Goal: Task Accomplishment & Management: Manage account settings

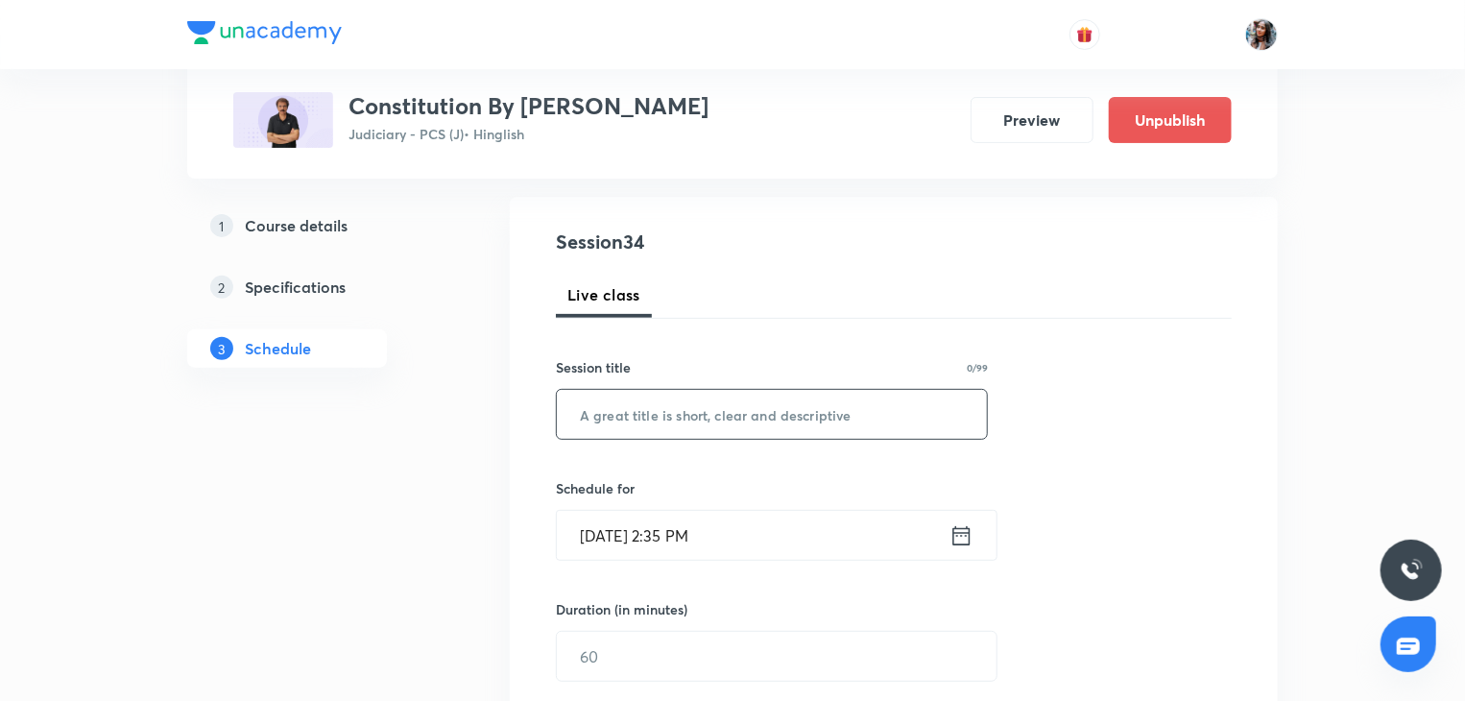
scroll to position [188, 0]
click at [698, 404] on input "text" at bounding box center [772, 413] width 430 height 49
paste input "Directive principles , [PERSON_NAME] Duties, Amendment, Emergency, The Union , …"
type input "Directive principles , [PERSON_NAME] Duties, Amendment, Emergency, The Union , …"
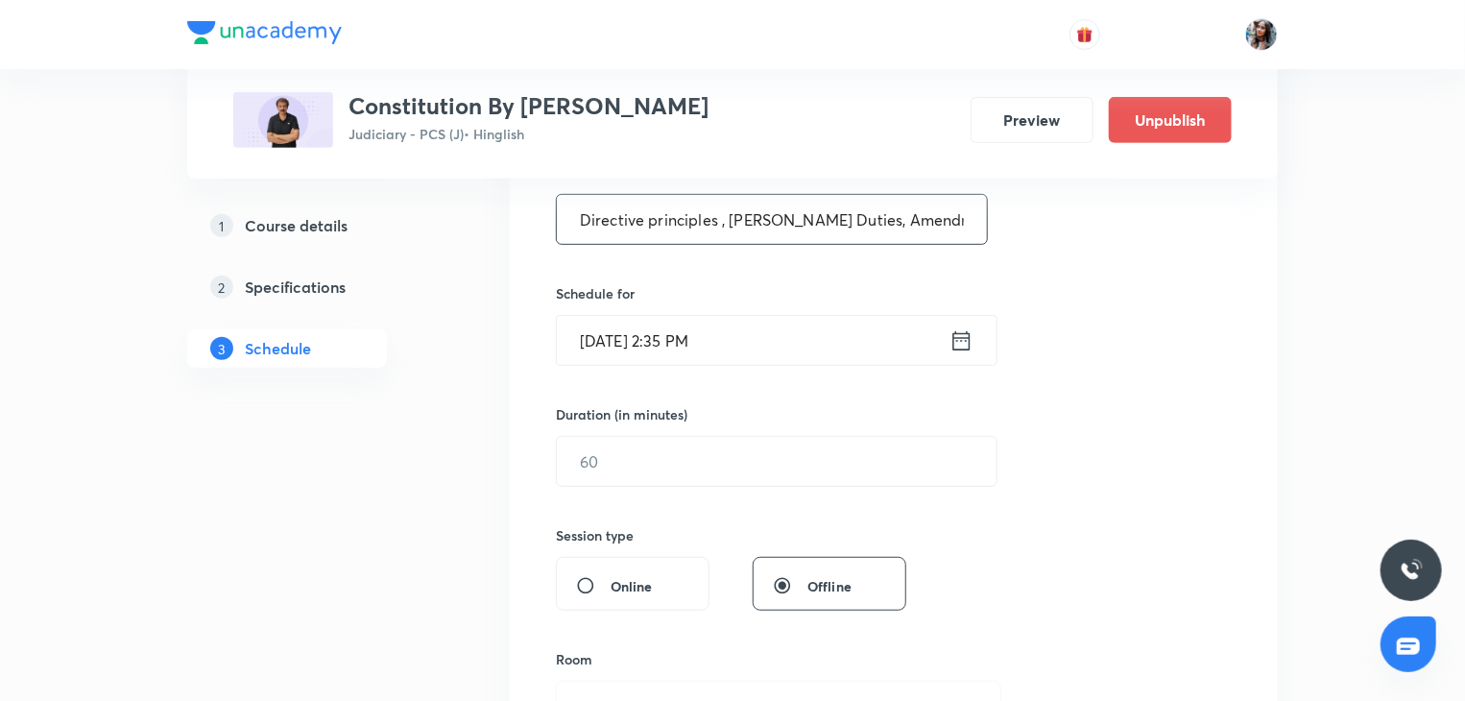
scroll to position [383, 0]
click at [768, 349] on input "Oct 8, 2025, 2:35 PM" at bounding box center [753, 339] width 393 height 49
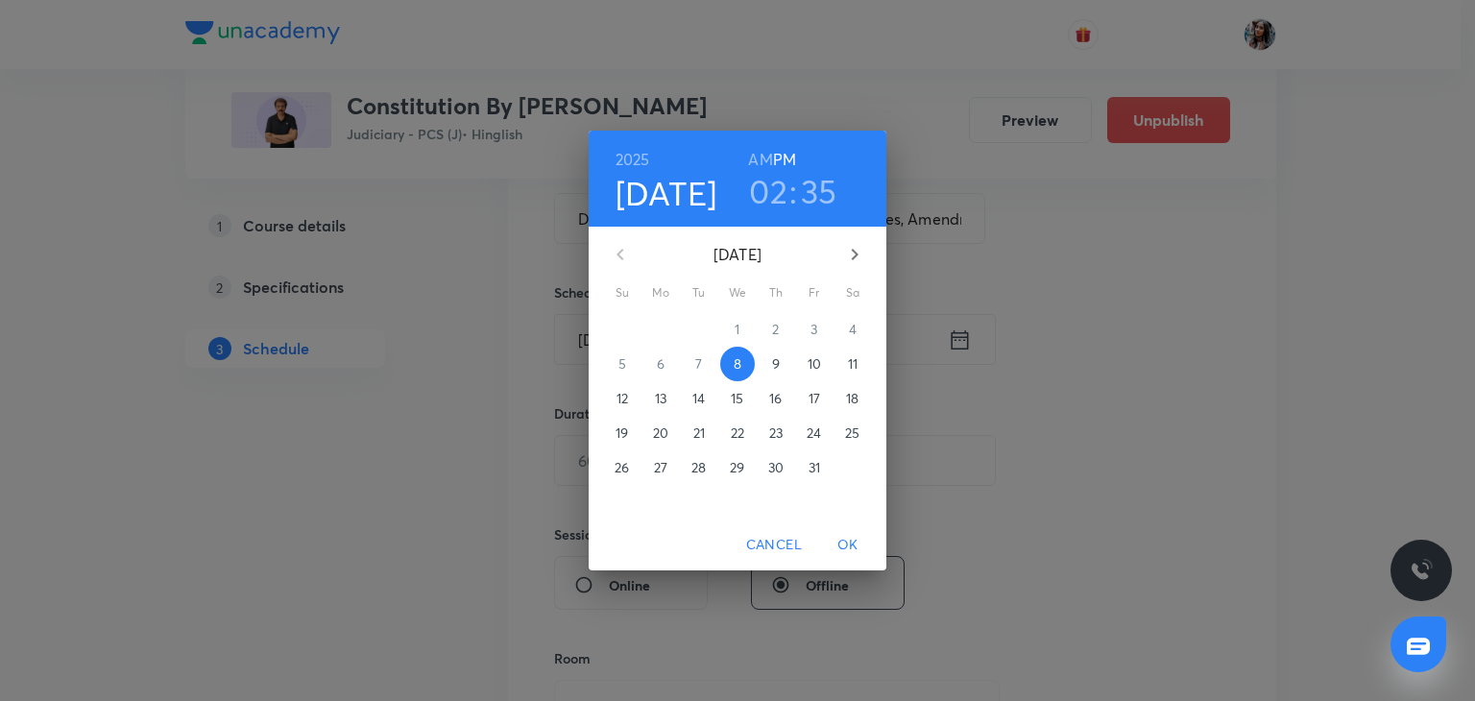
click at [626, 462] on p "26" at bounding box center [621, 467] width 14 height 19
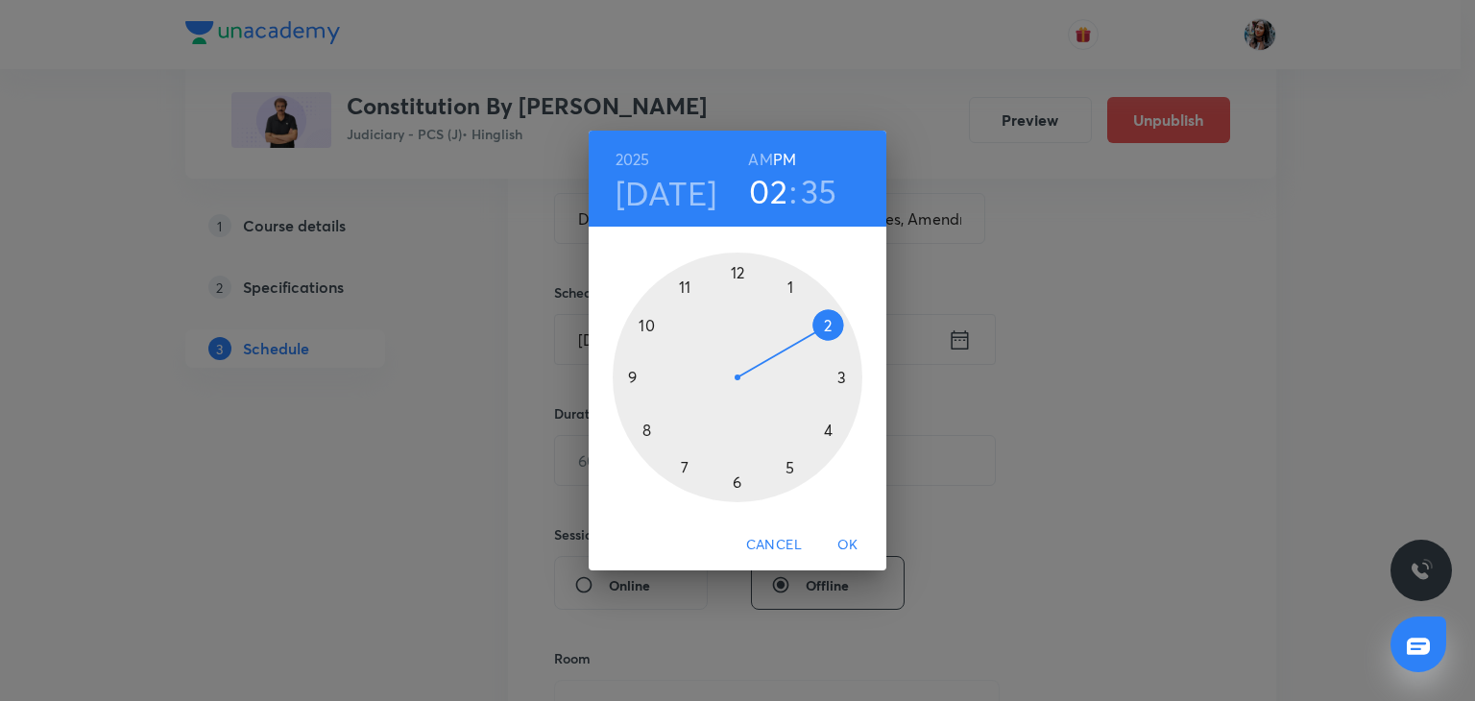
click at [760, 149] on h6 "AM" at bounding box center [760, 159] width 24 height 27
click at [685, 281] on div at bounding box center [738, 377] width 250 height 250
click at [634, 378] on div at bounding box center [738, 377] width 250 height 250
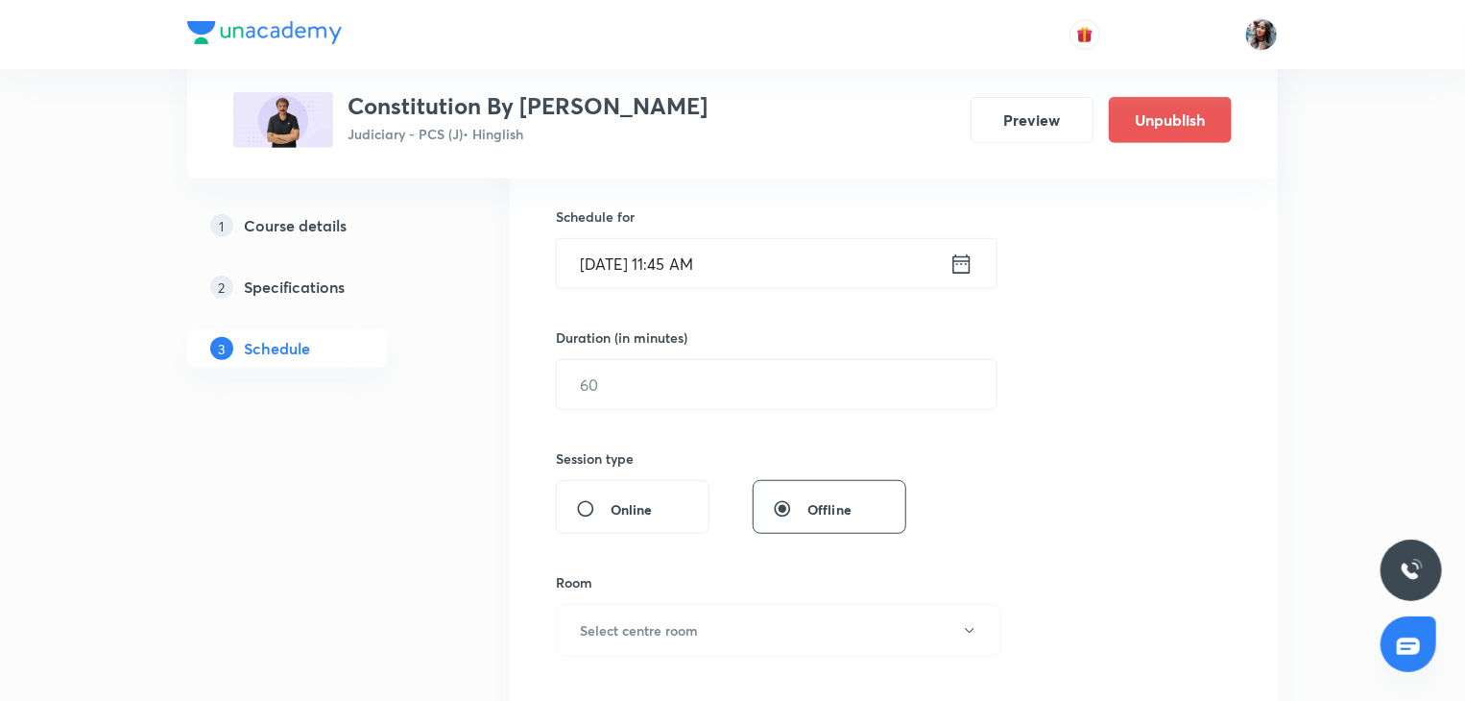
scroll to position [460, 0]
click at [713, 389] on input "text" at bounding box center [777, 383] width 440 height 49
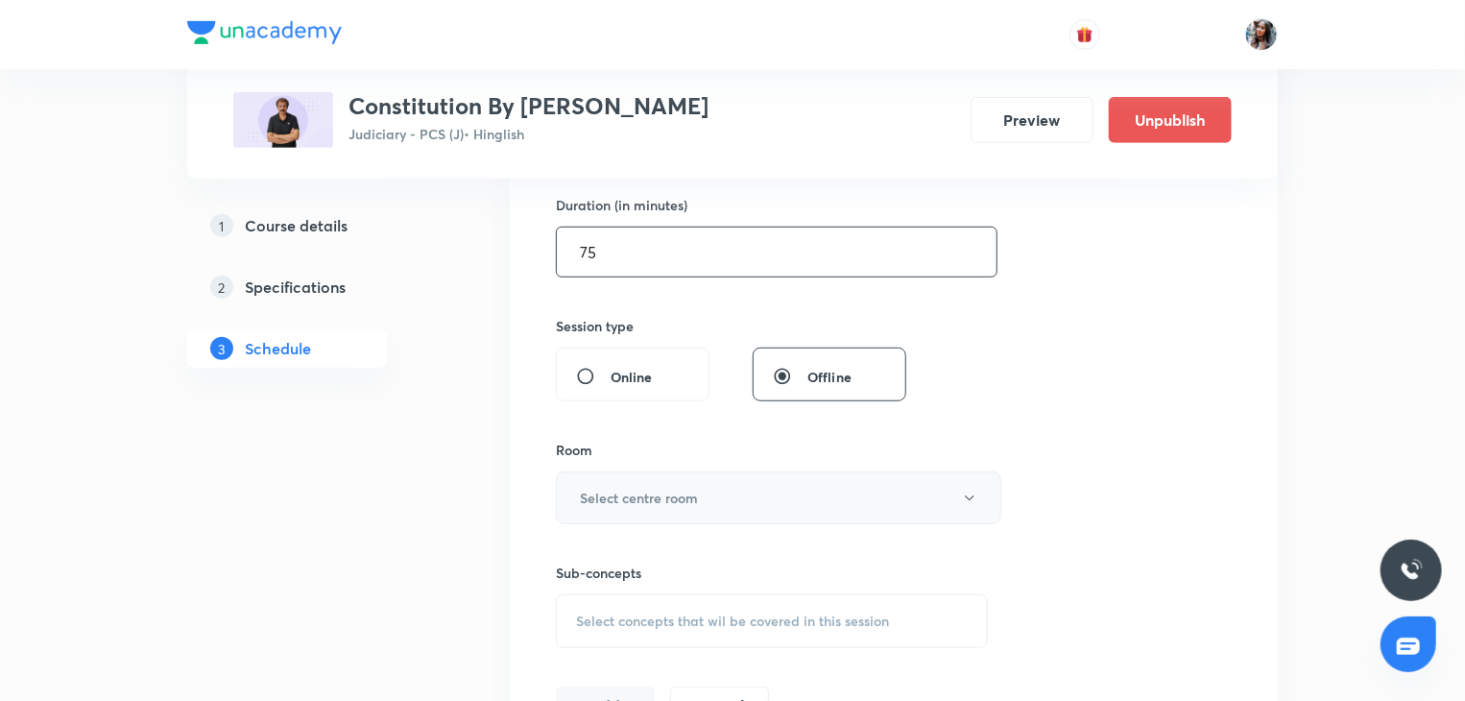
type input "75"
click at [665, 491] on h6 "Select centre room" at bounding box center [639, 498] width 118 height 20
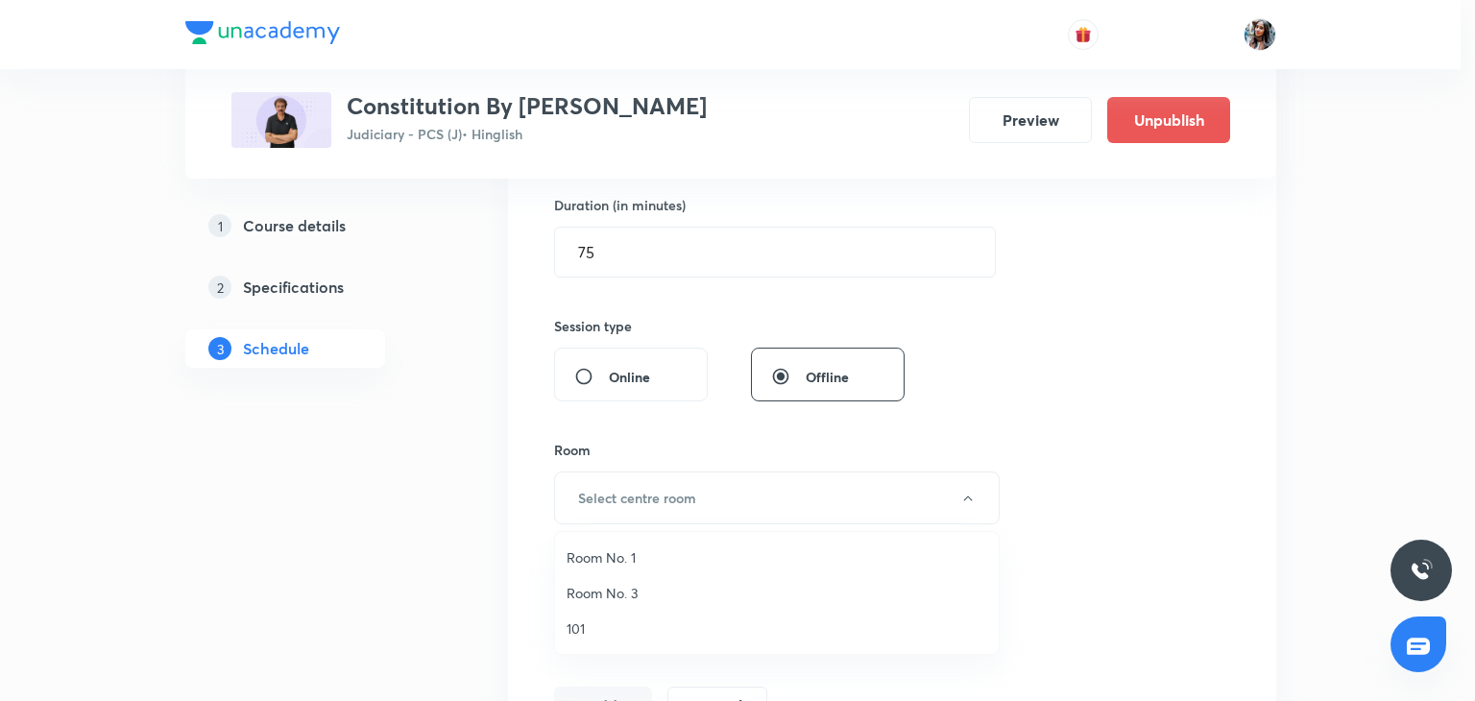
click at [591, 627] on span "101" at bounding box center [776, 628] width 420 height 20
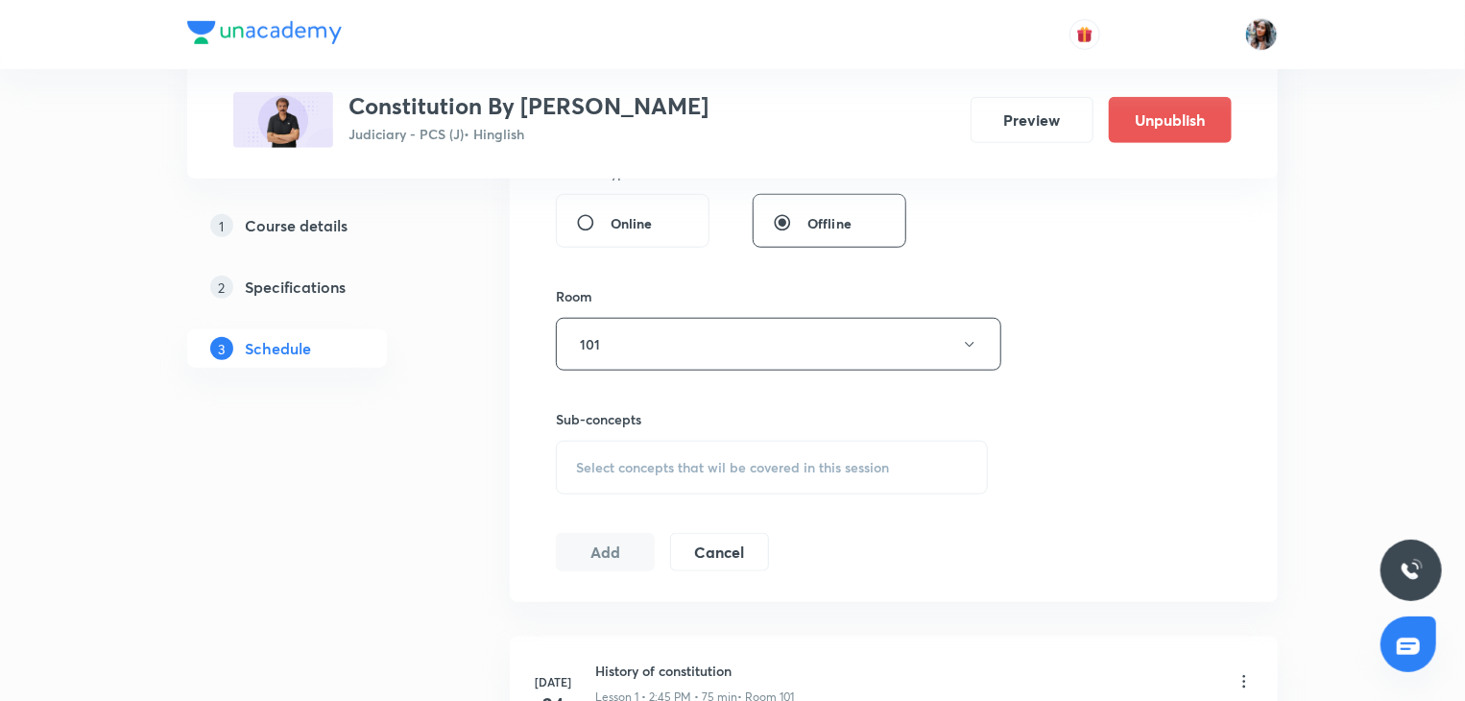
scroll to position [764, 0]
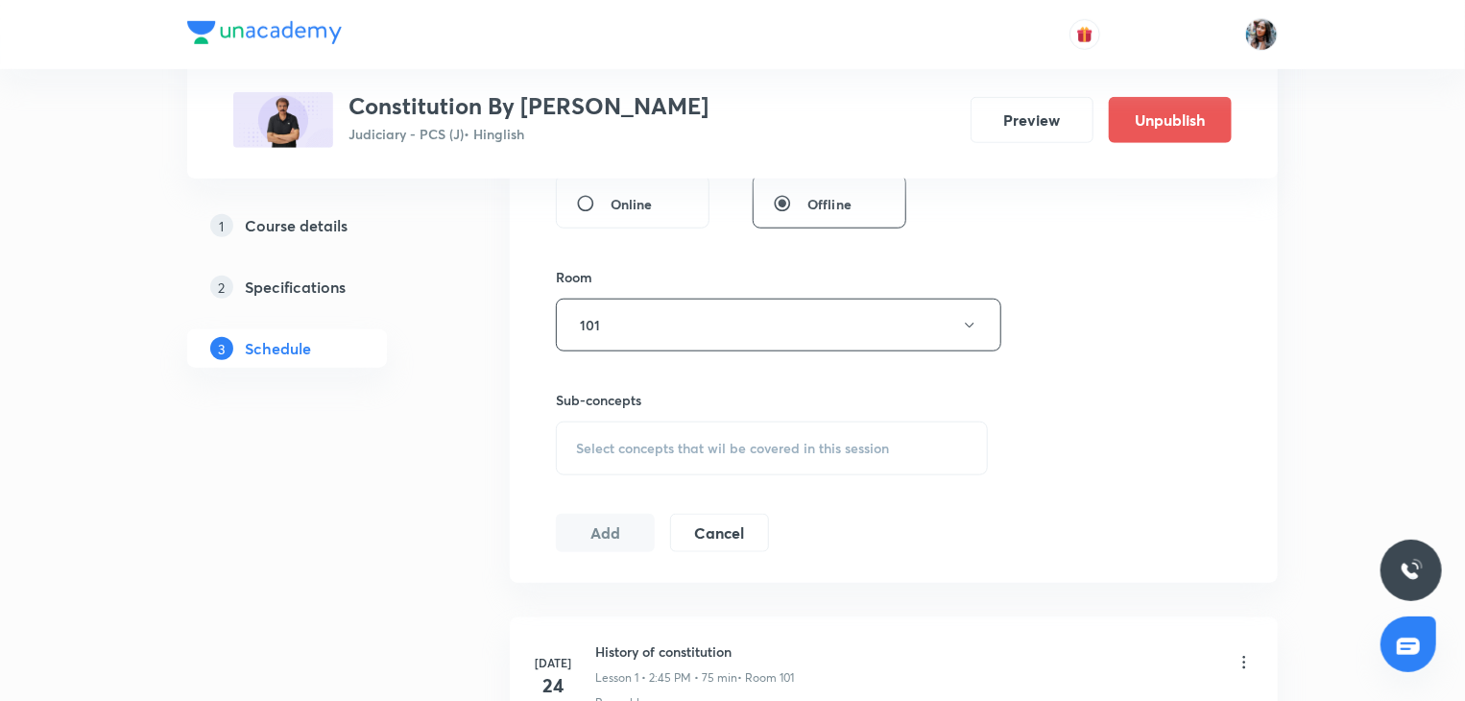
click at [666, 452] on span "Select concepts that wil be covered in this session" at bounding box center [732, 448] width 313 height 15
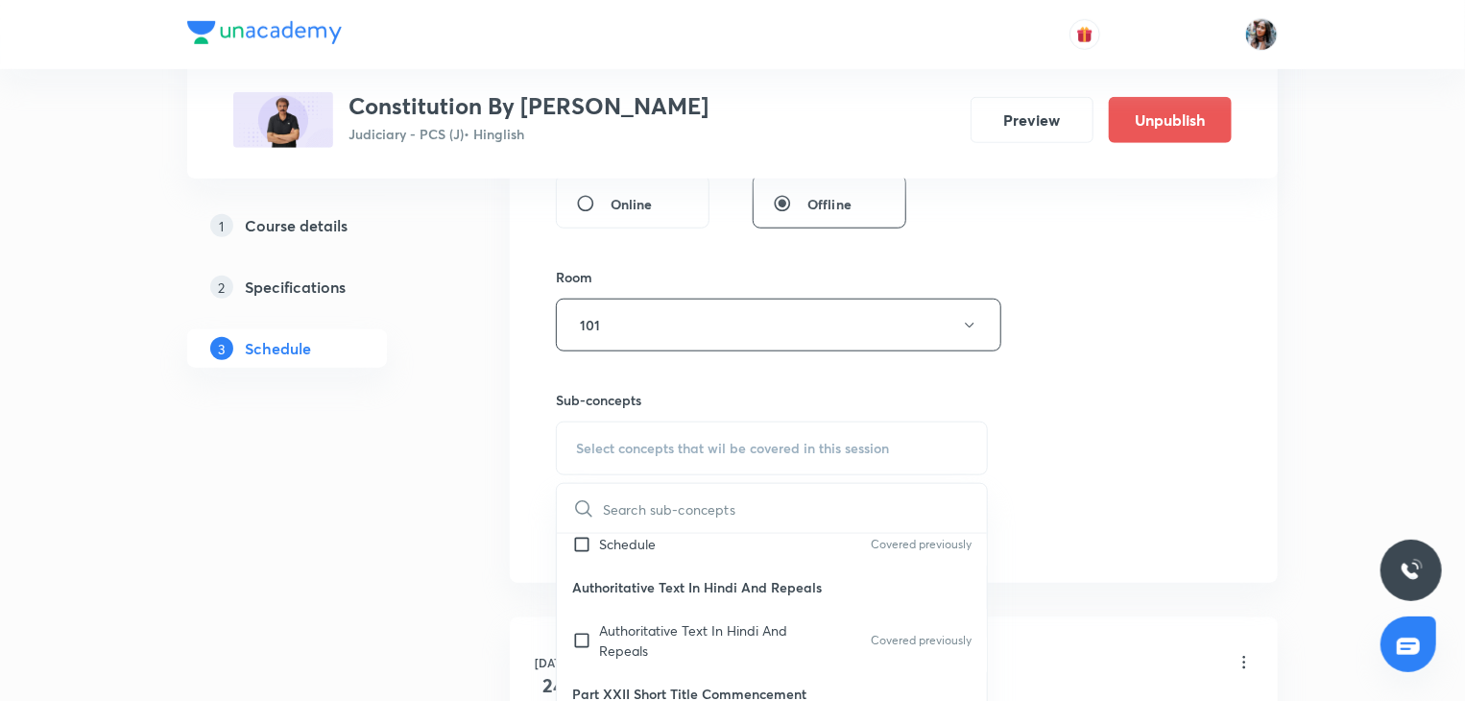
scroll to position [142, 0]
click at [654, 619] on p "Authoritative Text In Hindi And Repeals" at bounding box center [696, 639] width 194 height 40
checkbox input "true"
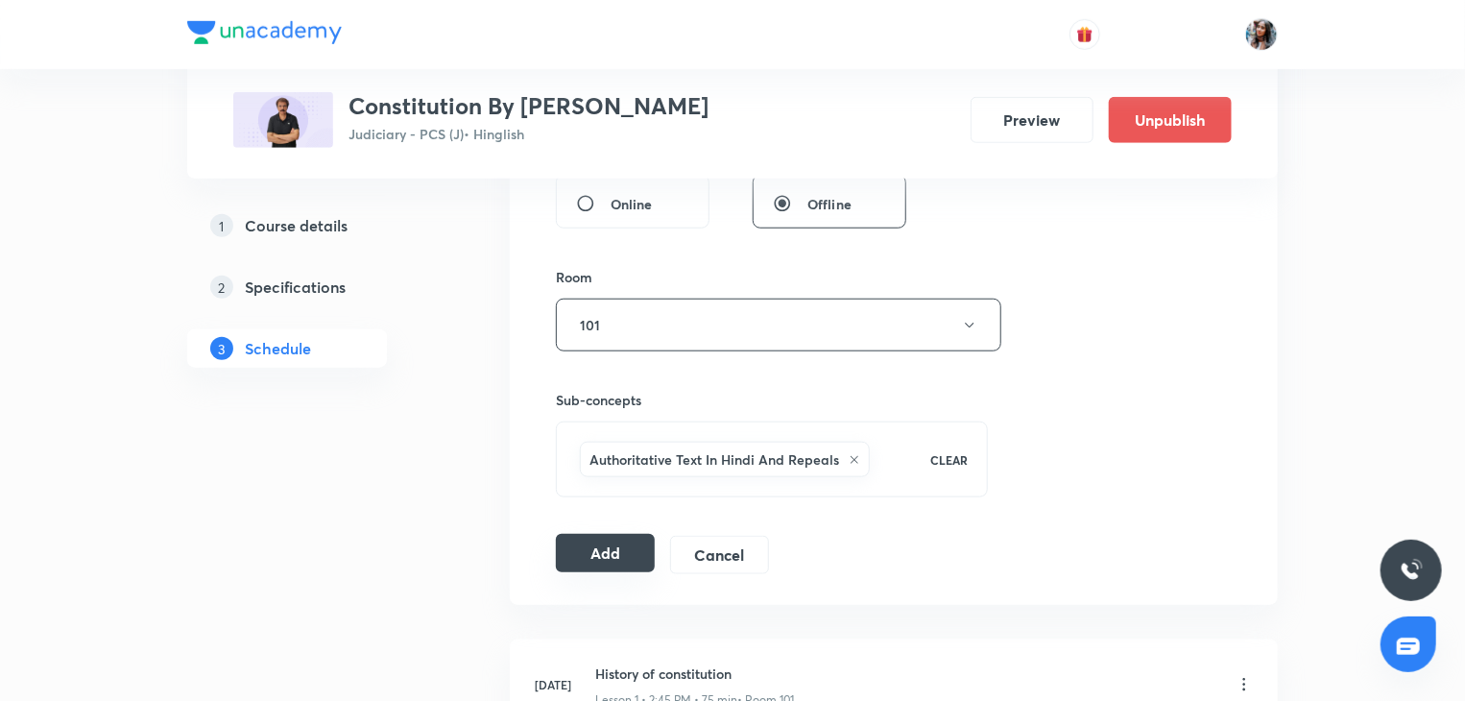
click at [595, 549] on button "Add" at bounding box center [605, 553] width 99 height 38
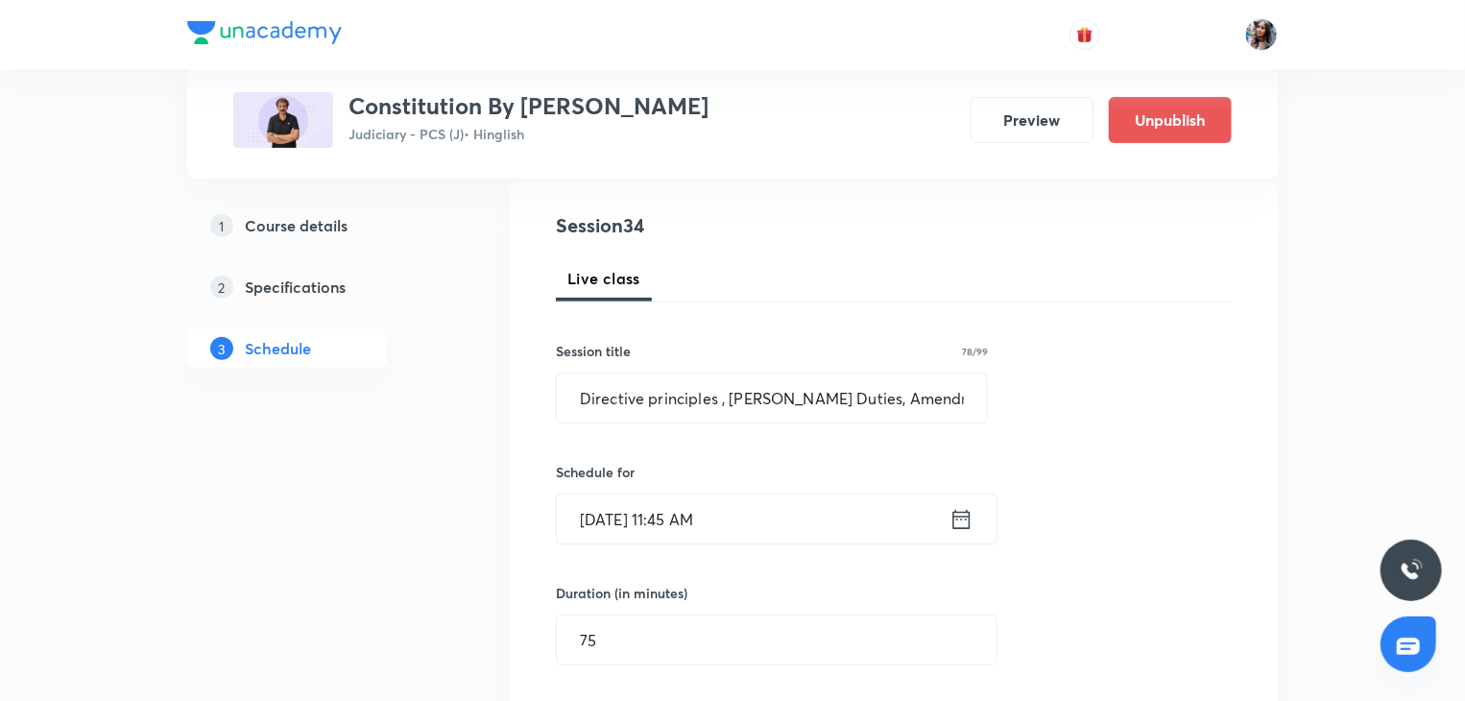
scroll to position [203, 0]
click at [818, 530] on input "Oct 26, 2025, 11:45 AM" at bounding box center [753, 519] width 393 height 49
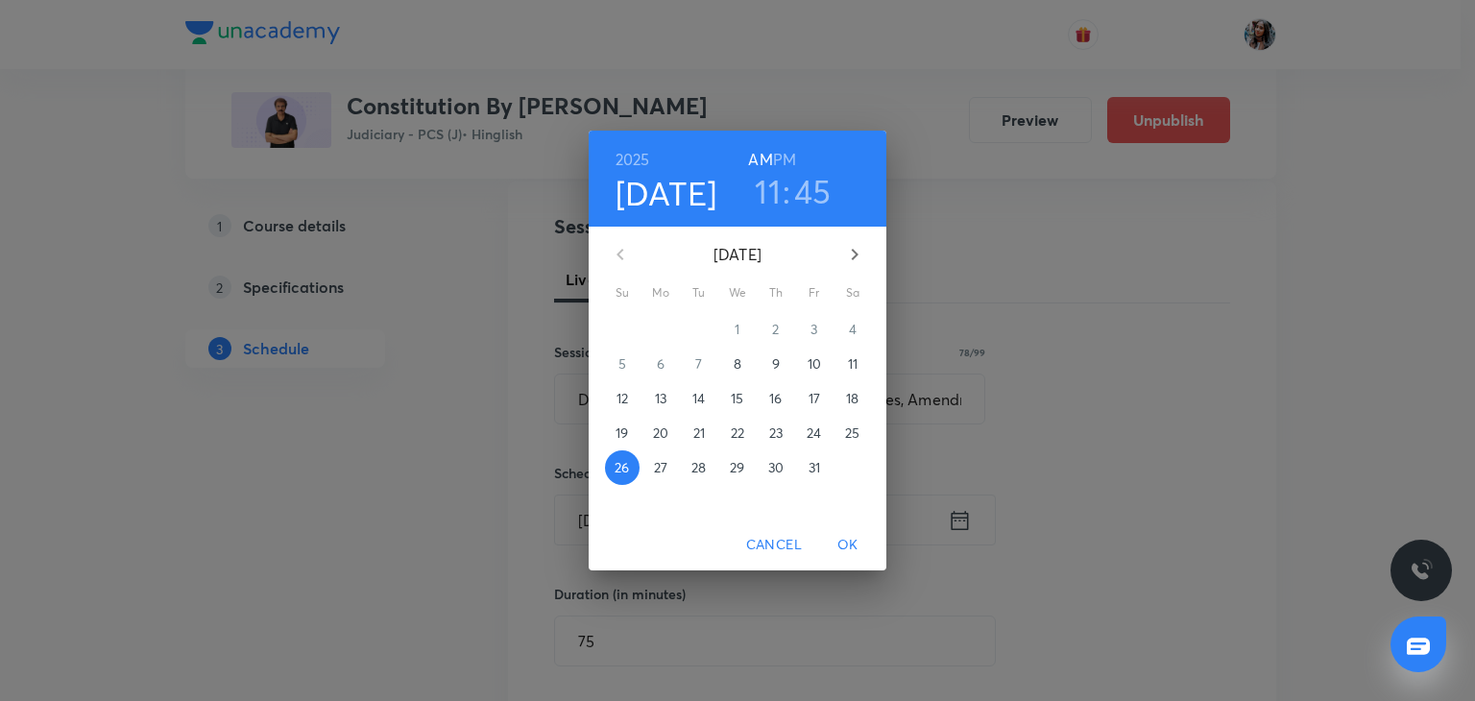
click at [775, 160] on h6 "PM" at bounding box center [784, 159] width 23 height 27
click at [776, 191] on h3 "11" at bounding box center [768, 191] width 26 height 40
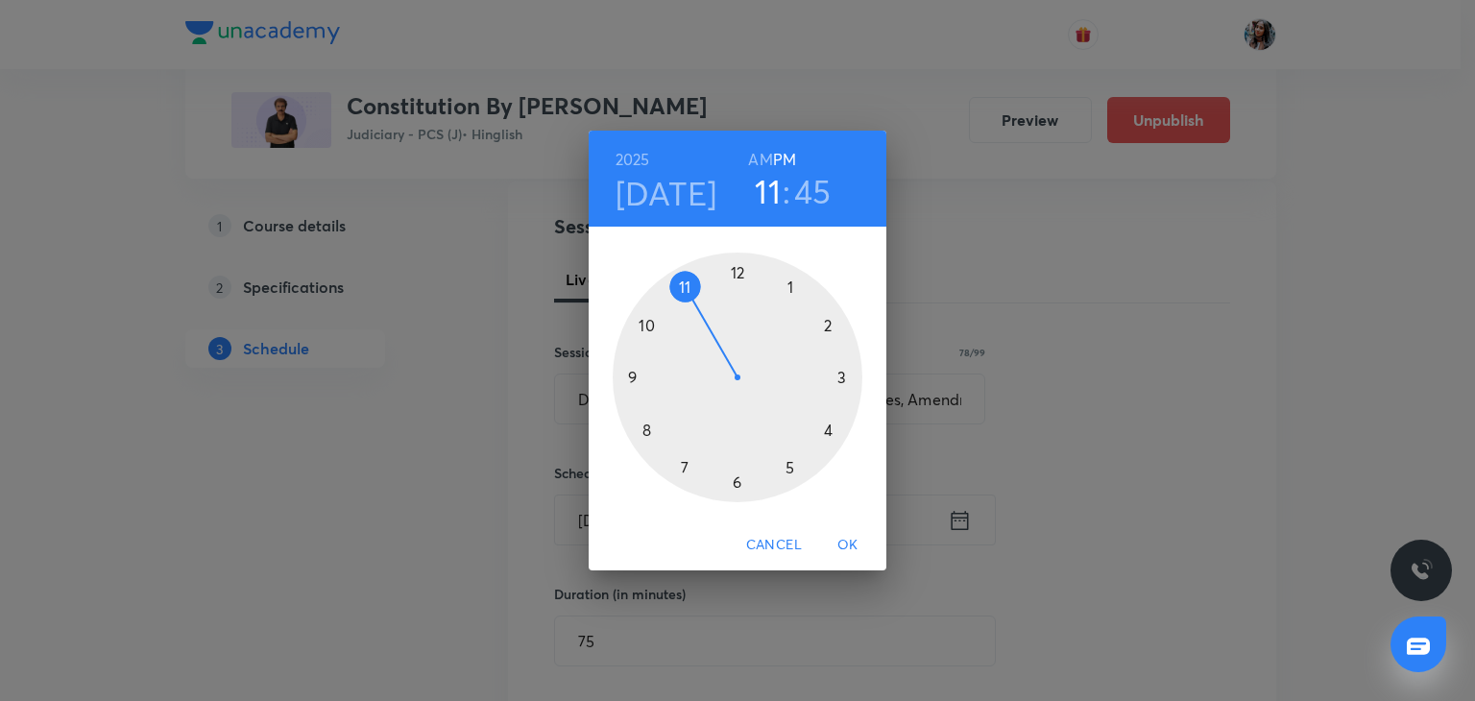
click at [789, 281] on div at bounding box center [738, 377] width 250 height 250
click at [845, 378] on div at bounding box center [738, 377] width 250 height 250
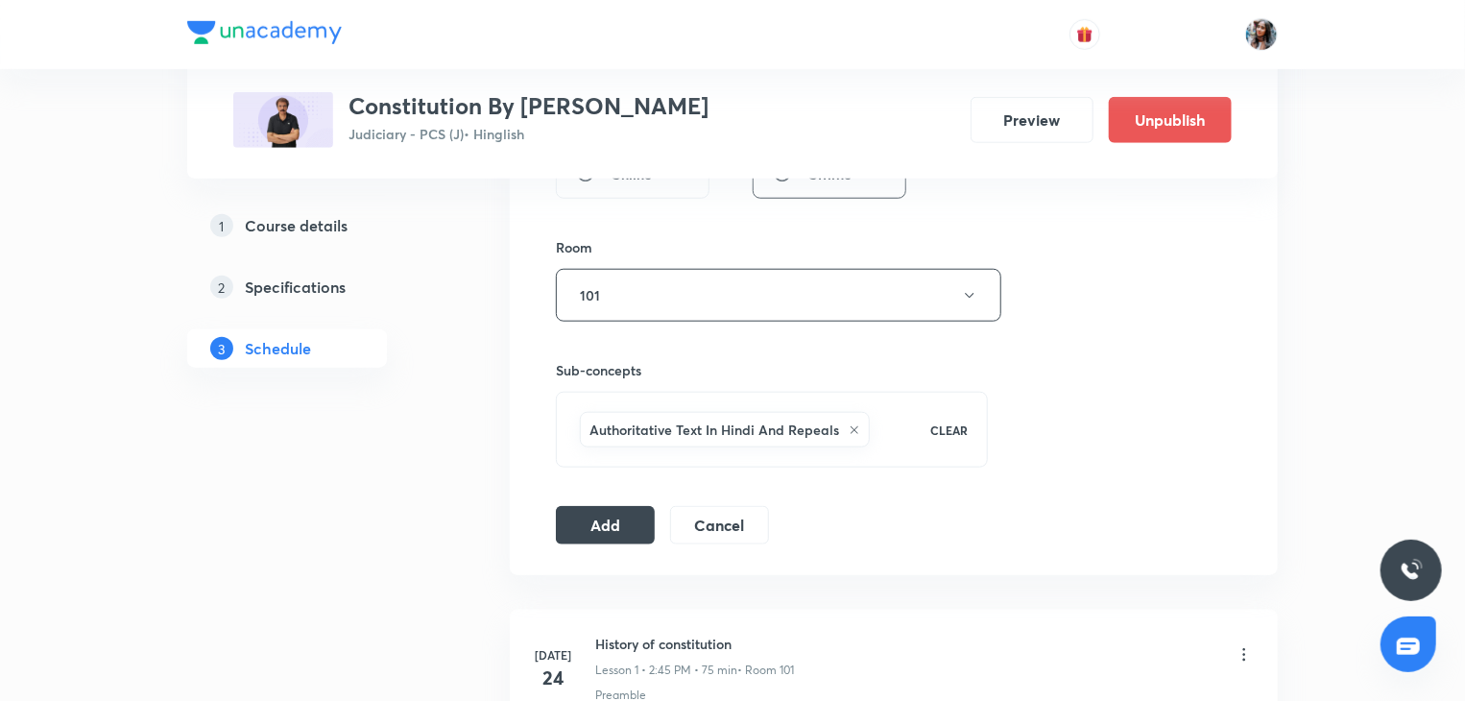
scroll to position [795, 0]
click at [601, 523] on button "Add" at bounding box center [605, 522] width 99 height 38
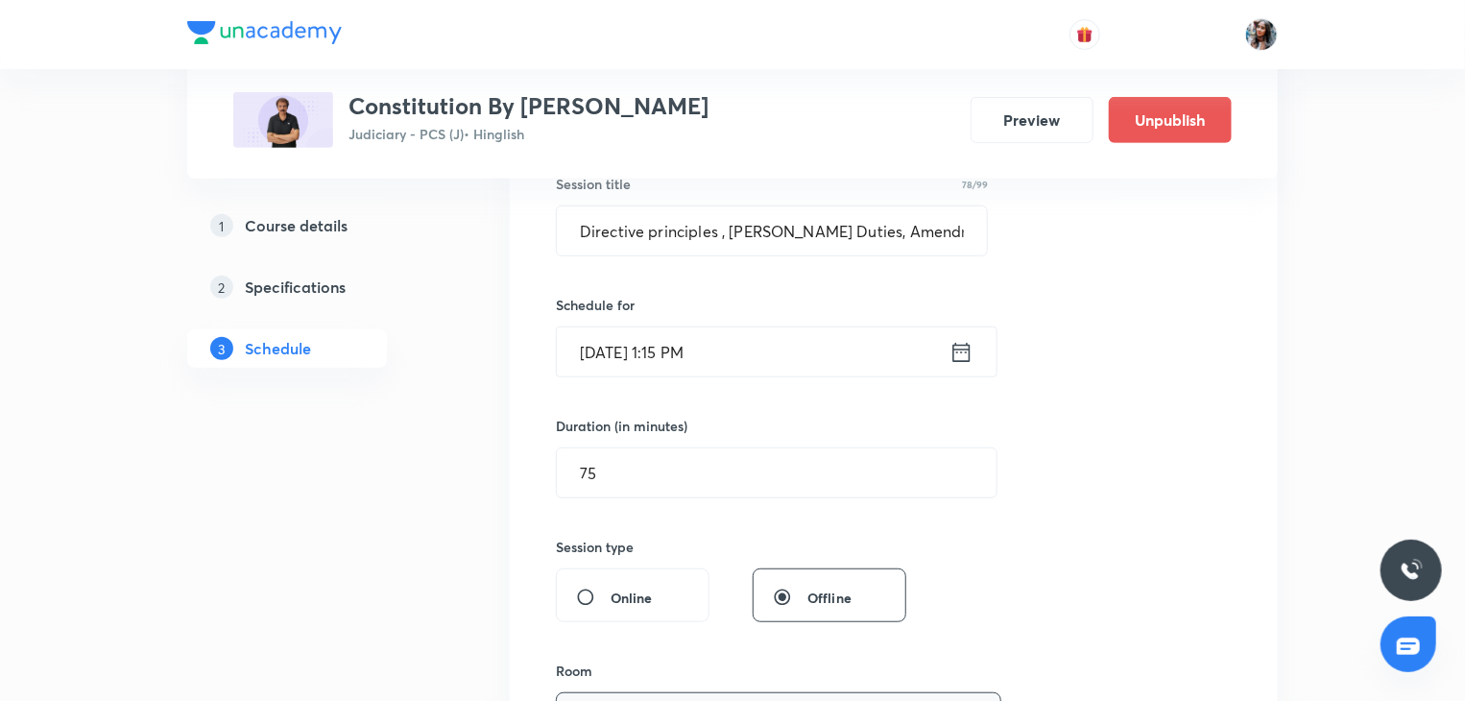
scroll to position [475, 0]
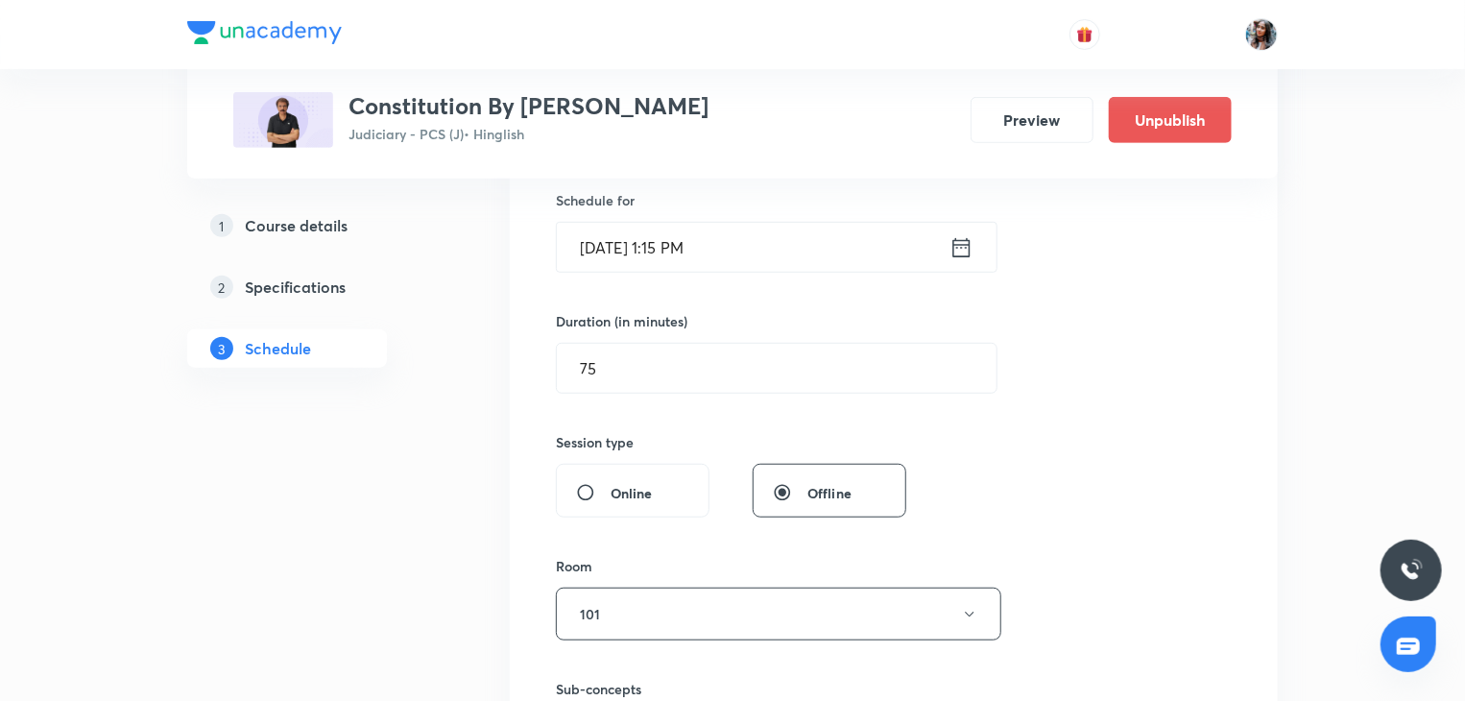
click at [750, 265] on input "Oct 26, 2025, 1:15 PM" at bounding box center [753, 247] width 393 height 49
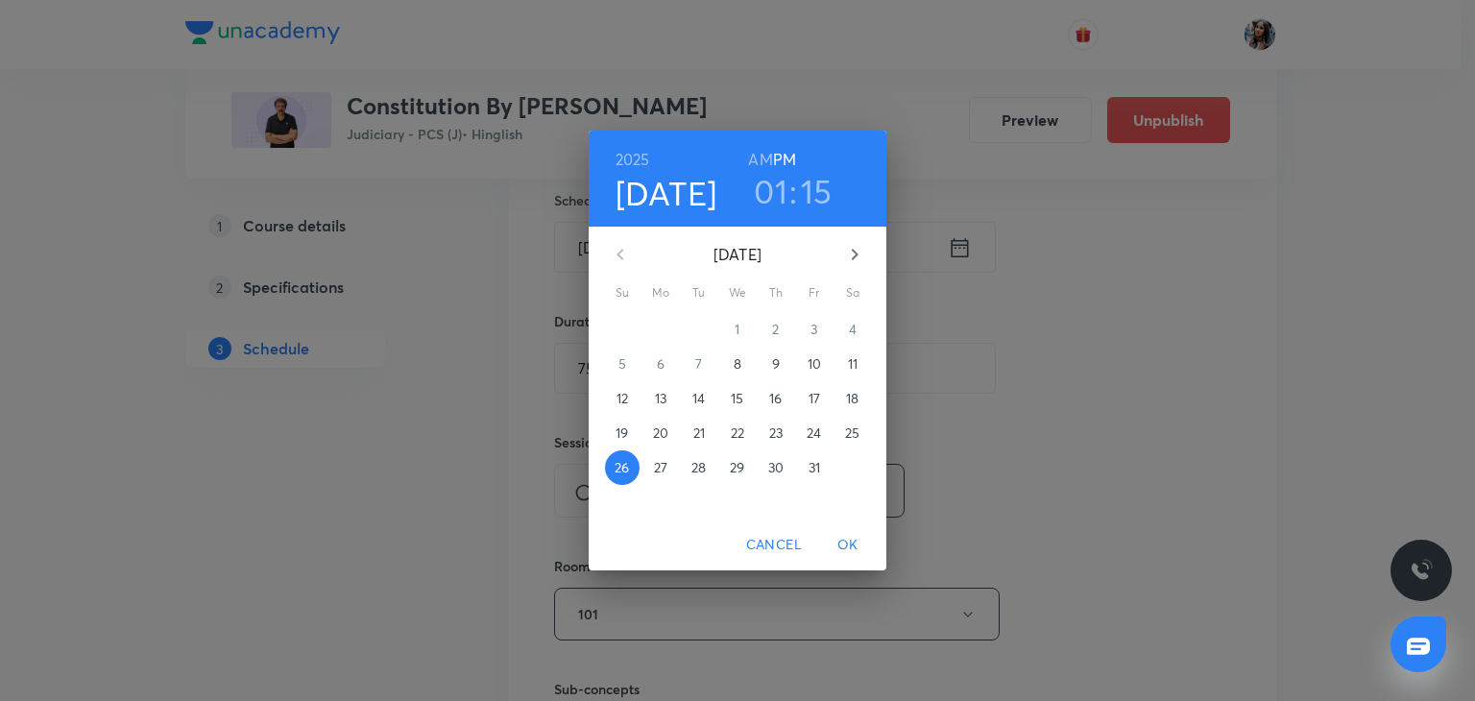
click at [769, 471] on p "30" at bounding box center [775, 467] width 15 height 19
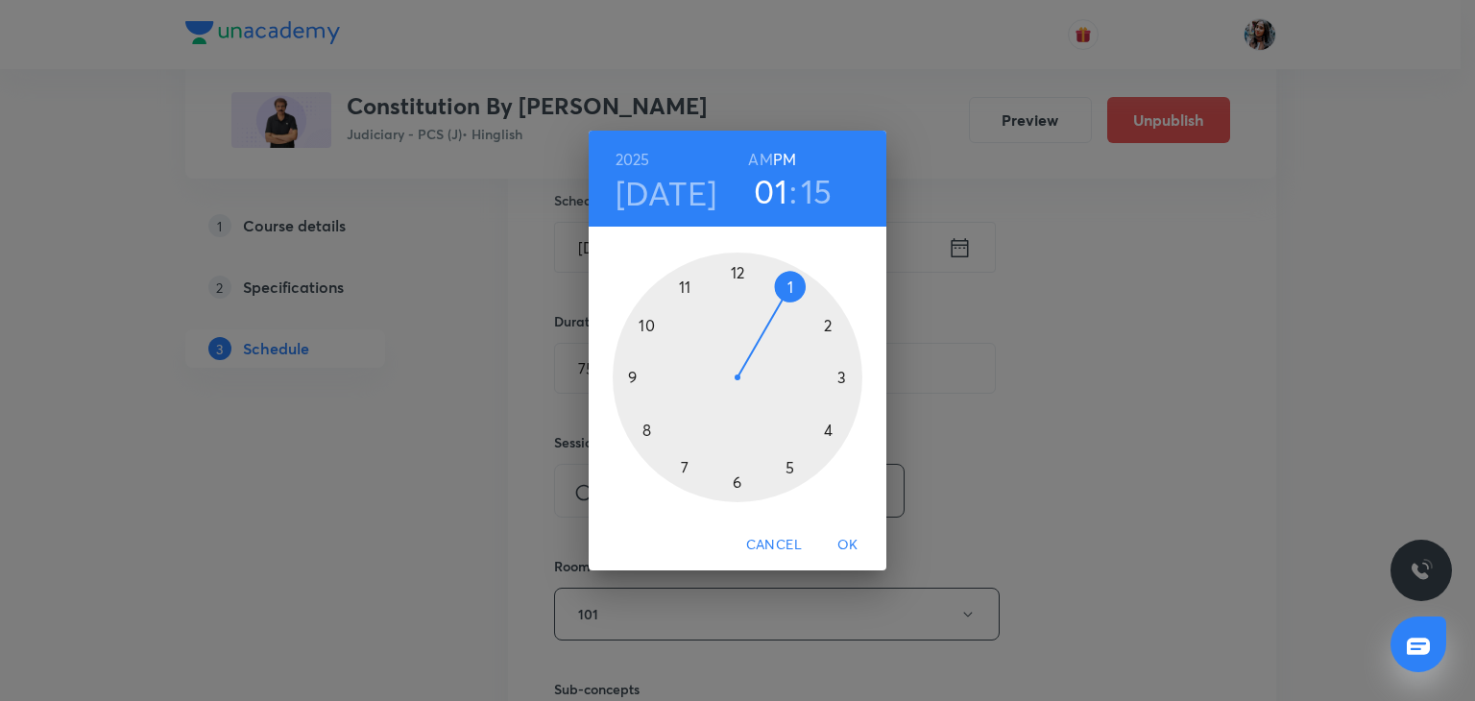
click at [809, 204] on h3 "15" at bounding box center [817, 191] width 32 height 40
click at [826, 324] on div at bounding box center [738, 377] width 250 height 250
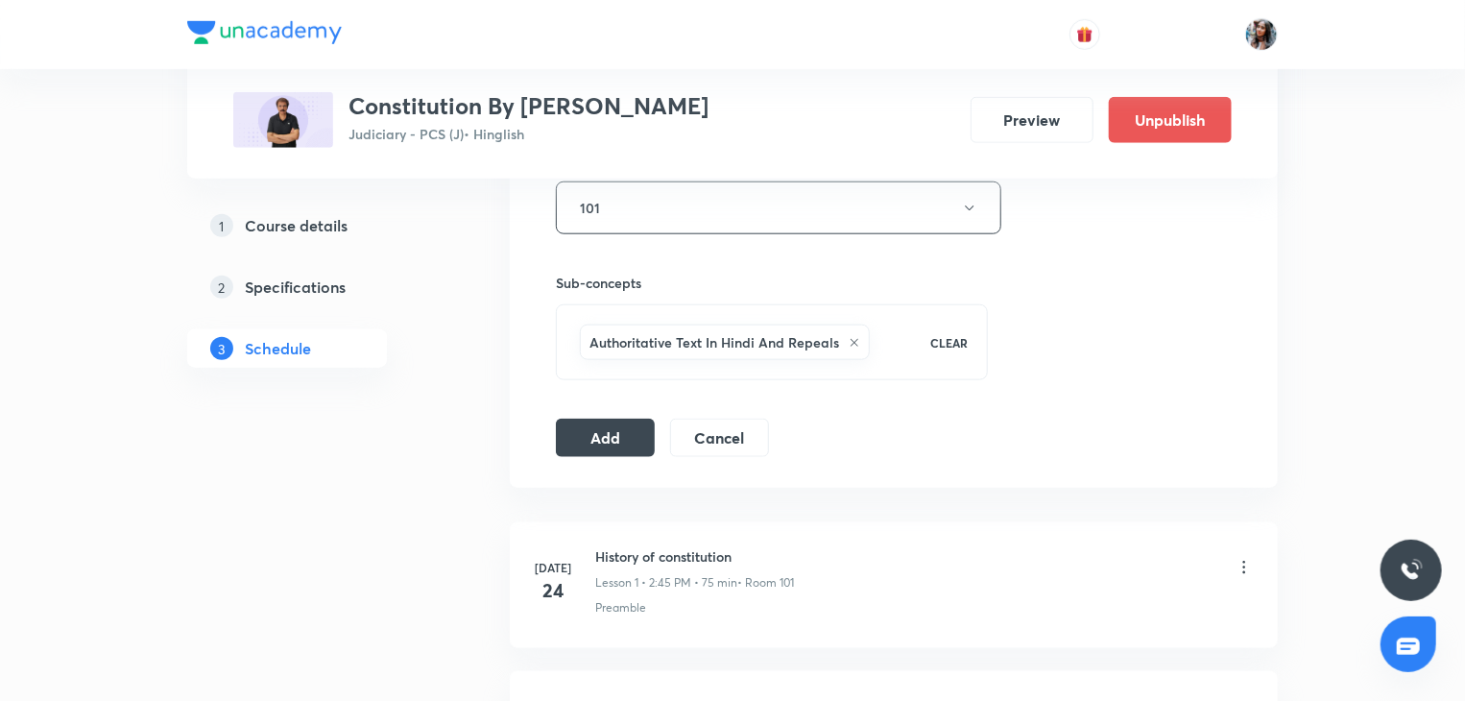
scroll to position [886, 0]
click at [626, 433] on button "Add" at bounding box center [605, 431] width 99 height 38
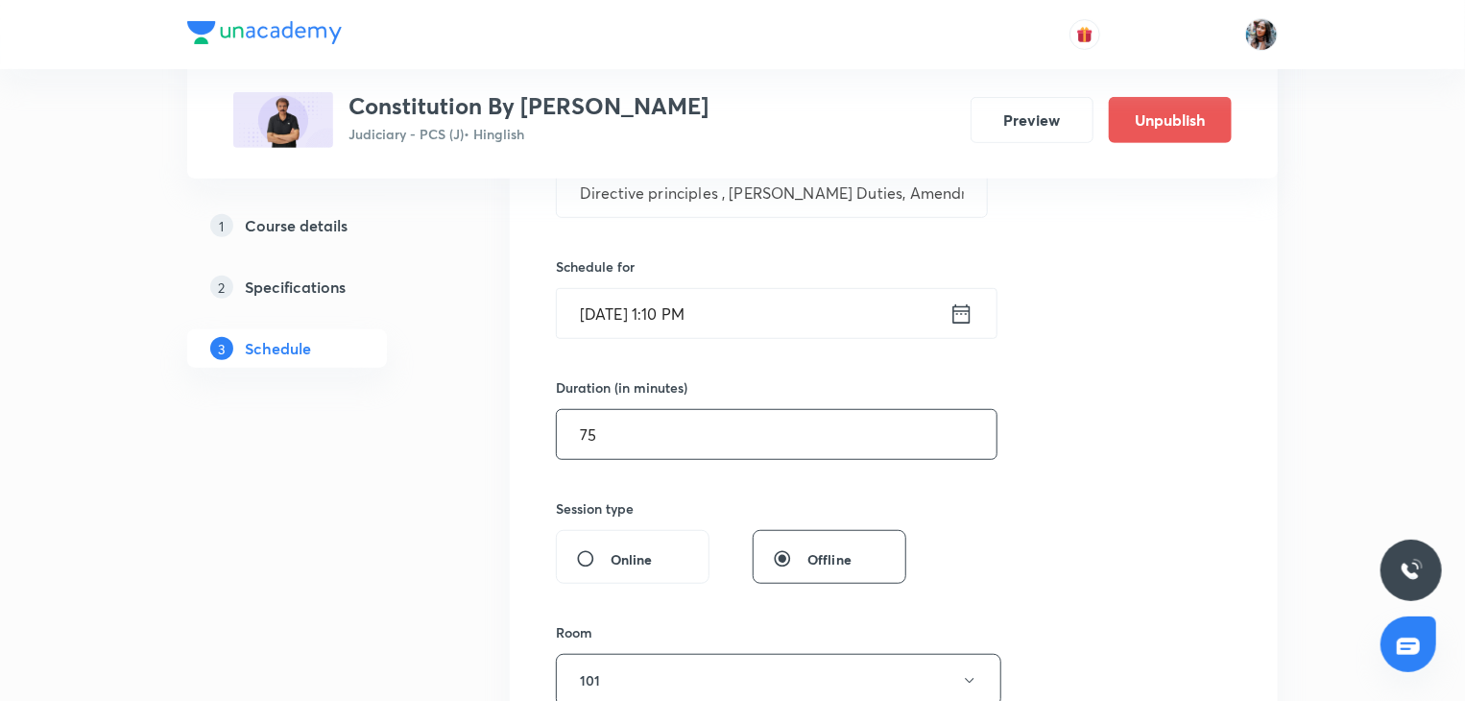
scroll to position [290, 0]
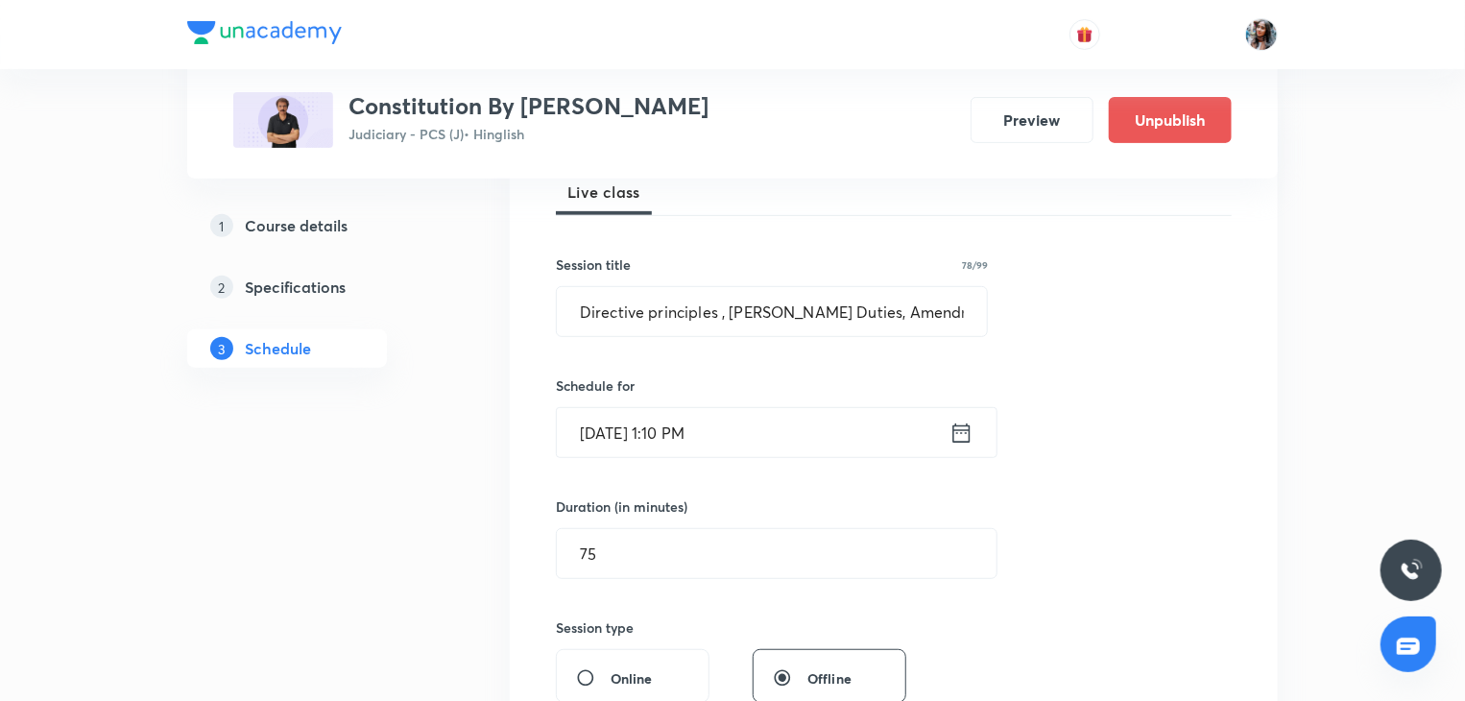
click at [779, 420] on input "Oct 30, 2025, 1:10 PM" at bounding box center [753, 432] width 393 height 49
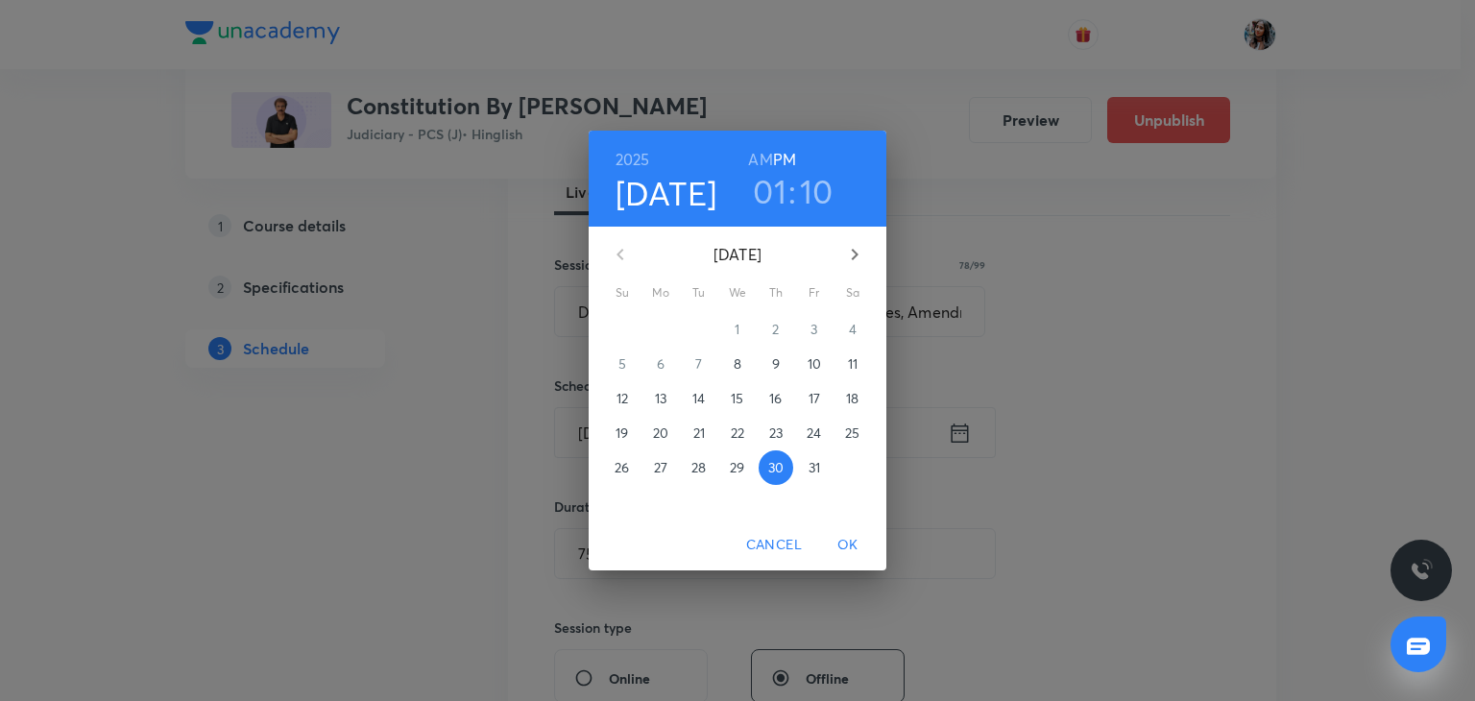
click at [776, 182] on h3 "01" at bounding box center [770, 191] width 34 height 40
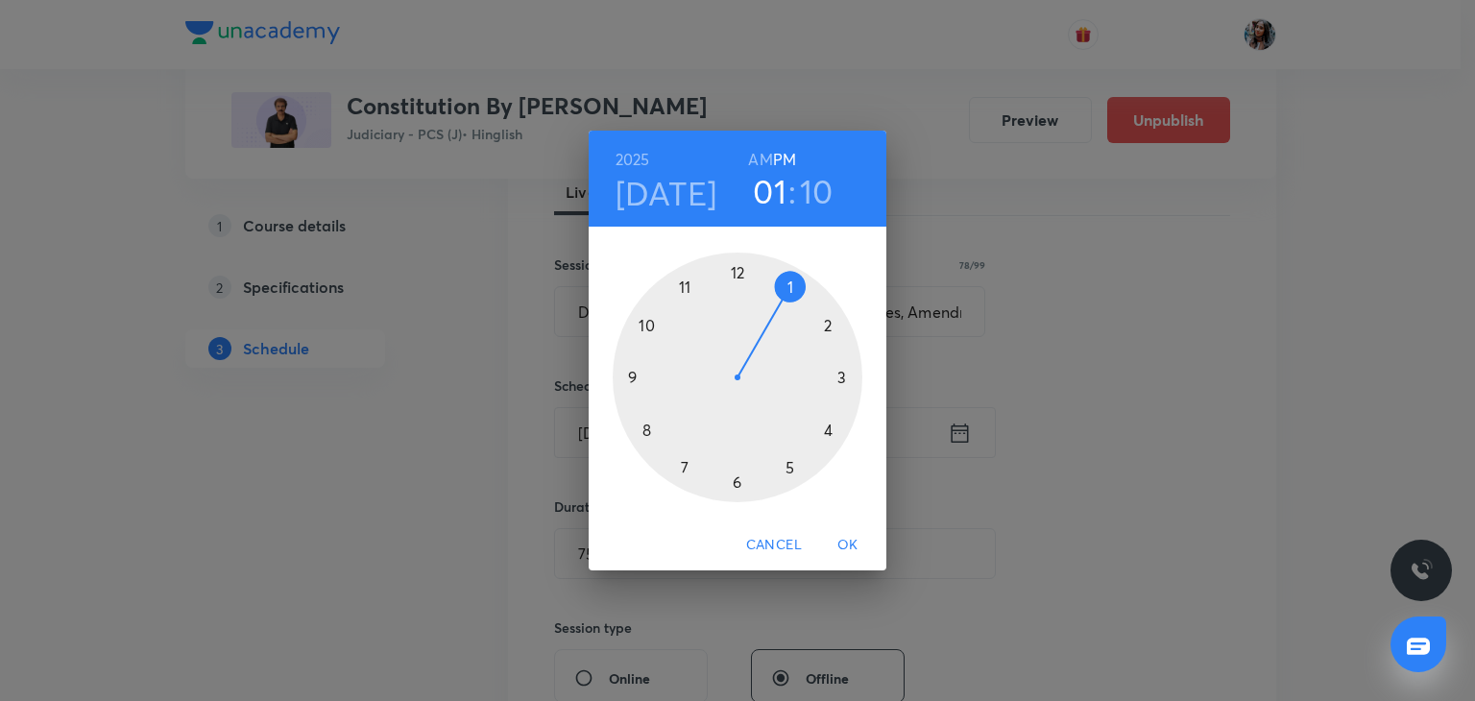
click at [825, 324] on div at bounding box center [738, 377] width 250 height 250
click at [637, 376] on div at bounding box center [738, 377] width 250 height 250
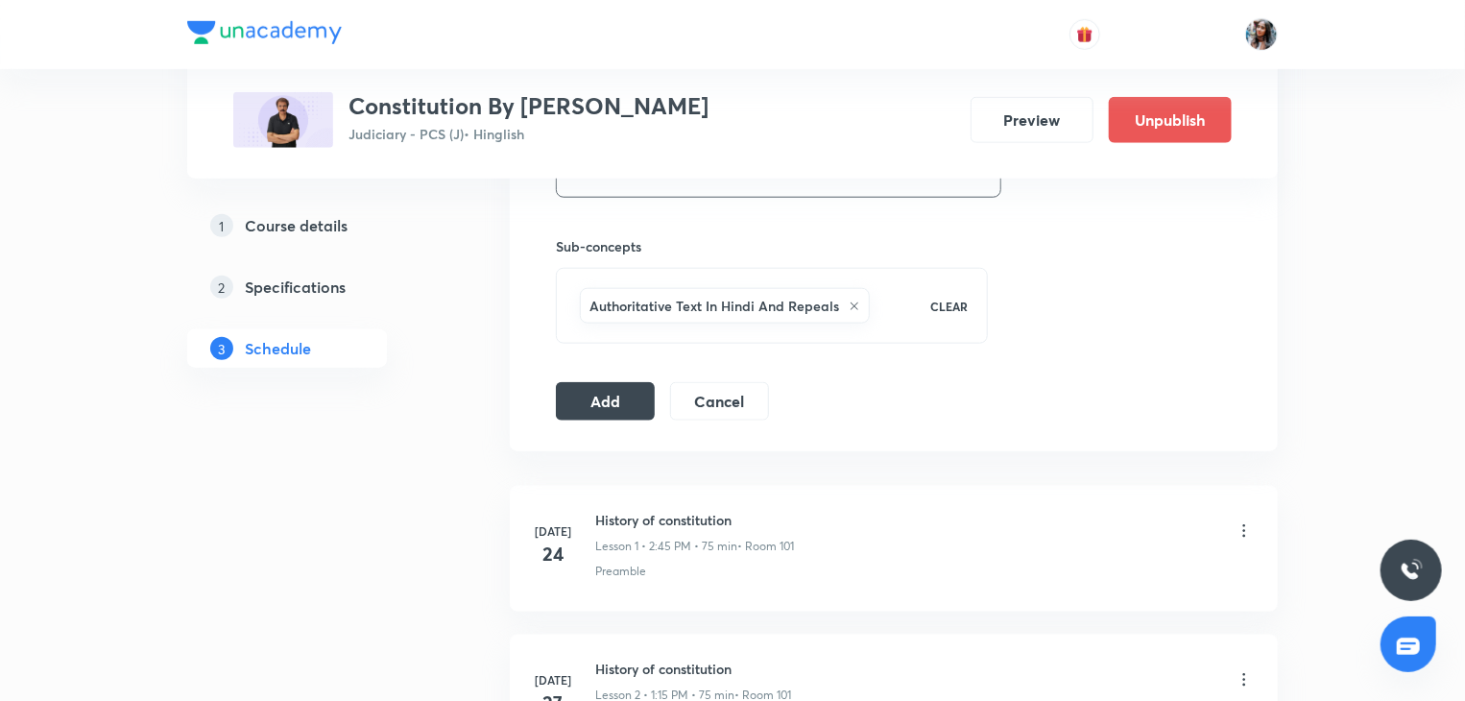
scroll to position [922, 0]
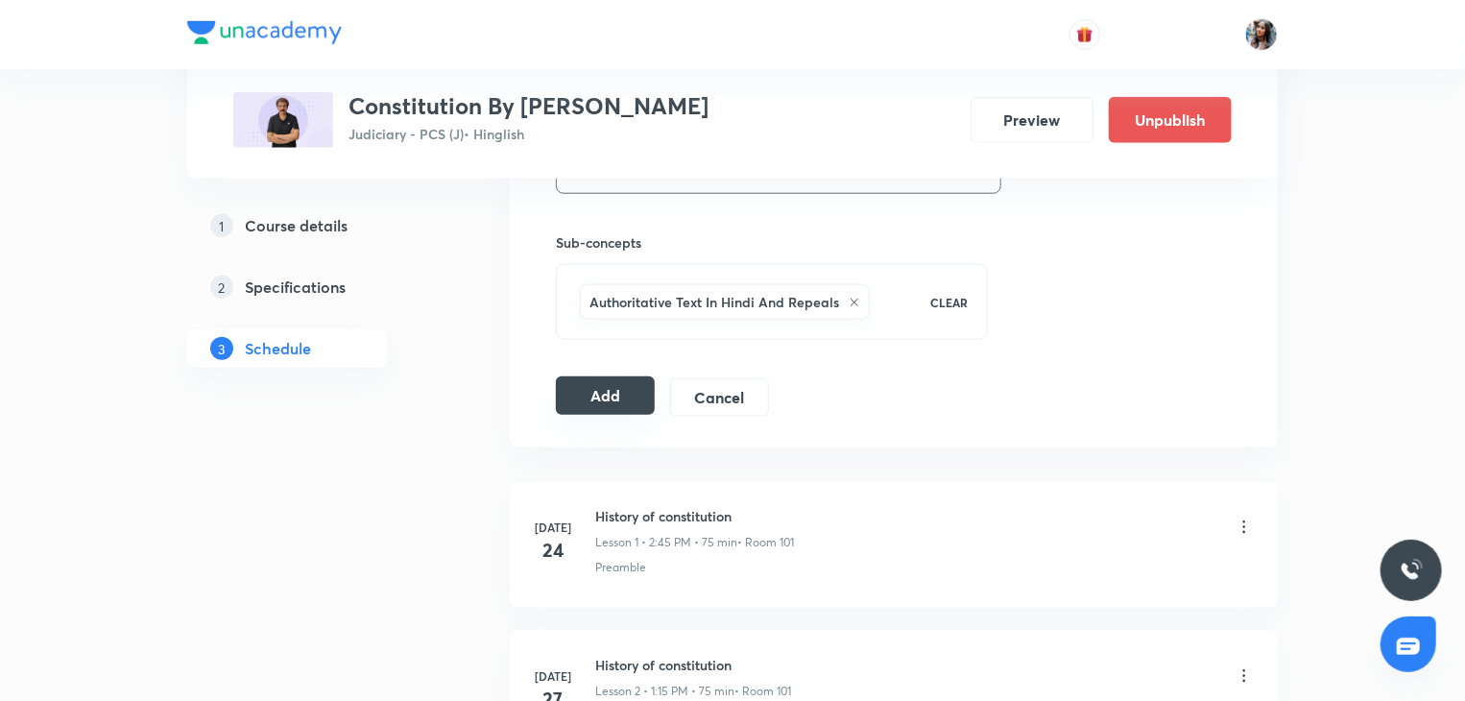
click at [607, 400] on button "Add" at bounding box center [605, 395] width 99 height 38
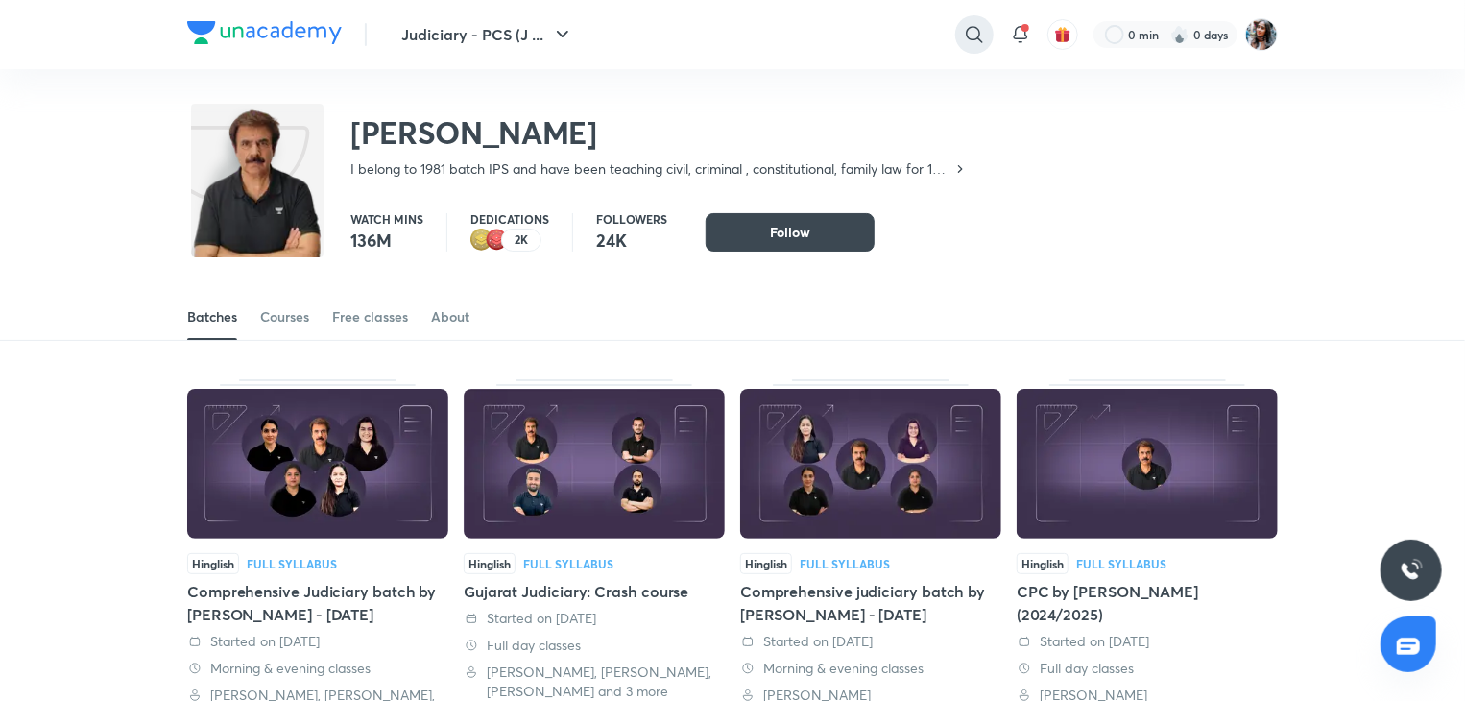
click at [991, 33] on div at bounding box center [974, 34] width 38 height 38
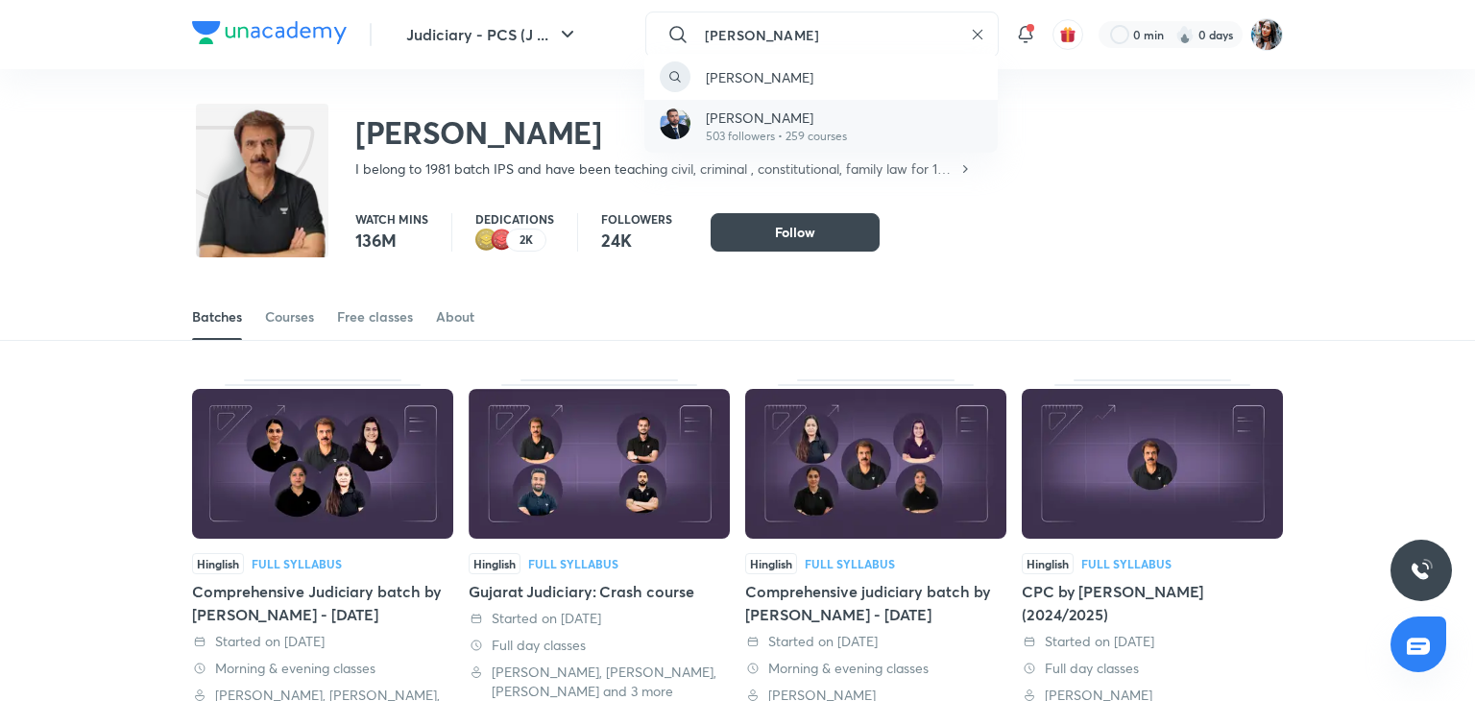
type input "varun pratap singh"
click at [826, 114] on p "Varun Pratap Singh" at bounding box center [776, 118] width 141 height 20
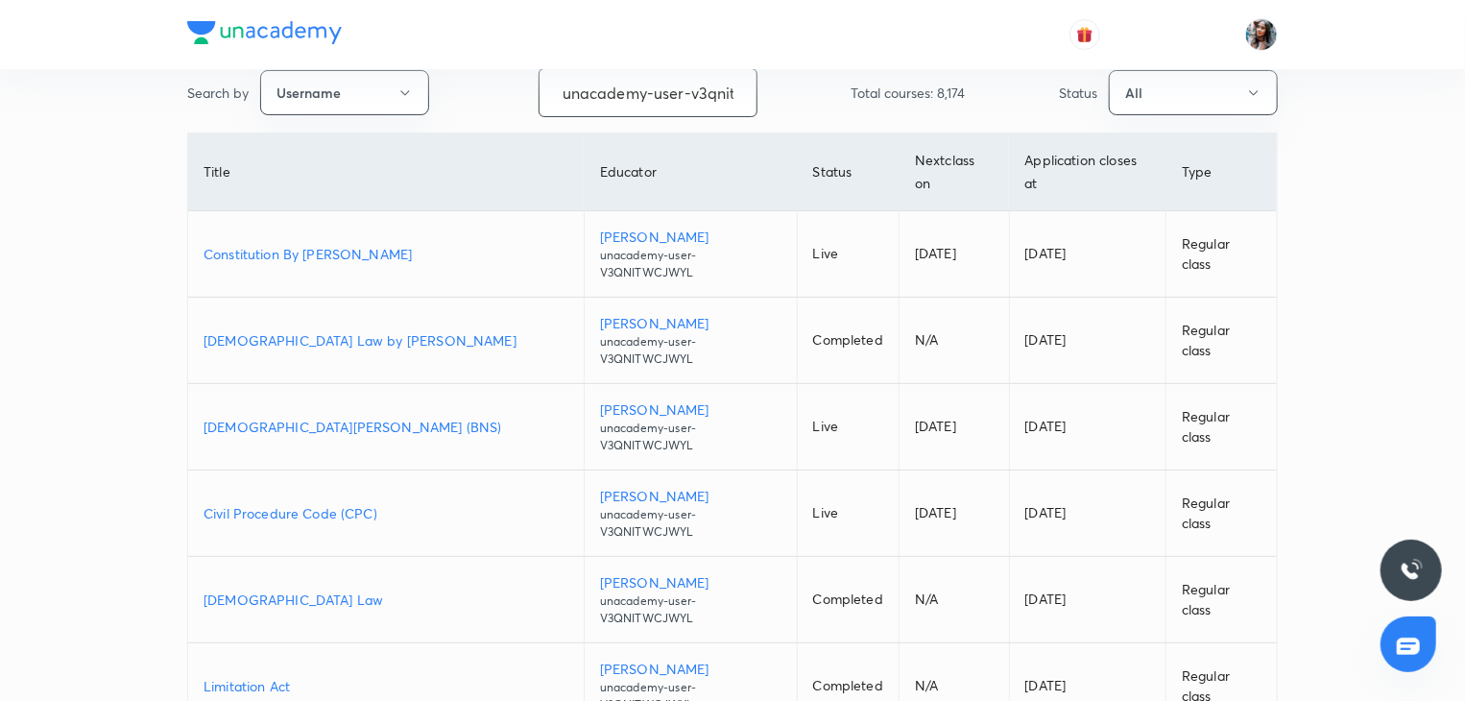
click at [675, 108] on input "unacademy-user-v3qnitwcjwyl" at bounding box center [648, 92] width 217 height 49
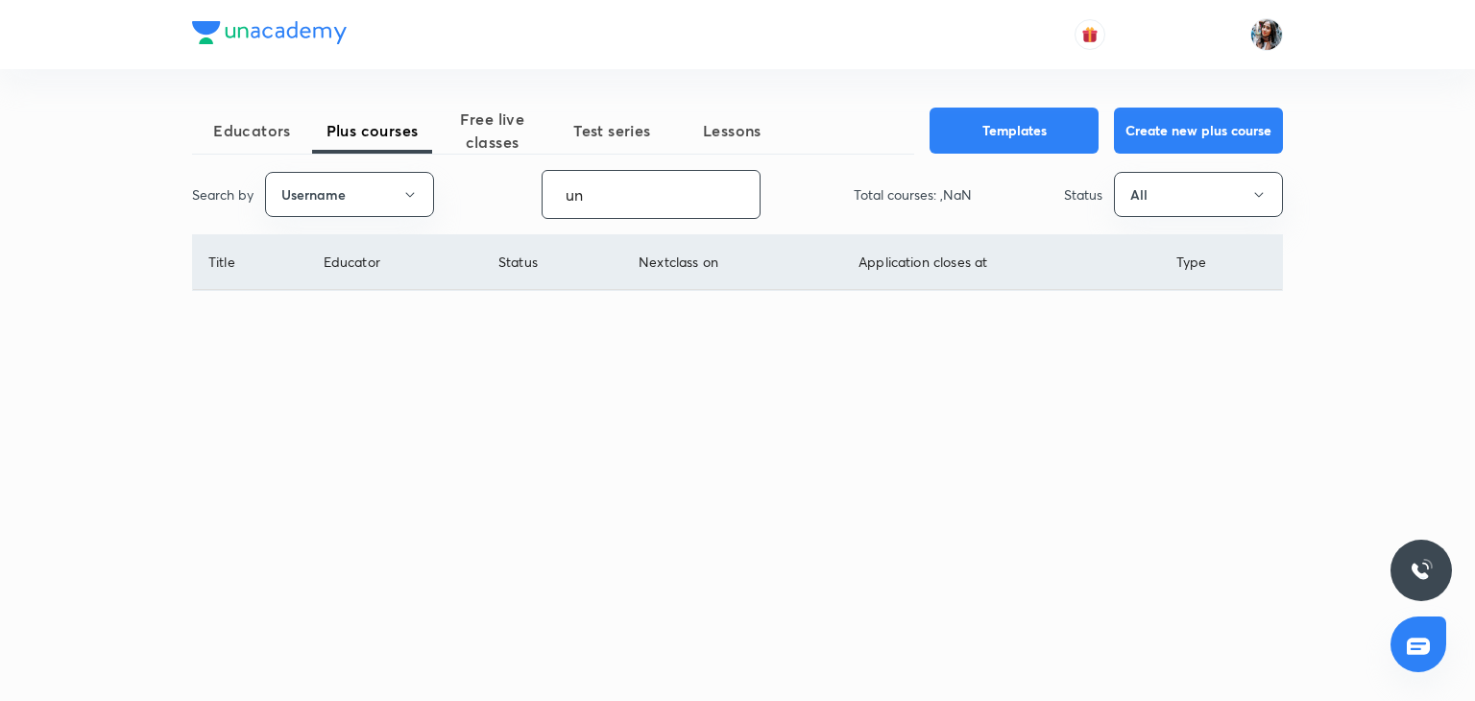
type input "u"
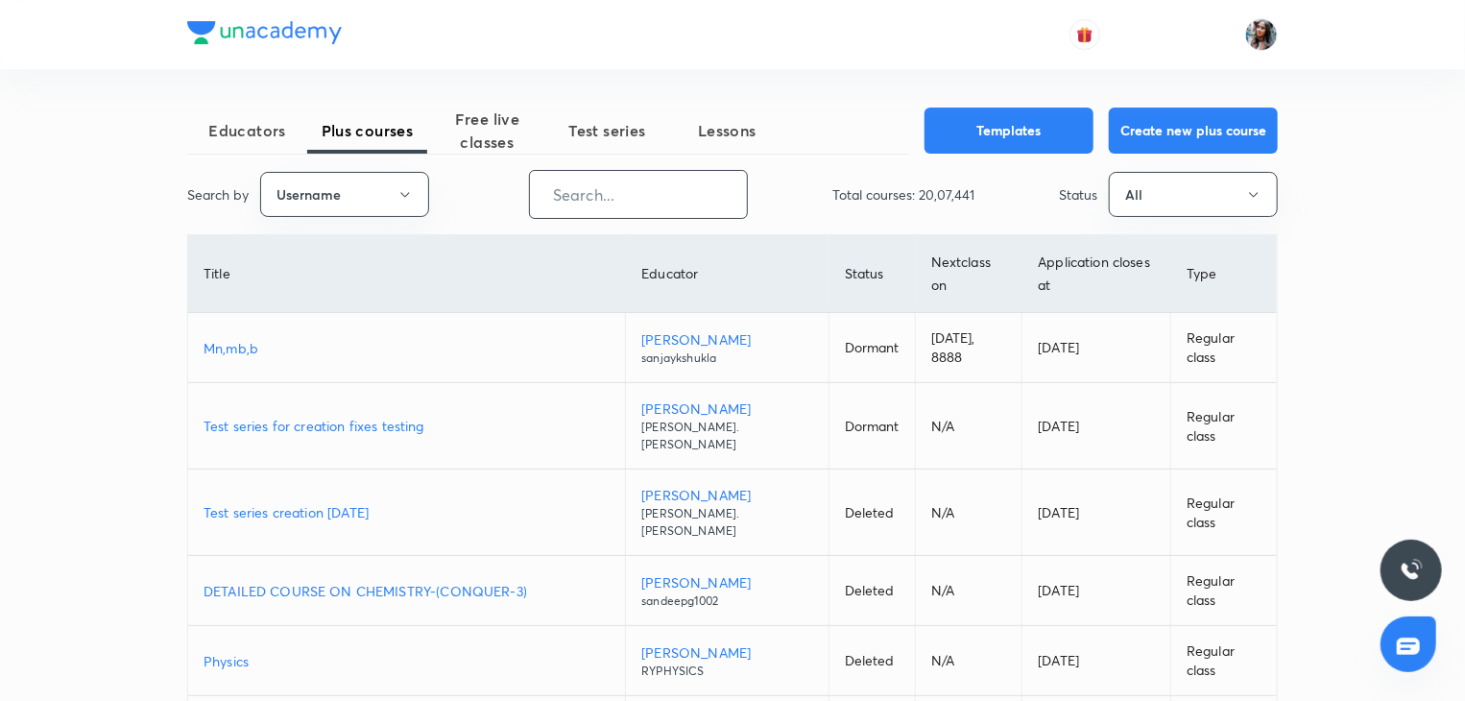
paste input "varunpratapsingh"
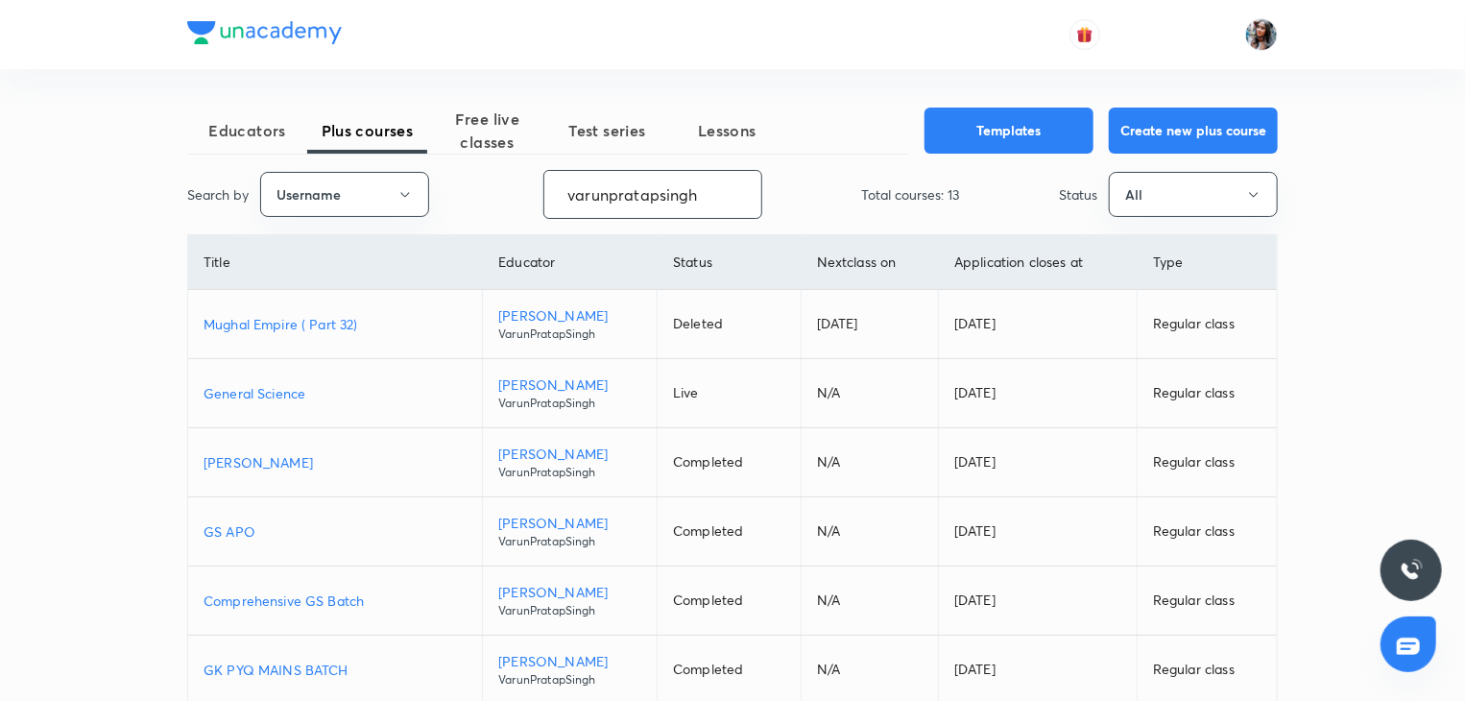
type input "varunpratapsingh"
click at [289, 391] on p "General Science" at bounding box center [335, 393] width 263 height 20
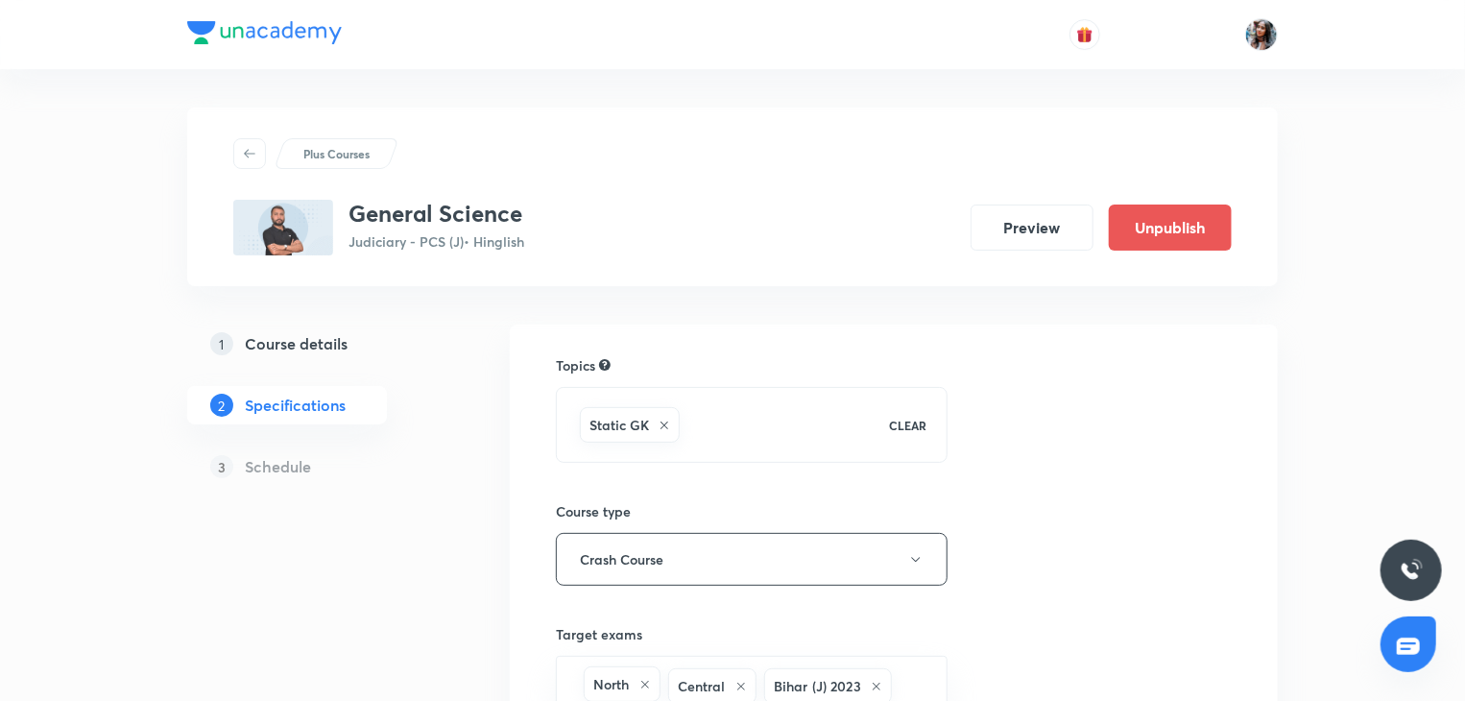
click at [280, 343] on h5 "Course details" at bounding box center [296, 343] width 103 height 23
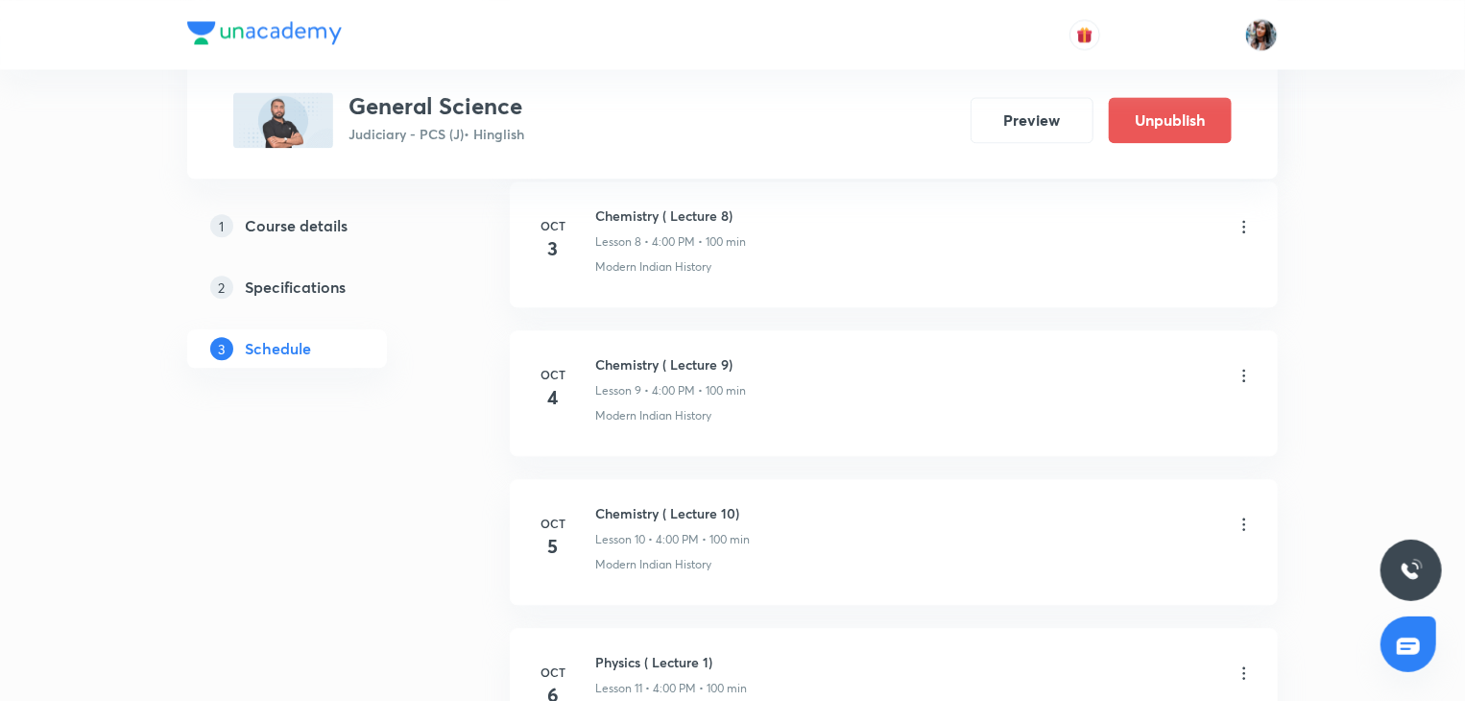
scroll to position [2674, 0]
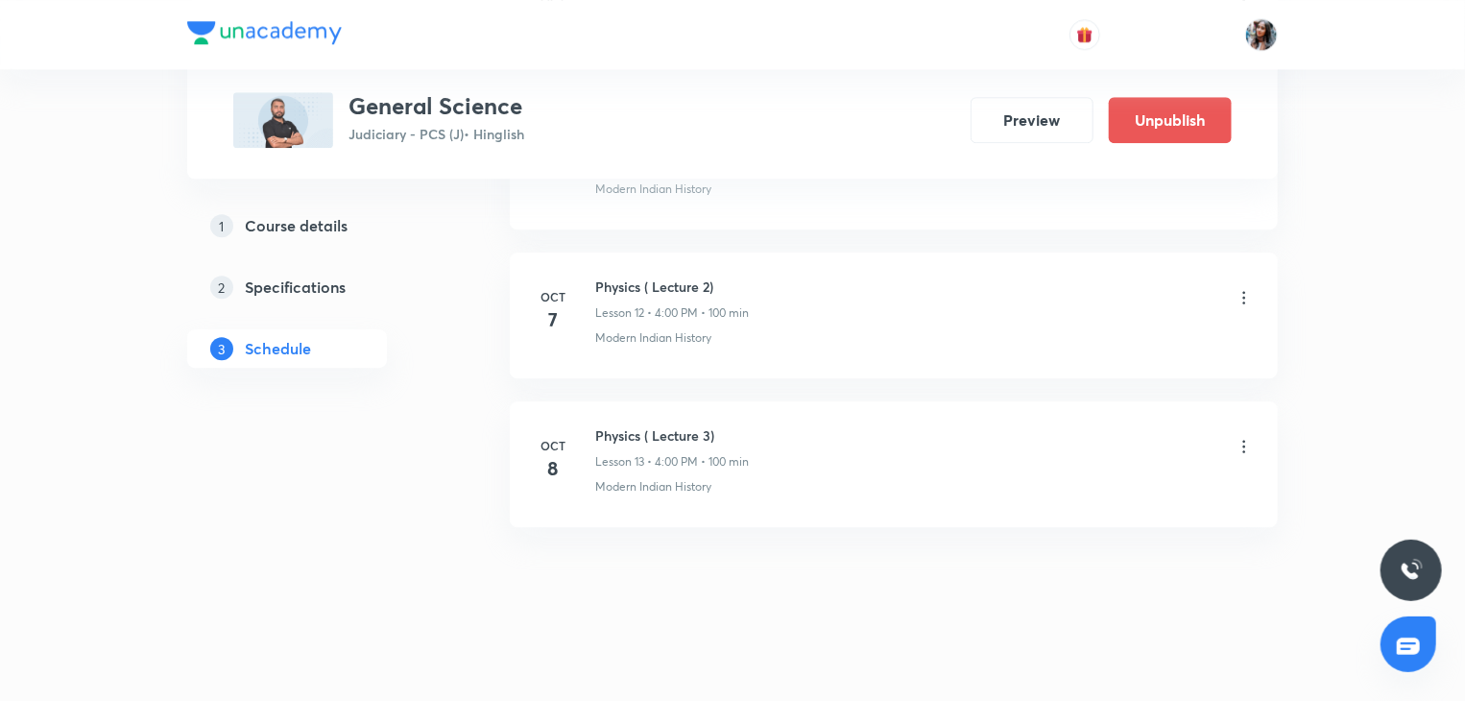
click at [610, 429] on h6 "Physics ( Lecture 3)" at bounding box center [672, 435] width 154 height 20
copy h6 "Physics ( Lecture 3)"
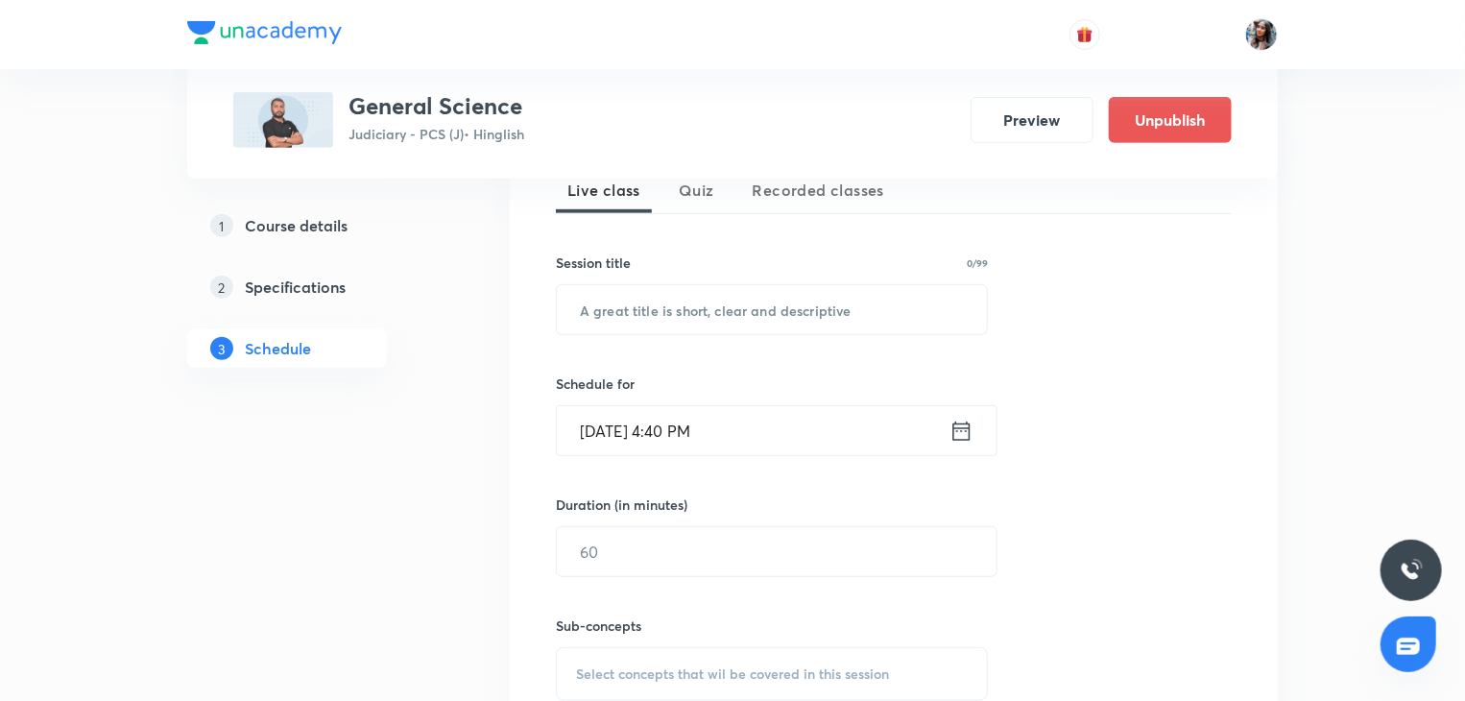
scroll to position [494, 0]
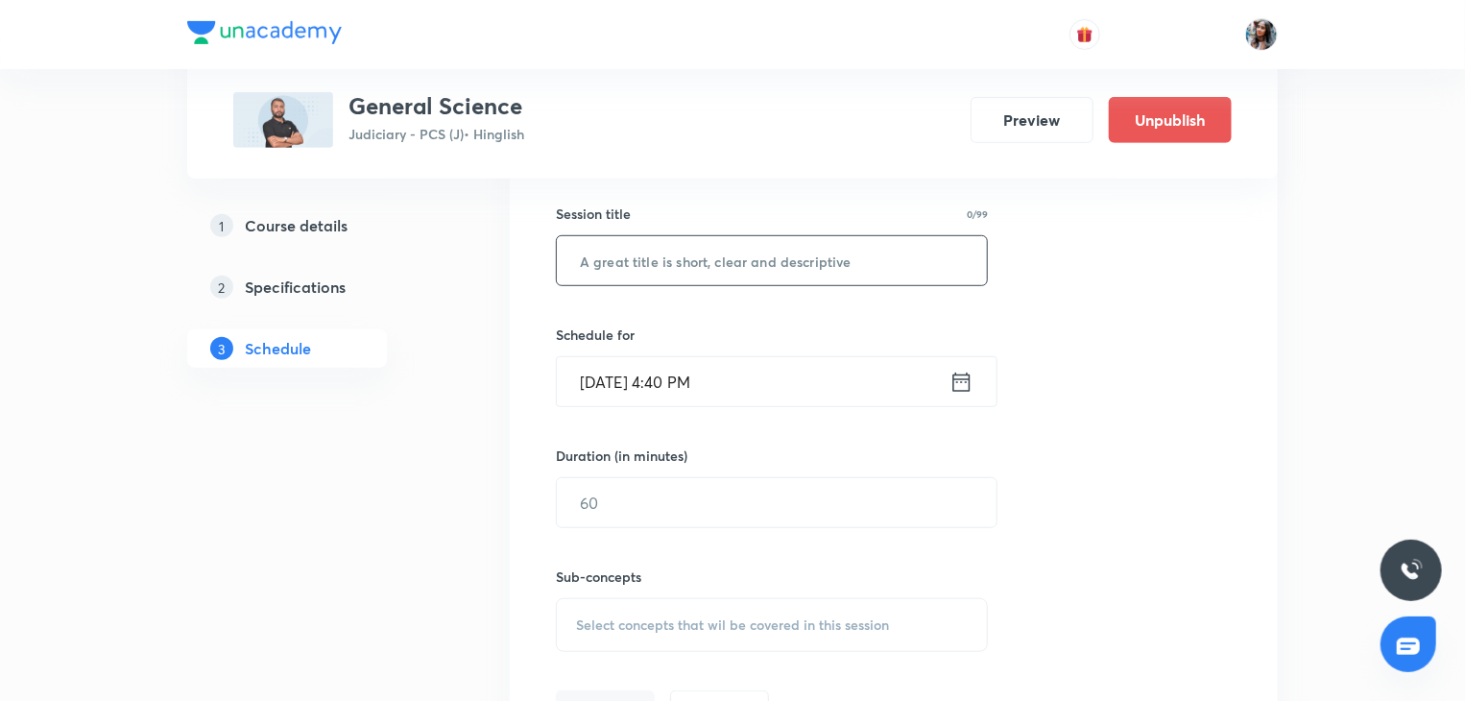
paste input "Physics ( Lecture 3)"
click at [711, 277] on input "text" at bounding box center [772, 260] width 430 height 49
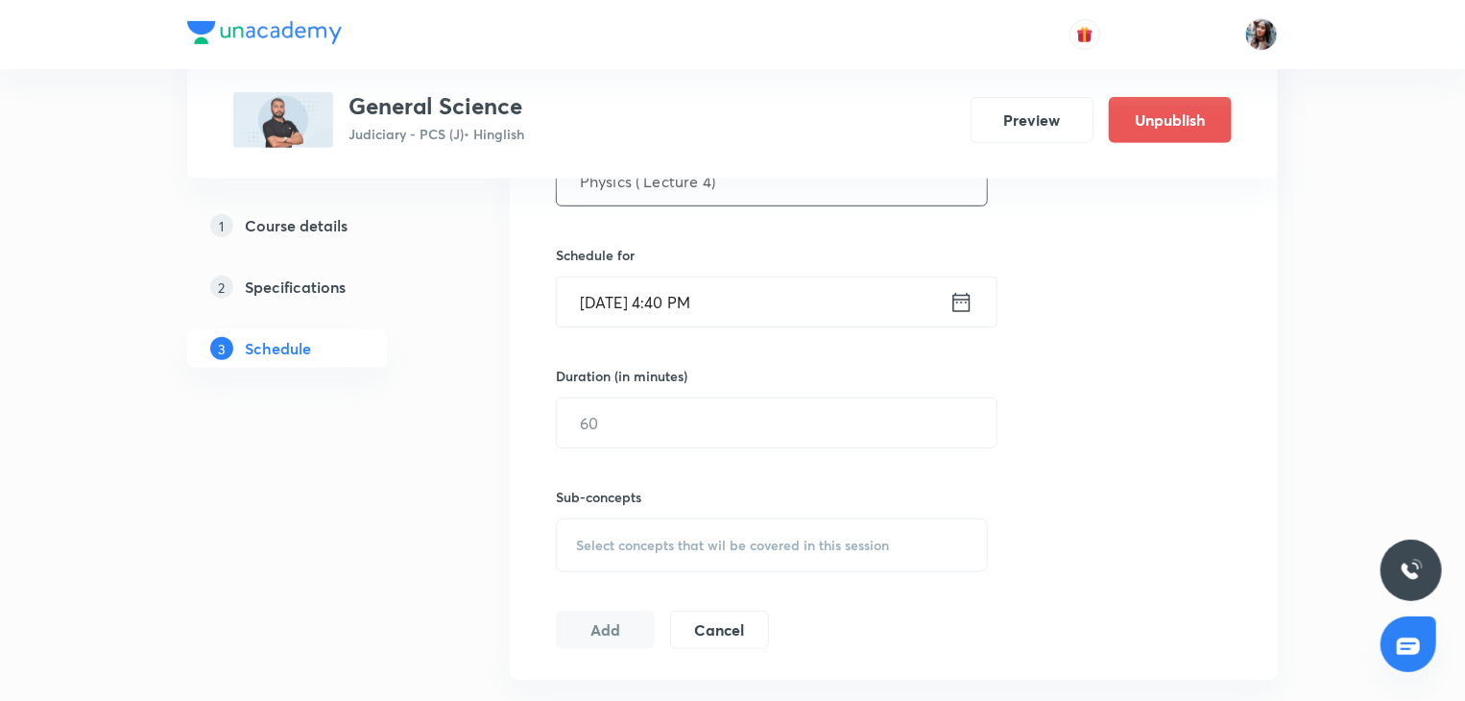
scroll to position [575, 0]
type input "Physics ( Lecture 4)"
click at [741, 284] on input "Oct 8, 2025, 4:40 PM" at bounding box center [753, 300] width 393 height 49
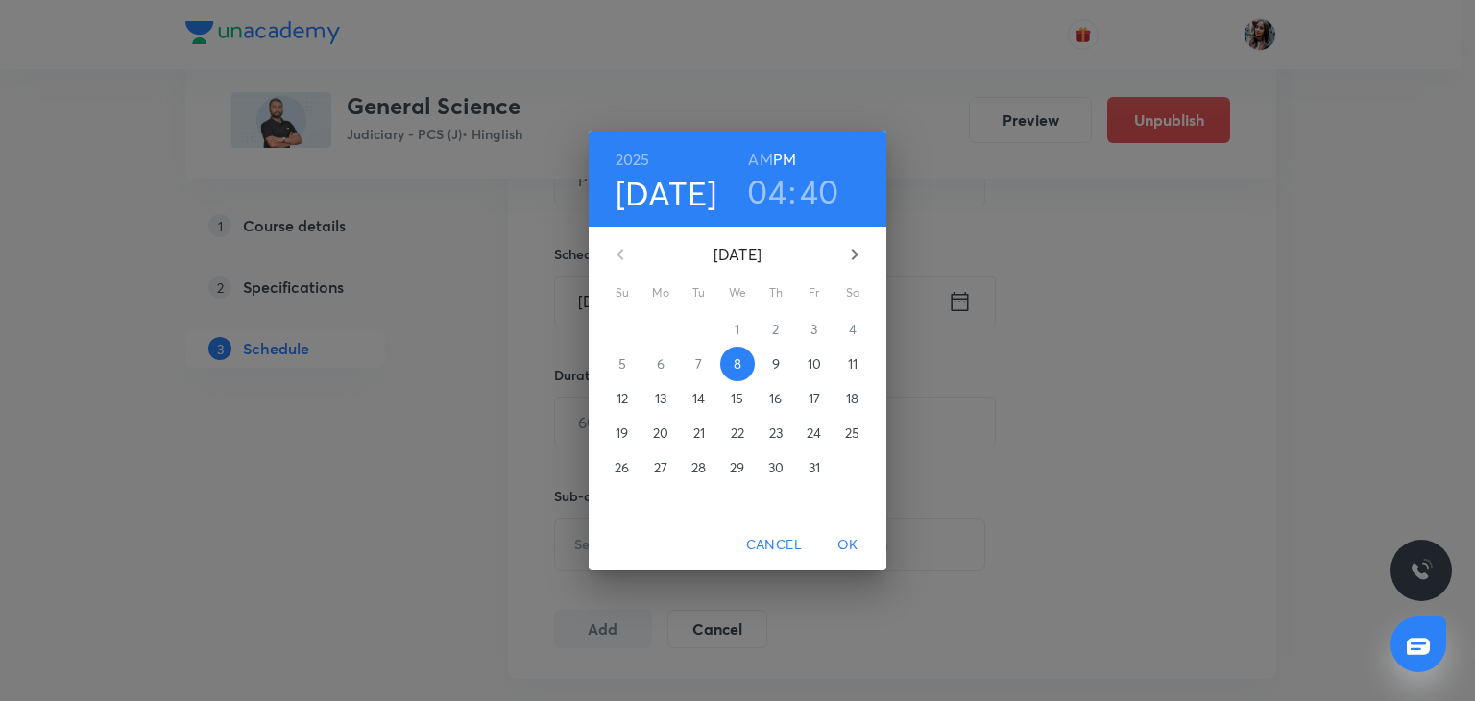
click at [778, 372] on p "9" at bounding box center [776, 363] width 8 height 19
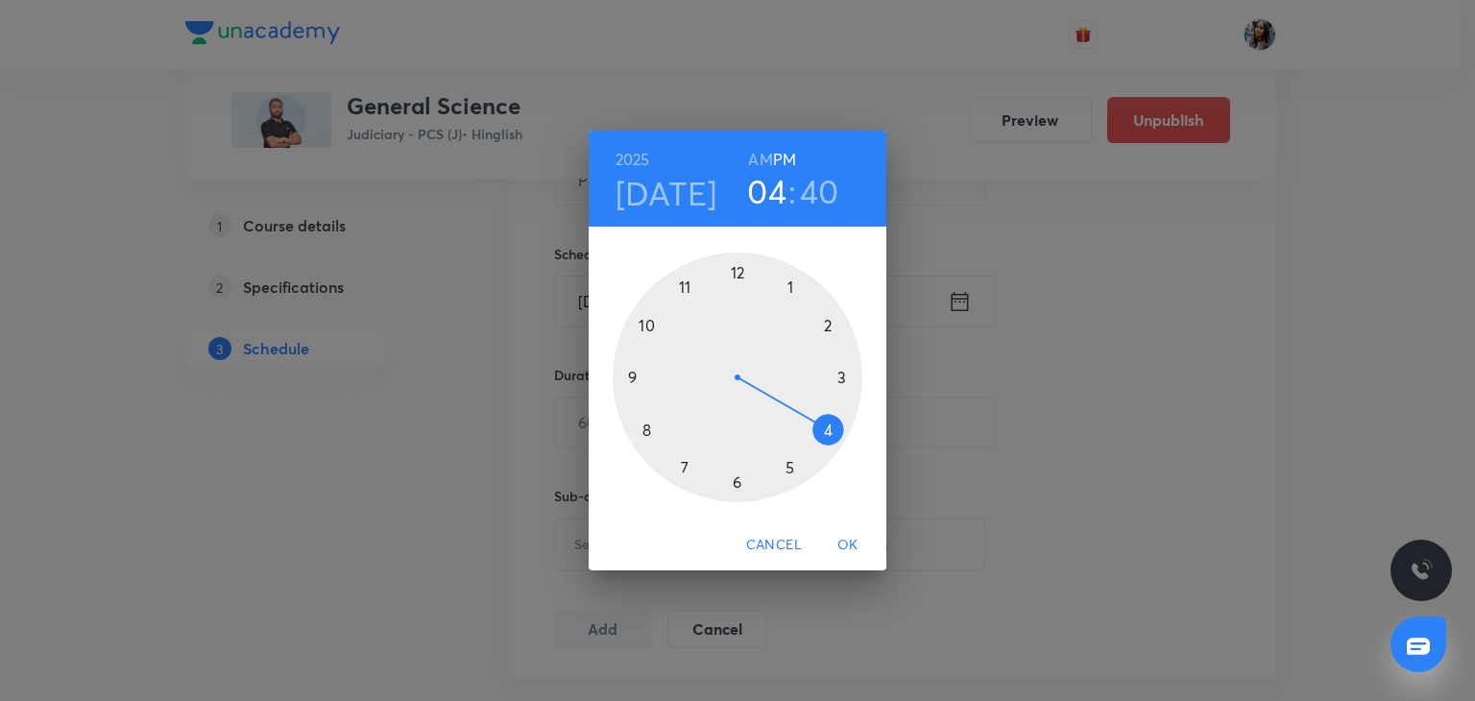
click at [826, 181] on h3 "40" at bounding box center [819, 191] width 39 height 40
click at [736, 274] on div at bounding box center [738, 377] width 250 height 250
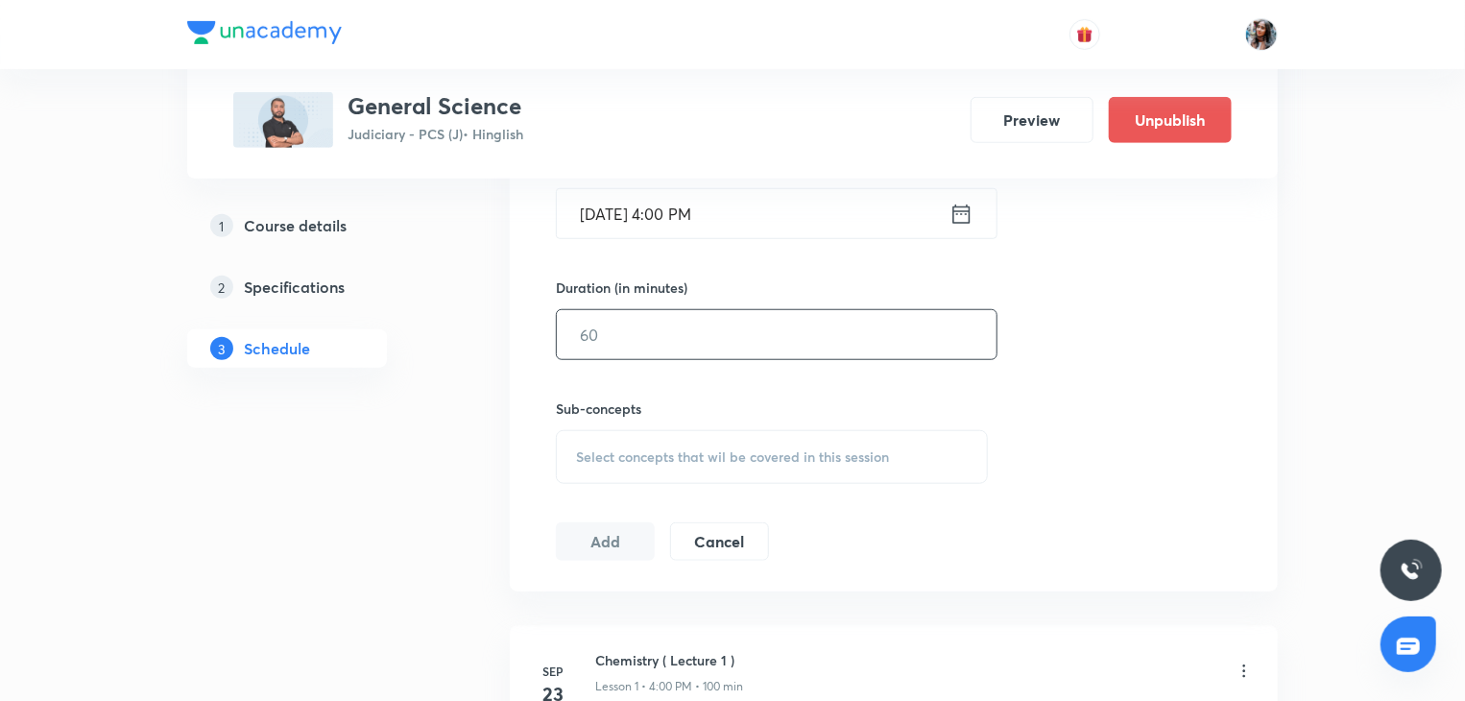
scroll to position [663, 0]
click at [768, 337] on input "text" at bounding box center [777, 333] width 440 height 49
type input "100"
click at [699, 454] on span "Select concepts that wil be covered in this session" at bounding box center [732, 455] width 313 height 15
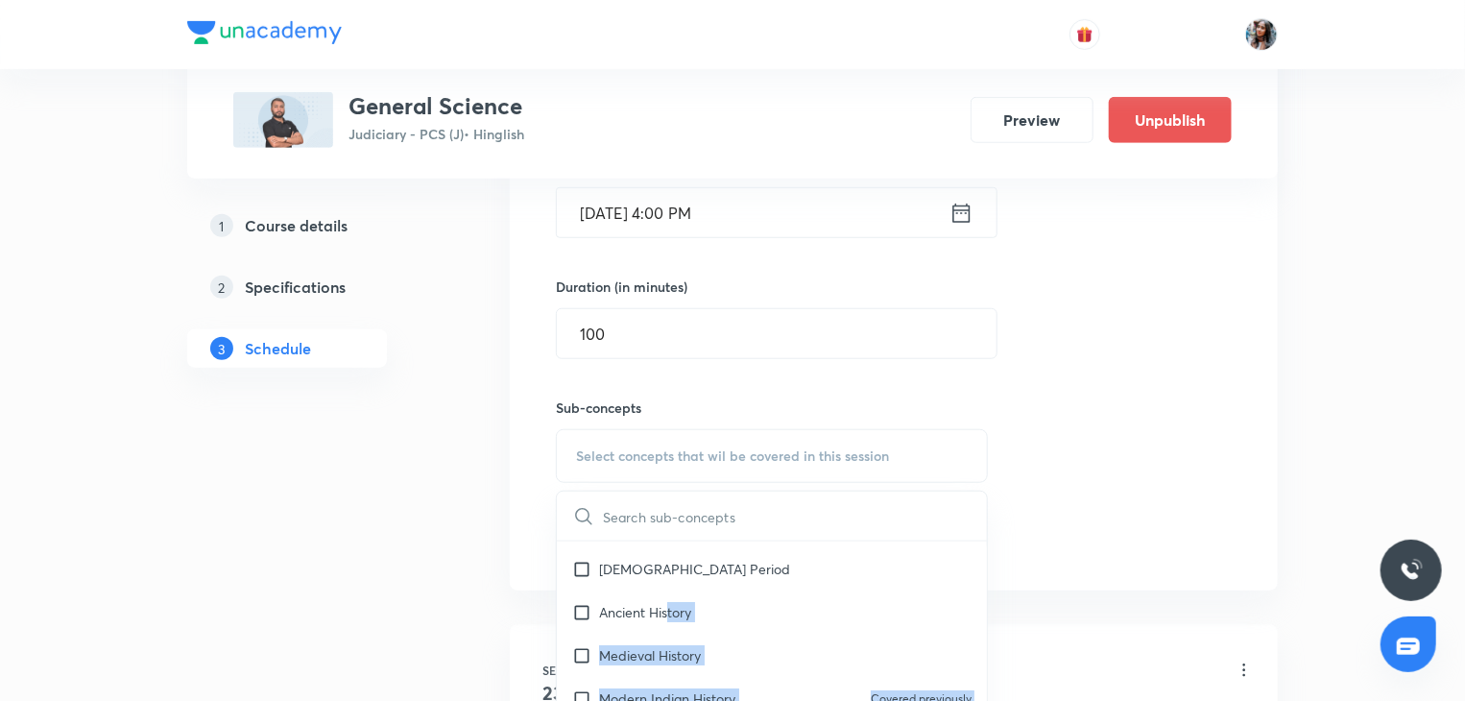
scroll to position [0, 0]
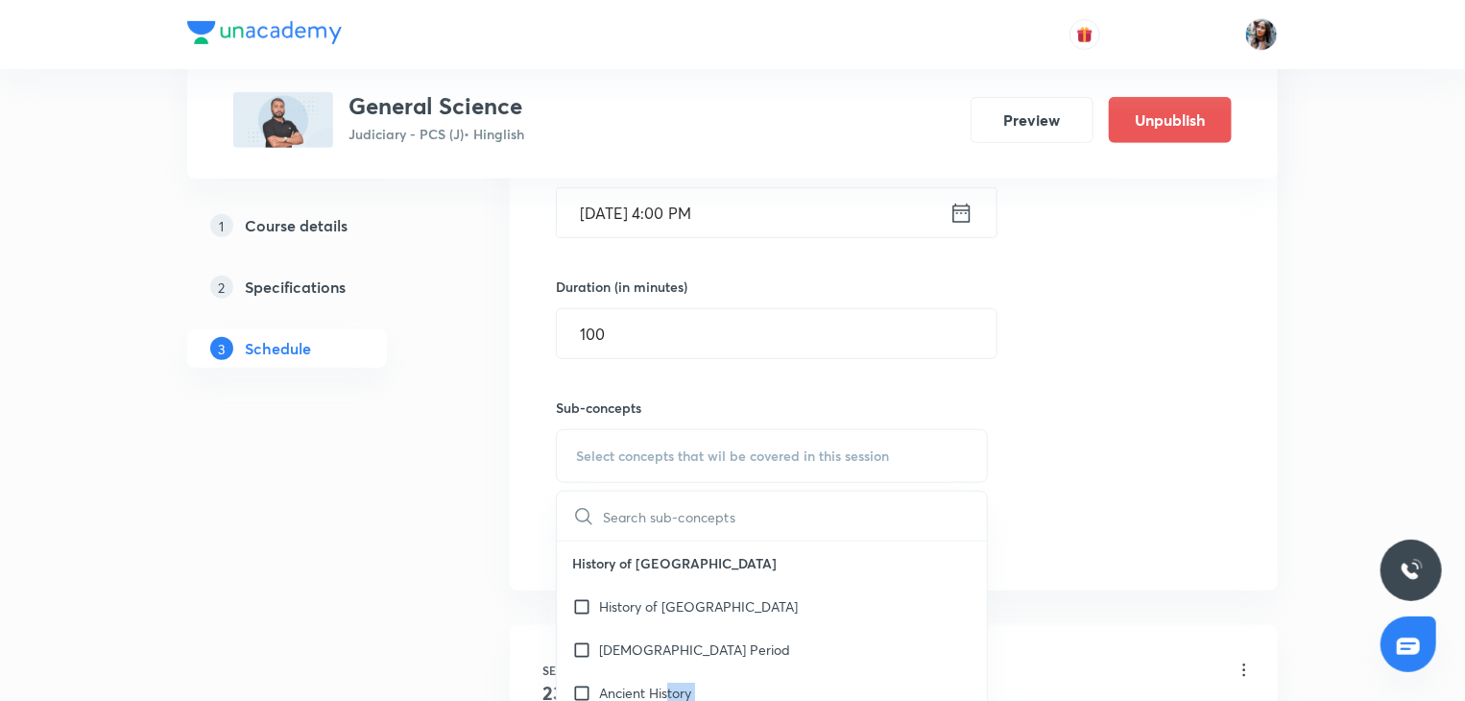
drag, startPoint x: 669, startPoint y: 605, endPoint x: 484, endPoint y: 520, distance: 203.6
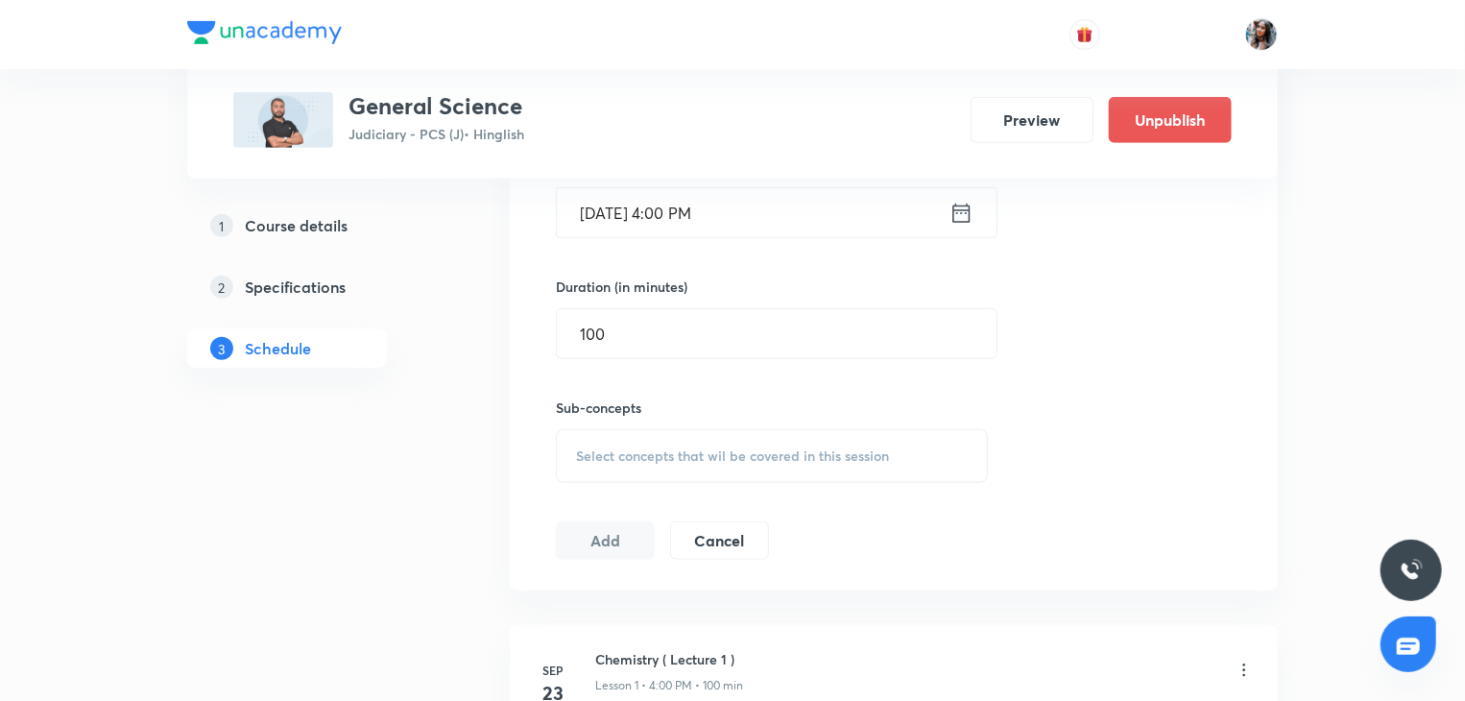
click at [646, 448] on span "Select concepts that wil be covered in this session" at bounding box center [732, 455] width 313 height 15
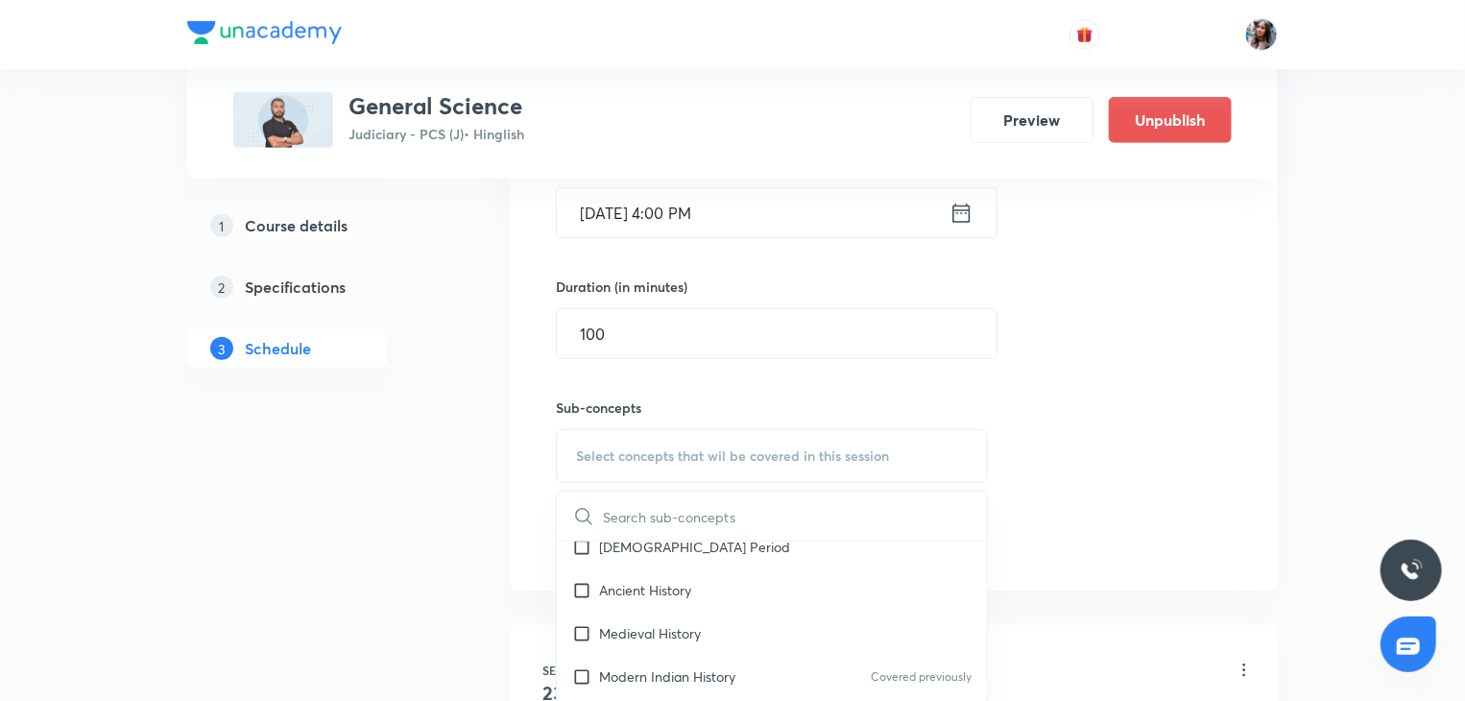
scroll to position [111, 0]
click at [687, 619] on p "Medieval History" at bounding box center [650, 624] width 102 height 20
checkbox input "true"
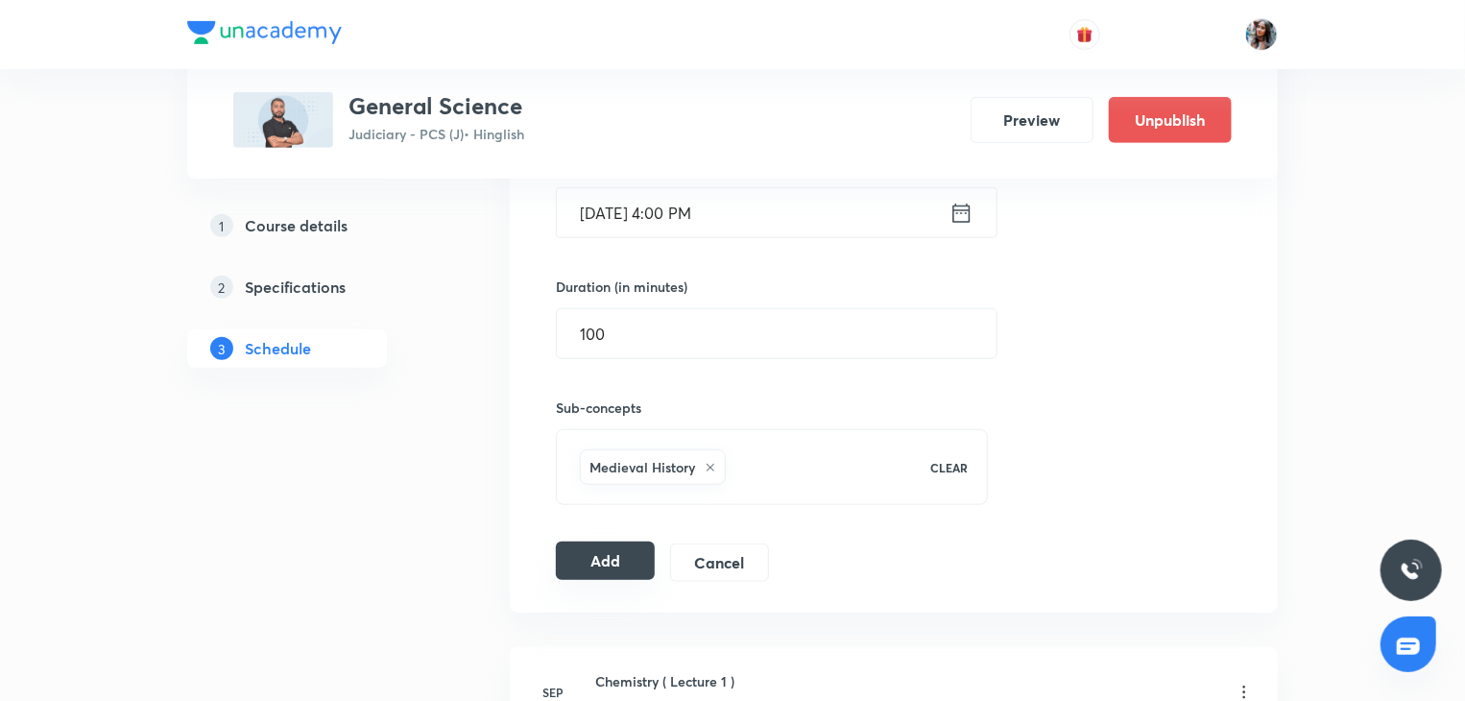
click at [603, 554] on button "Add" at bounding box center [605, 560] width 99 height 38
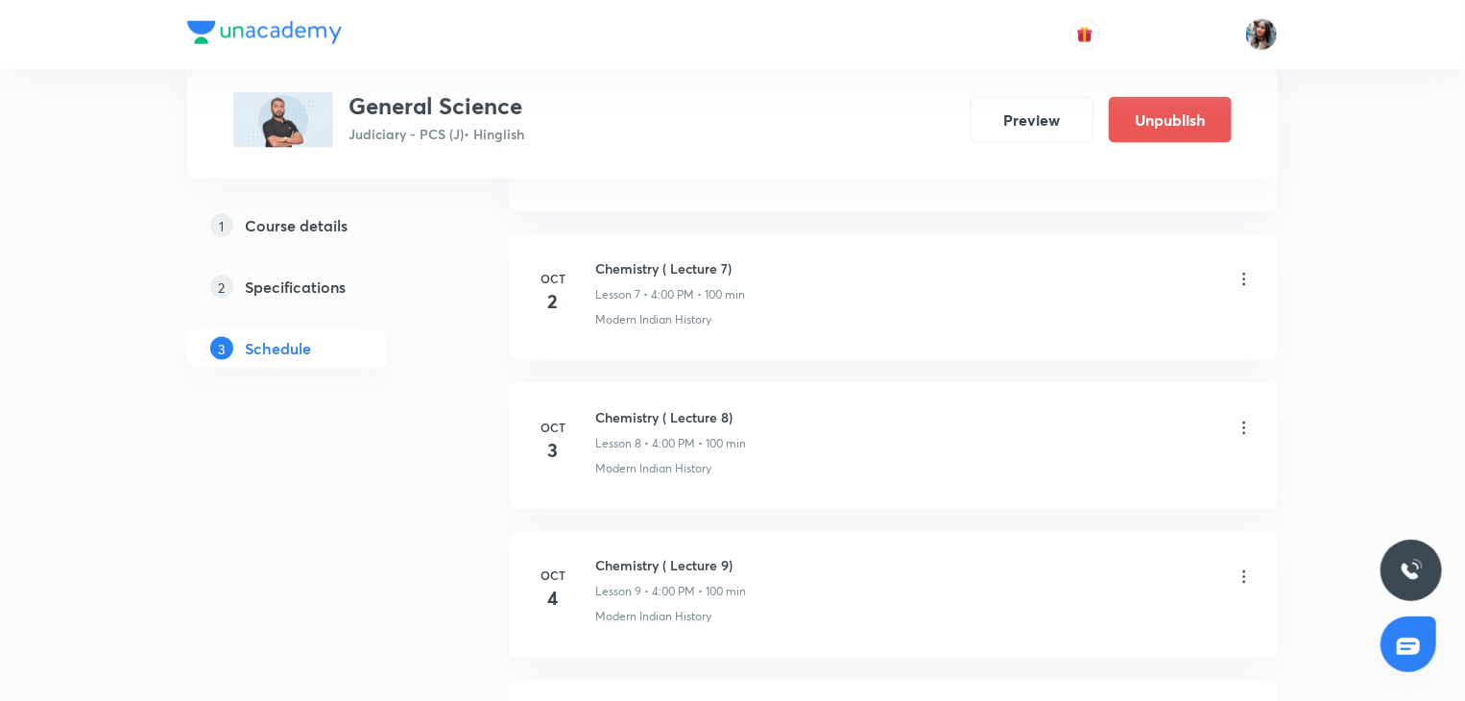
scroll to position [2189, 0]
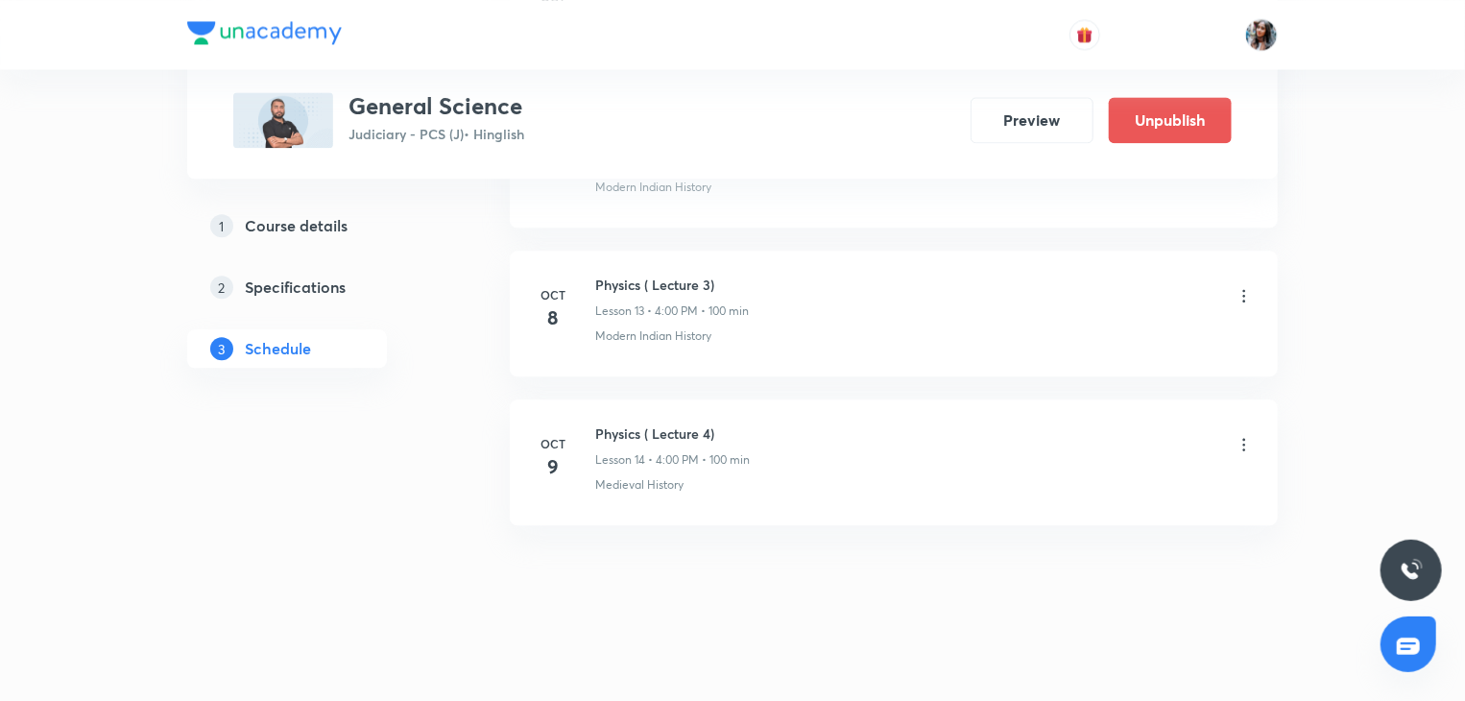
click at [624, 427] on h6 "Physics ( Lecture 4)" at bounding box center [672, 433] width 155 height 20
copy h6 "Physics ( Lecture 4)"
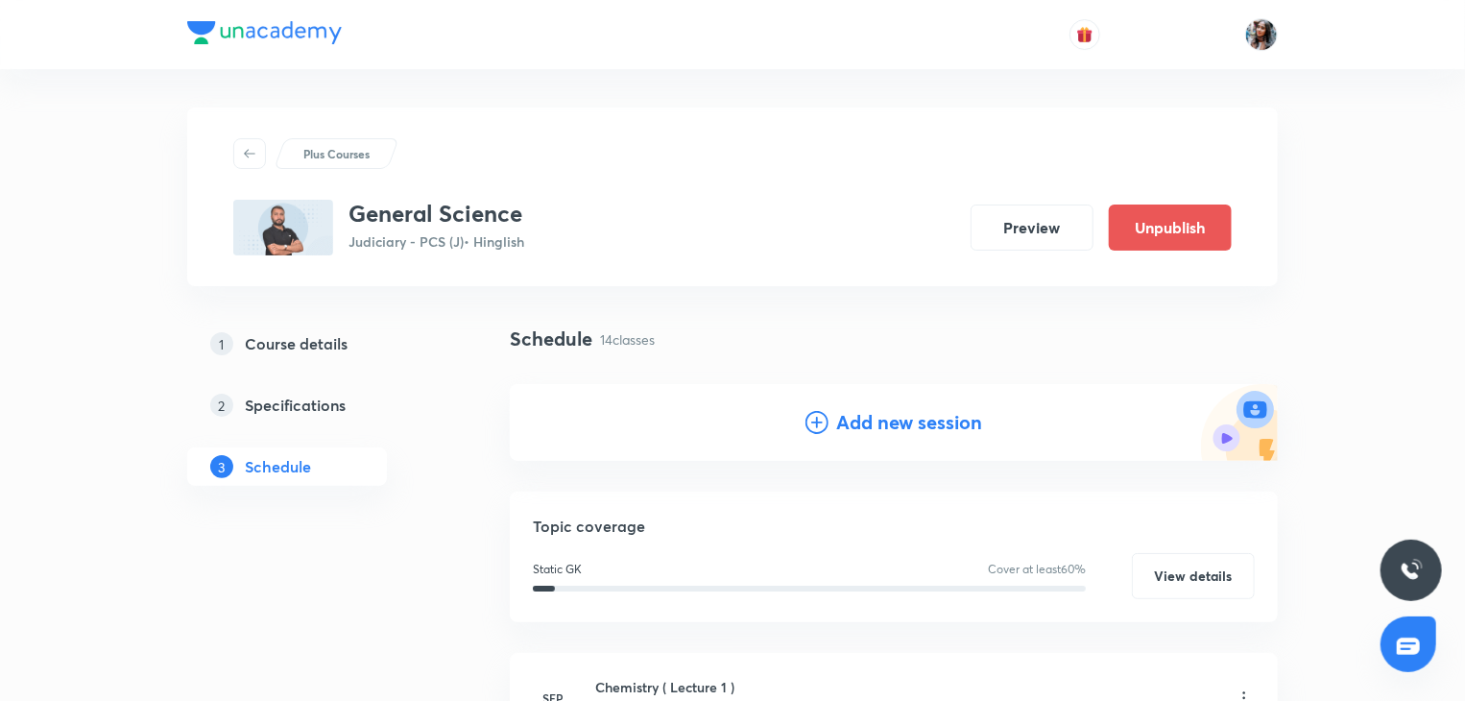
scroll to position [11, 0]
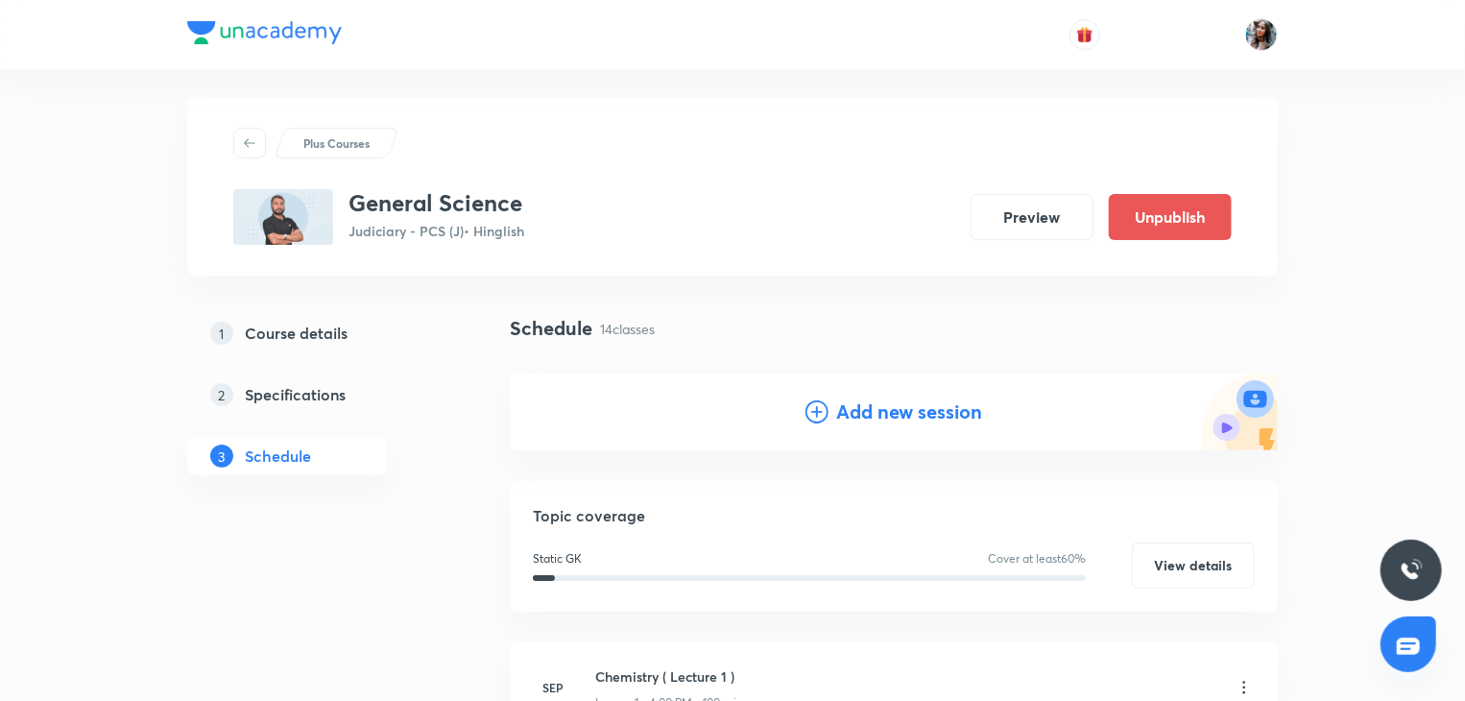
click at [879, 405] on h4 "Add new session" at bounding box center [909, 411] width 146 height 29
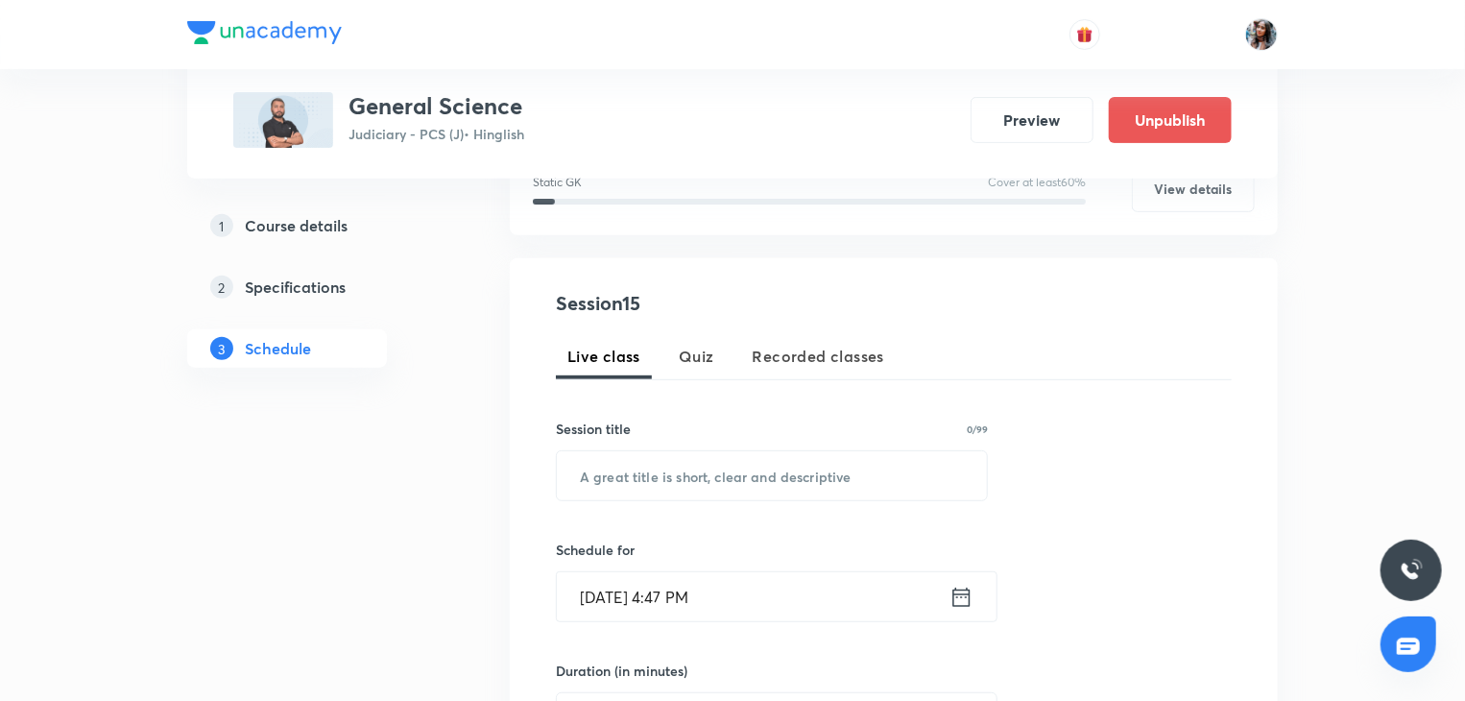
scroll to position [282, 0]
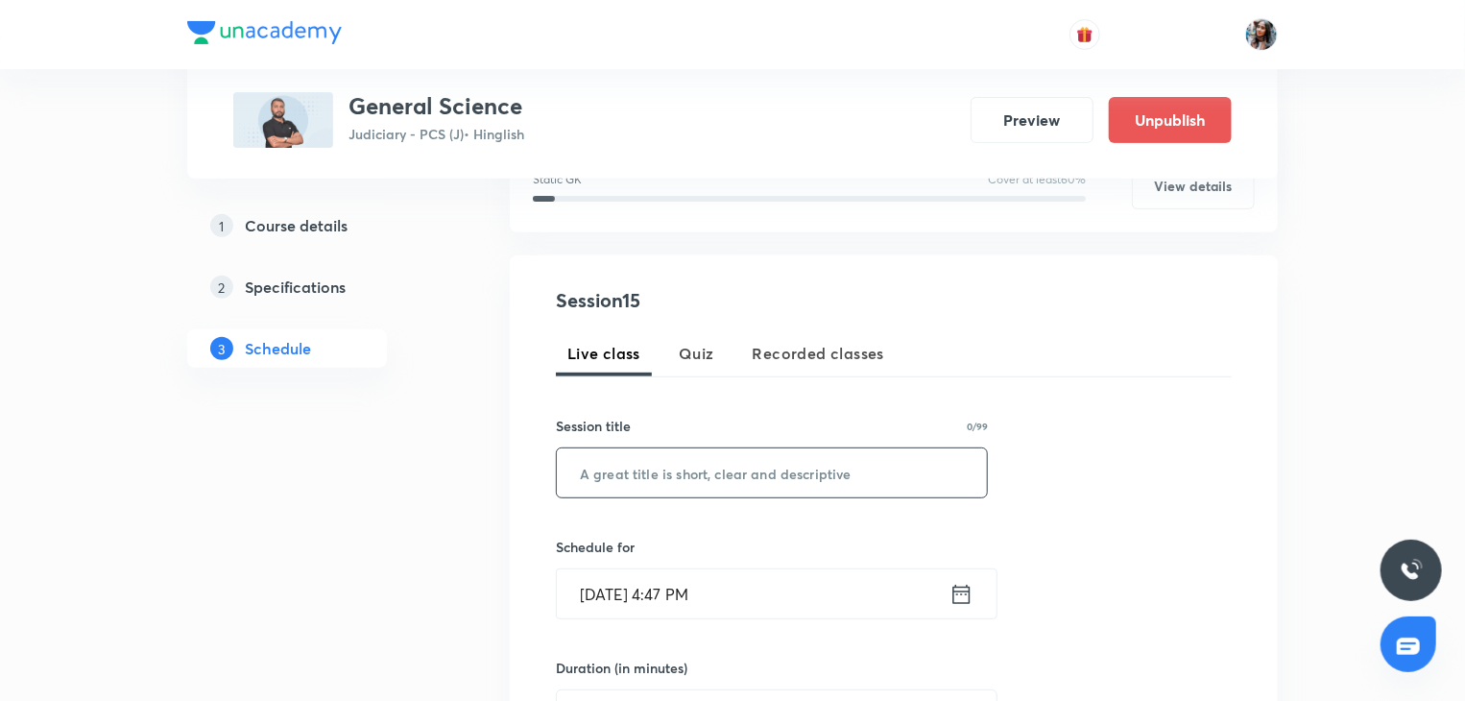
paste input "Physics ( Lecture 4)"
click at [759, 478] on input "text" at bounding box center [772, 472] width 430 height 49
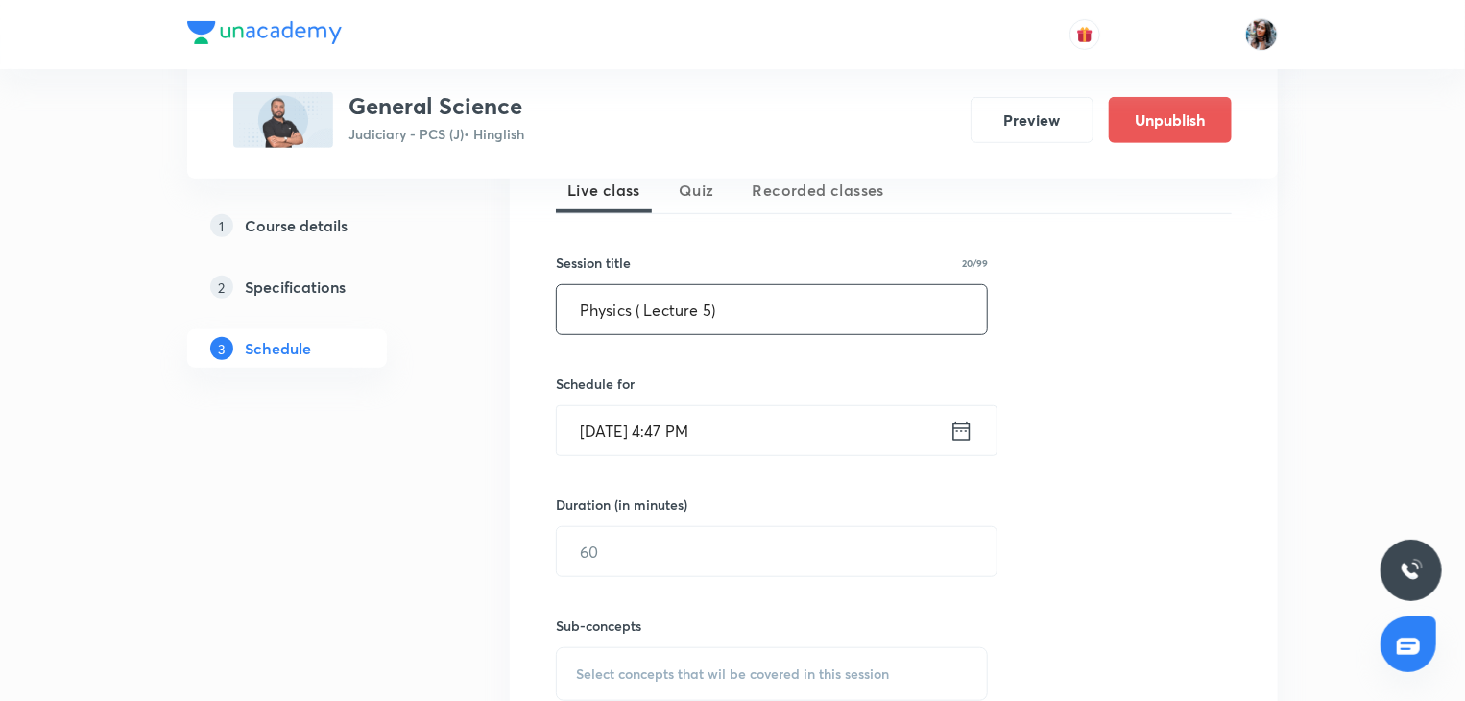
scroll to position [448, 0]
type input "Physics ( Lecture 5)"
click at [760, 431] on input "Oct 8, 2025, 4:47 PM" at bounding box center [753, 427] width 393 height 49
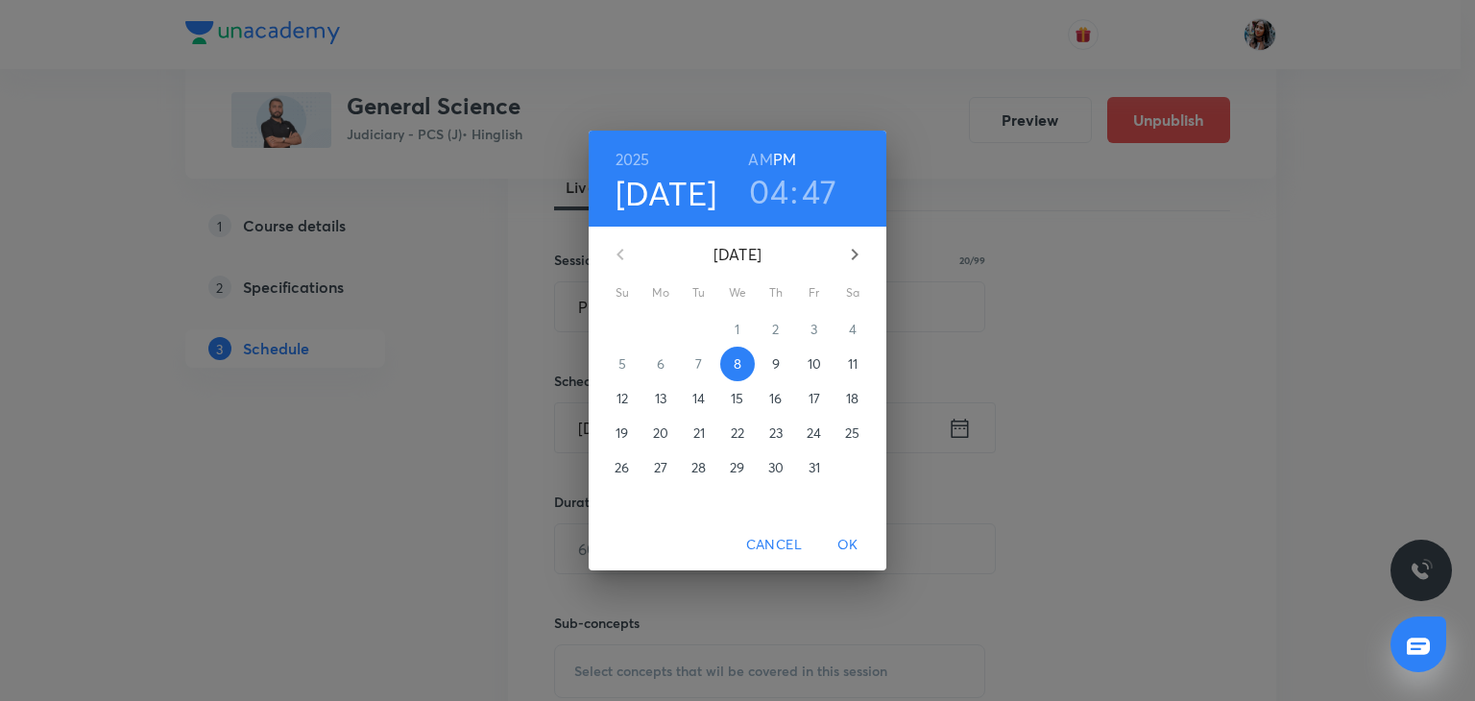
click at [817, 357] on p "10" at bounding box center [813, 363] width 13 height 19
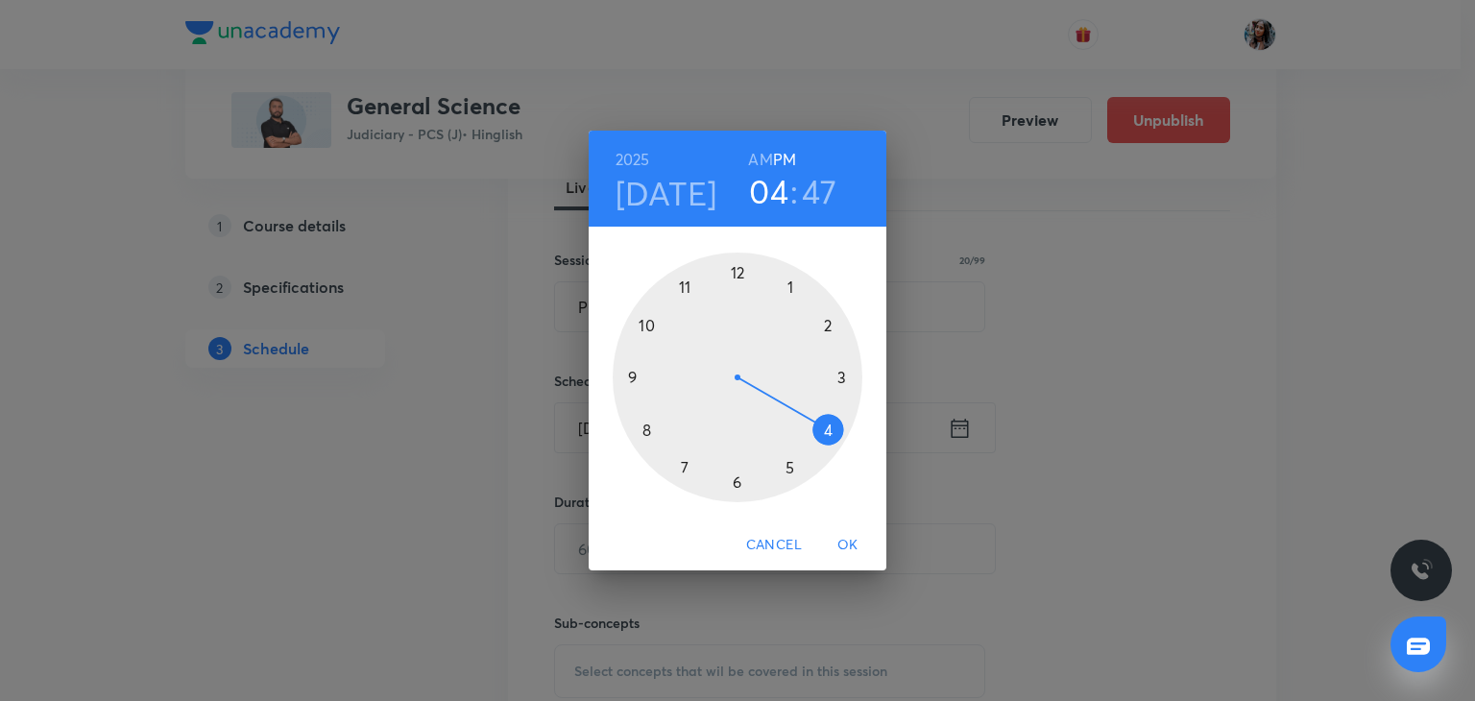
click at [814, 188] on h3 "47" at bounding box center [820, 191] width 36 height 40
click at [741, 267] on div at bounding box center [738, 377] width 250 height 250
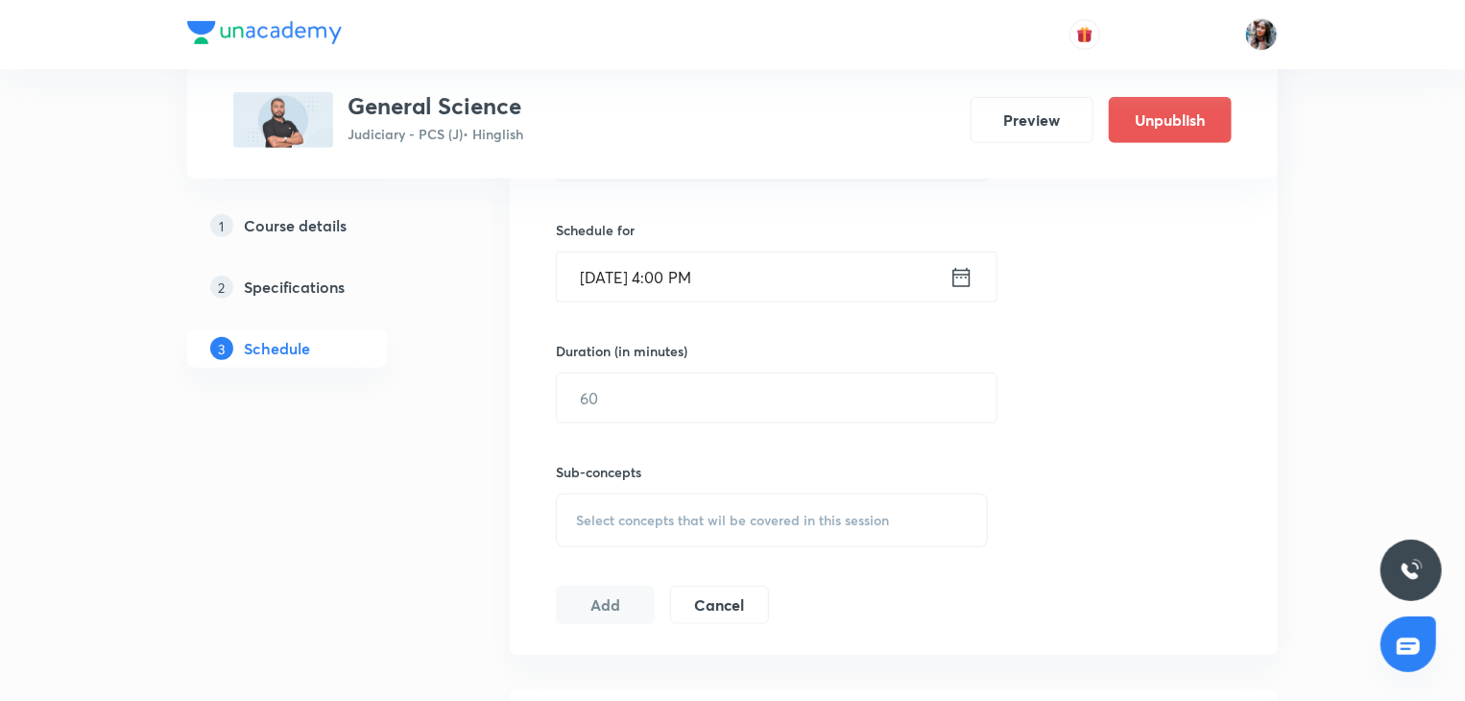
scroll to position [611, 0]
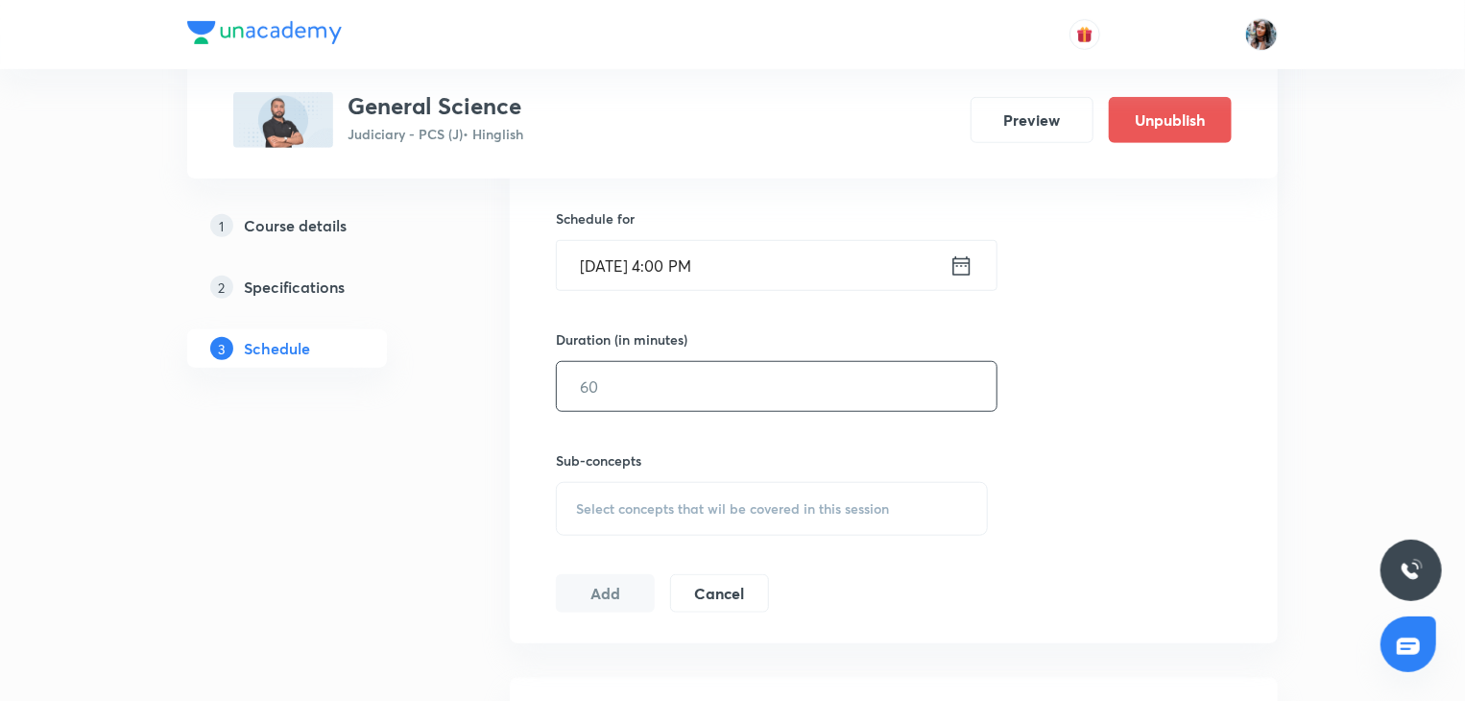
click at [704, 382] on input "text" at bounding box center [777, 386] width 440 height 49
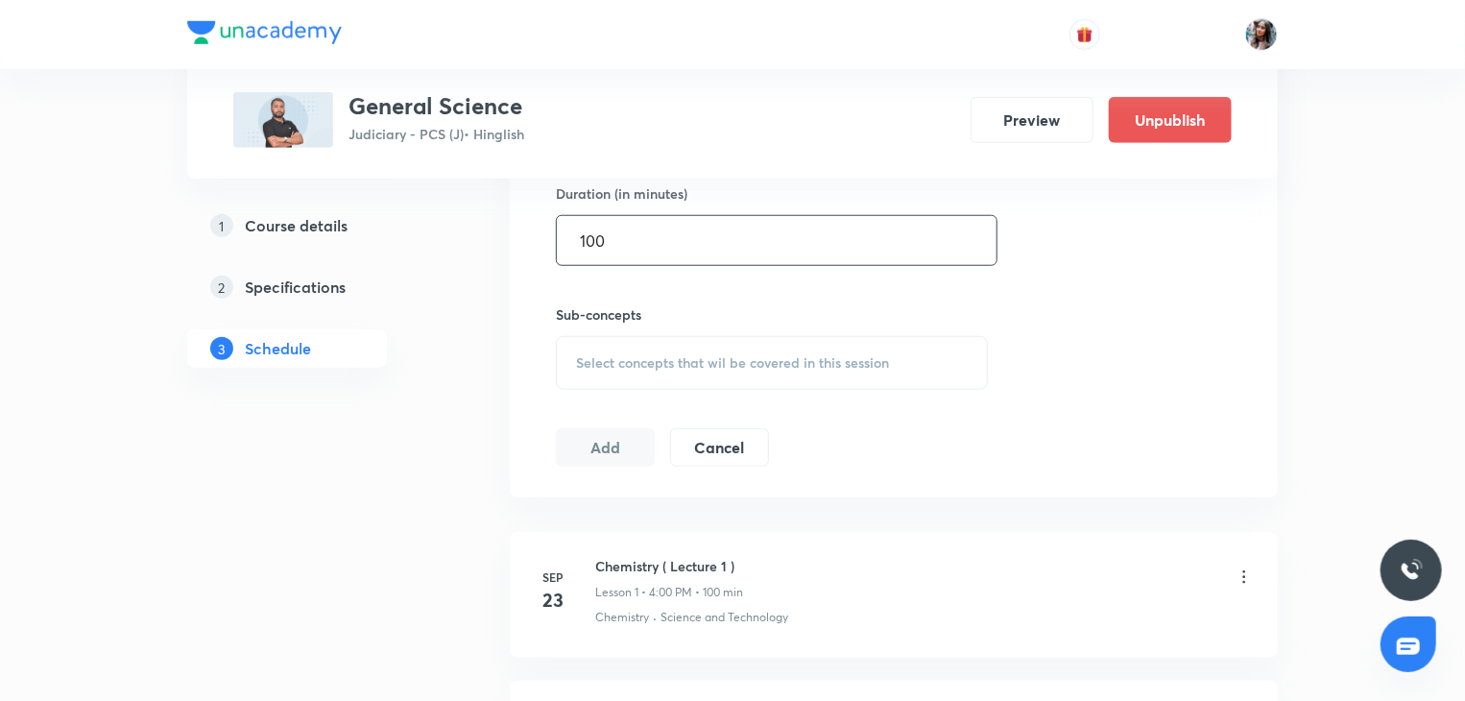
scroll to position [768, 0]
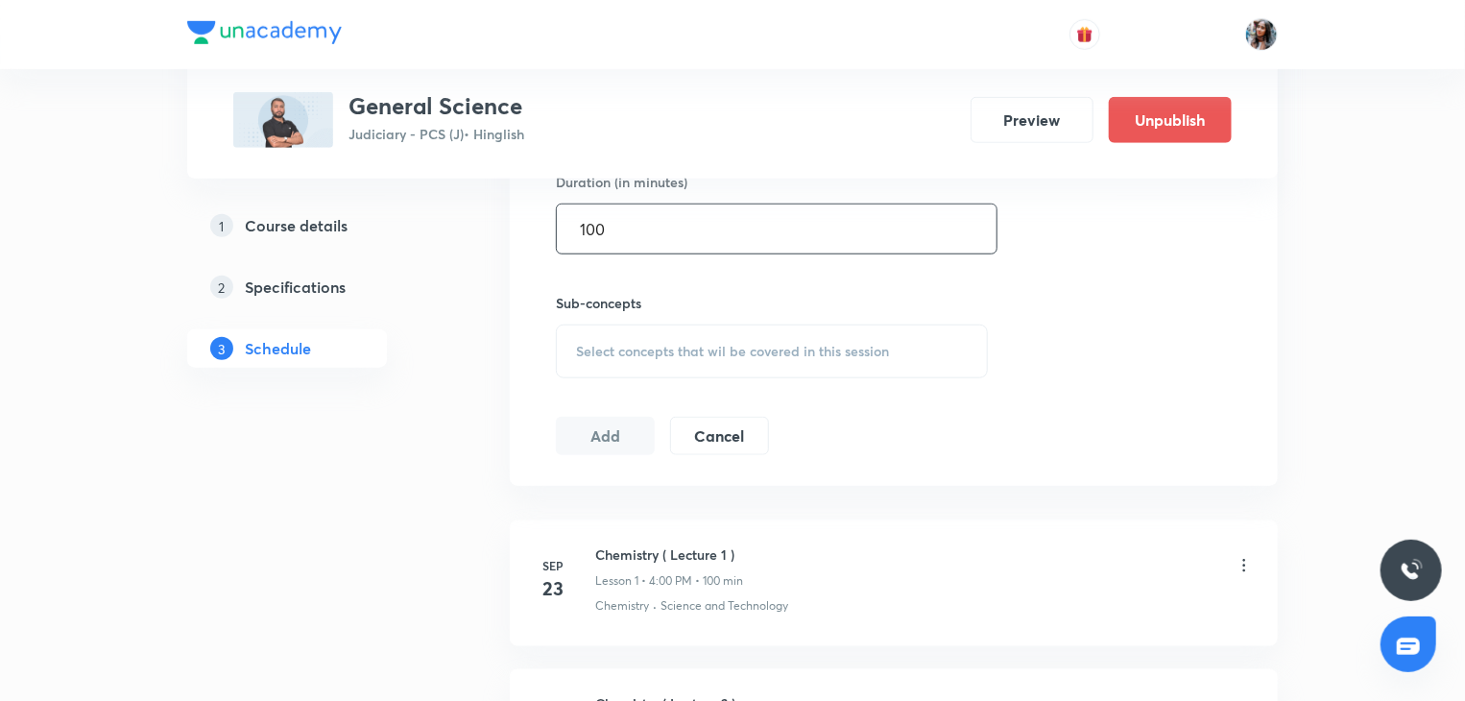
type input "100"
click at [688, 353] on span "Select concepts that wil be covered in this session" at bounding box center [732, 351] width 313 height 15
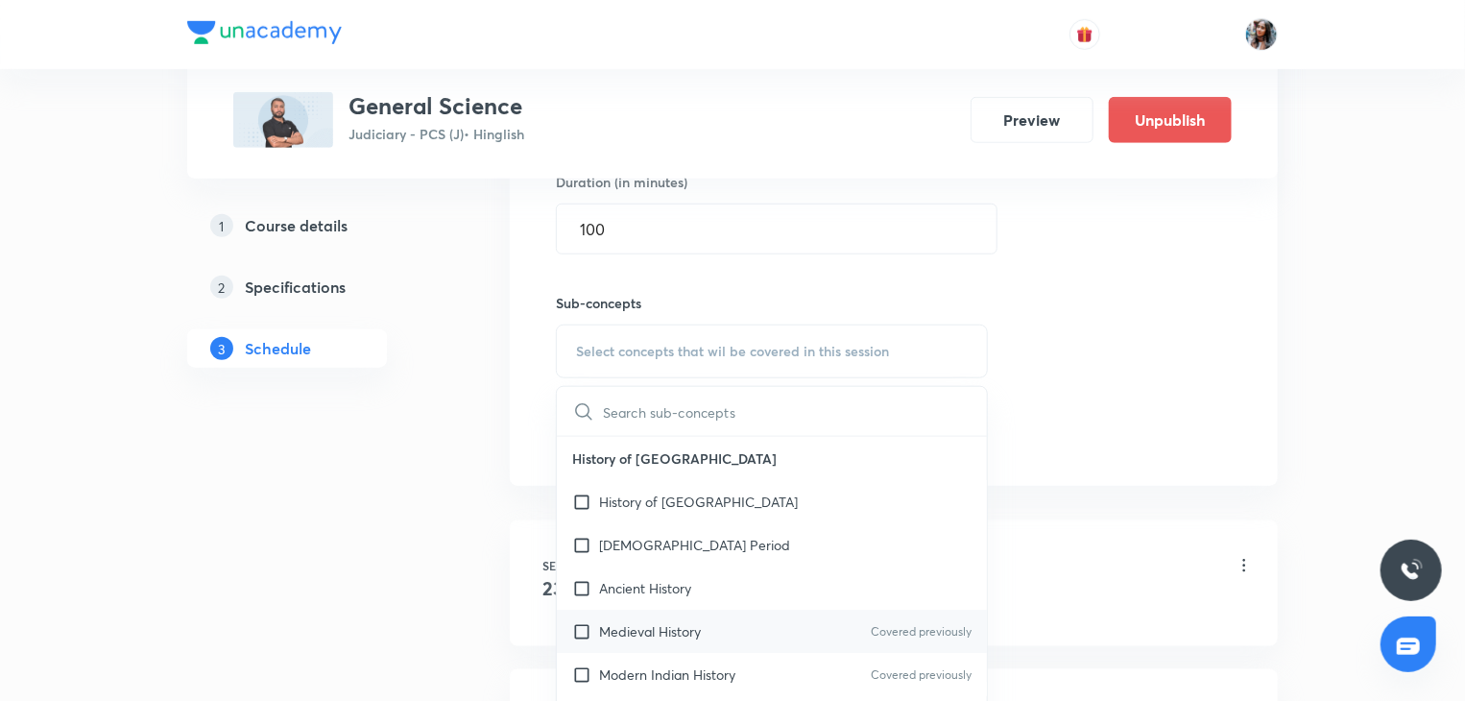
click at [668, 631] on p "Medieval History" at bounding box center [650, 631] width 102 height 20
checkbox input "true"
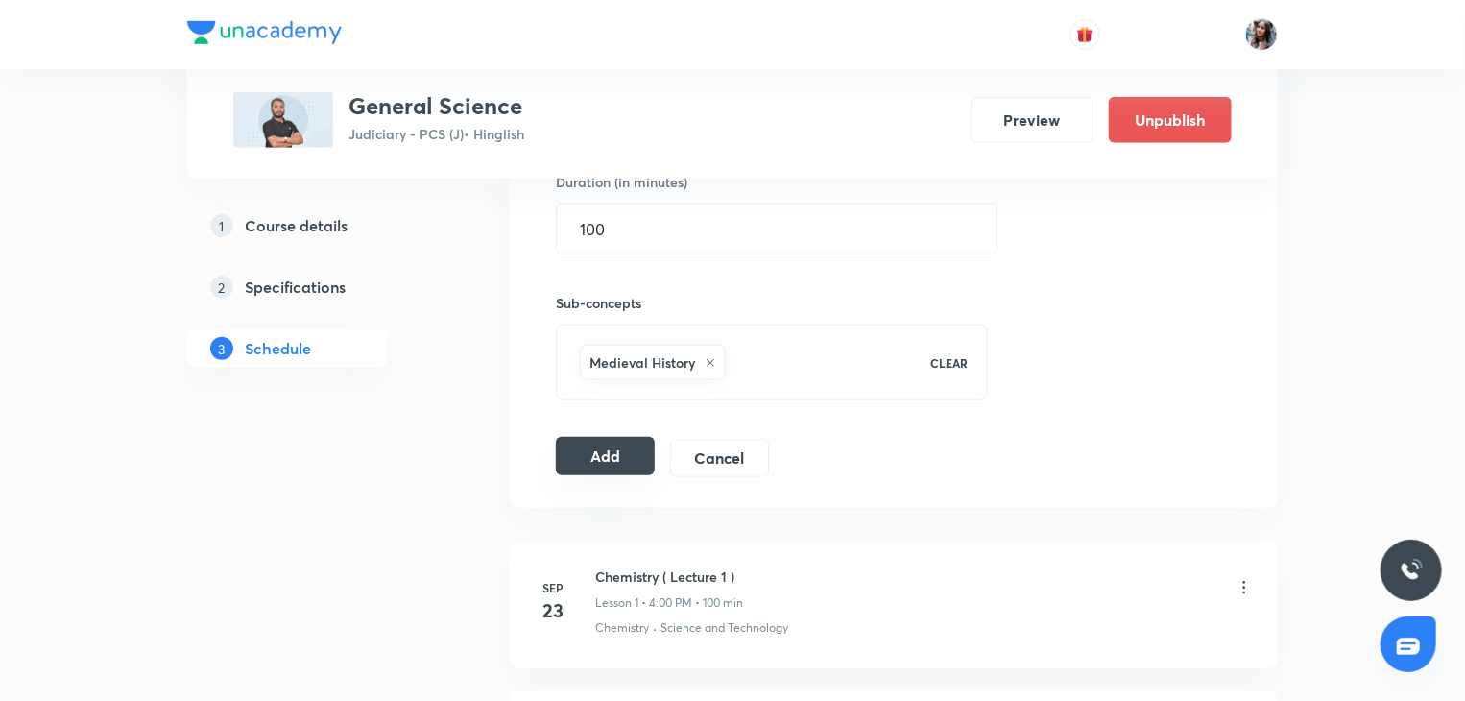
click at [593, 458] on button "Add" at bounding box center [605, 456] width 99 height 38
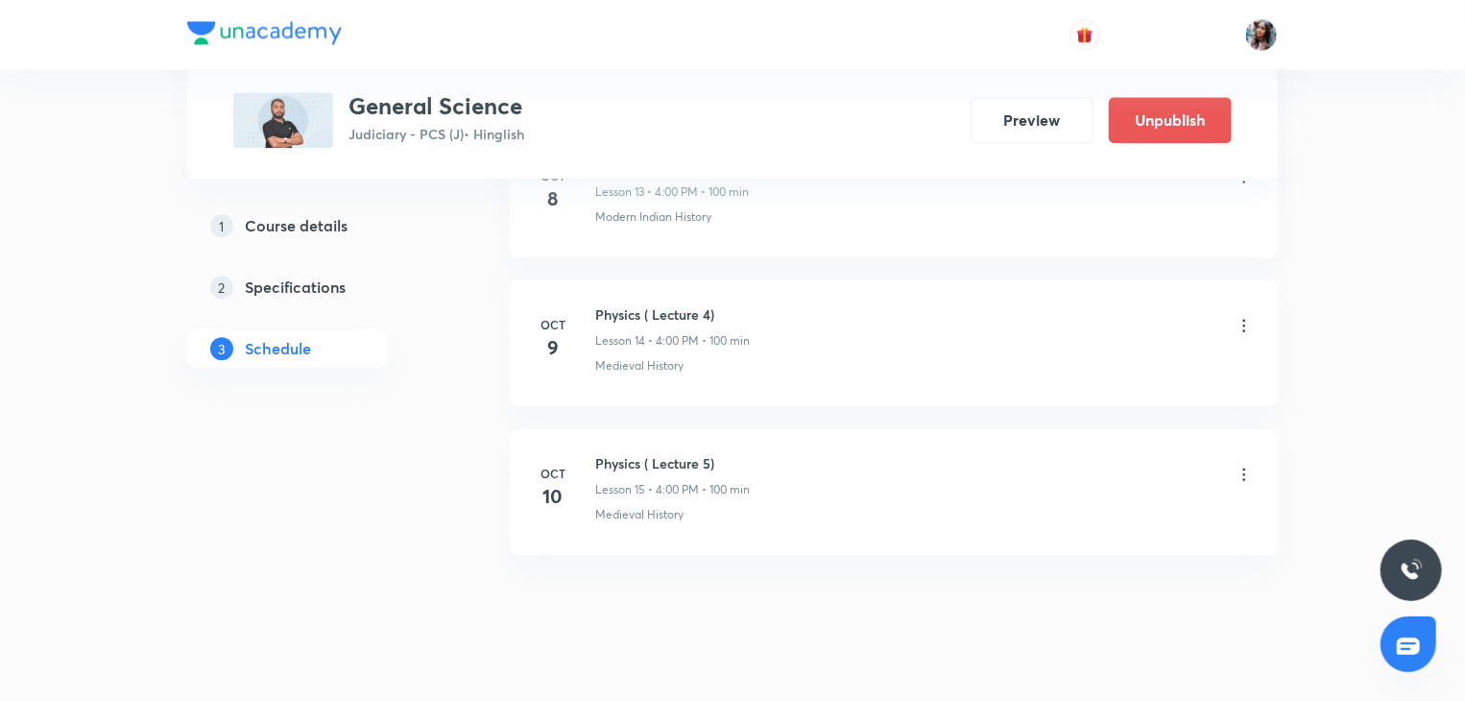
scroll to position [2337, 0]
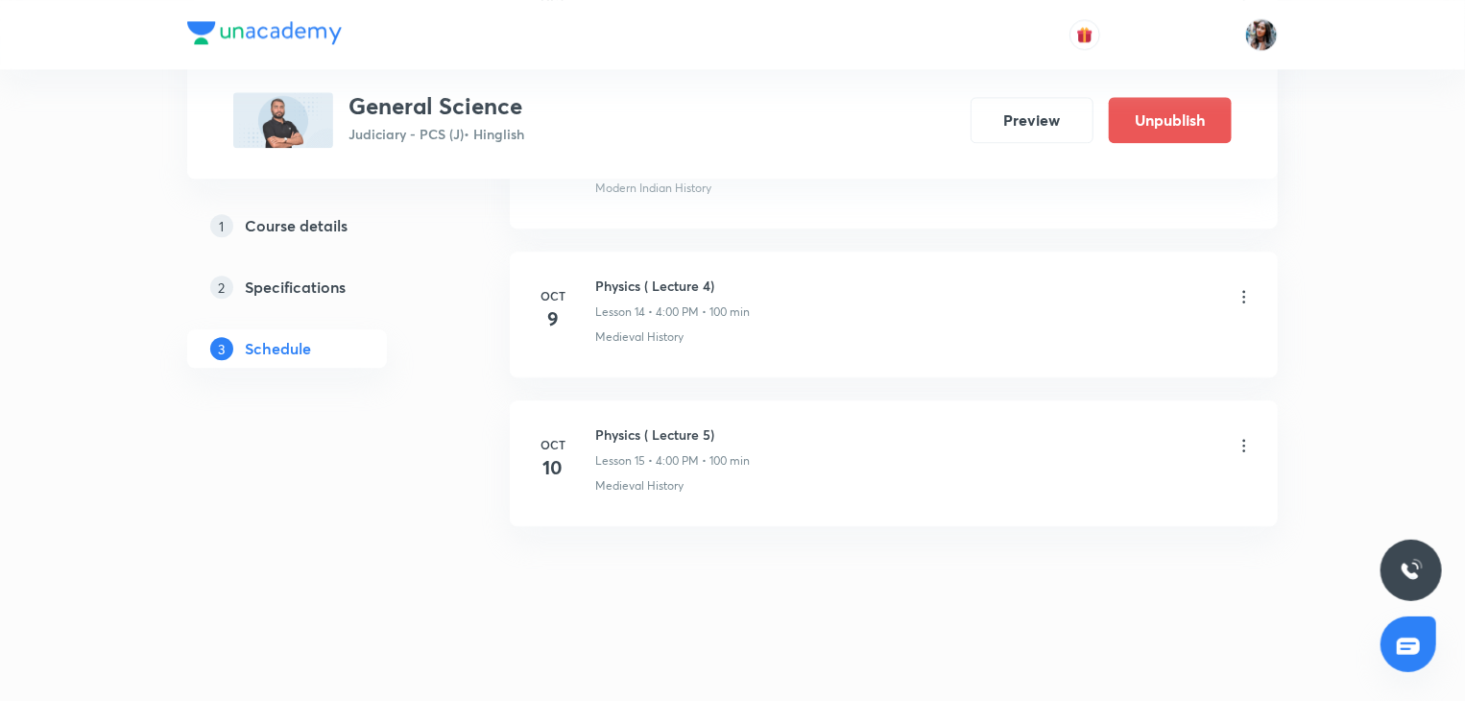
click at [618, 429] on h6 "Physics ( Lecture 5)" at bounding box center [672, 434] width 155 height 20
copy h6 "Physics ( Lecture 5)"
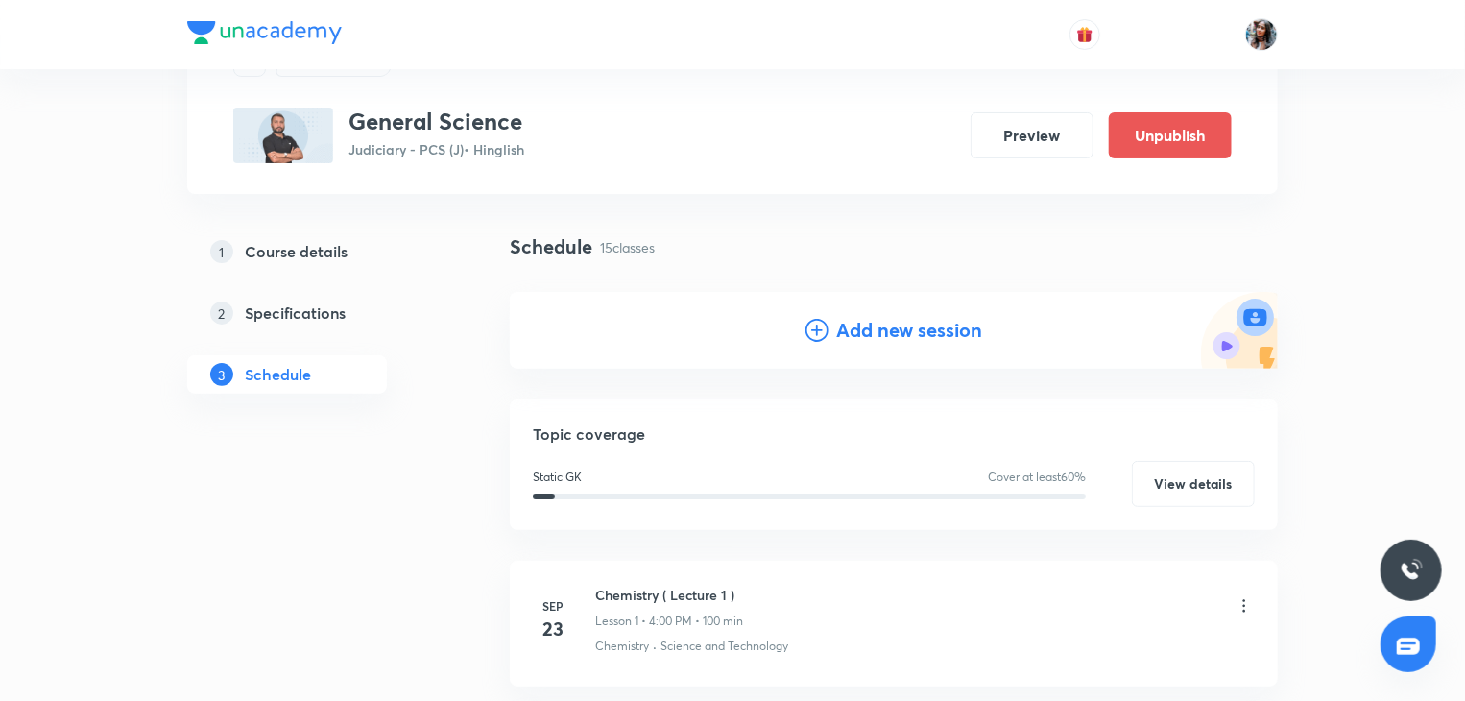
scroll to position [0, 0]
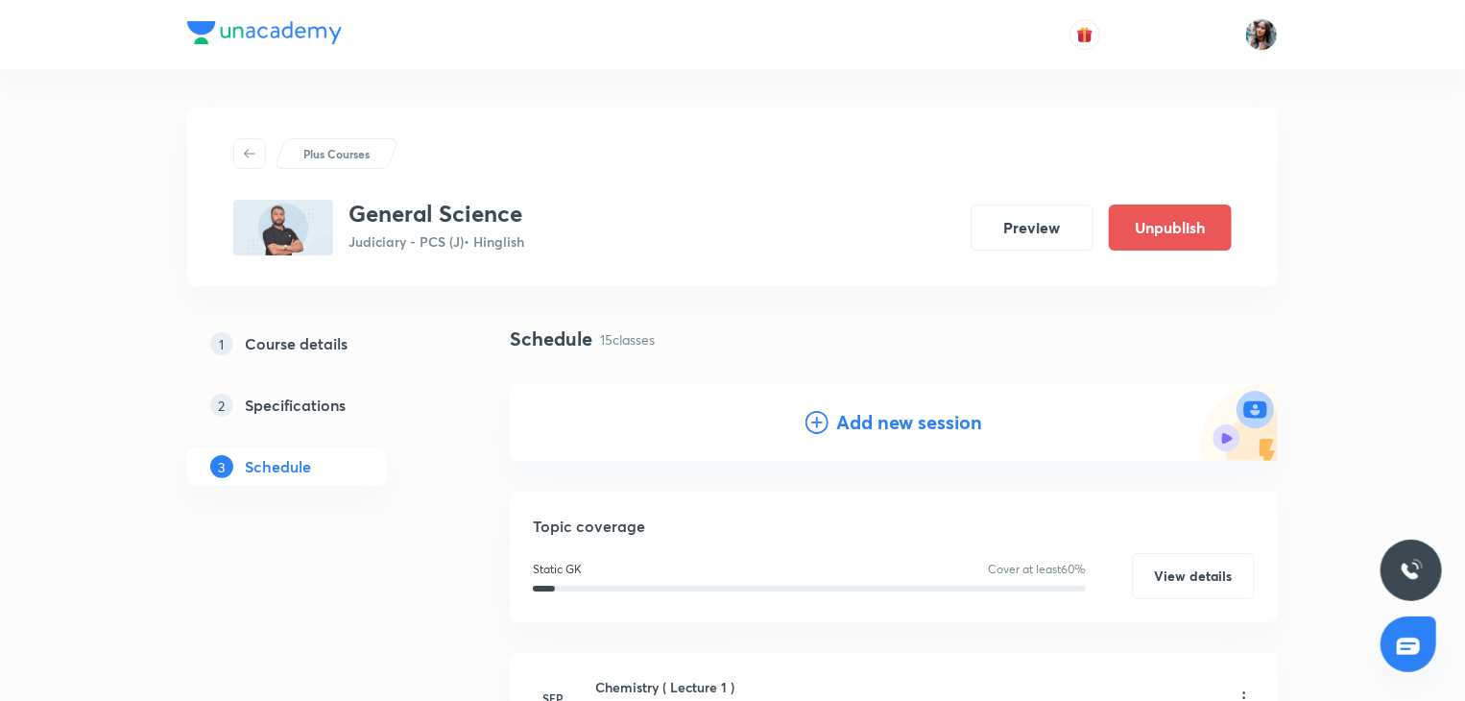
click at [879, 431] on h4 "Add new session" at bounding box center [909, 422] width 146 height 29
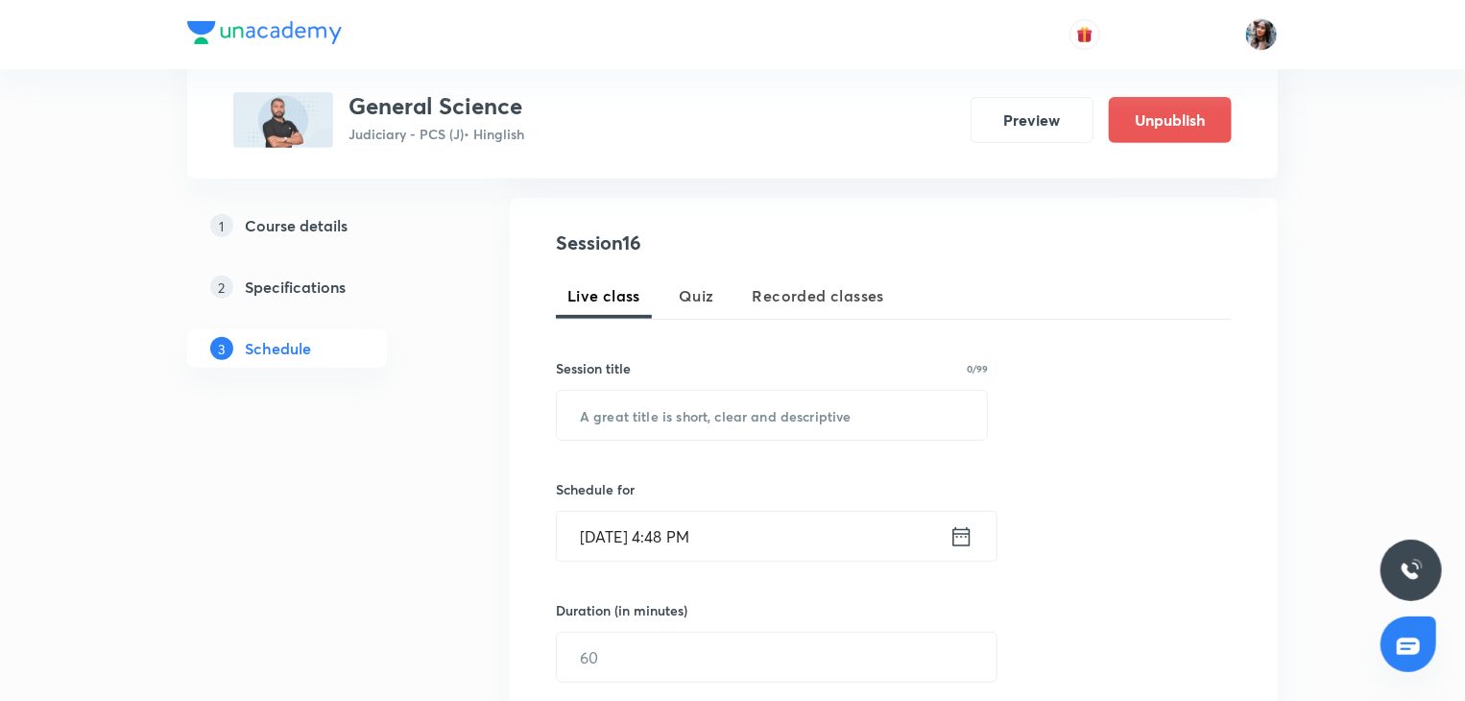
scroll to position [342, 0]
paste input "Physics ( Lecture 5)"
click at [755, 417] on input "Physics ( Lecture 5)" at bounding box center [772, 413] width 430 height 49
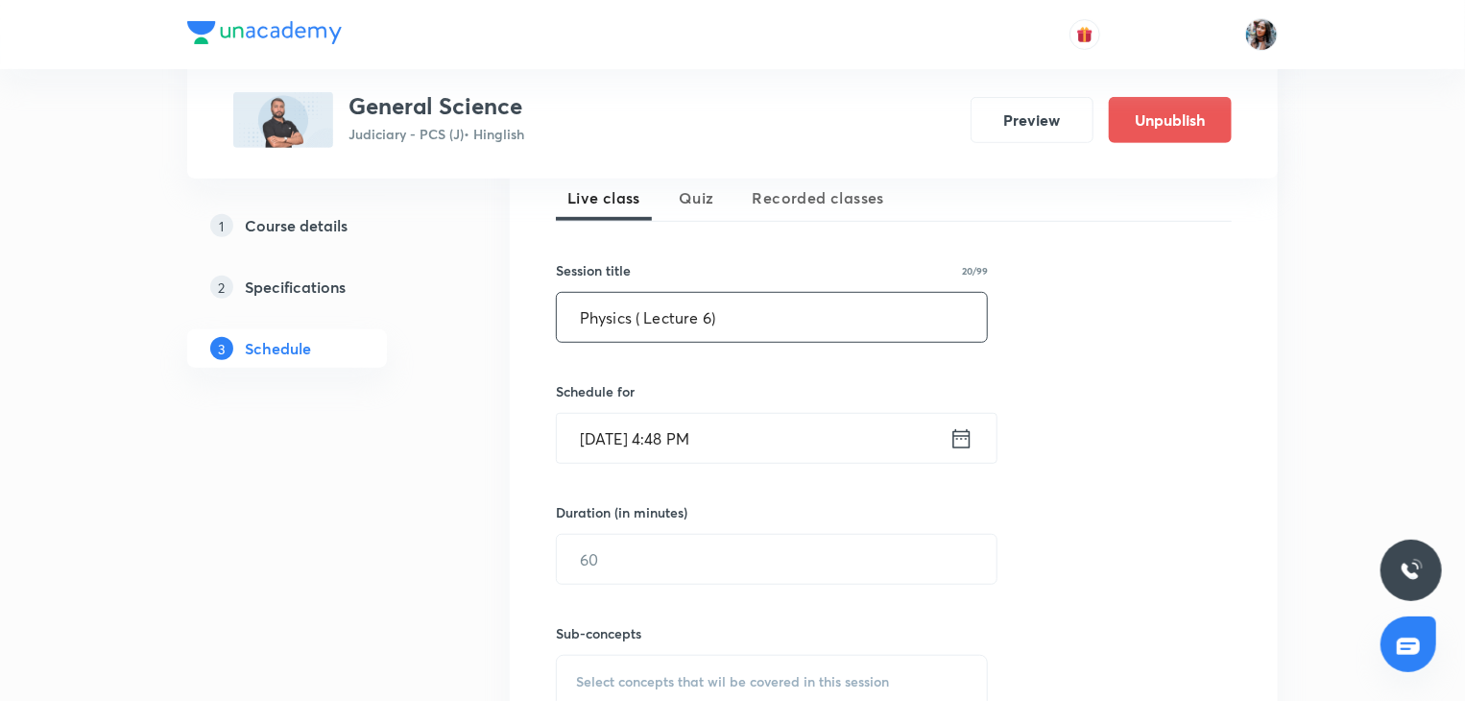
type input "Physics ( Lecture 6)"
click at [754, 429] on input "Oct 8, 2025, 4:48 PM" at bounding box center [753, 438] width 393 height 49
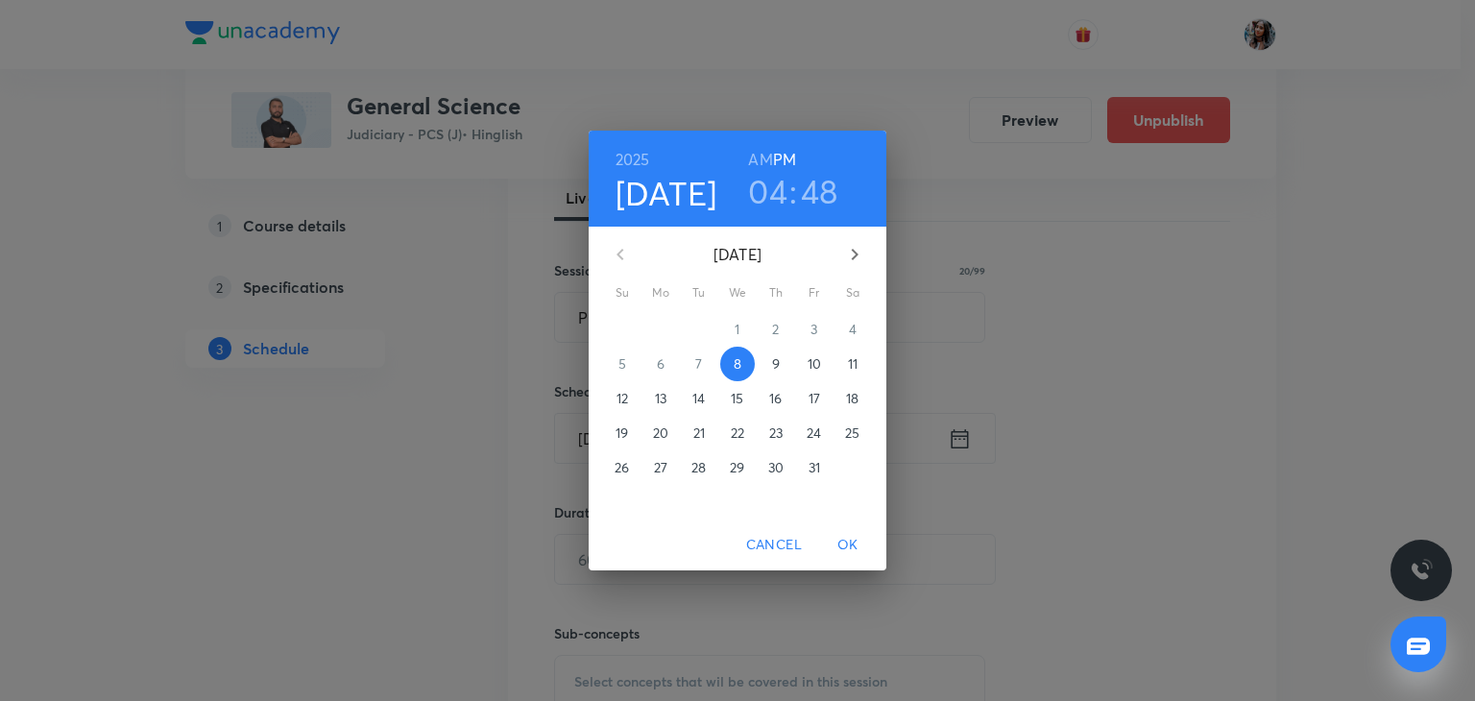
click at [849, 368] on p "11" at bounding box center [853, 363] width 10 height 19
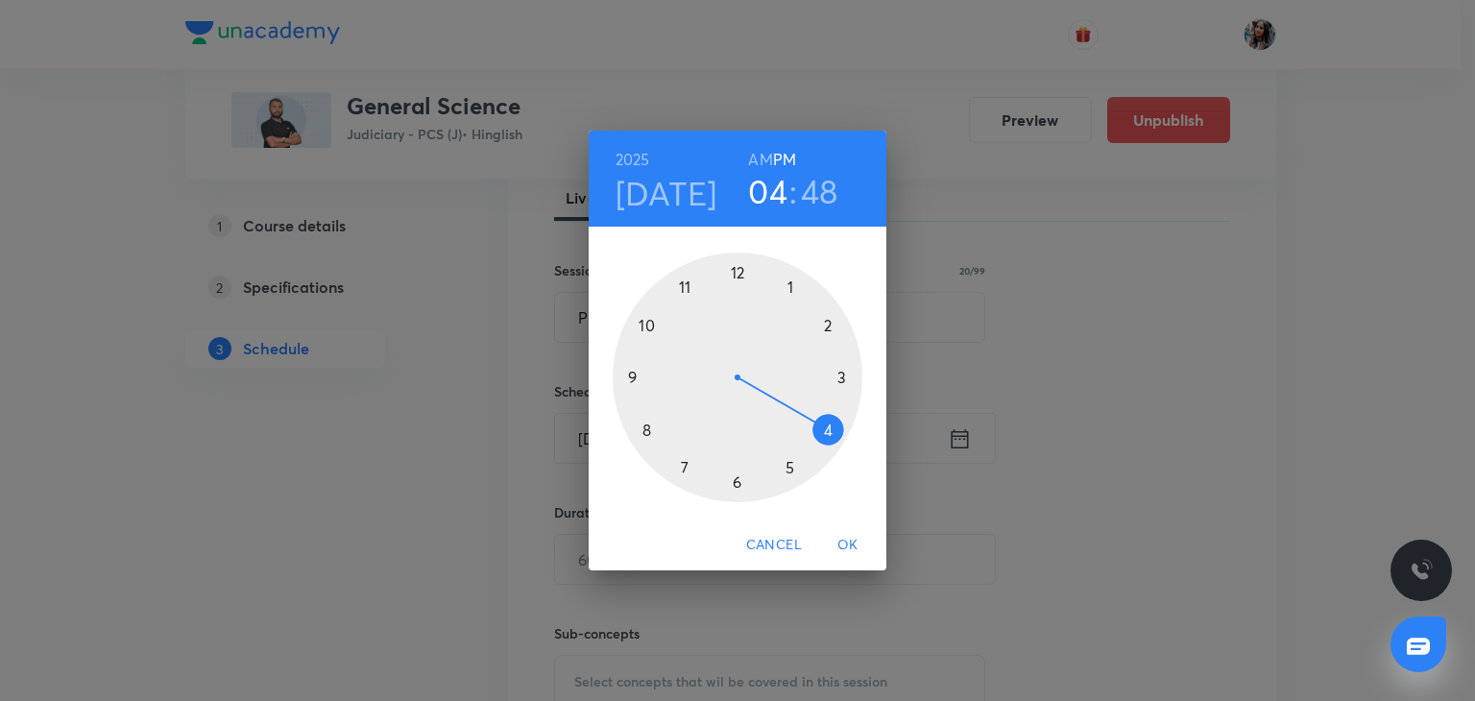
click at [814, 204] on h3 "48" at bounding box center [819, 191] width 37 height 40
click at [737, 269] on div at bounding box center [738, 377] width 250 height 250
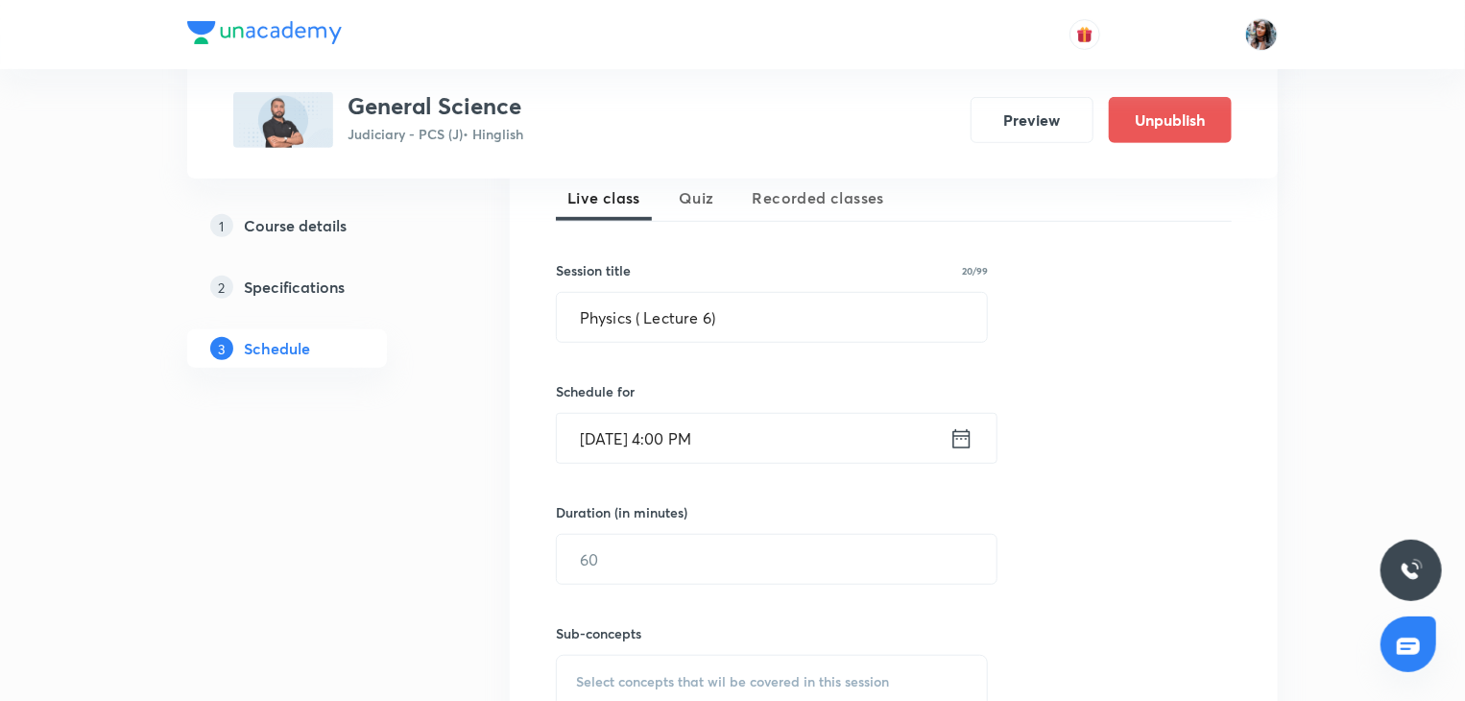
scroll to position [578, 0]
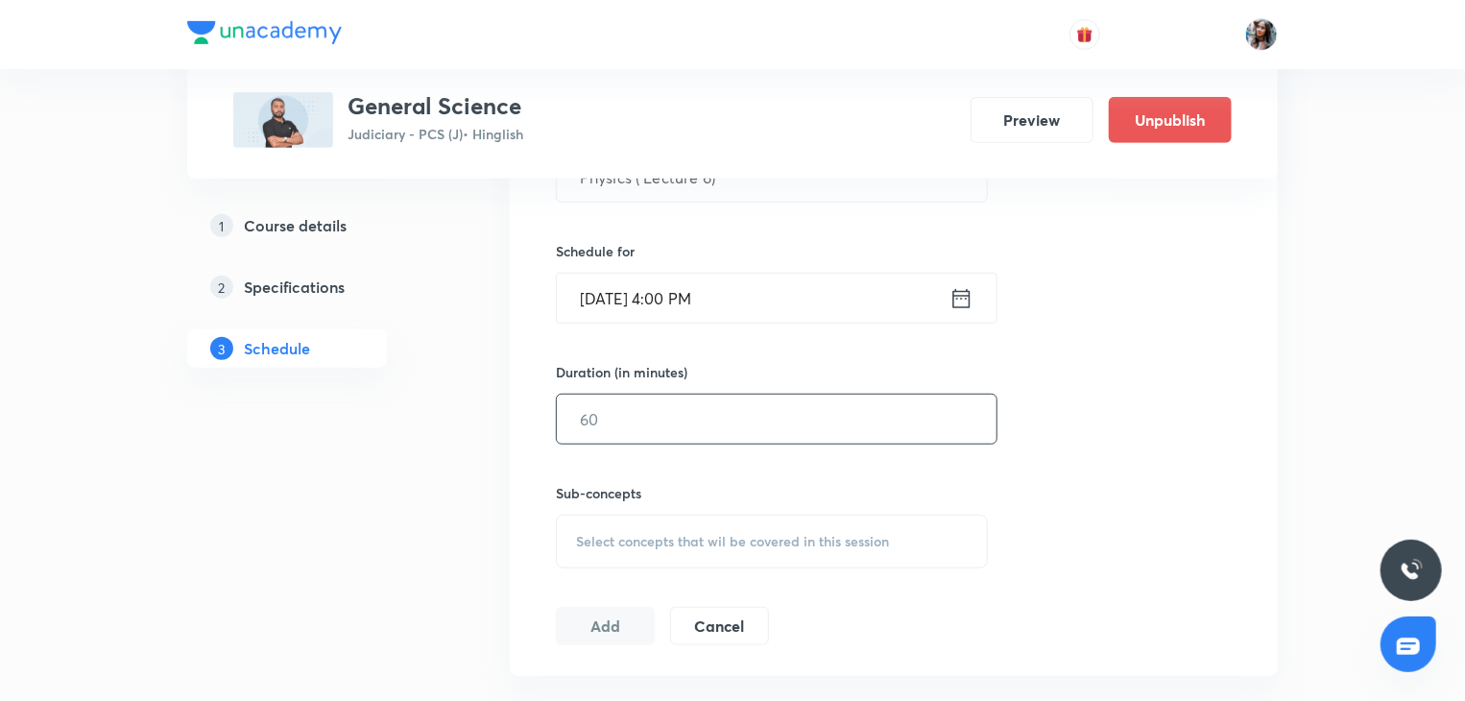
click at [686, 417] on input "text" at bounding box center [777, 419] width 440 height 49
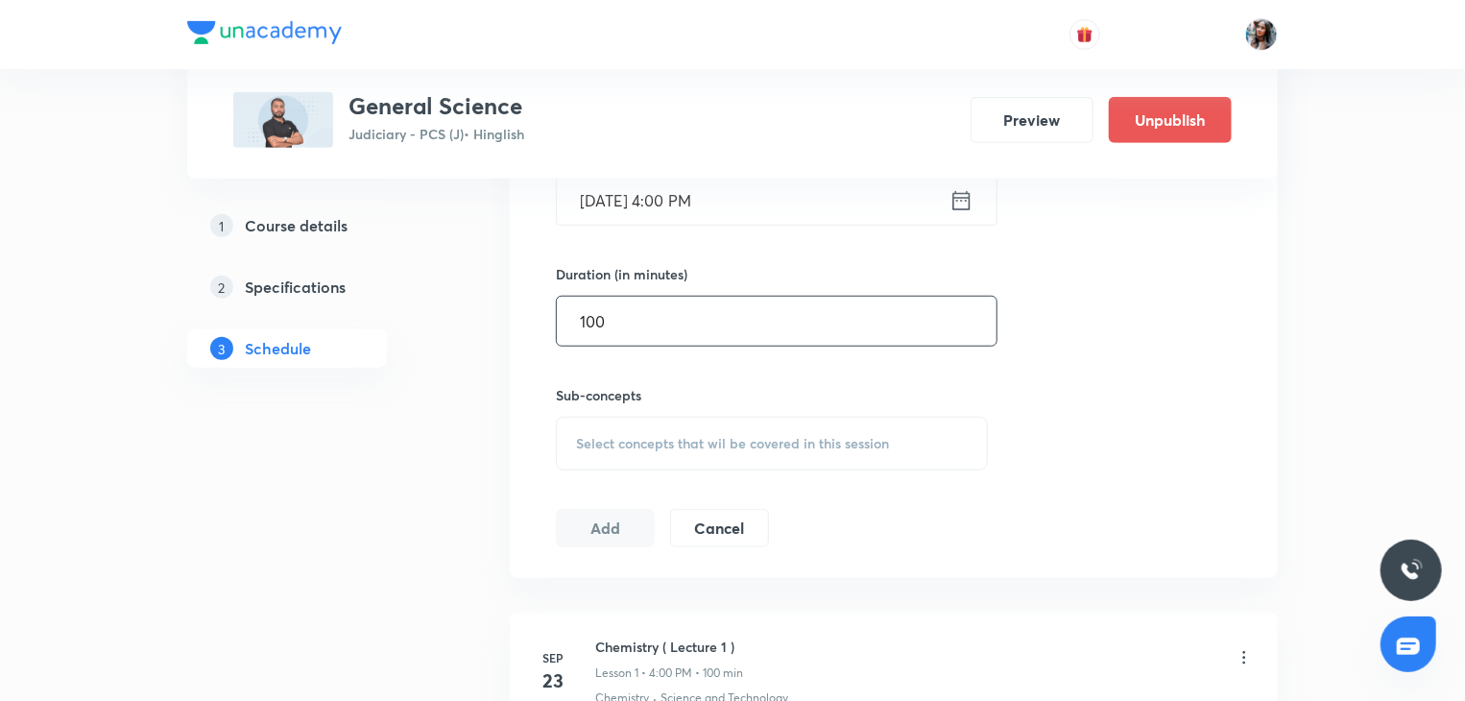
scroll to position [682, 0]
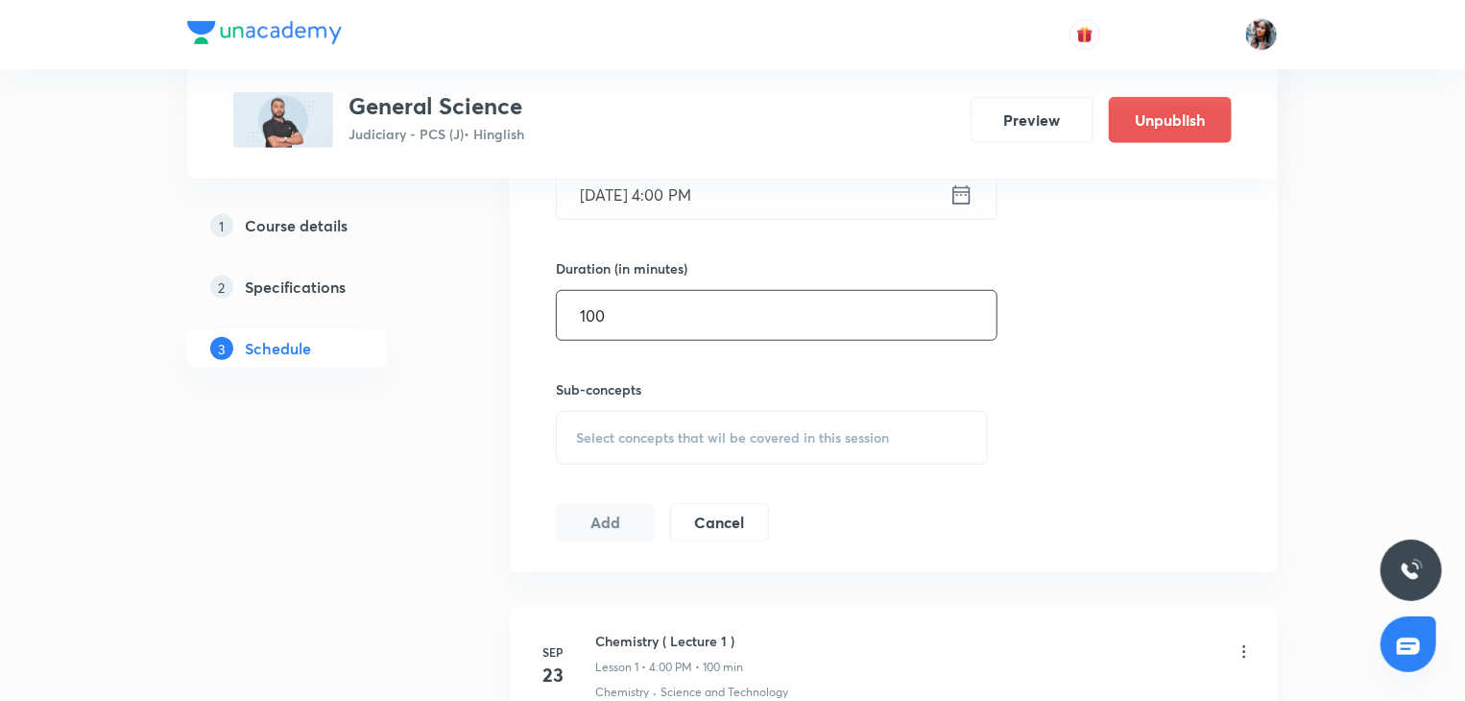
type input "100"
click at [678, 420] on div "Select concepts that wil be covered in this session" at bounding box center [772, 438] width 432 height 54
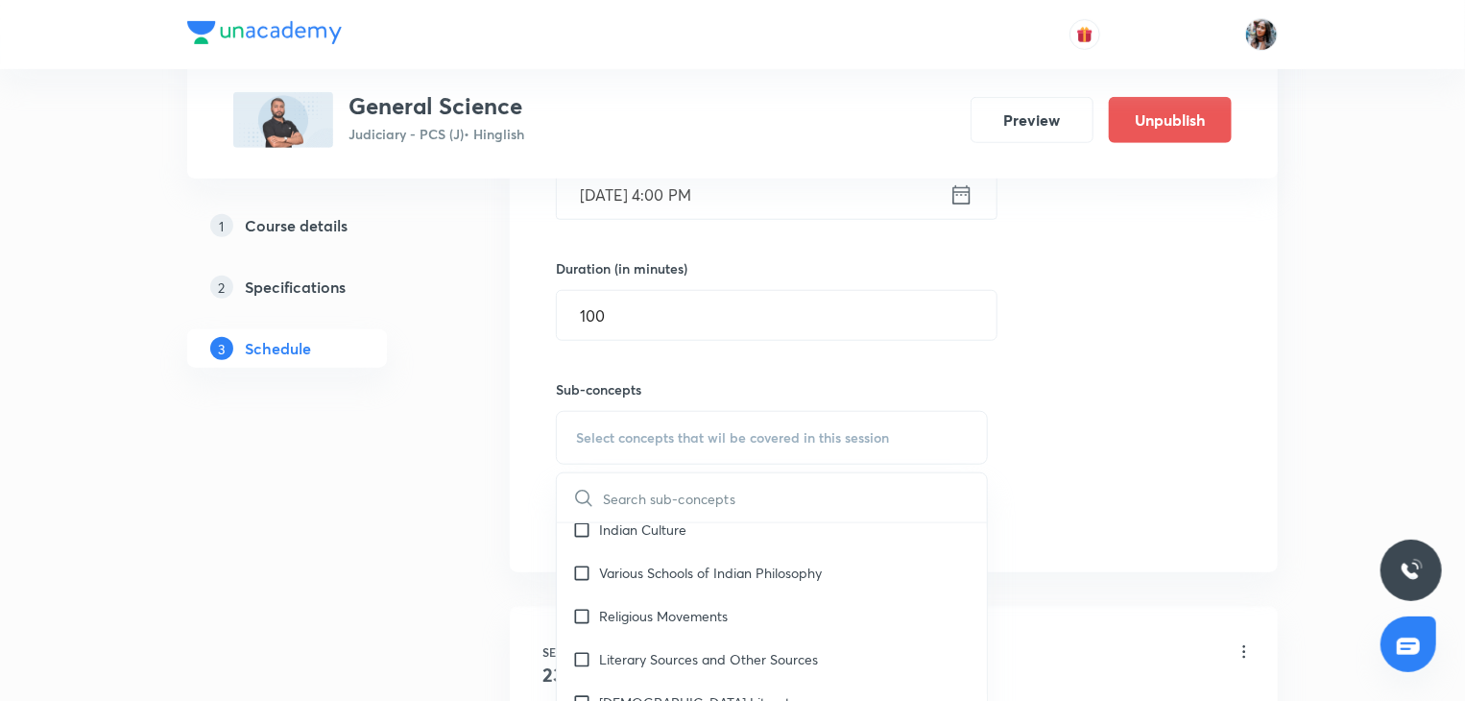
scroll to position [334, 0]
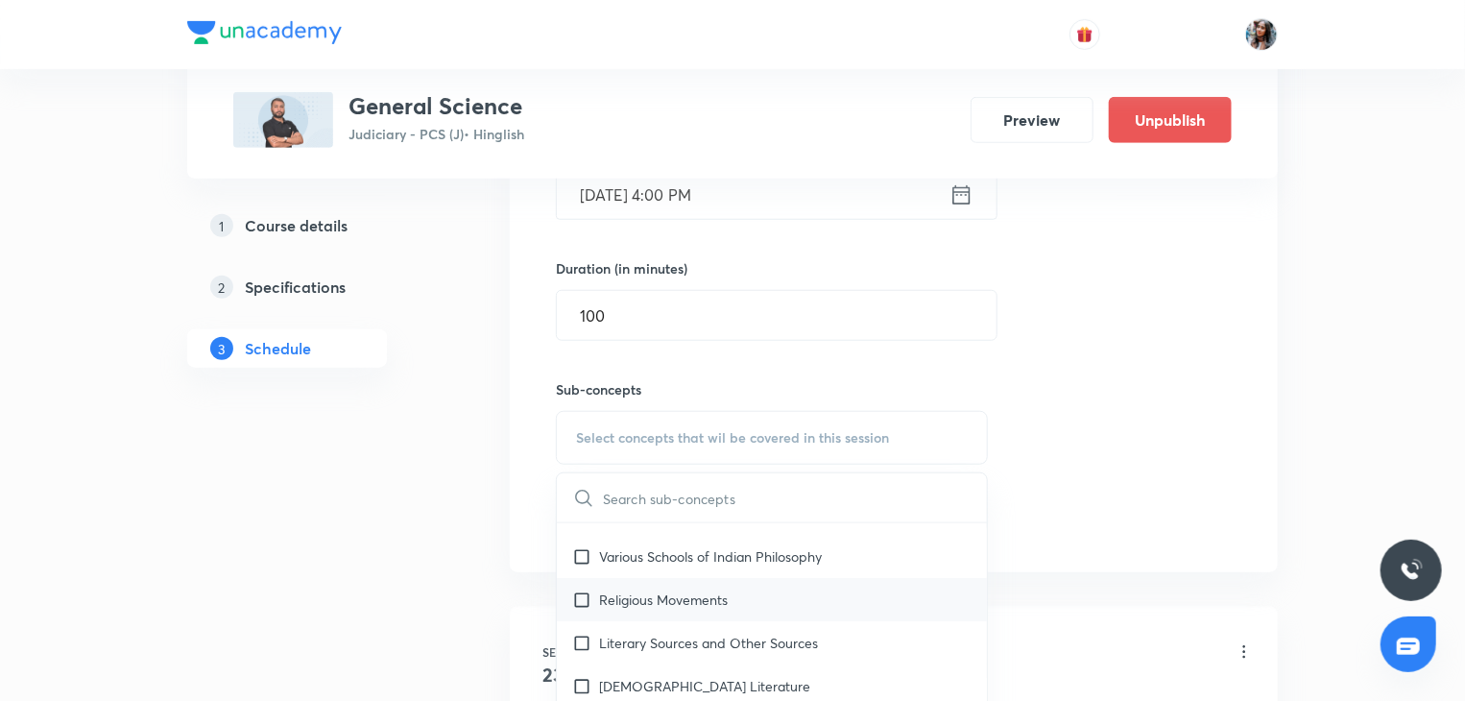
click at [649, 602] on p "Religious Movements" at bounding box center [663, 599] width 129 height 20
checkbox input "true"
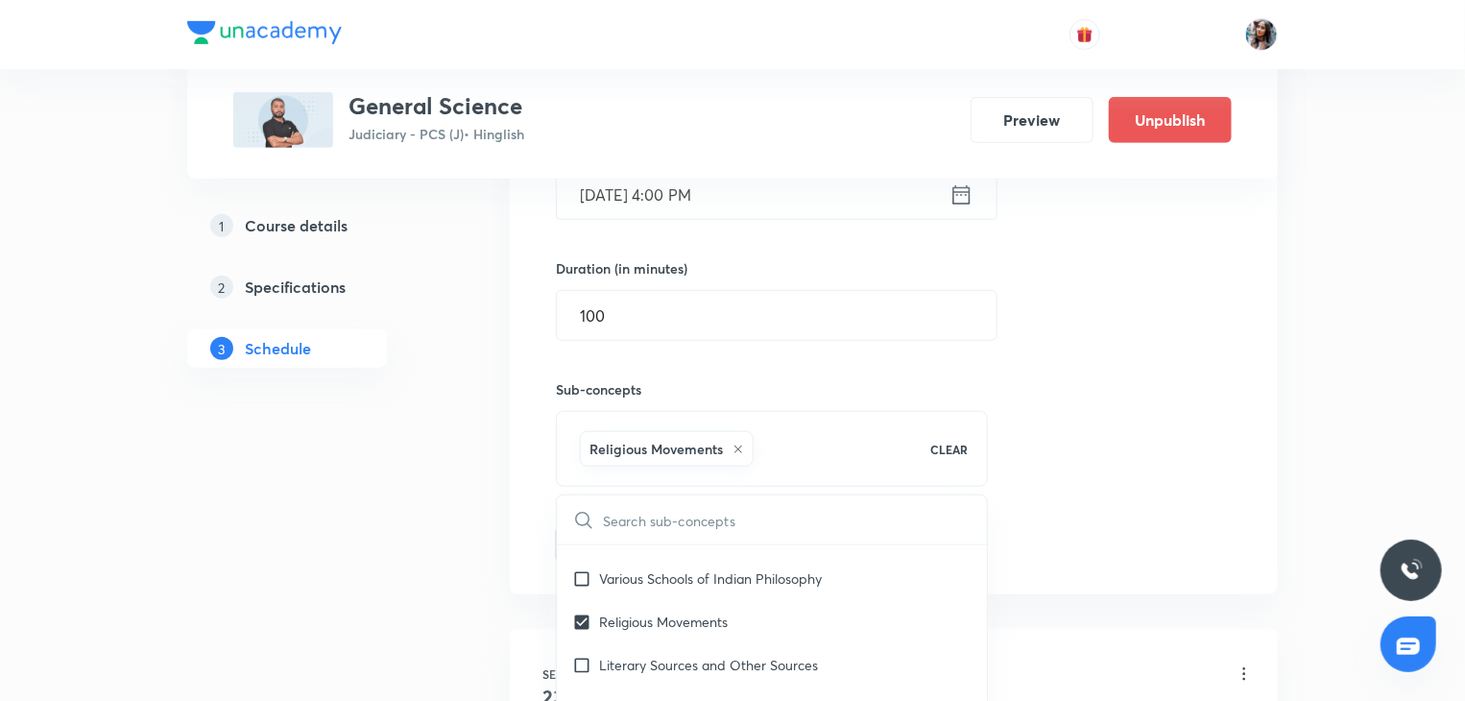
click at [514, 544] on div "Session 16 Live class Quiz Recorded classes Session title 20/99 Physics ( Lectu…" at bounding box center [894, 225] width 768 height 738
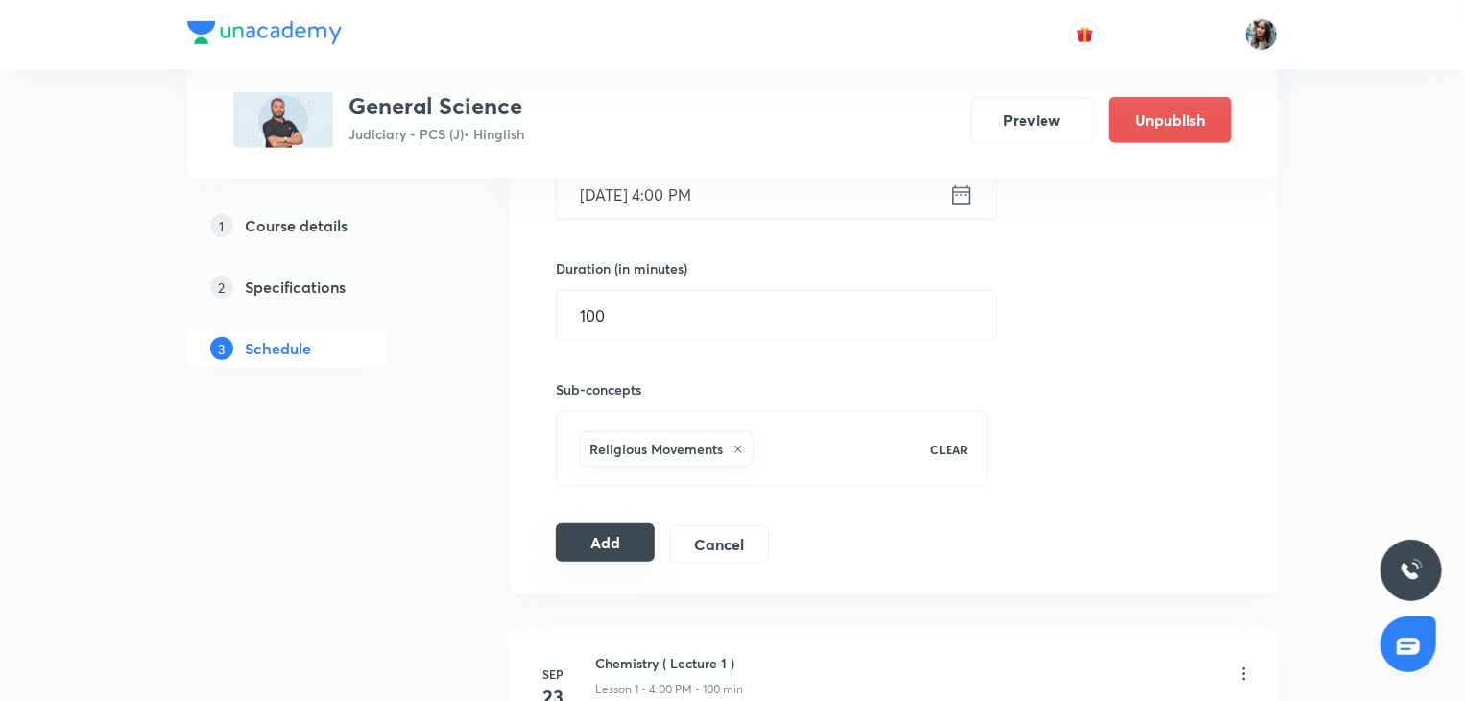
click at [605, 546] on button "Add" at bounding box center [605, 542] width 99 height 38
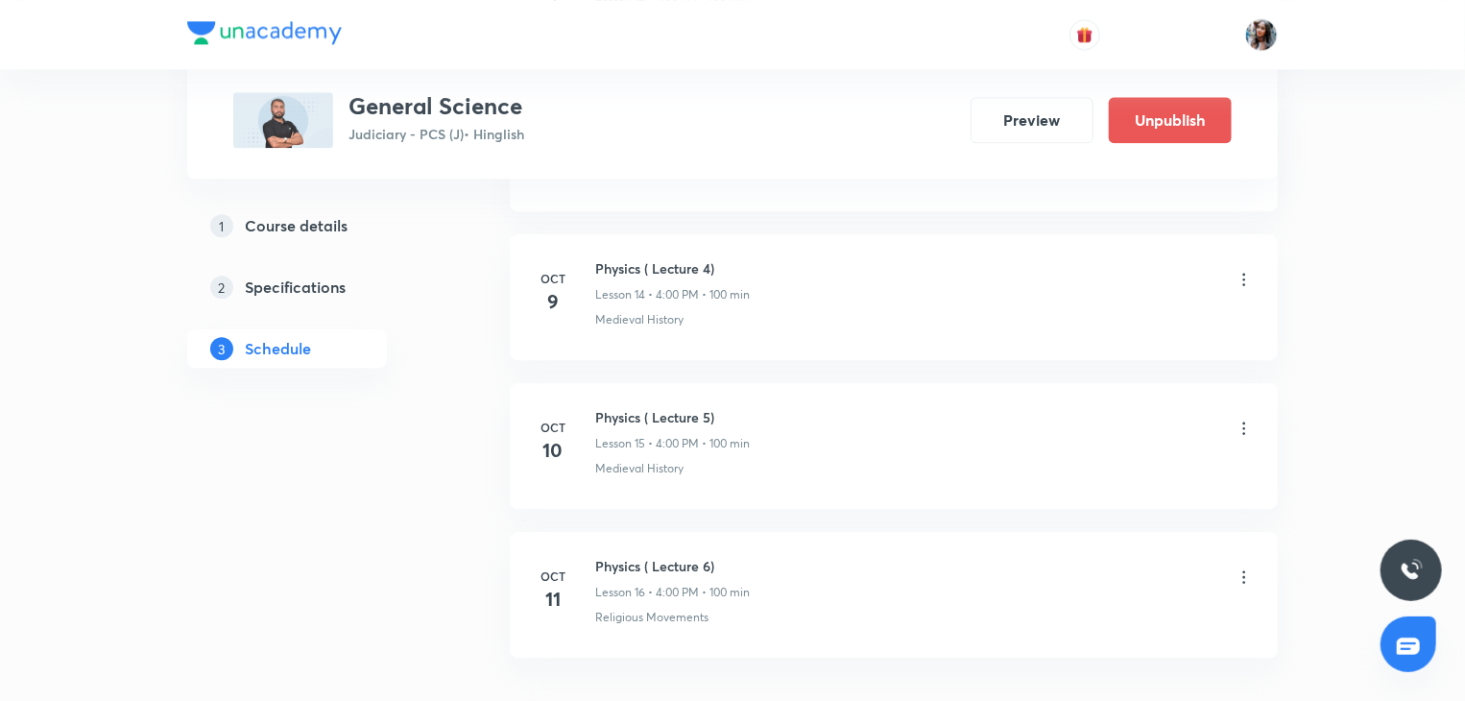
scroll to position [2485, 0]
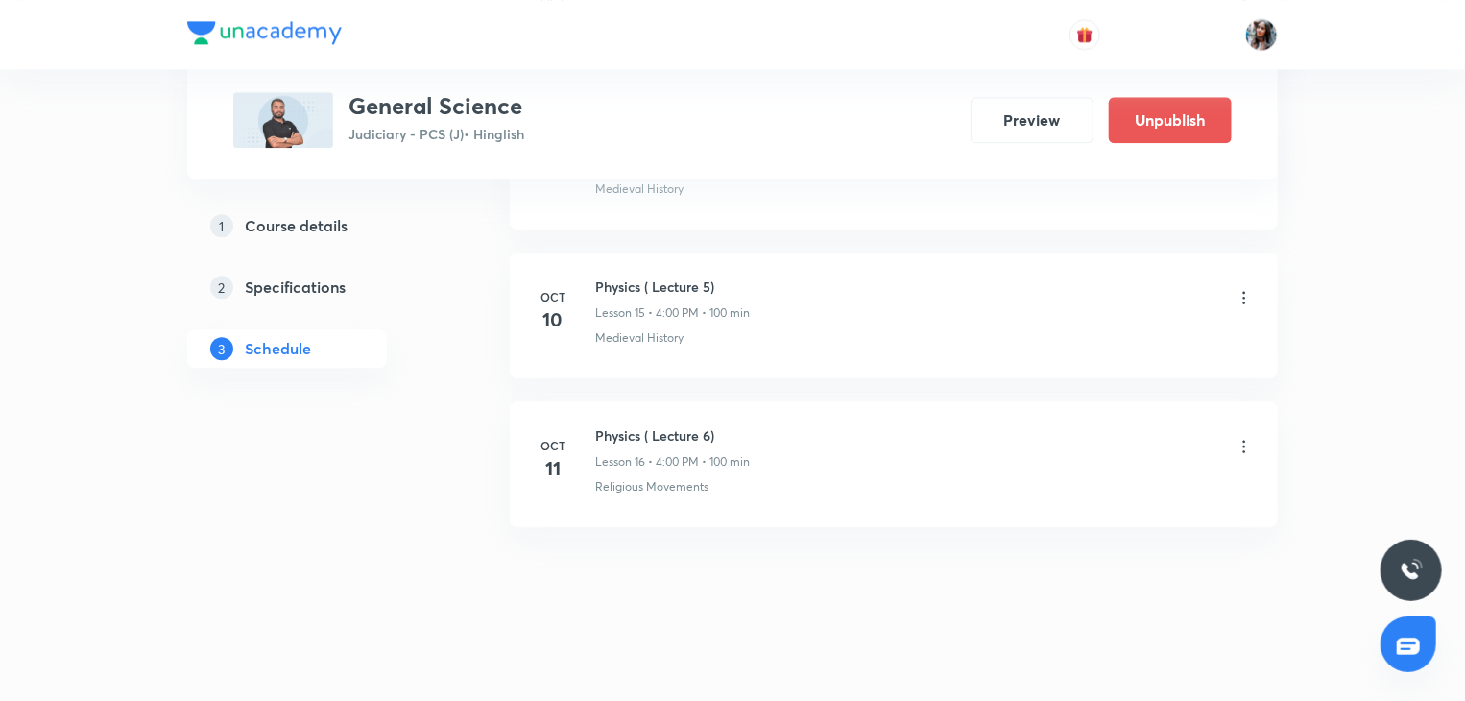
click at [622, 429] on h6 "Physics ( Lecture 6)" at bounding box center [672, 435] width 155 height 20
copy h6 "Physics ( Lecture 6)"
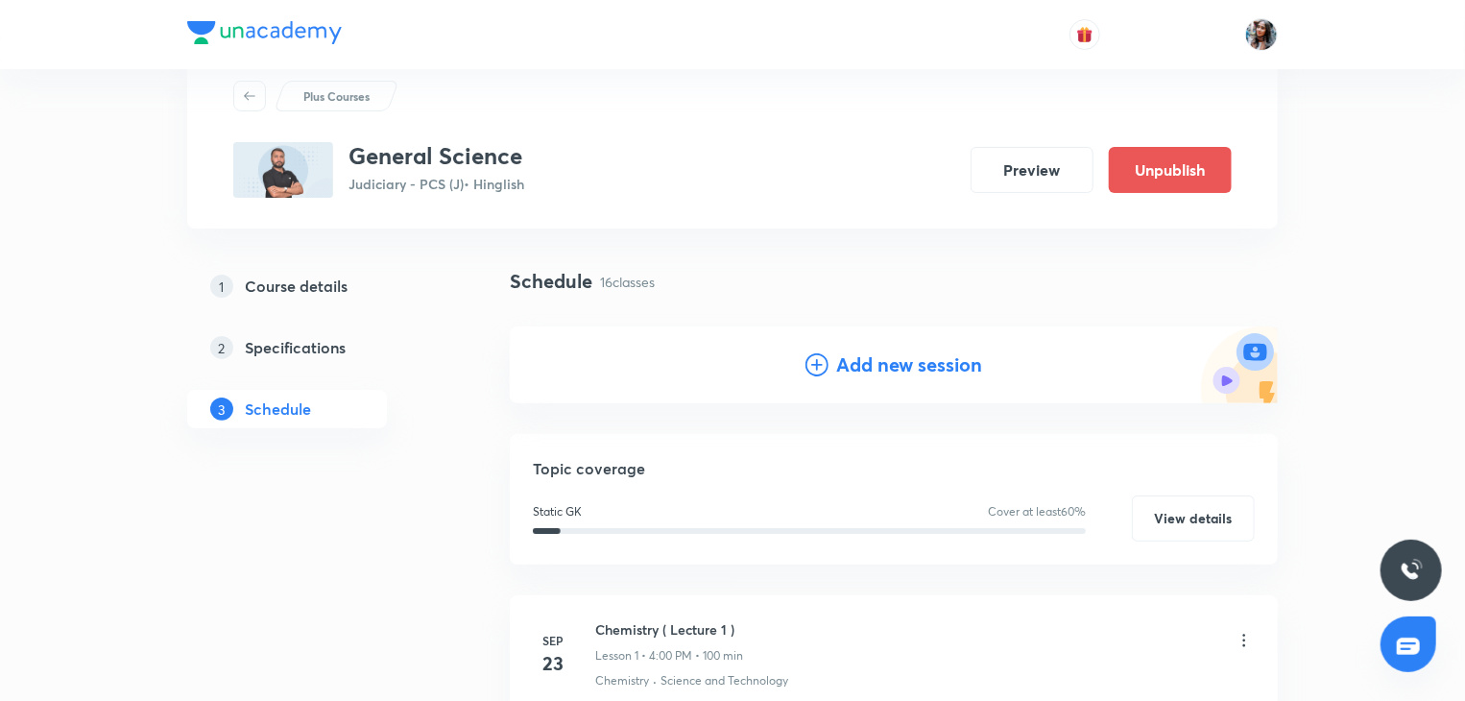
scroll to position [0, 0]
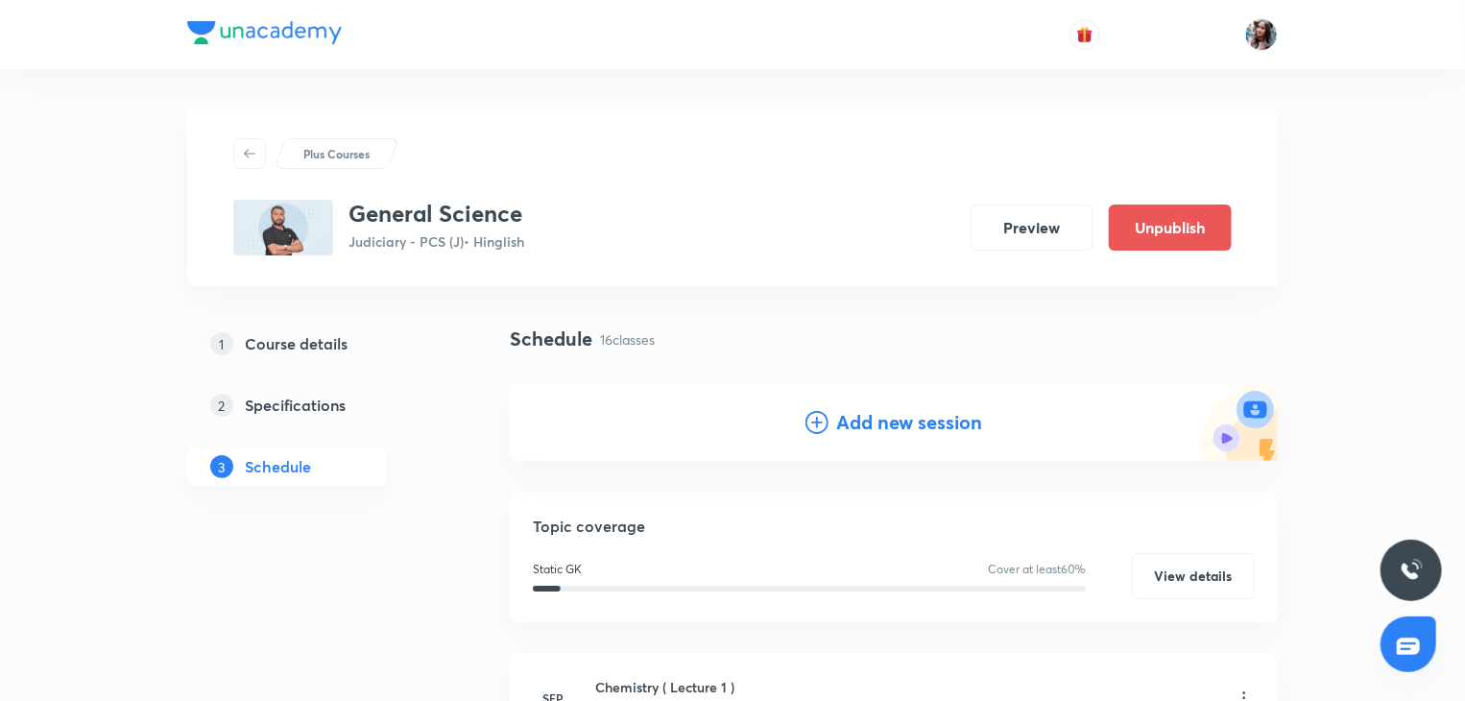
click at [855, 416] on h4 "Add new session" at bounding box center [909, 422] width 146 height 29
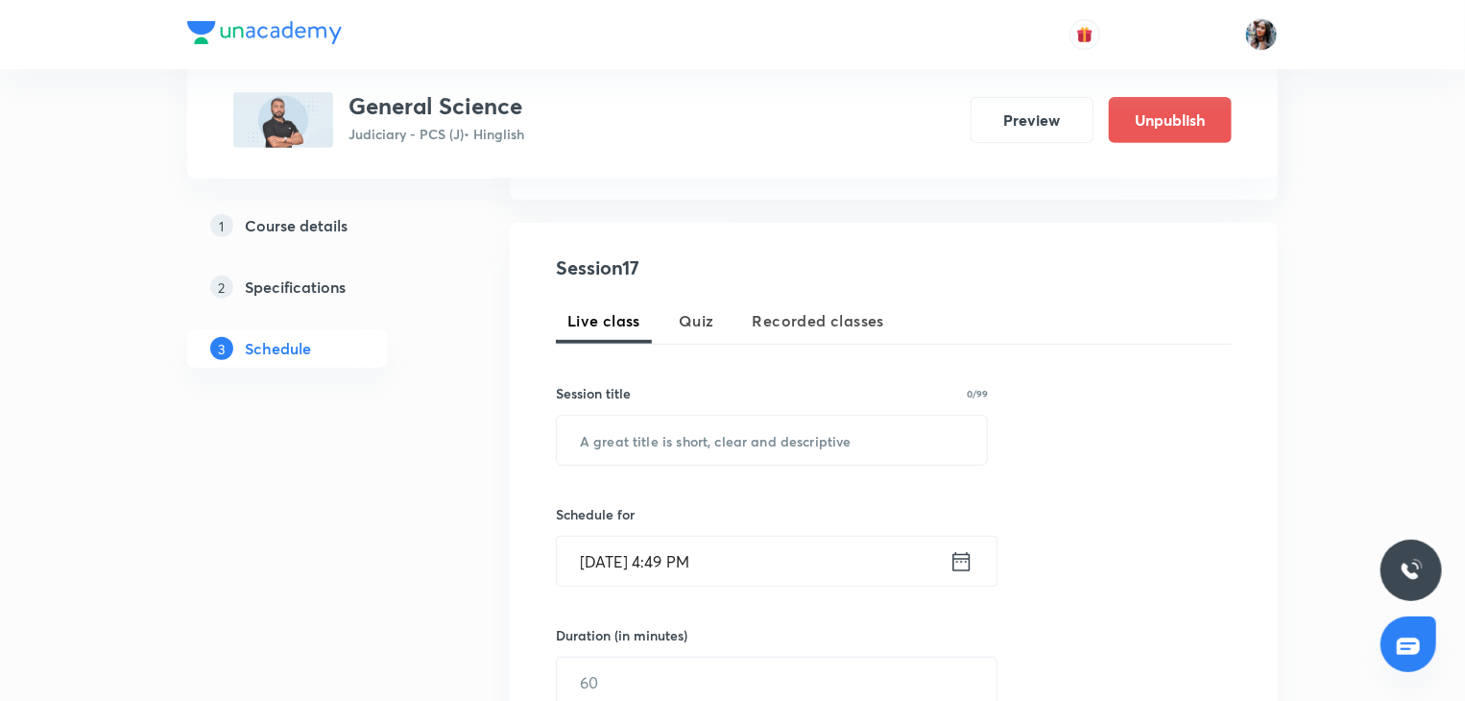
scroll to position [323, 0]
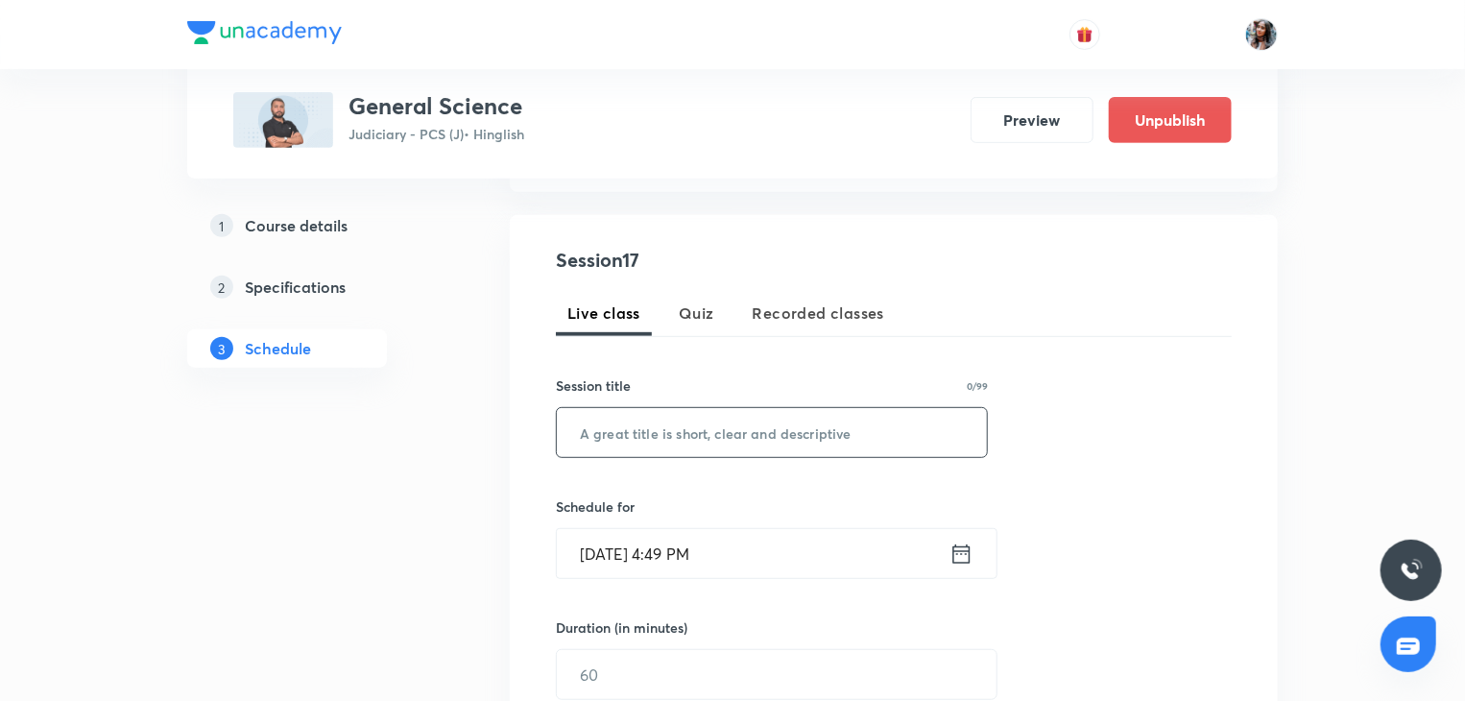
paste input "Physics ( Lecture 6)"
click at [823, 431] on input "Physics ( Lecture 6)" at bounding box center [772, 432] width 430 height 49
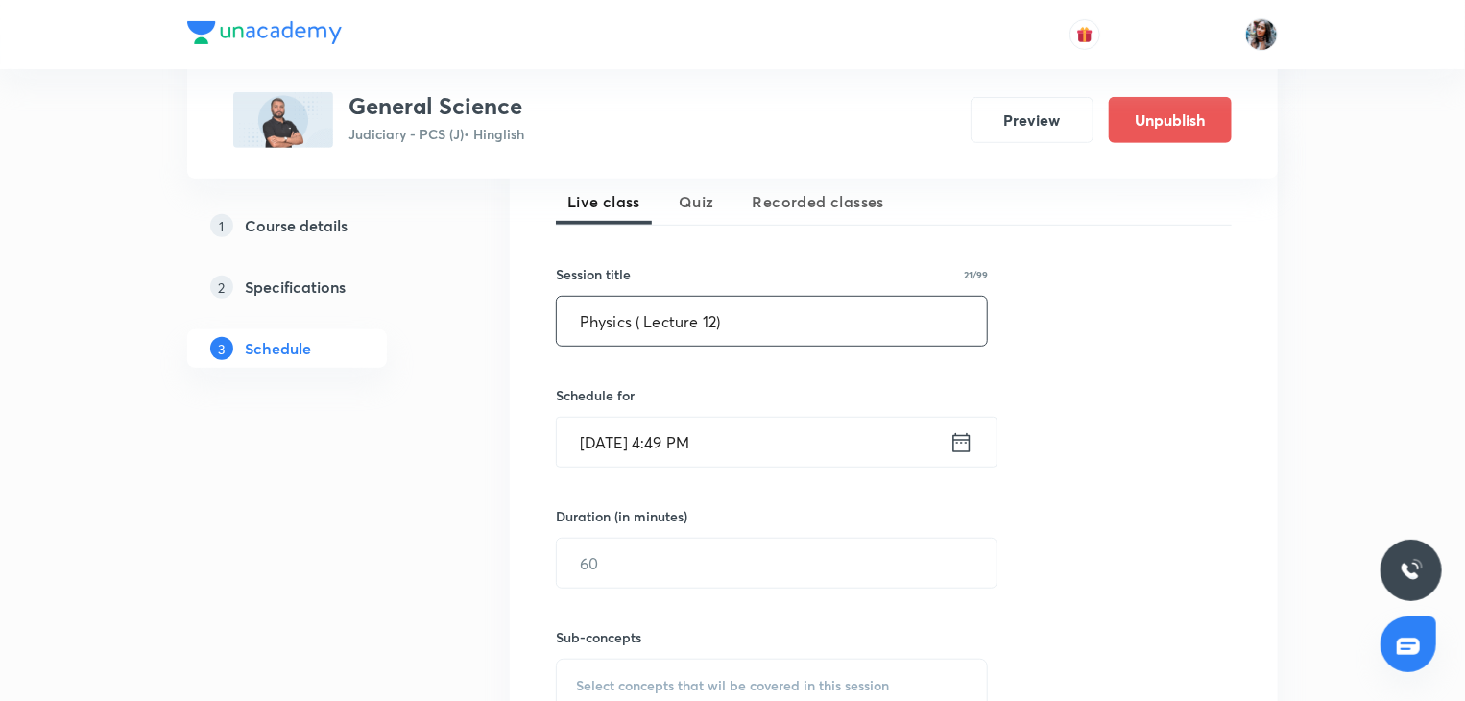
scroll to position [451, 0]
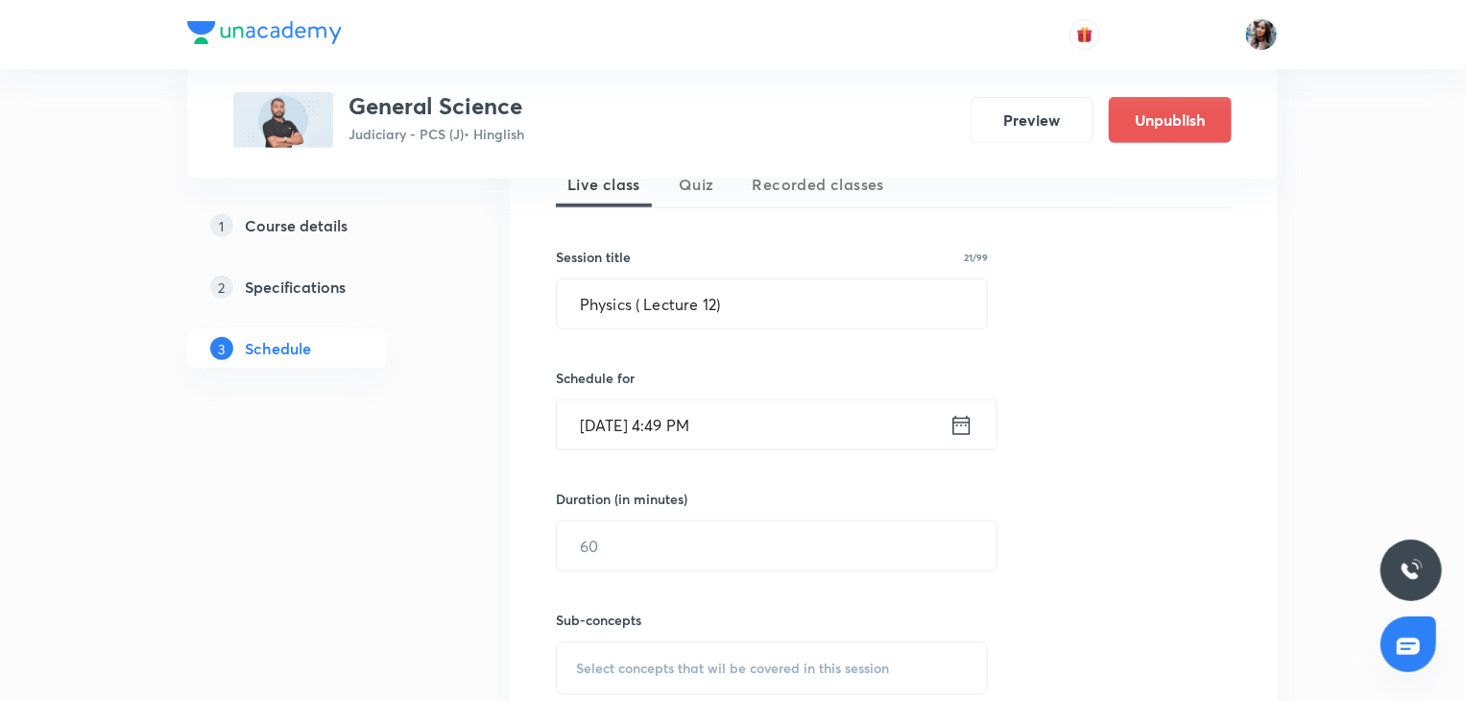
click at [815, 429] on input "Oct 8, 2025, 4:49 PM" at bounding box center [753, 424] width 393 height 49
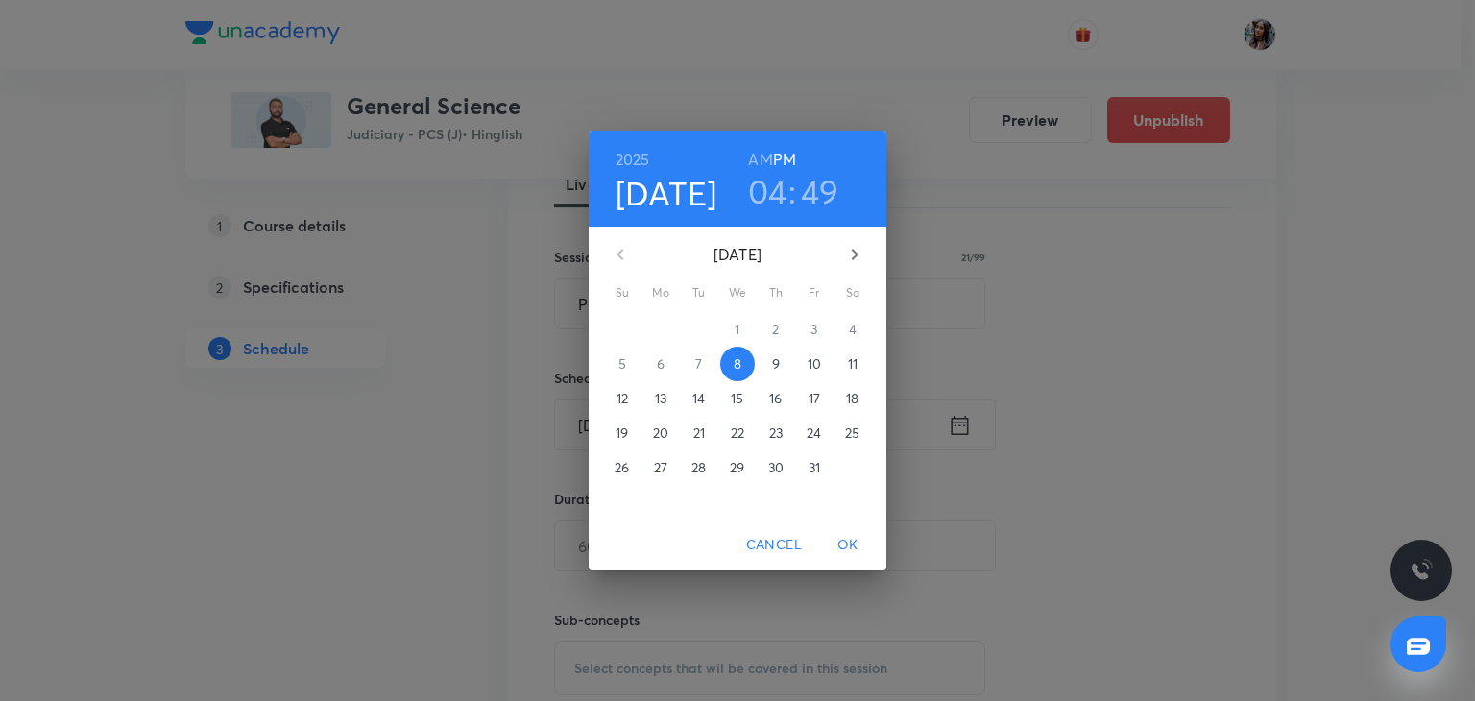
click at [626, 396] on p "12" at bounding box center [622, 398] width 12 height 19
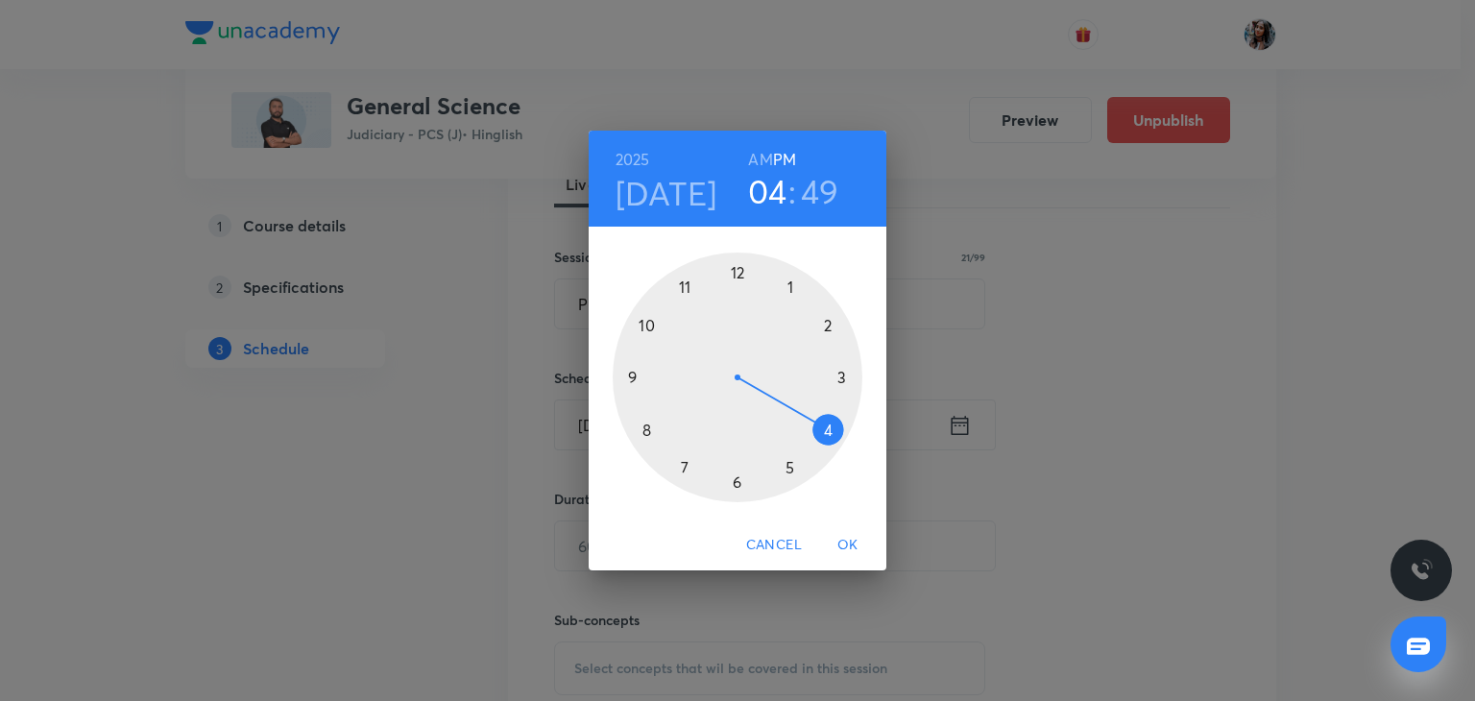
click at [830, 195] on h3 "49" at bounding box center [820, 191] width 38 height 40
click at [739, 270] on div at bounding box center [738, 377] width 250 height 250
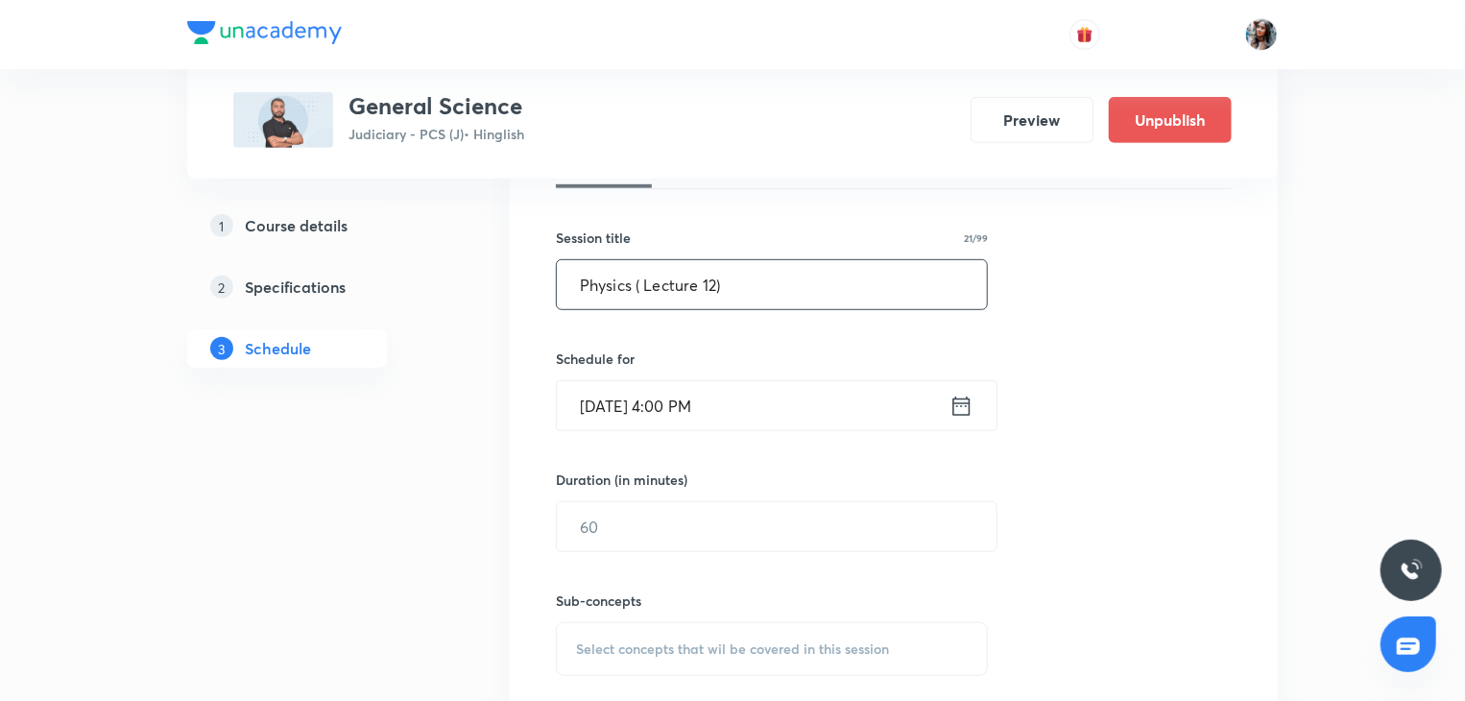
scroll to position [471, 0]
click at [714, 282] on input "Physics ( Lecture 12)" at bounding box center [772, 283] width 430 height 49
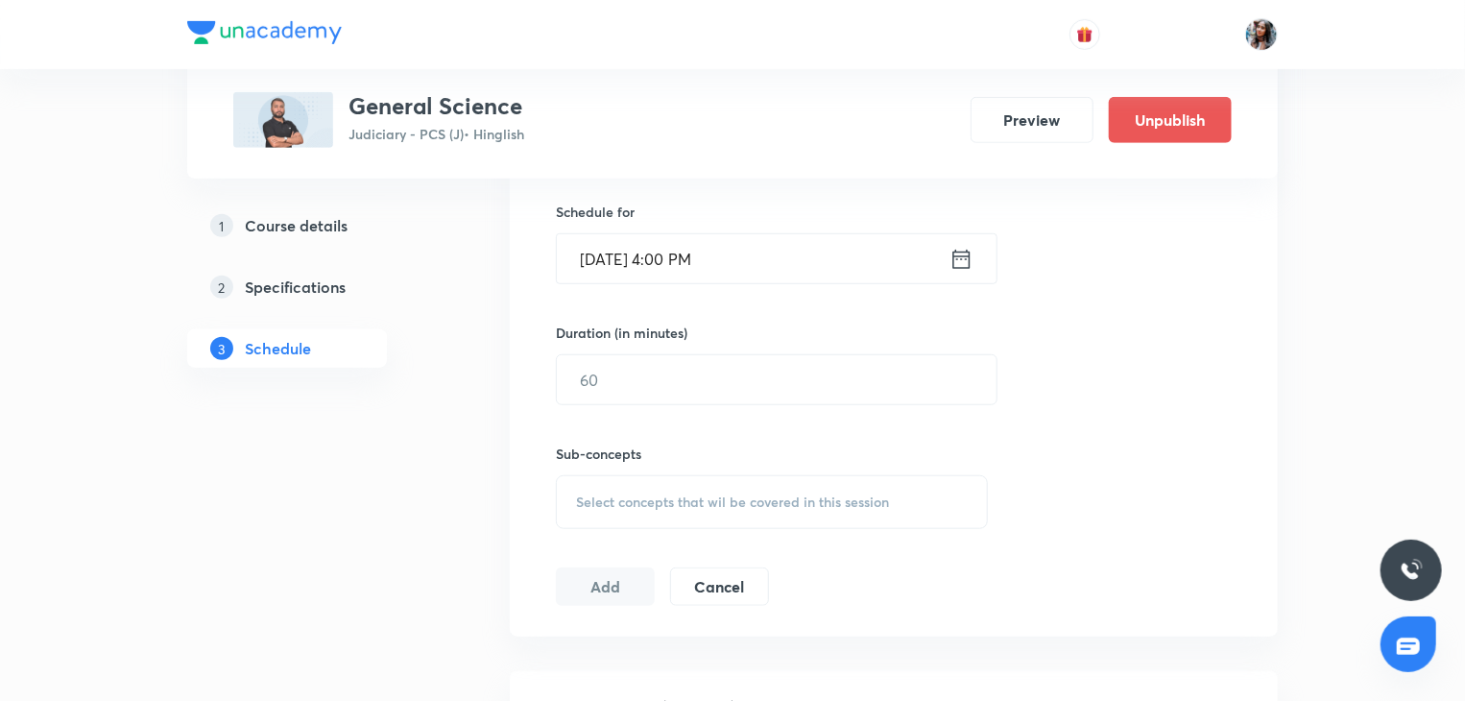
scroll to position [625, 0]
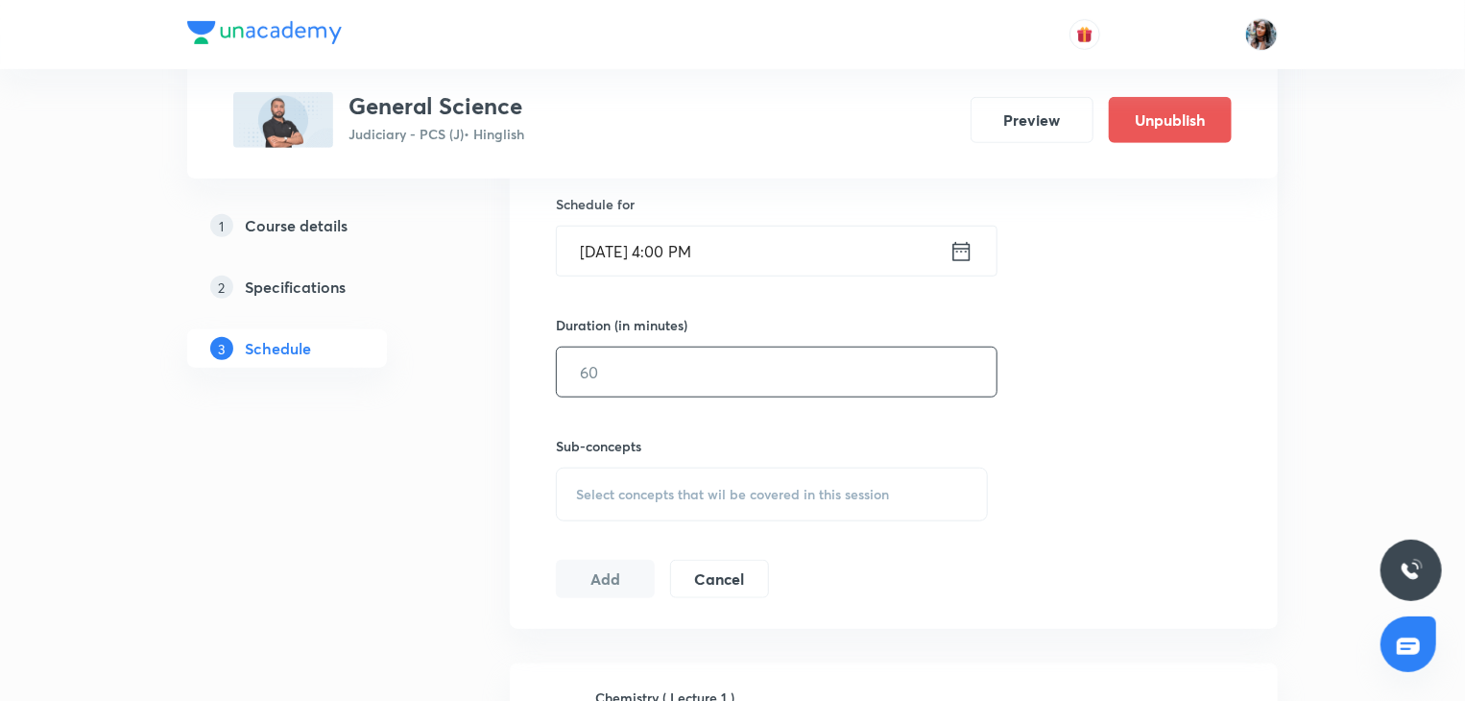
type input "Physics ( Lecture 7)"
click at [672, 358] on input "text" at bounding box center [777, 372] width 440 height 49
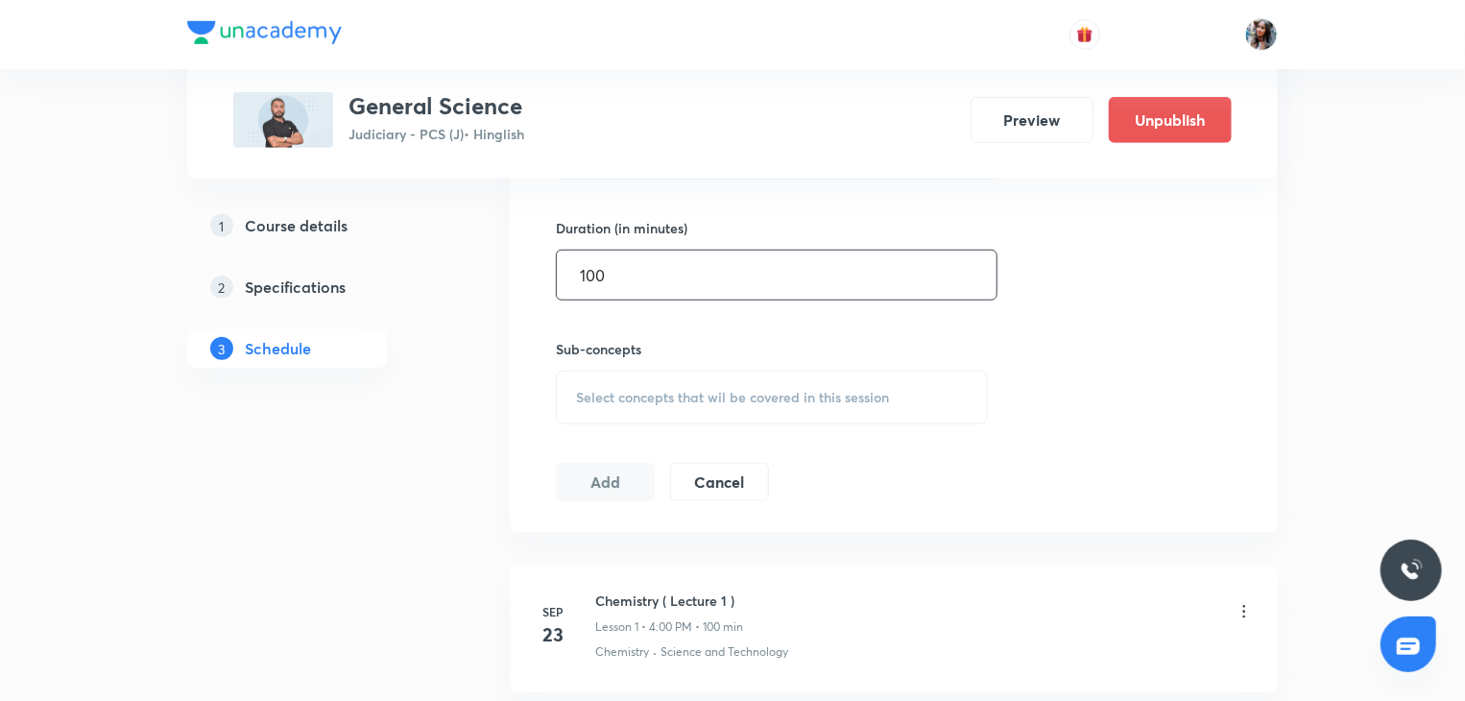
scroll to position [748, 0]
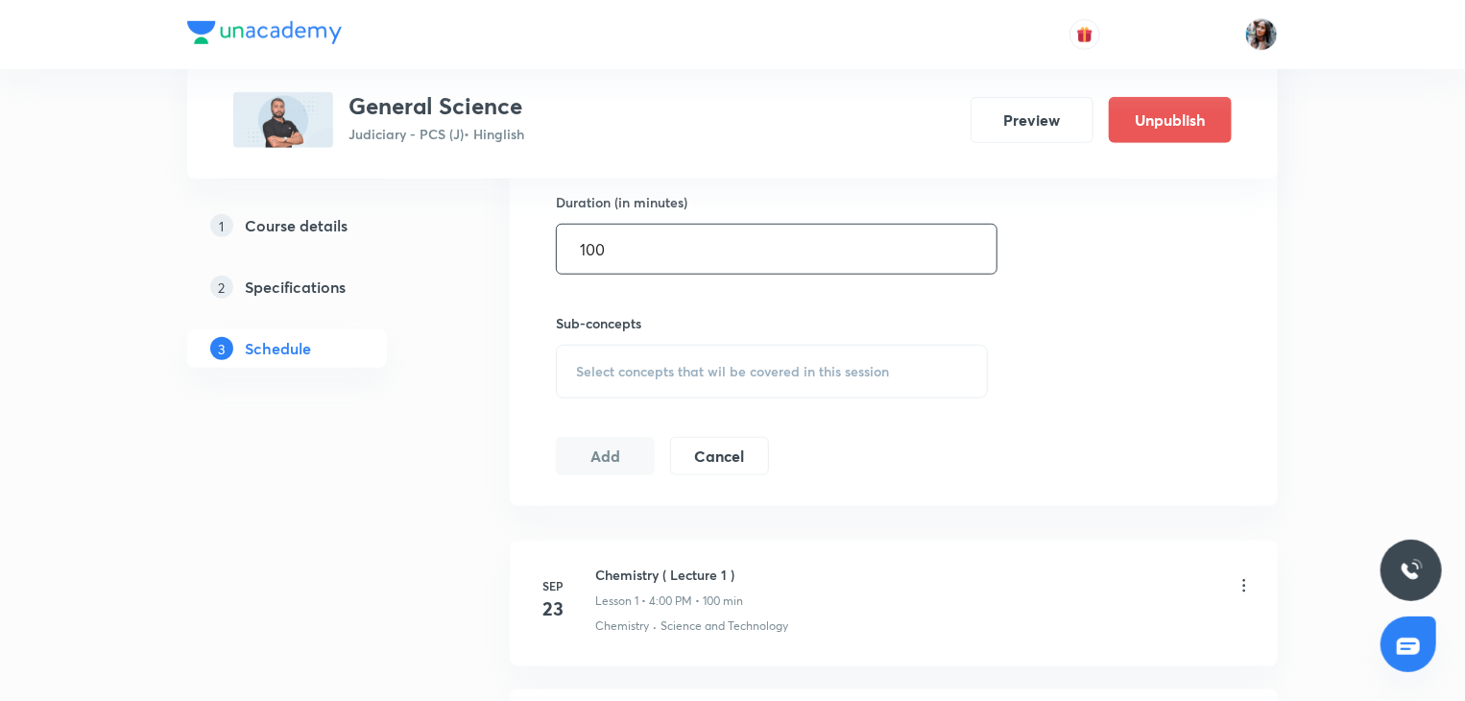
type input "100"
click at [617, 372] on span "Select concepts that wil be covered in this session" at bounding box center [732, 371] width 313 height 15
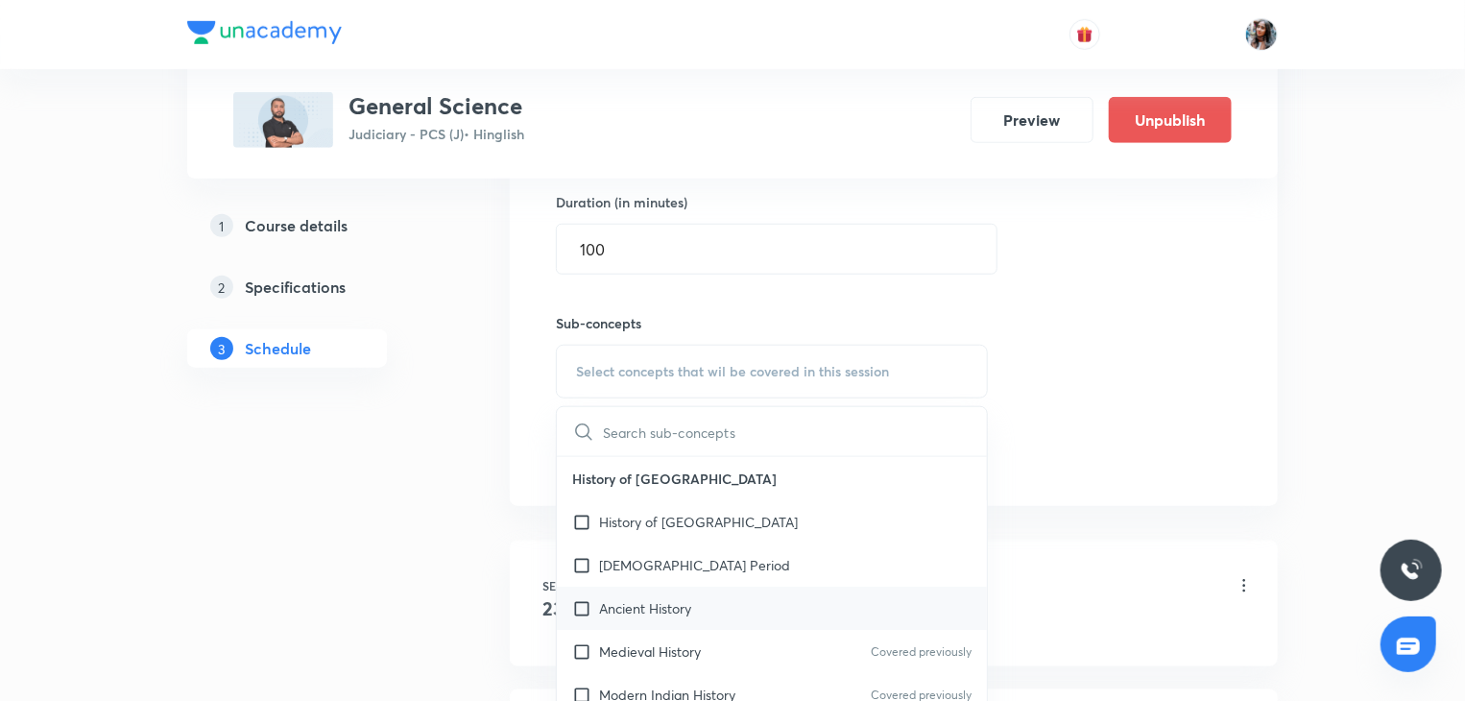
click at [661, 612] on p "Ancient History" at bounding box center [645, 608] width 92 height 20
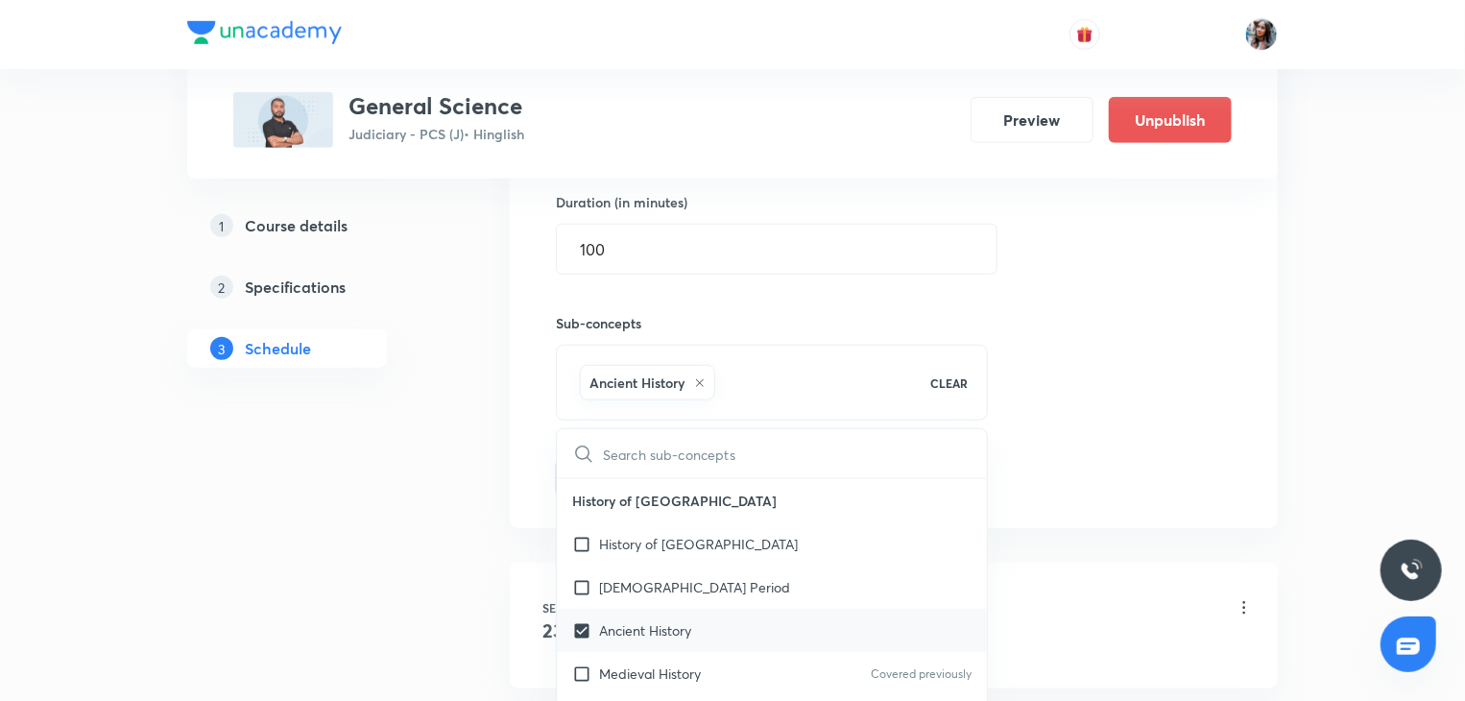
checkbox input "true"
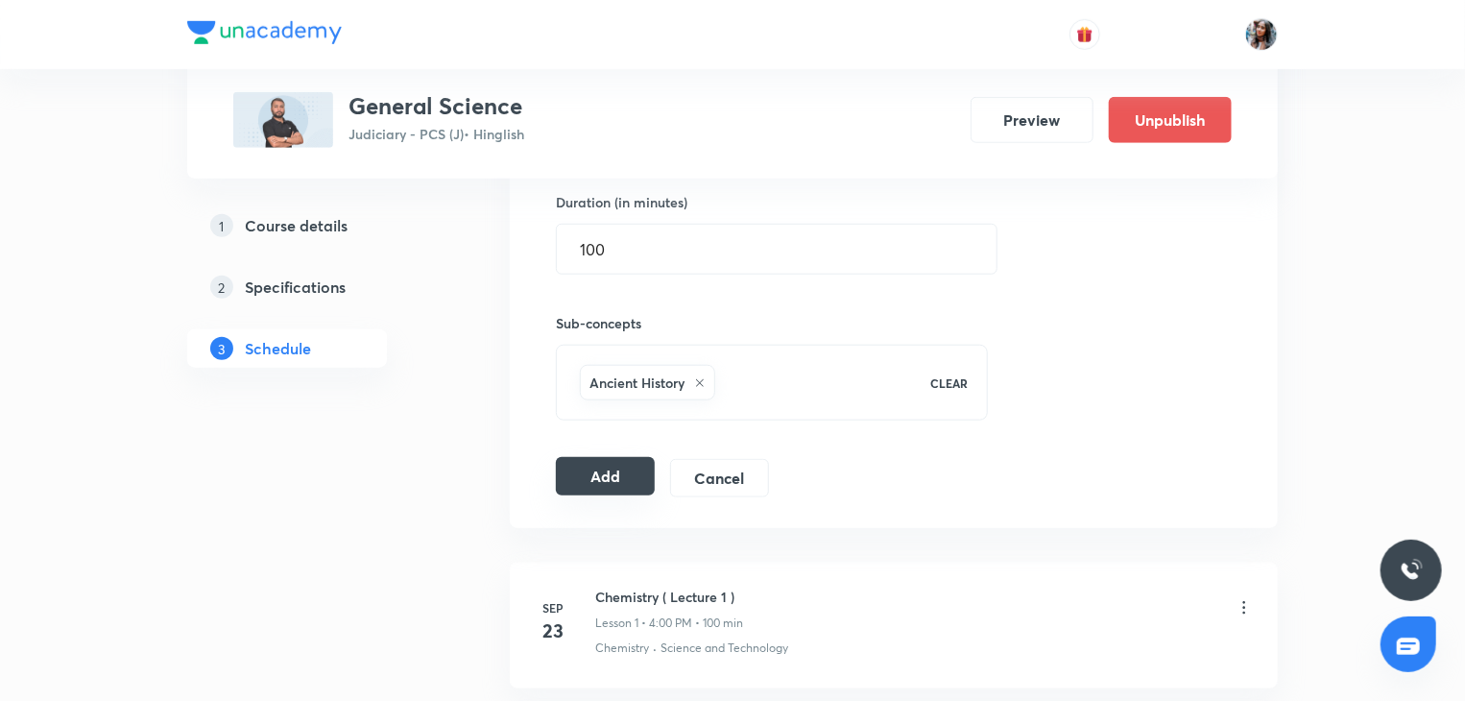
click at [588, 490] on button "Add" at bounding box center [605, 476] width 99 height 38
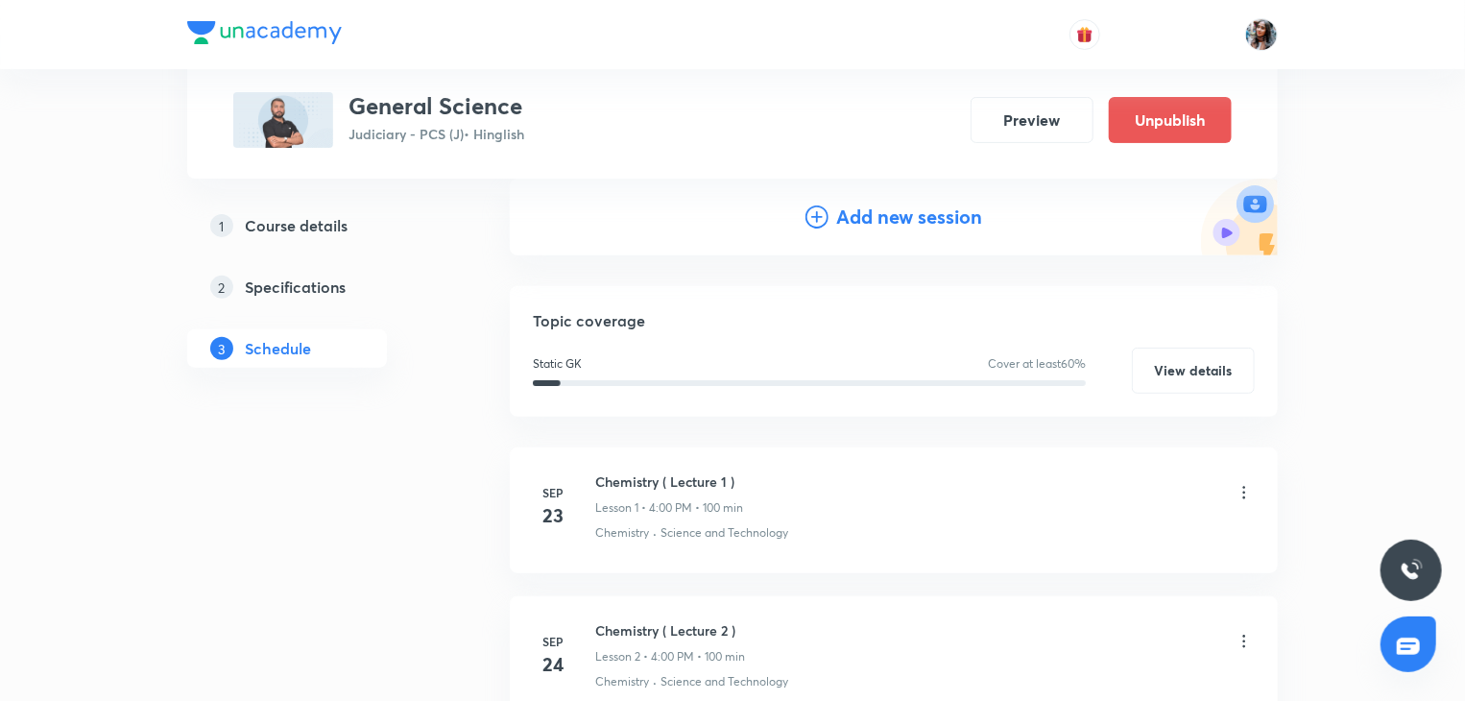
scroll to position [150, 0]
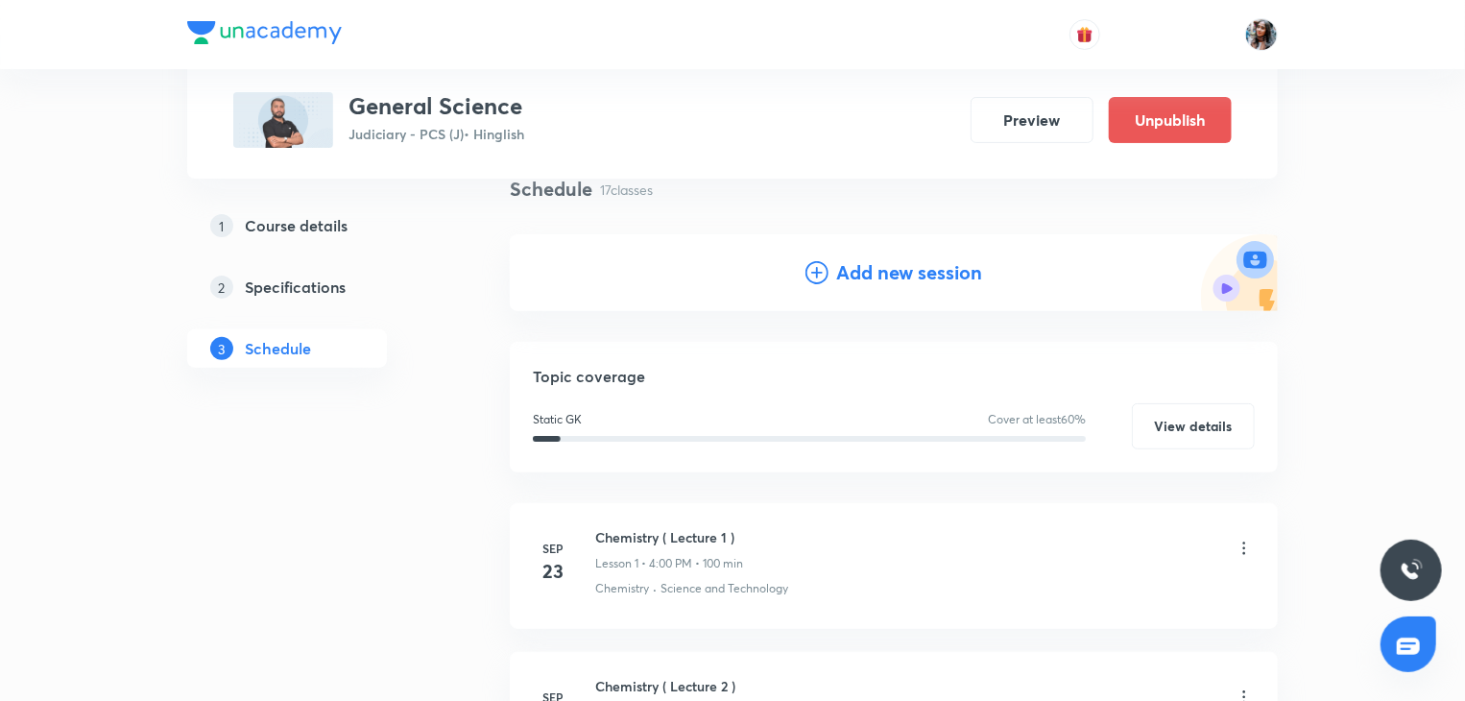
click at [838, 278] on h4 "Add new session" at bounding box center [909, 272] width 146 height 29
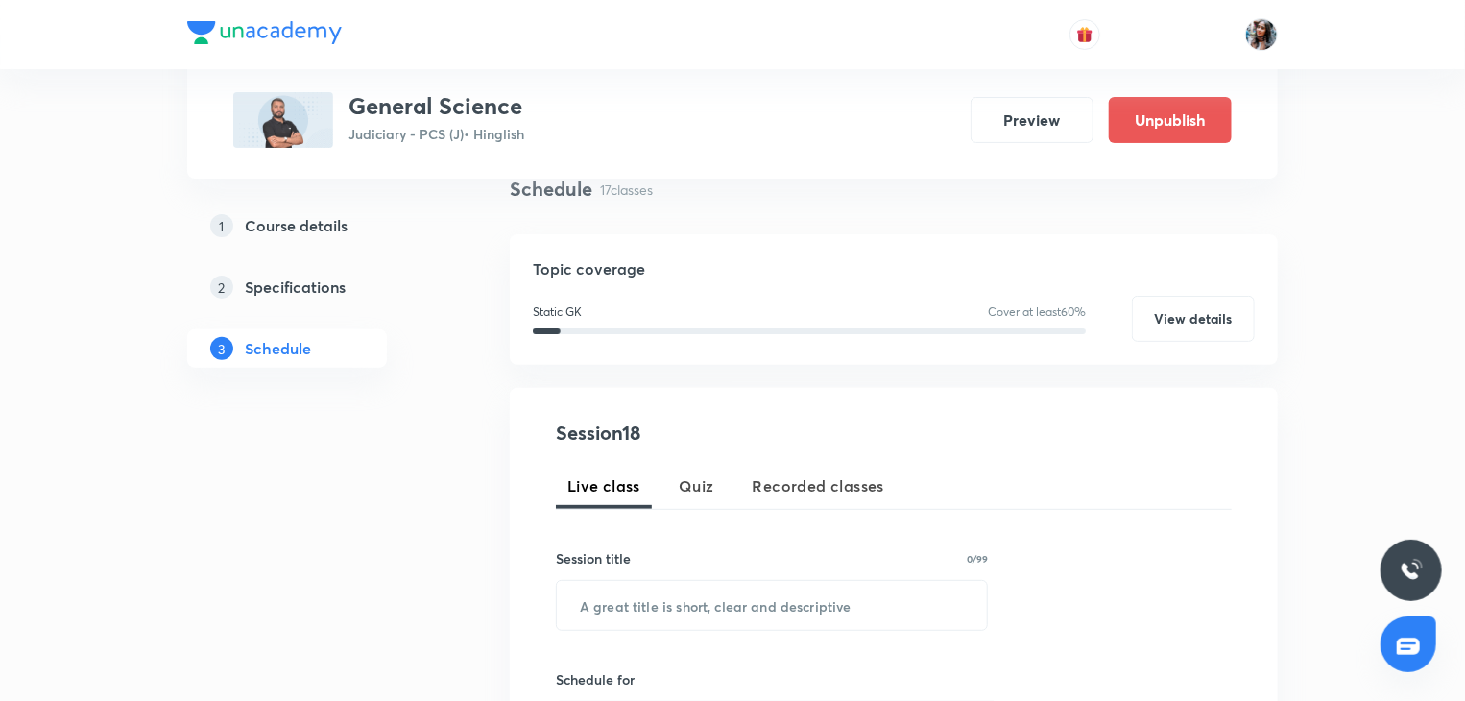
scroll to position [369, 0]
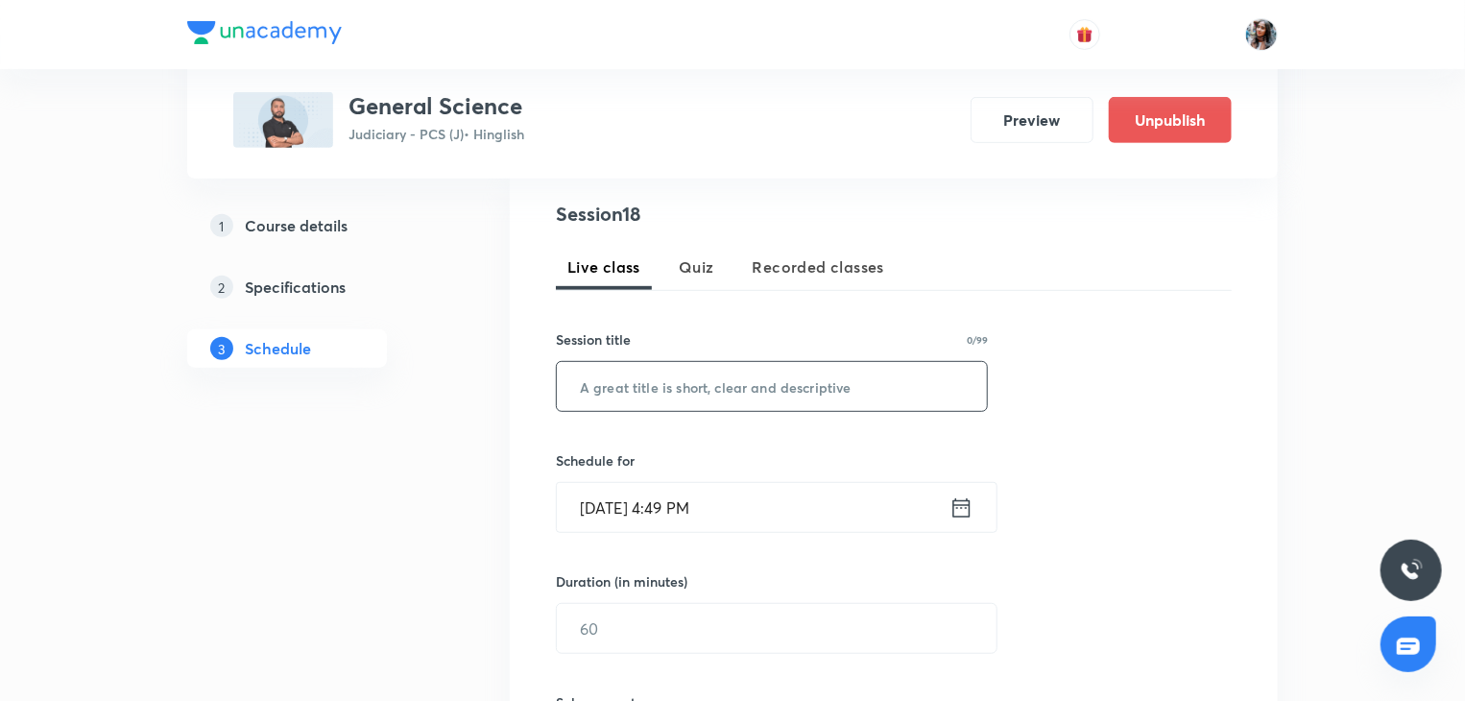
paste input "Physics ( Lecture 6)"
click at [733, 403] on input "Physics ( Lecture 6)" at bounding box center [772, 386] width 430 height 49
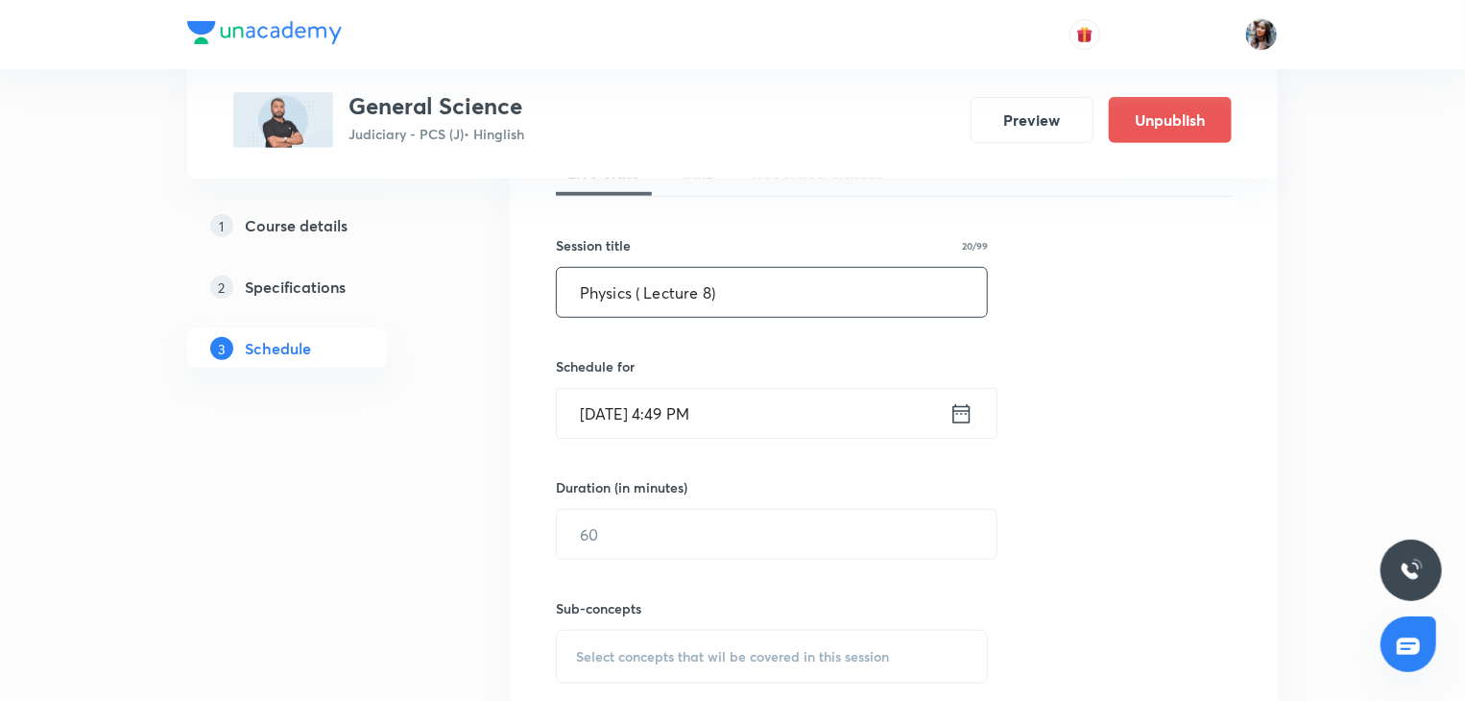
type input "Physics ( Lecture 8)"
click at [763, 405] on input "Oct 8, 2025, 4:49 PM" at bounding box center [753, 413] width 393 height 49
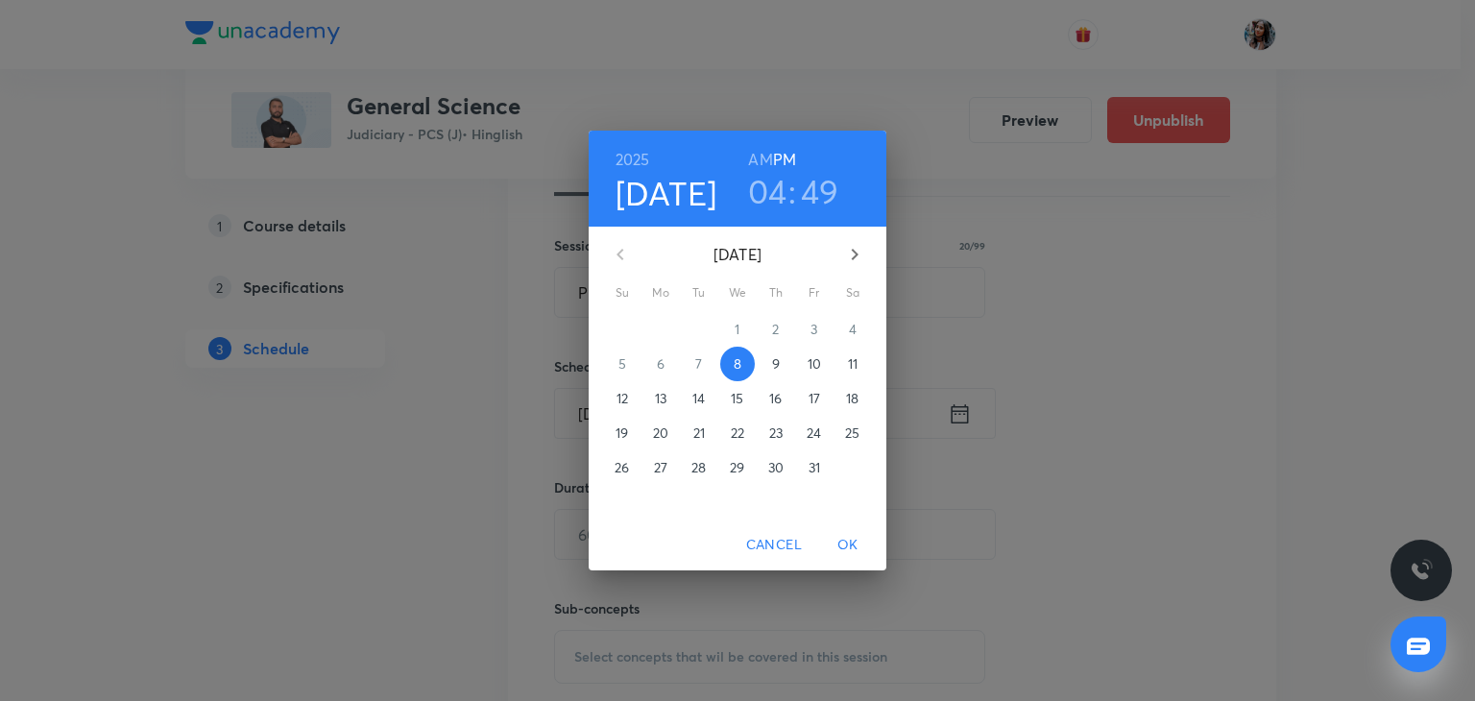
click at [660, 399] on p "13" at bounding box center [661, 398] width 12 height 19
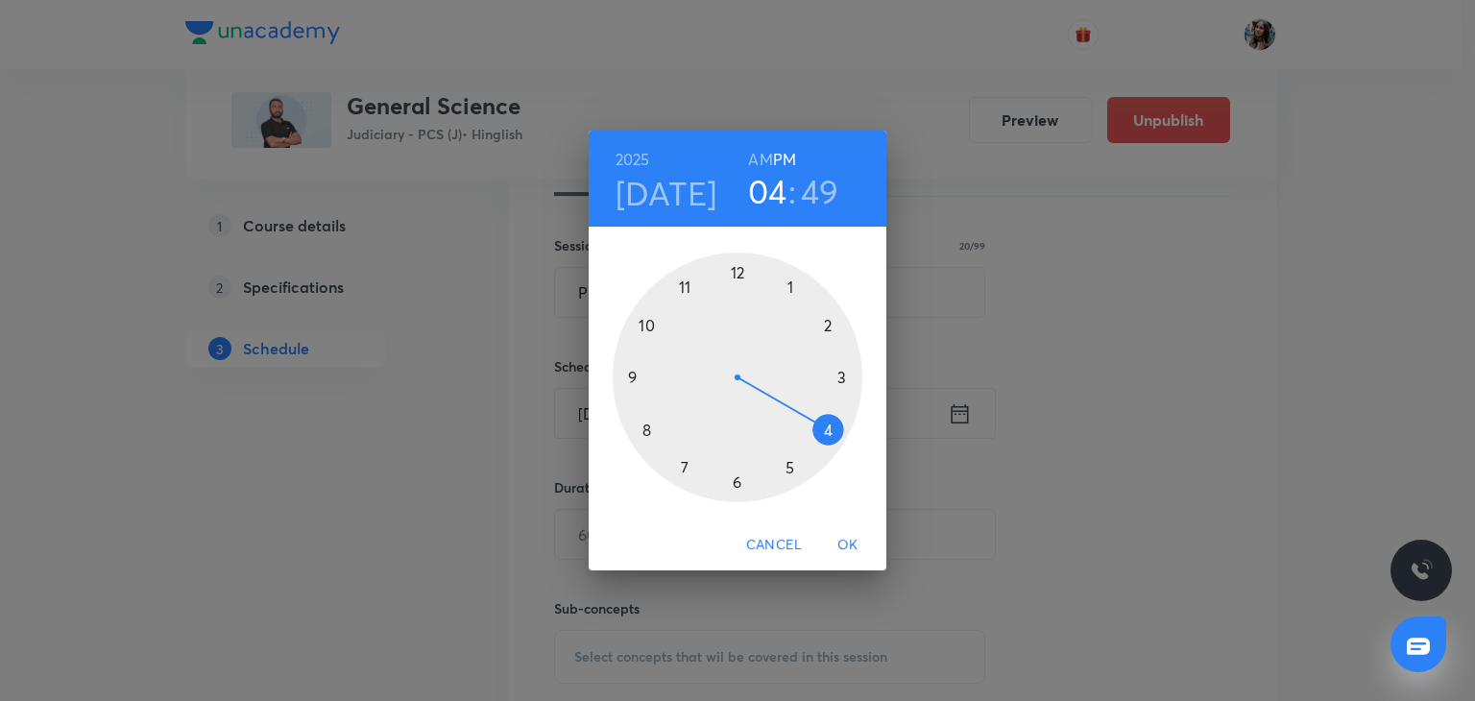
click at [811, 193] on h3 "49" at bounding box center [820, 191] width 38 height 40
click at [737, 271] on div at bounding box center [738, 377] width 250 height 250
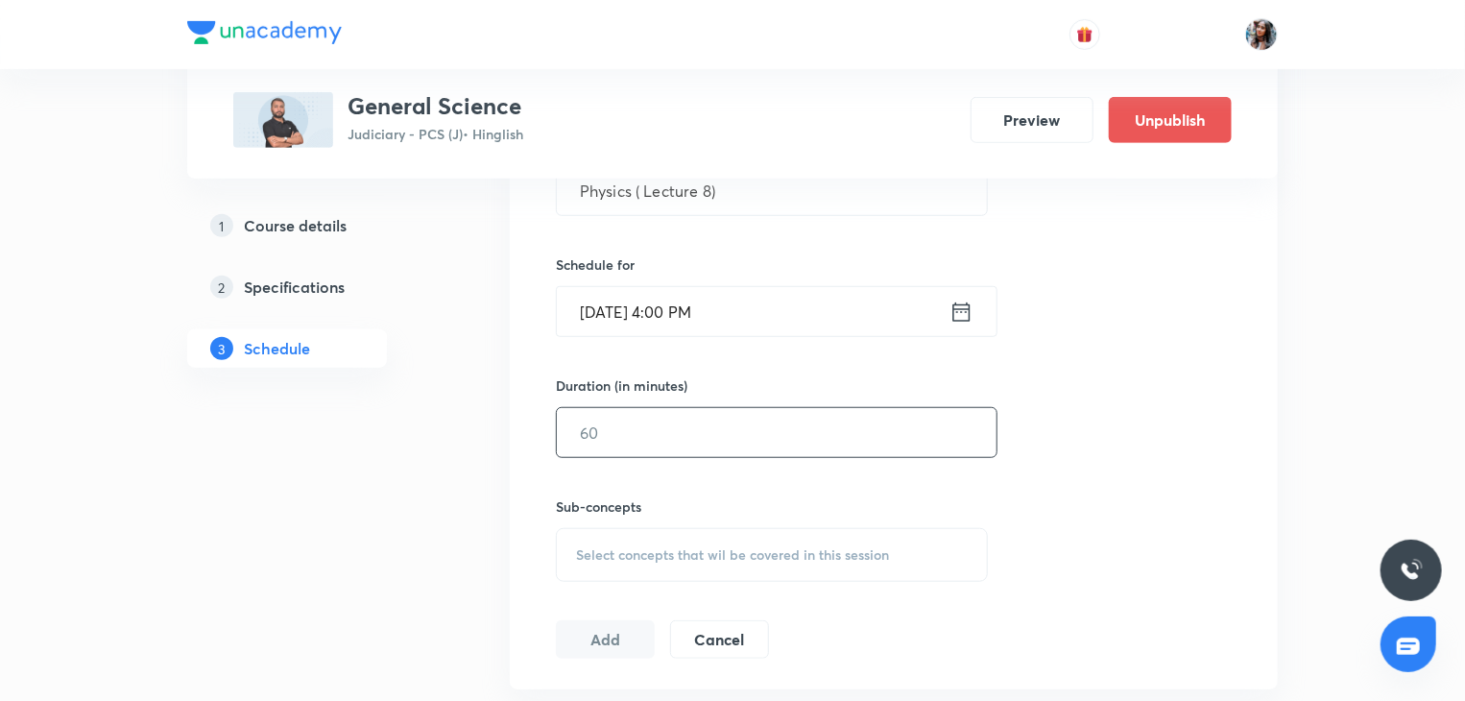
scroll to position [566, 0]
click at [703, 436] on input "text" at bounding box center [777, 430] width 440 height 49
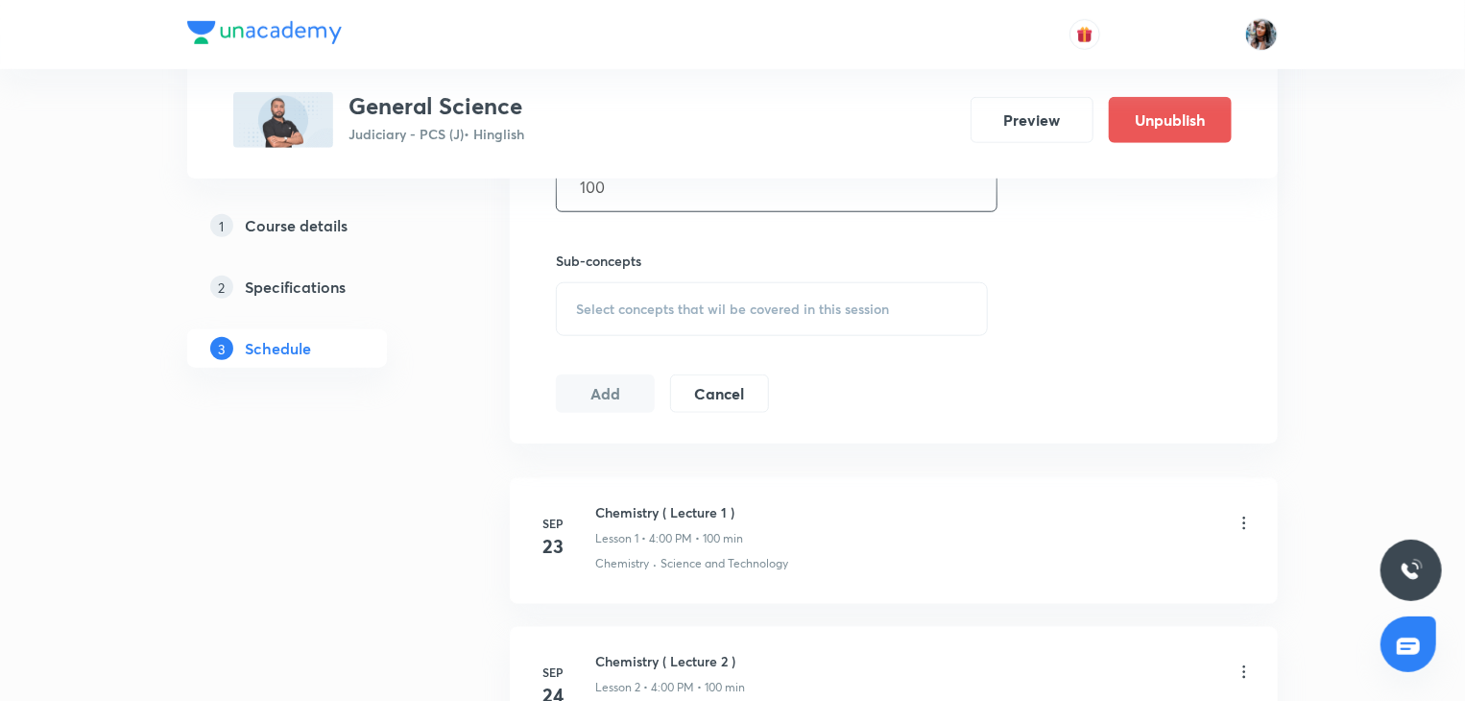
type input "100"
click at [670, 304] on span "Select concepts that wil be covered in this session" at bounding box center [732, 308] width 313 height 15
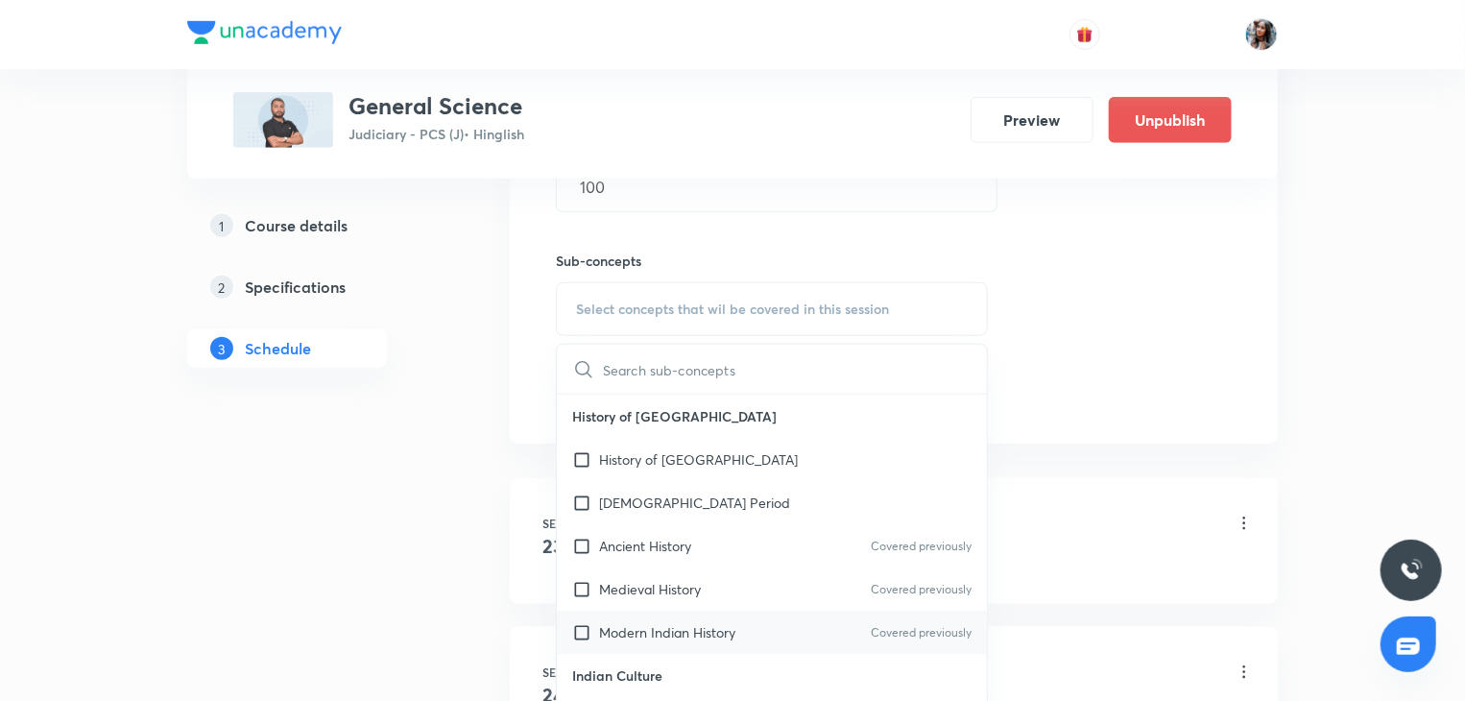
click at [687, 618] on div "Modern Indian History Covered previously" at bounding box center [772, 632] width 430 height 43
checkbox input "true"
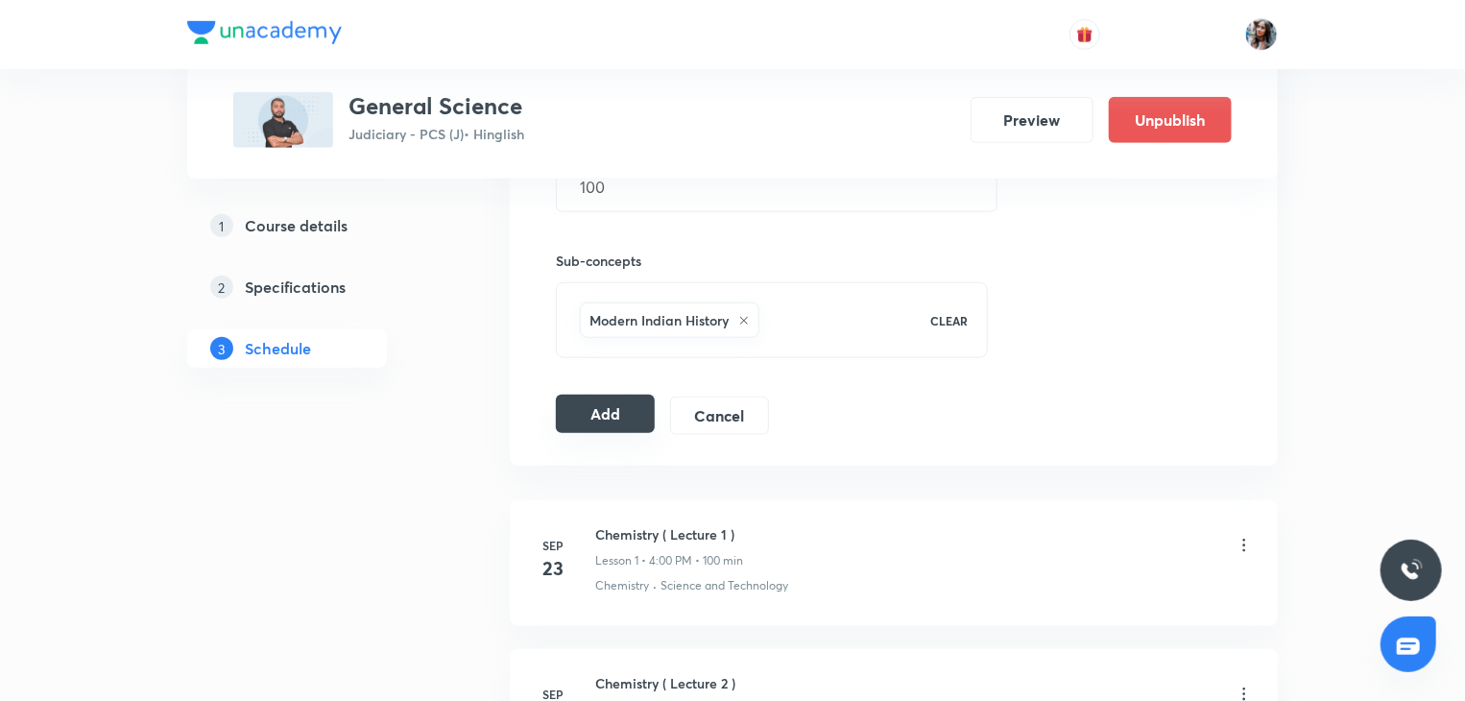
click at [630, 406] on button "Add" at bounding box center [605, 414] width 99 height 38
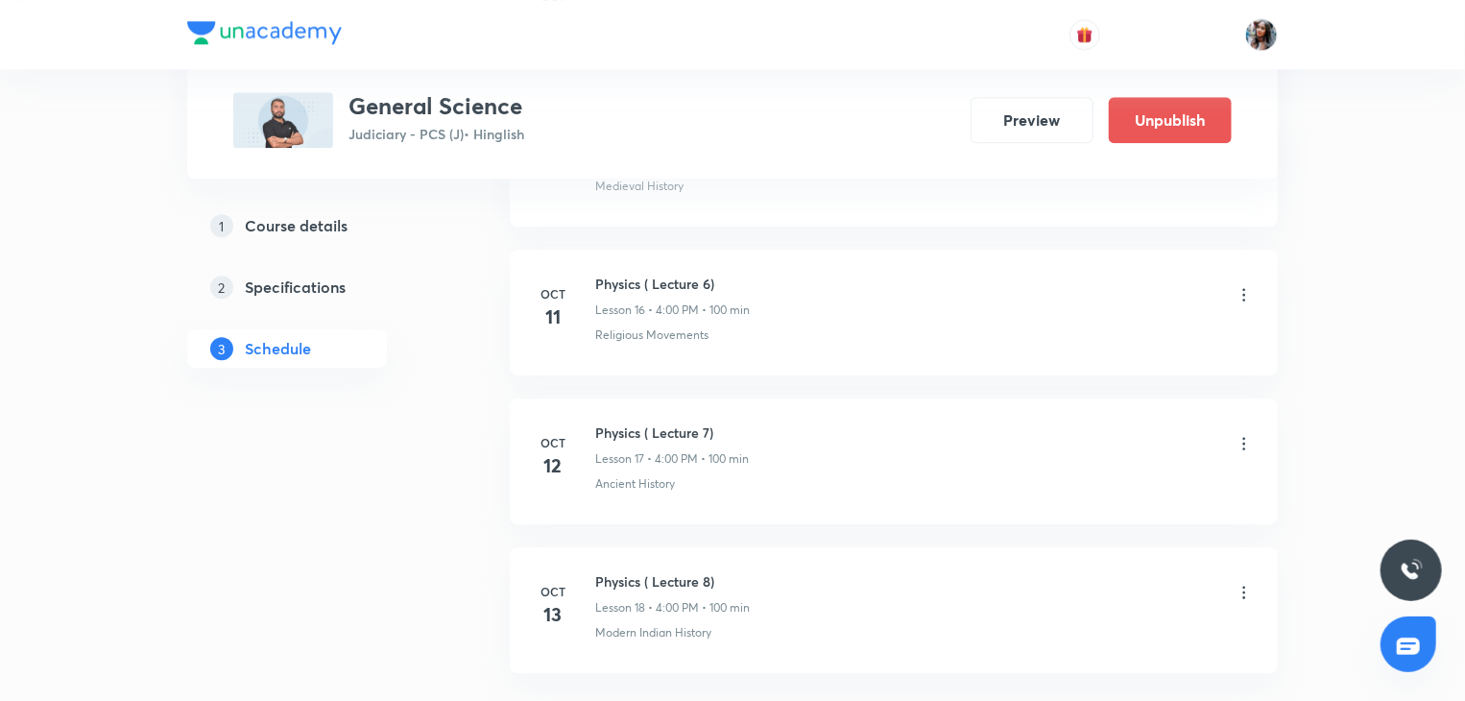
scroll to position [2782, 0]
click at [615, 425] on h6 "Physics ( Lecture 8)" at bounding box center [672, 435] width 155 height 20
copy h6 "Physics ( Lecture 8)"
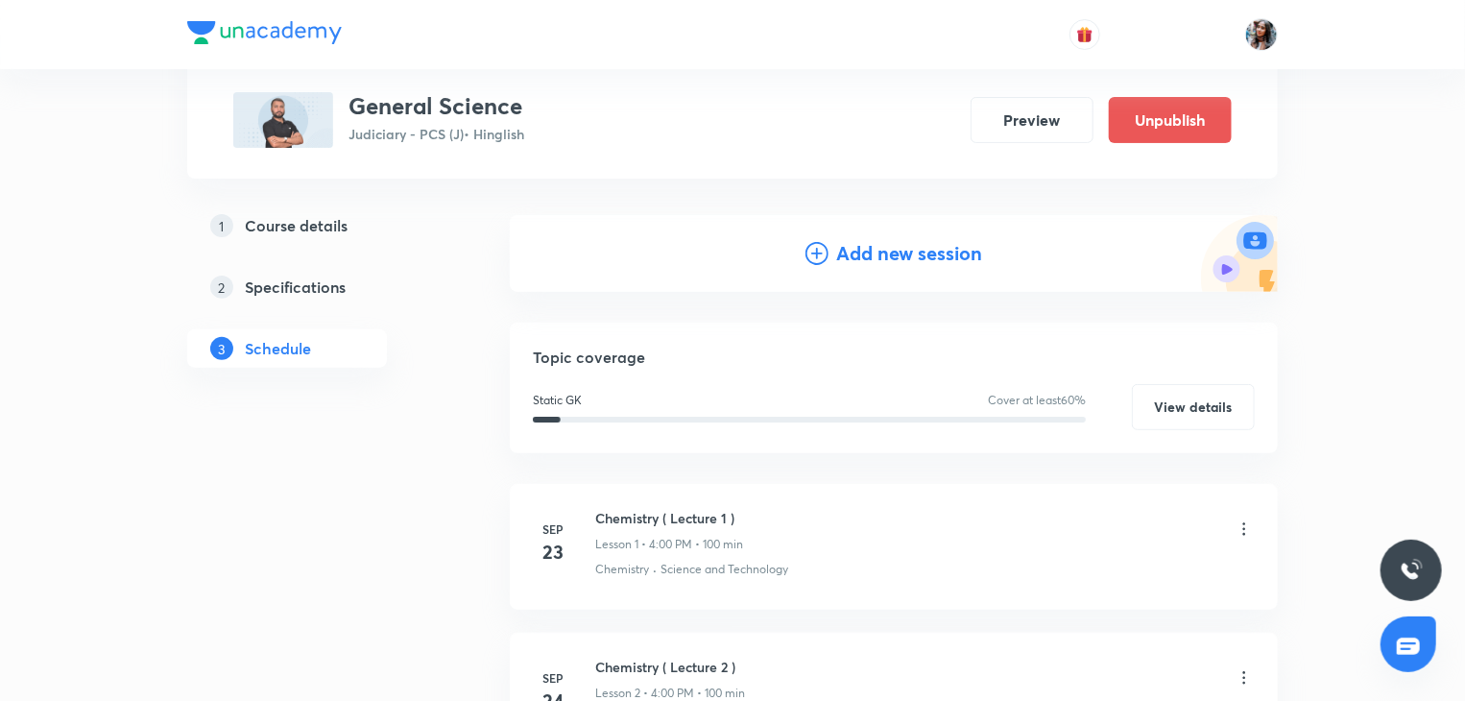
scroll to position [0, 0]
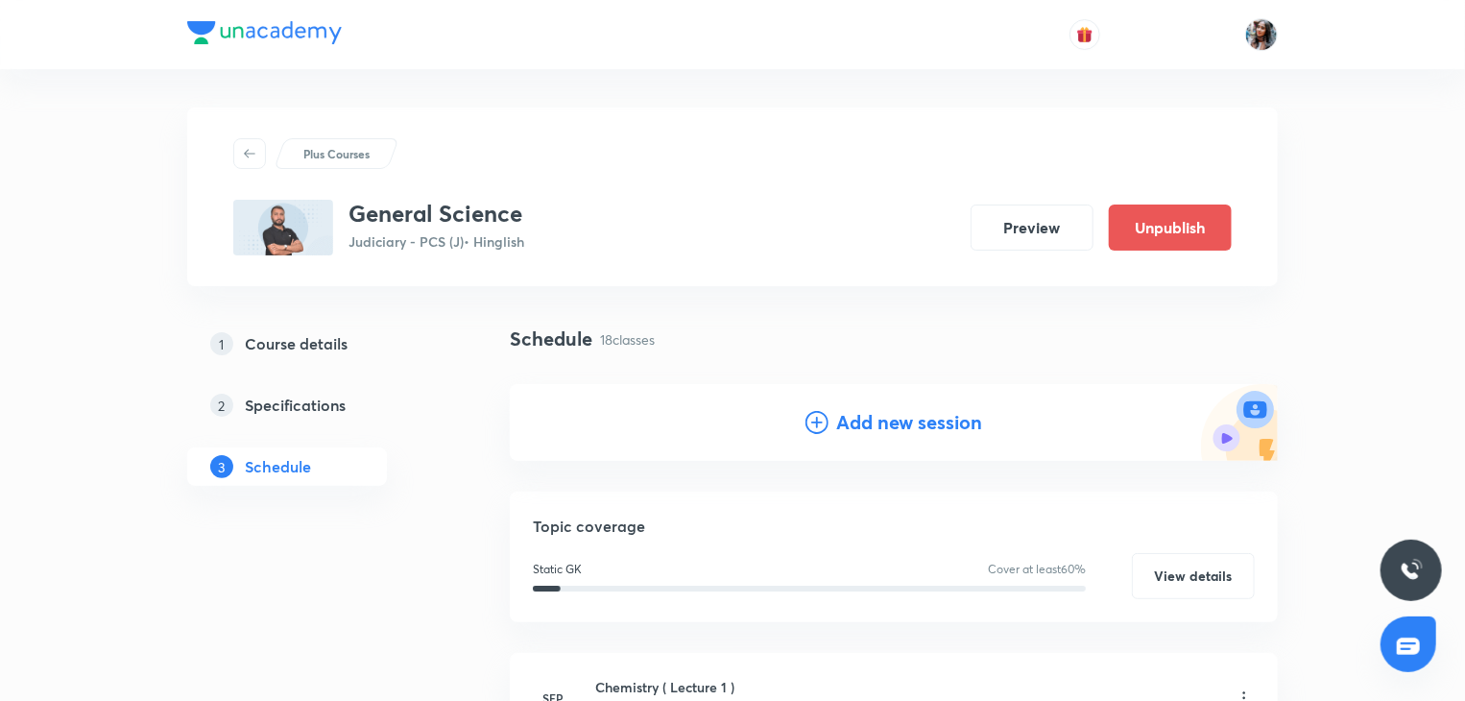
click at [834, 420] on div "Add new session" at bounding box center [893, 422] width 177 height 29
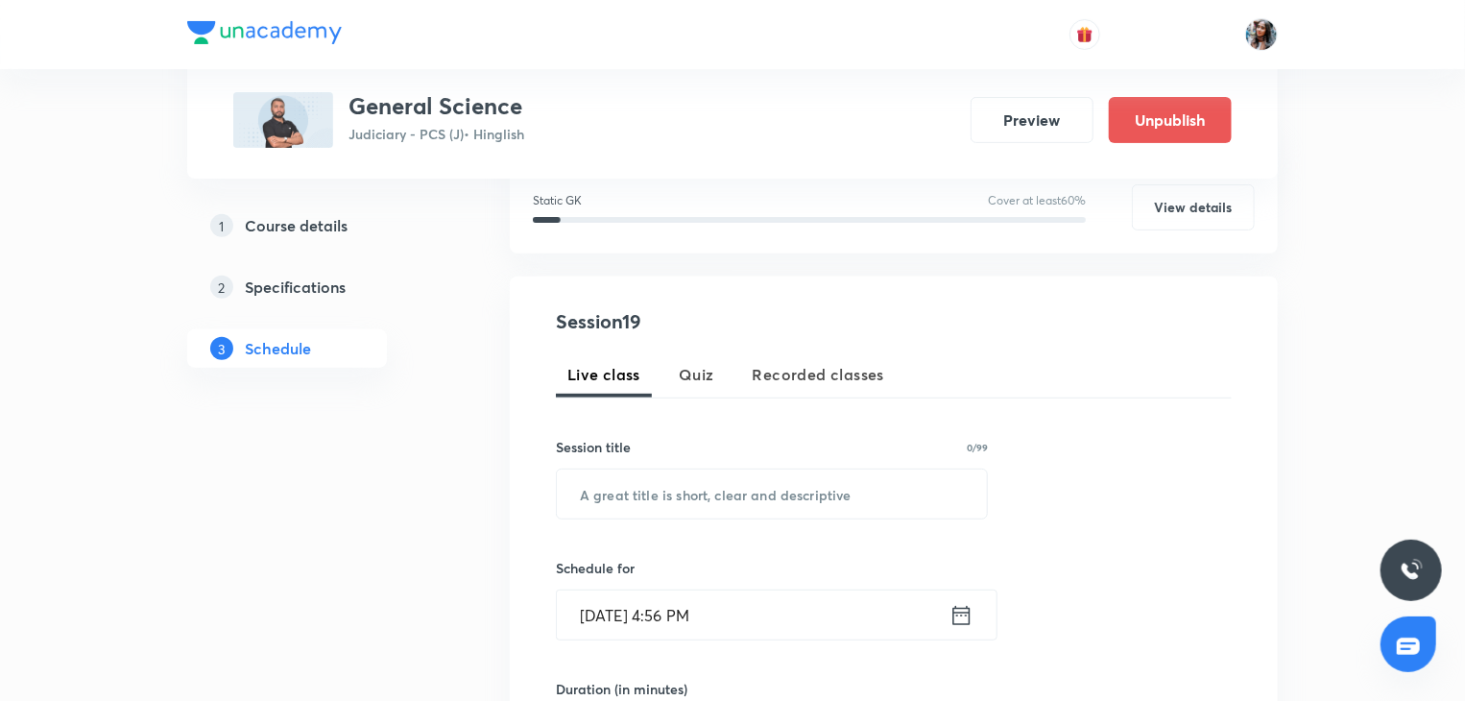
scroll to position [273, 0]
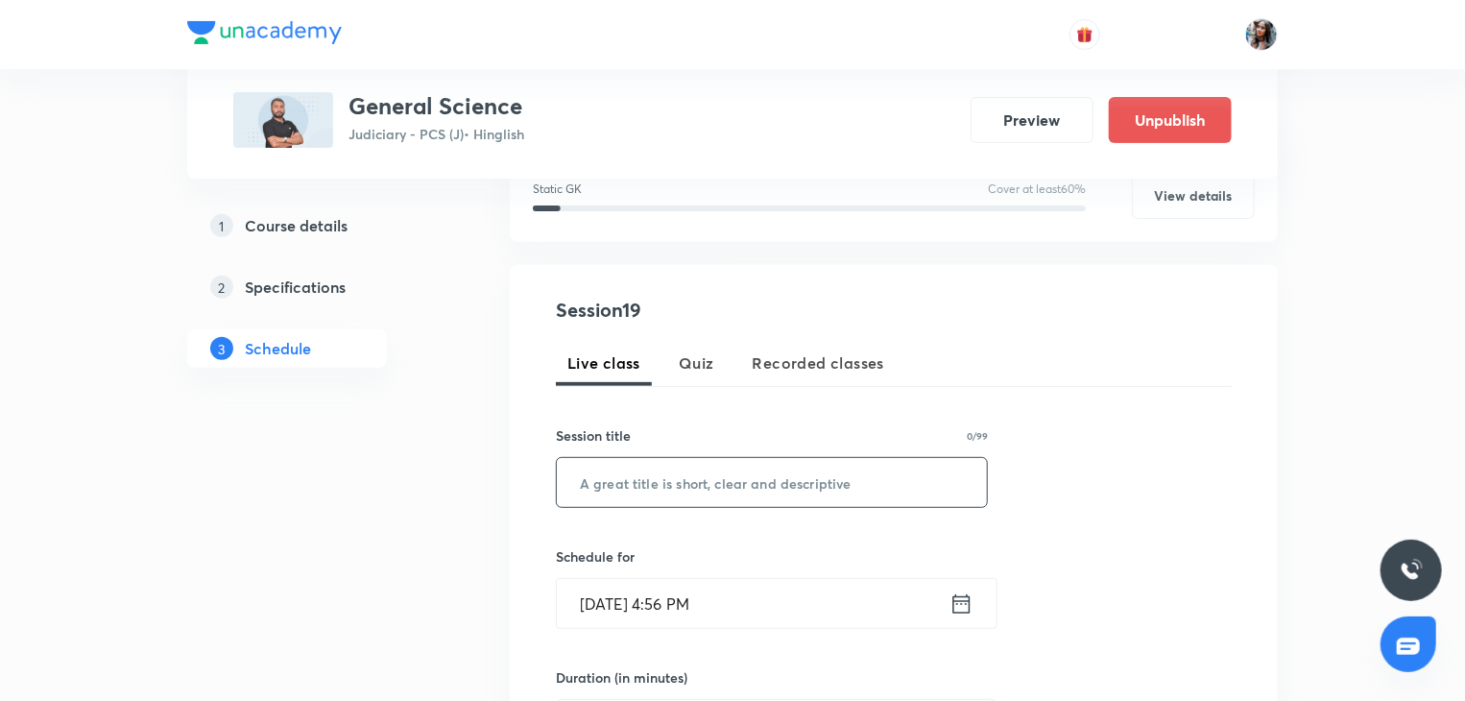
paste input "Physics ( Lecture 8)"
click at [752, 480] on input "text" at bounding box center [772, 482] width 430 height 49
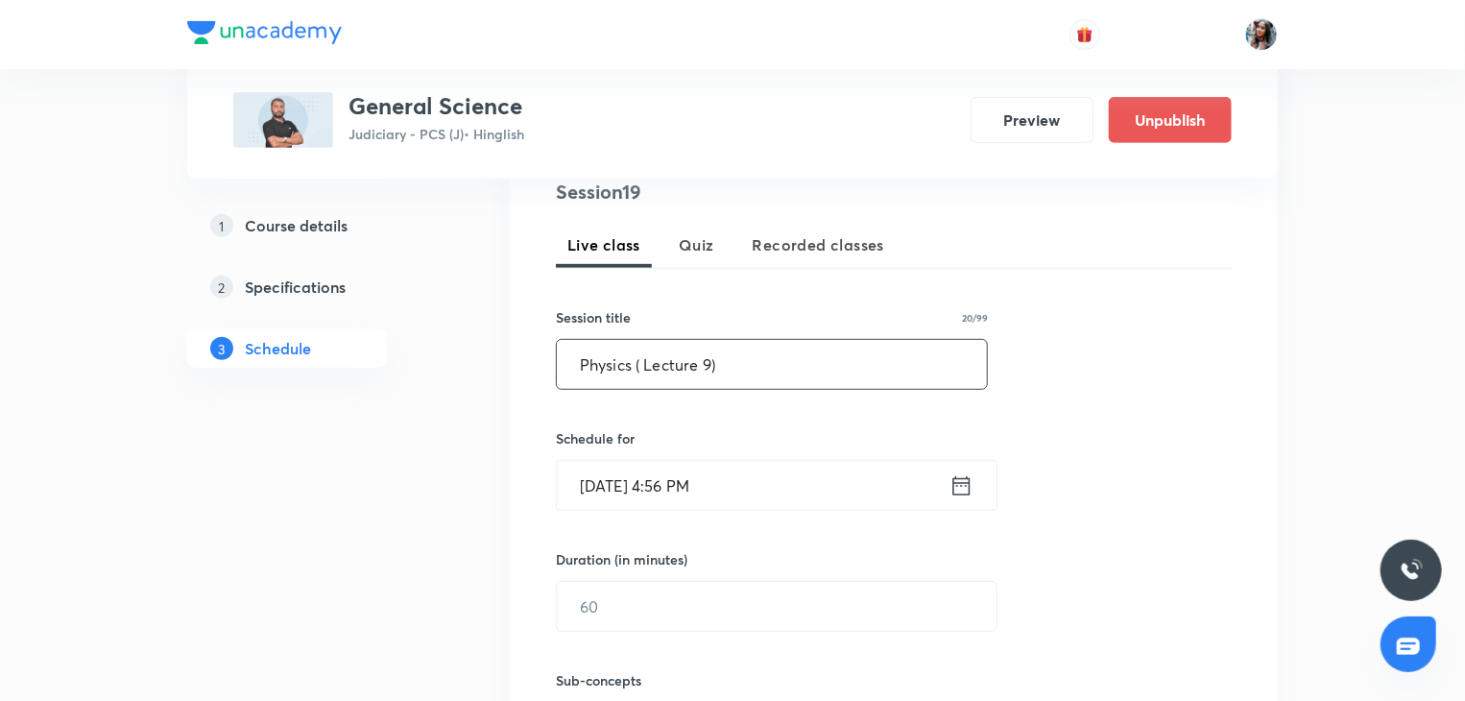
scroll to position [411, 0]
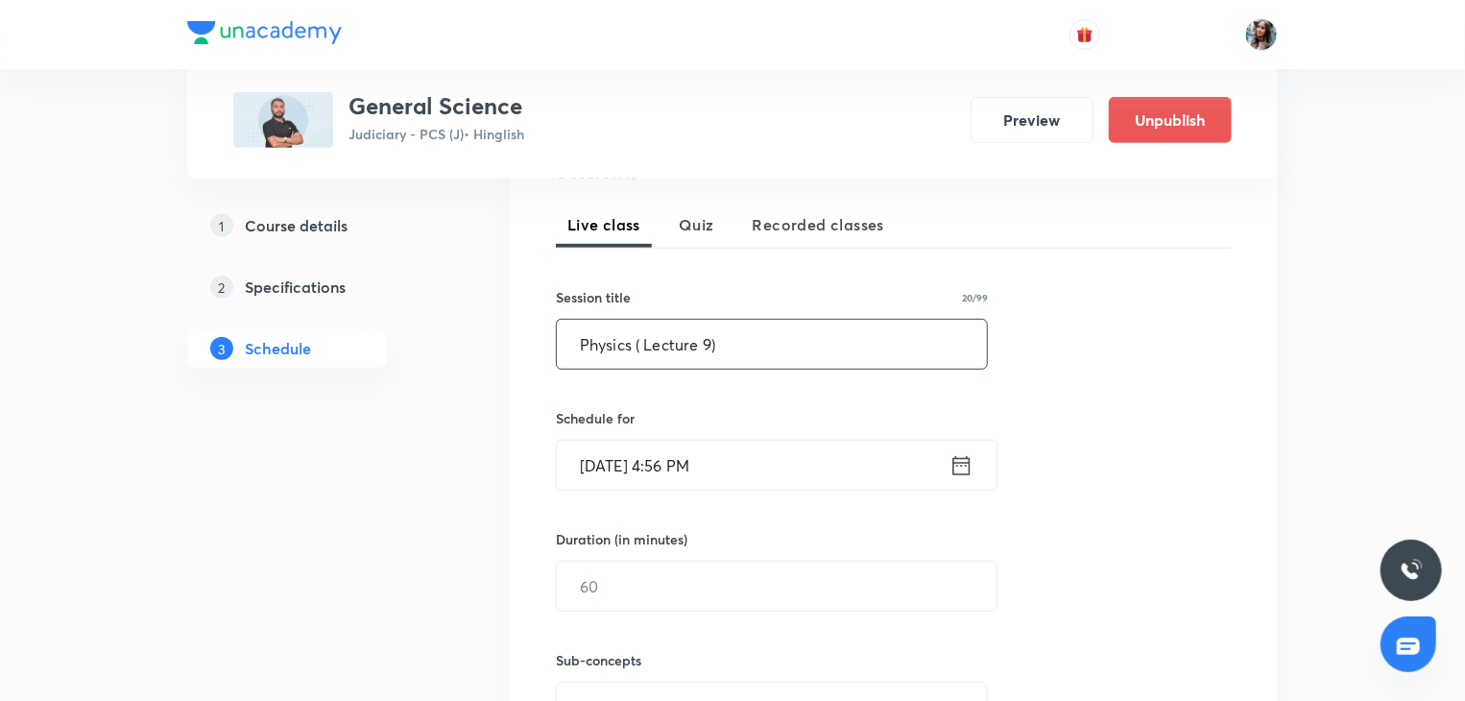
type input "Physics ( Lecture 9)"
click at [767, 468] on input "Oct 8, 2025, 4:56 PM" at bounding box center [753, 465] width 393 height 49
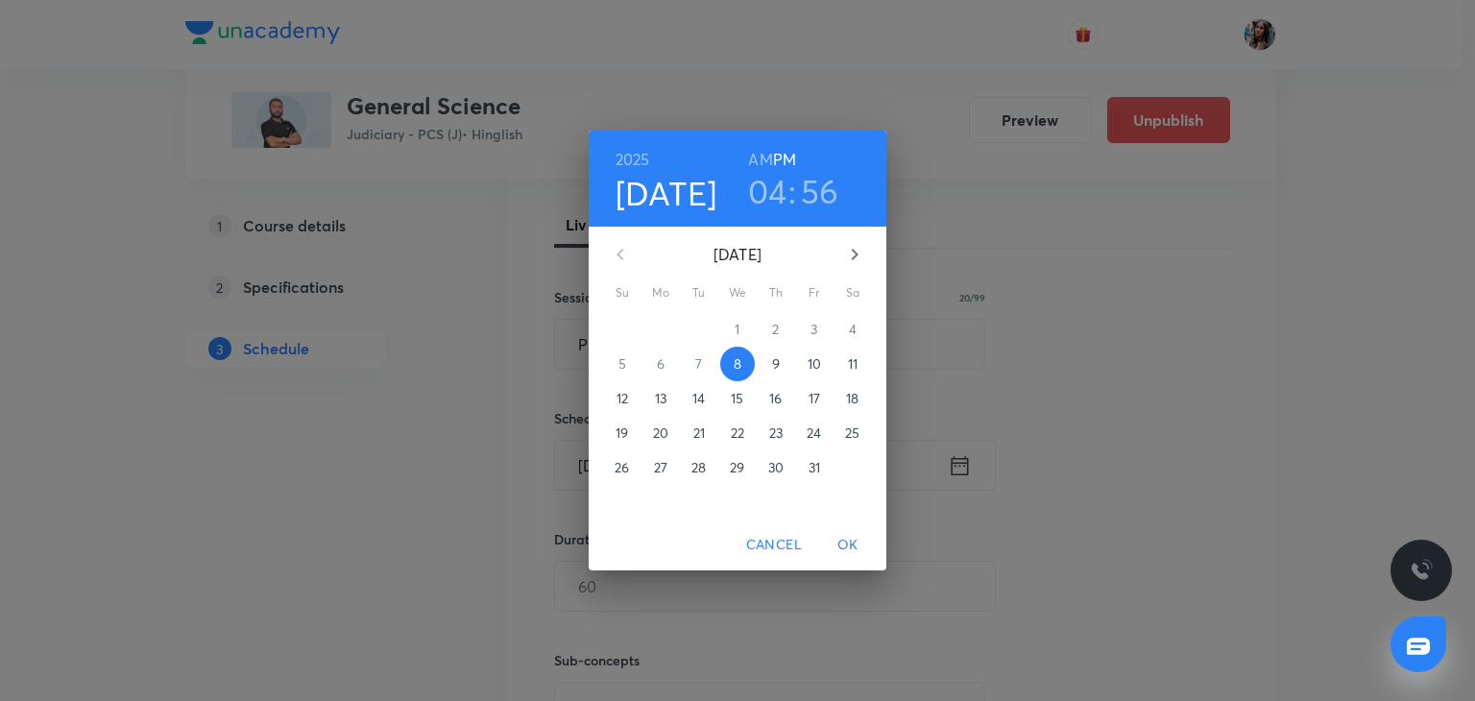
click at [700, 396] on p "14" at bounding box center [698, 398] width 12 height 19
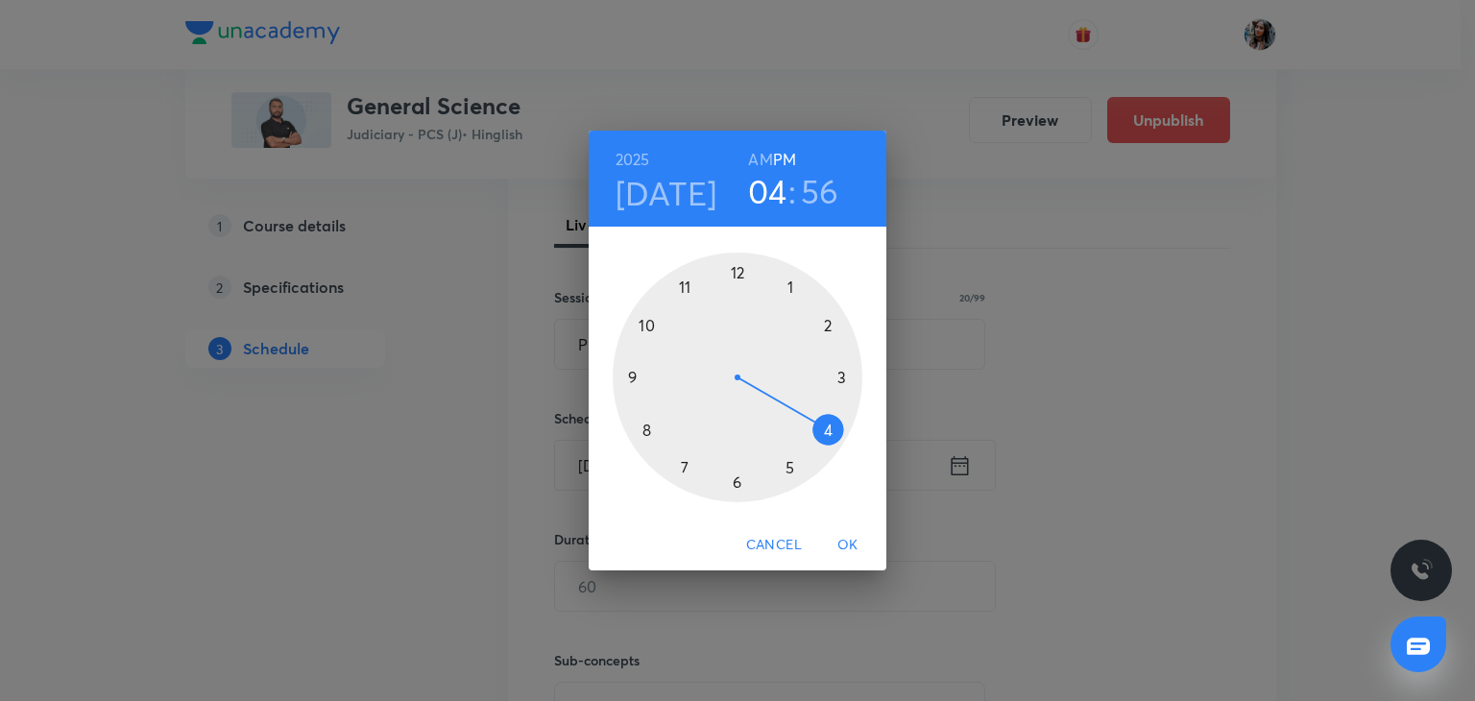
click at [829, 183] on h3 "56" at bounding box center [820, 191] width 38 height 40
click at [733, 268] on div at bounding box center [738, 377] width 250 height 250
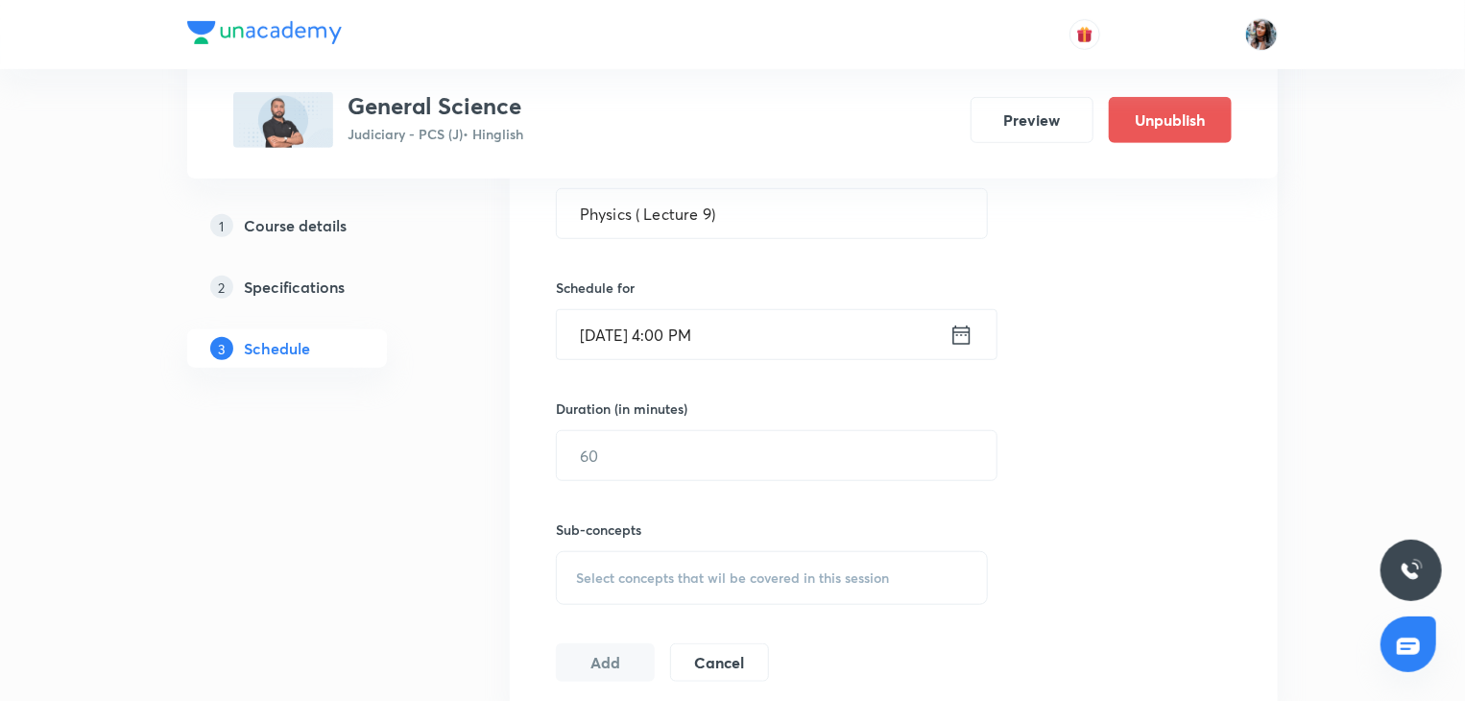
scroll to position [561, 0]
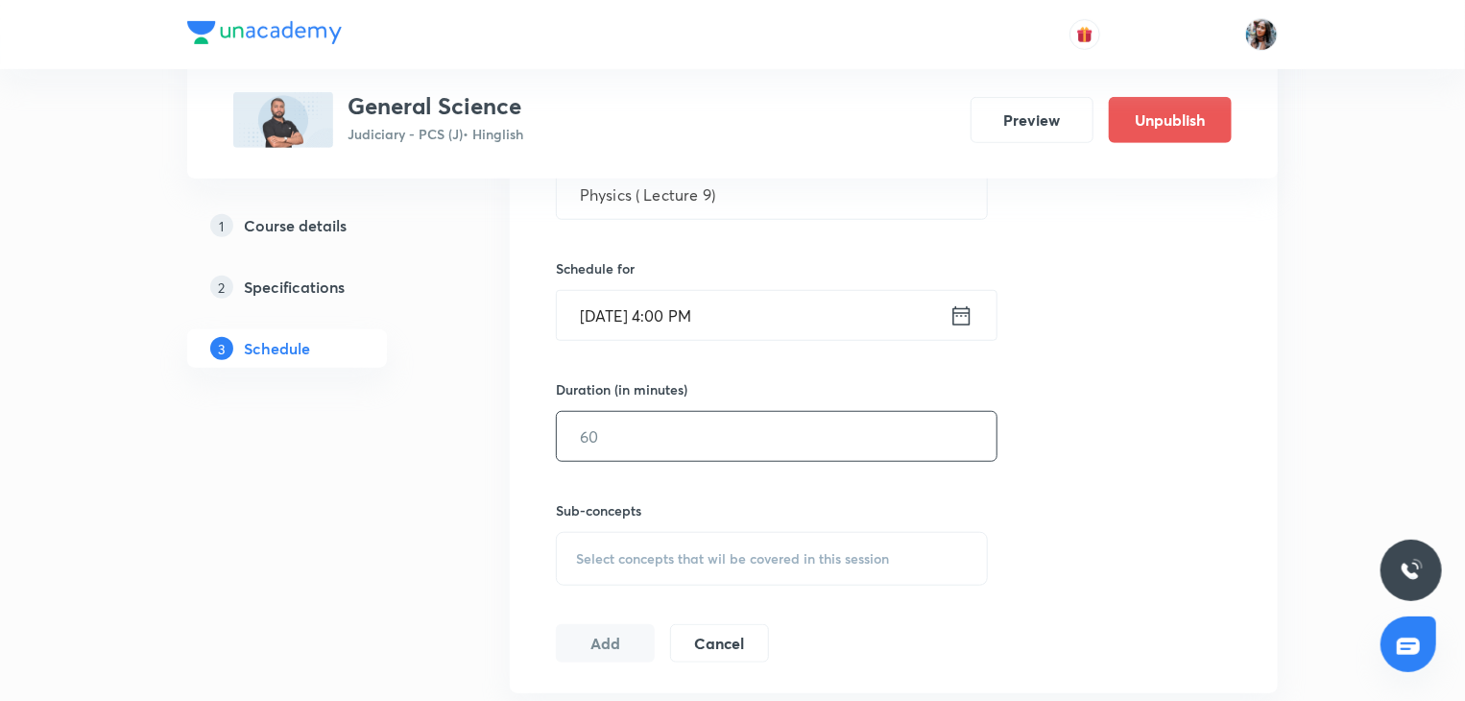
click at [669, 428] on input "text" at bounding box center [777, 436] width 440 height 49
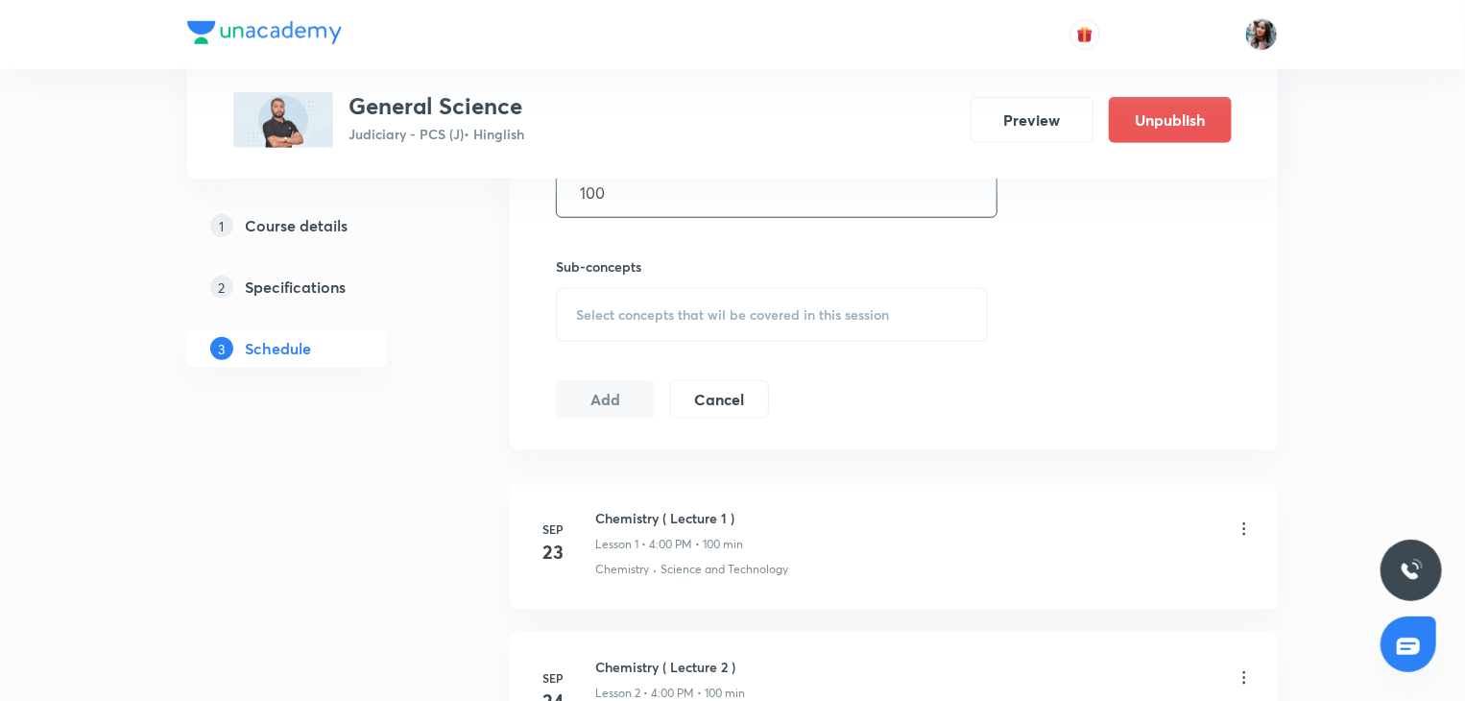
scroll to position [806, 0]
type input "100"
click at [648, 338] on div "Select concepts that wil be covered in this session" at bounding box center [772, 313] width 432 height 54
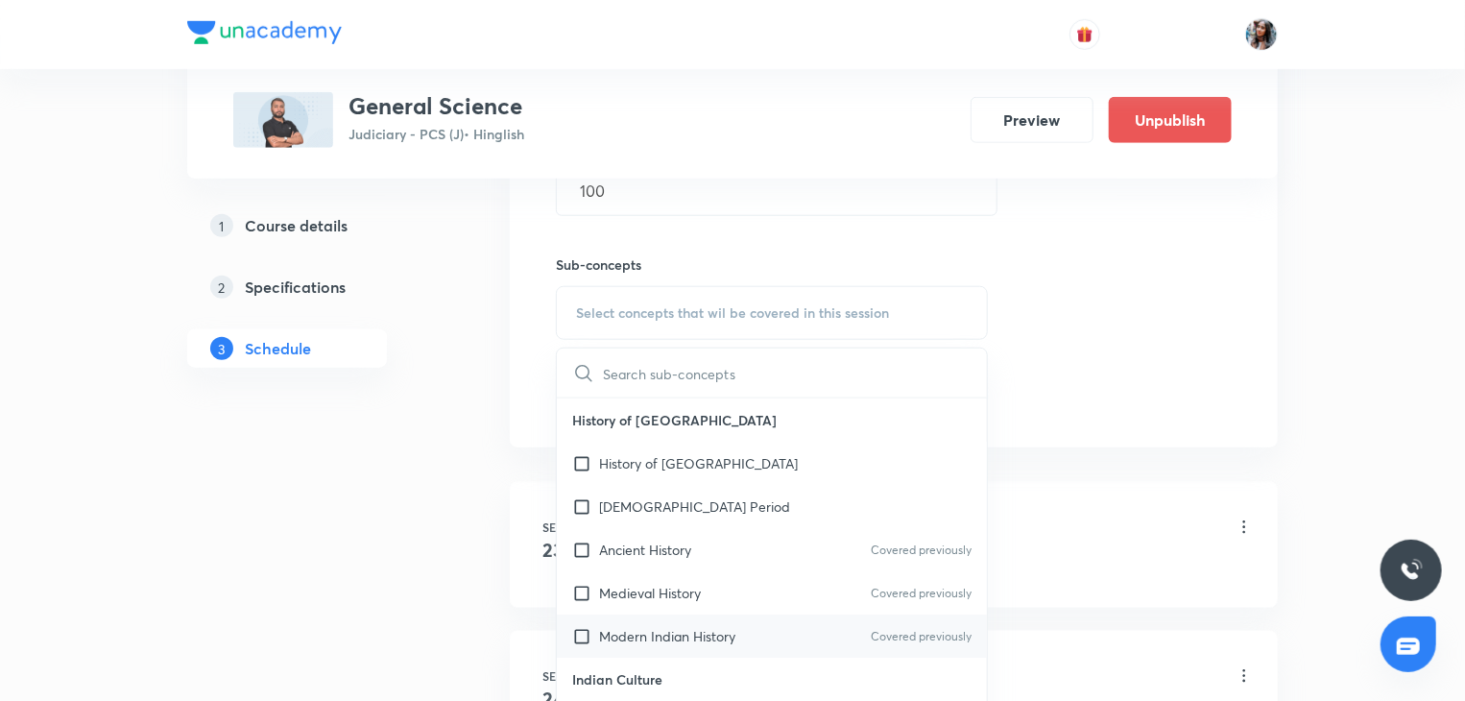
click at [666, 633] on p "Modern Indian History" at bounding box center [667, 636] width 136 height 20
checkbox input "true"
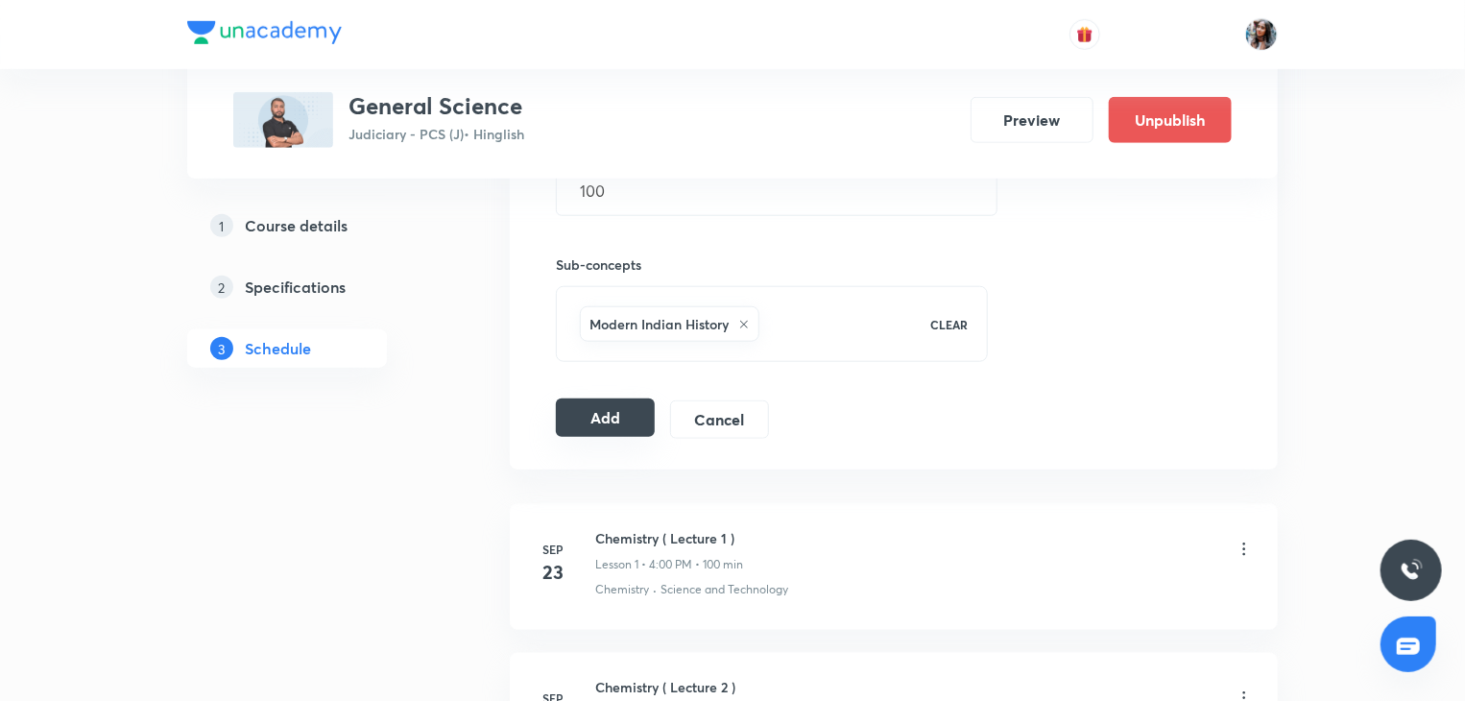
click at [604, 413] on button "Add" at bounding box center [605, 417] width 99 height 38
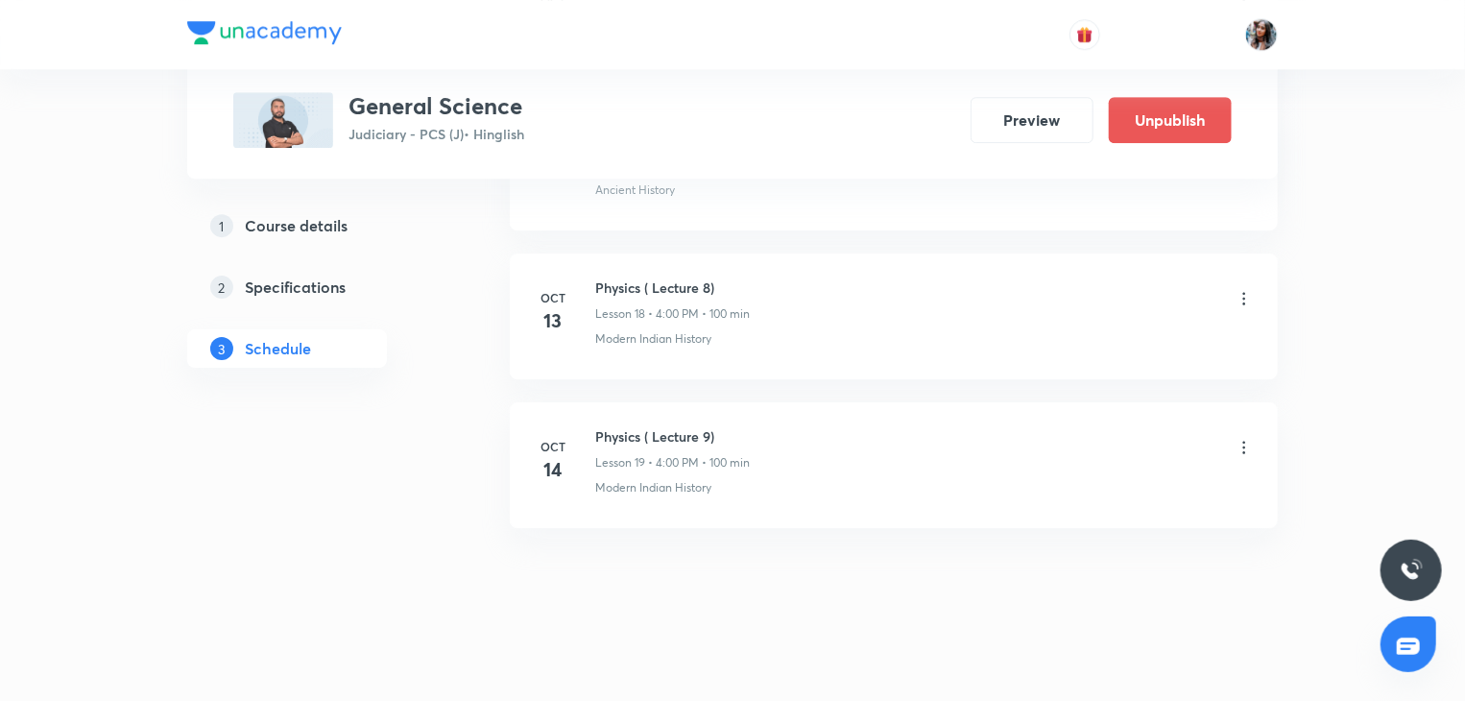
scroll to position [2930, 0]
click at [626, 426] on h6 "Physics ( Lecture 9)" at bounding box center [672, 436] width 155 height 20
copy h6 "Physics ( Lecture 9)"
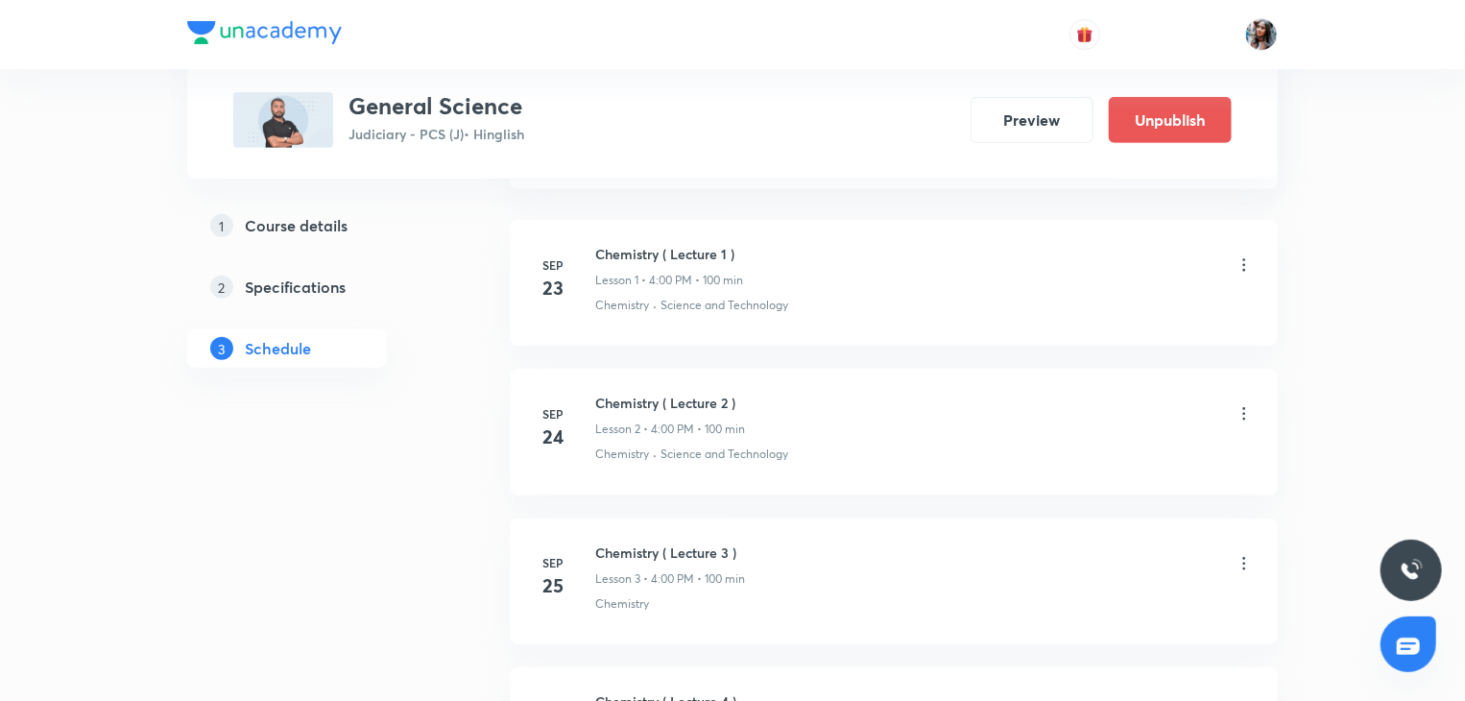
scroll to position [0, 0]
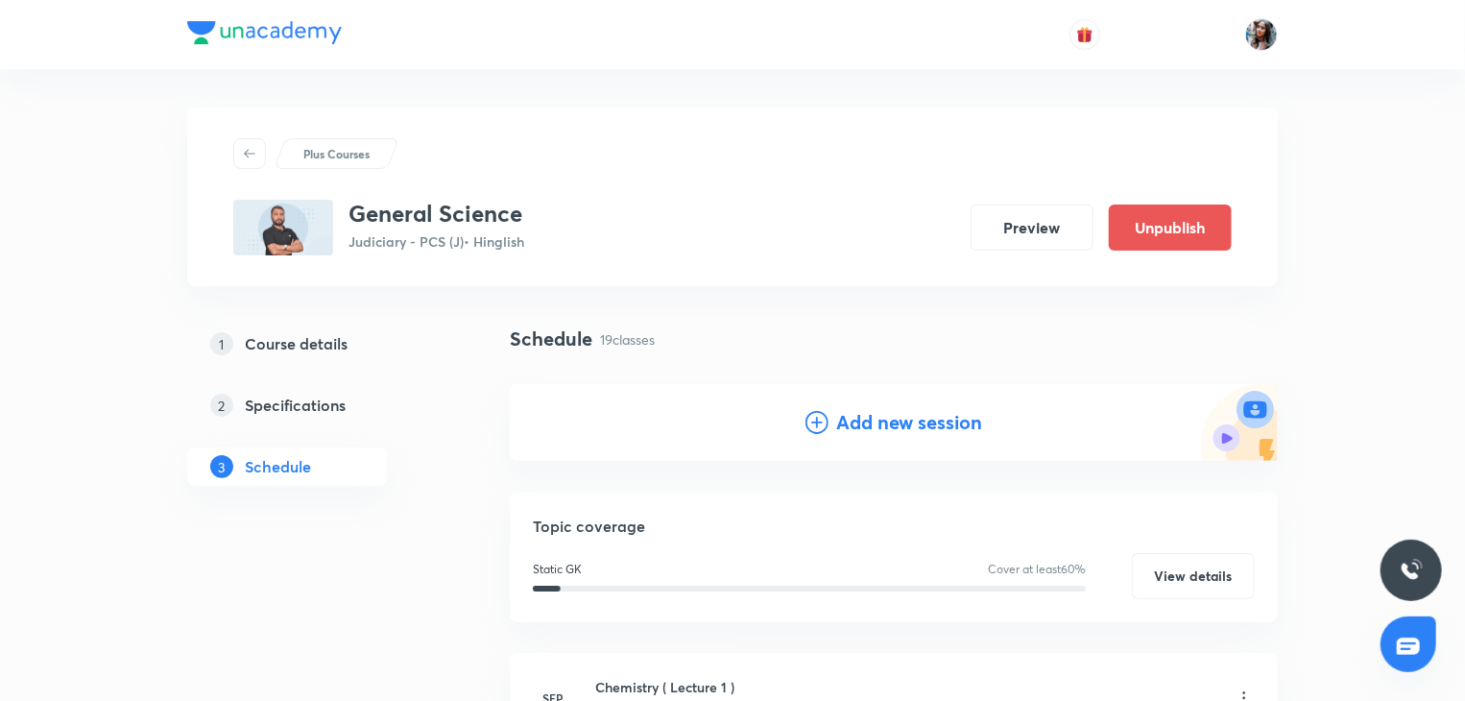
click at [861, 409] on h4 "Add new session" at bounding box center [909, 422] width 146 height 29
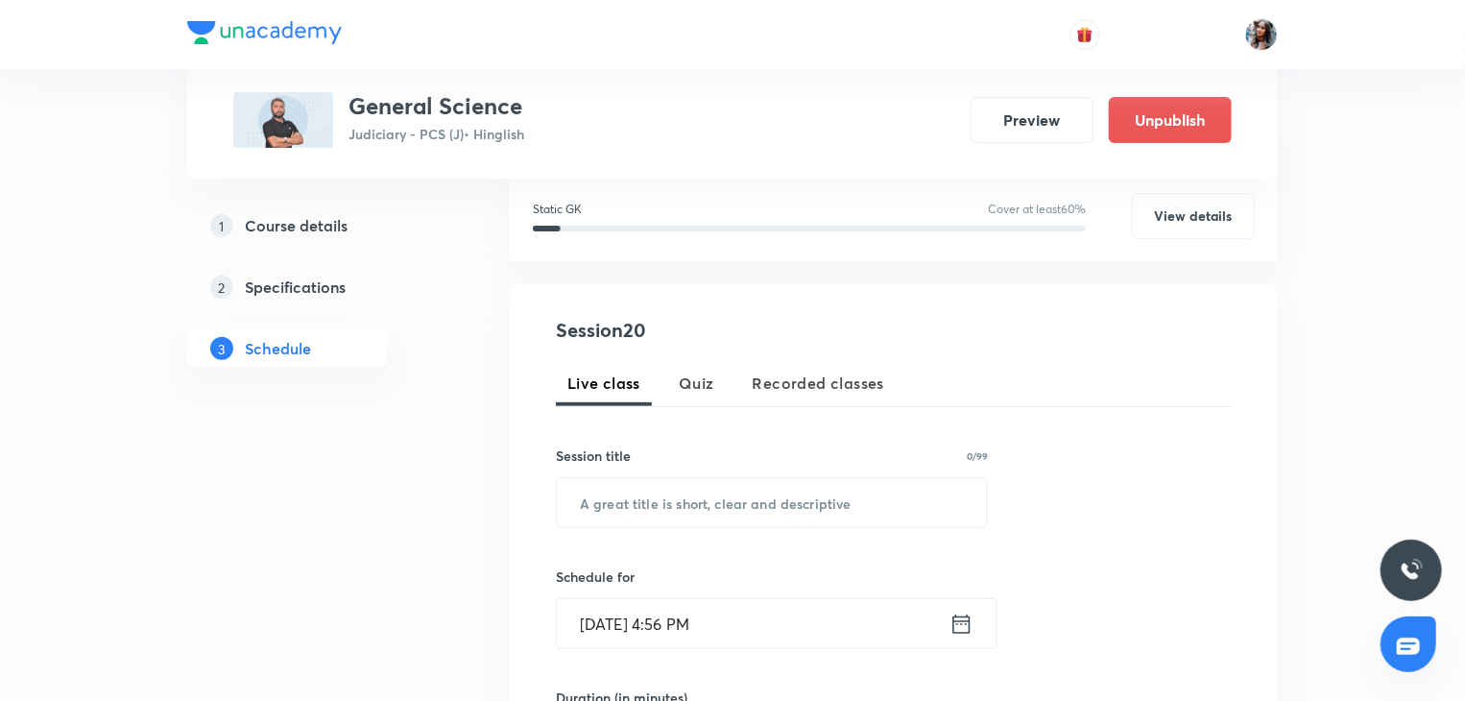
scroll to position [255, 0]
paste input "Physics ( Lecture 9)"
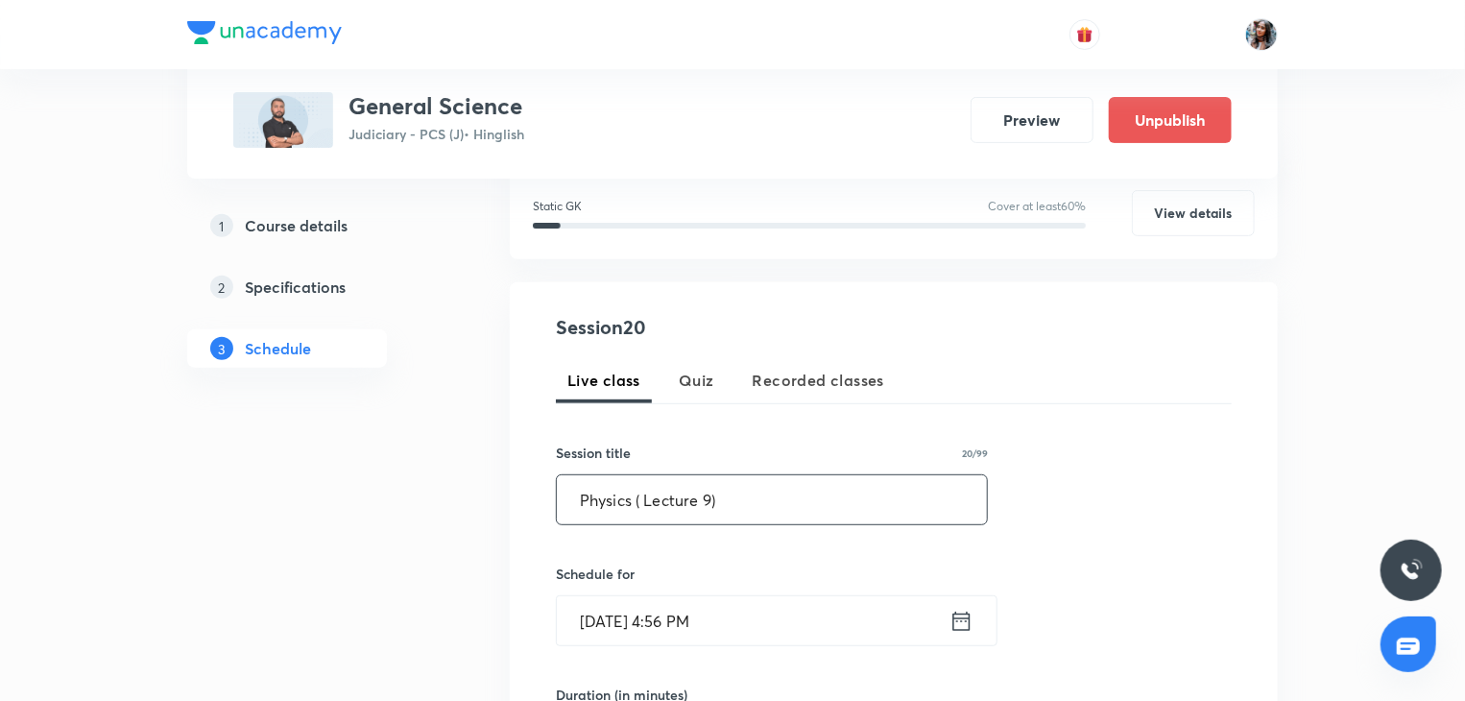
click at [746, 492] on input "Physics ( Lecture 9)" at bounding box center [772, 499] width 430 height 49
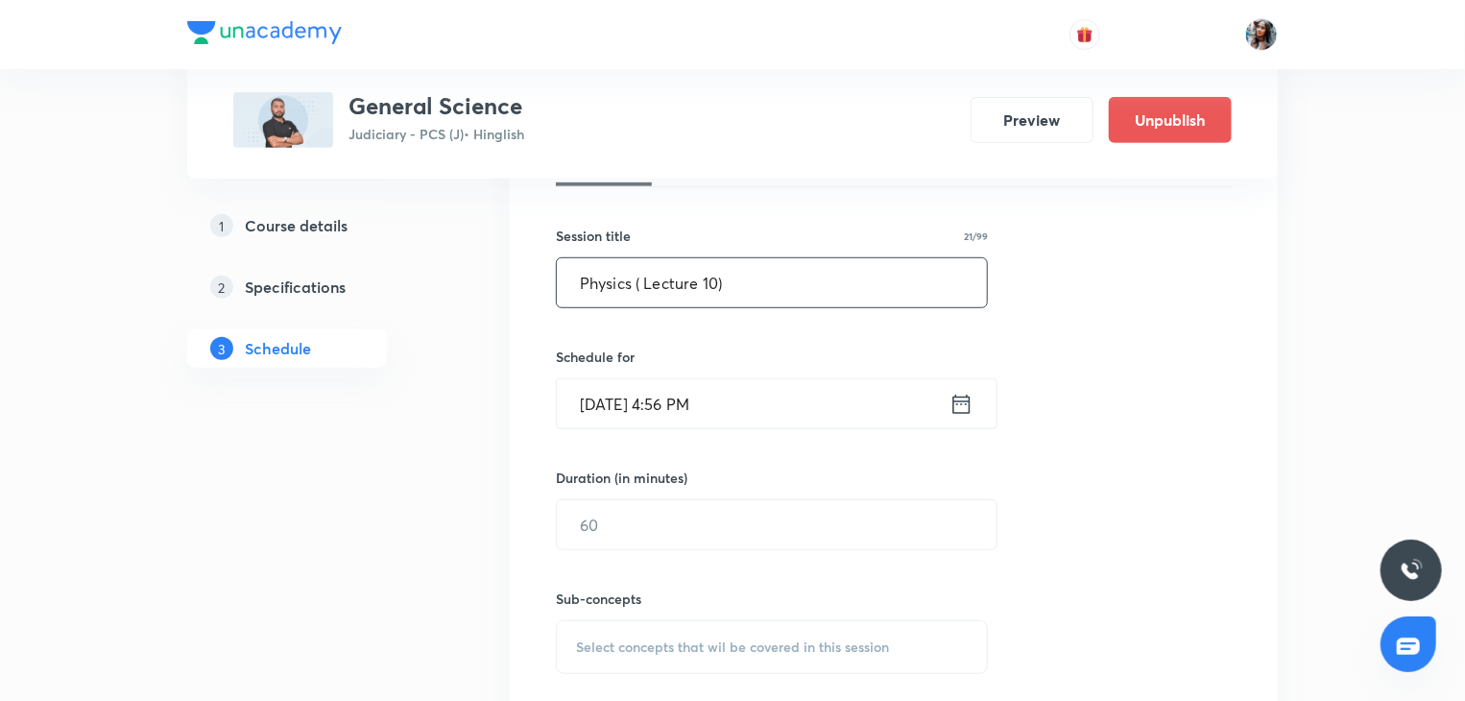
scroll to position [474, 0]
type input "Physics ( Lecture 10)"
click at [755, 409] on input "Oct 8, 2025, 4:56 PM" at bounding box center [753, 401] width 393 height 49
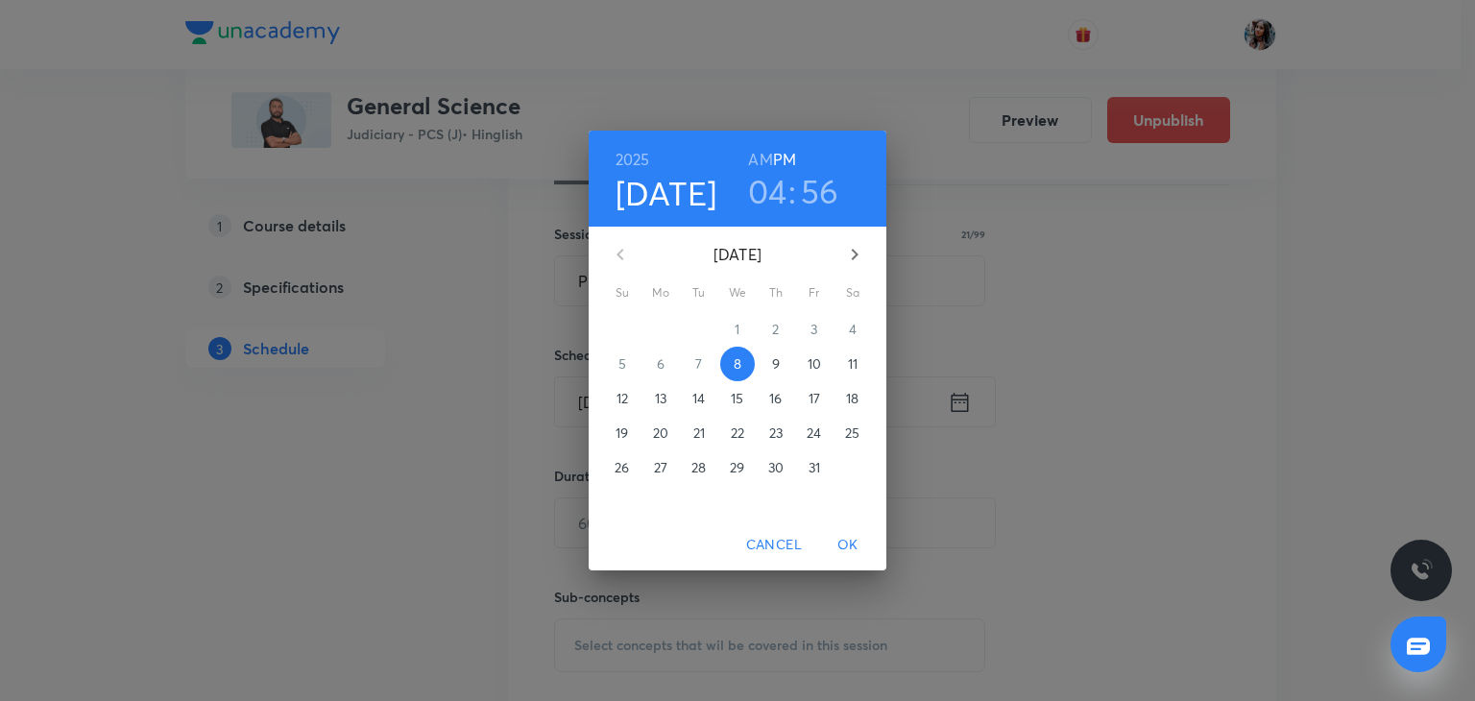
click at [730, 401] on span "15" at bounding box center [737, 398] width 35 height 19
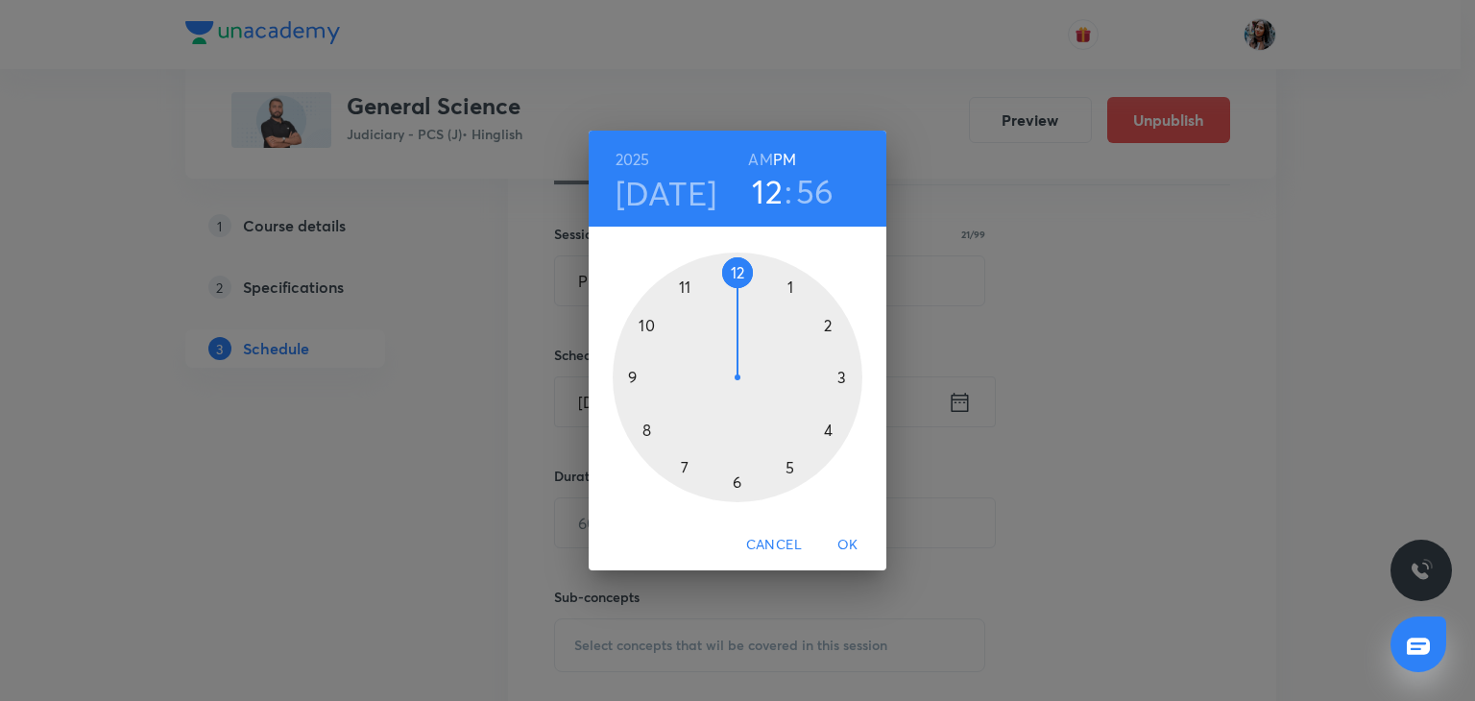
drag, startPoint x: 822, startPoint y: 185, endPoint x: 760, endPoint y: 194, distance: 62.0
click at [760, 194] on div "12 : 56" at bounding box center [792, 191] width 133 height 40
click at [826, 423] on div at bounding box center [738, 377] width 250 height 250
click at [737, 273] on div at bounding box center [738, 377] width 250 height 250
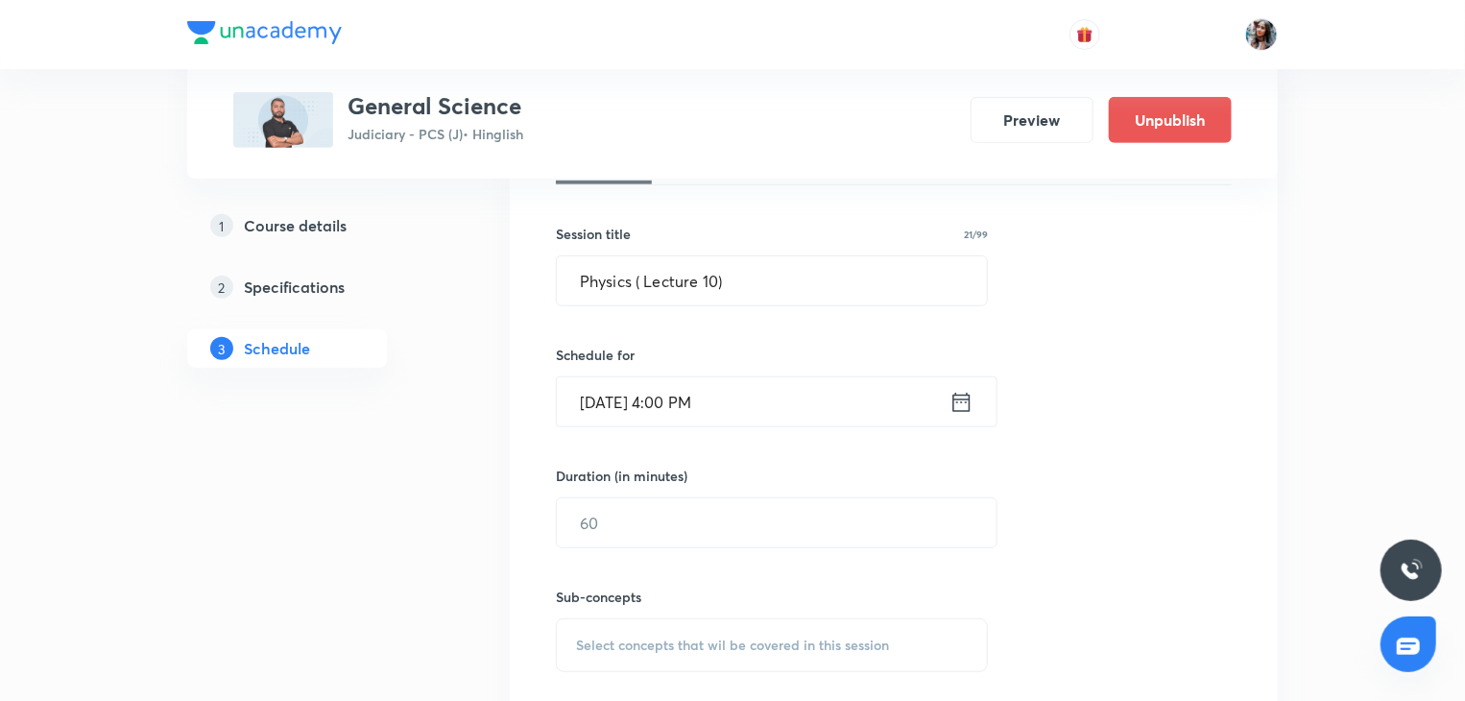
scroll to position [580, 0]
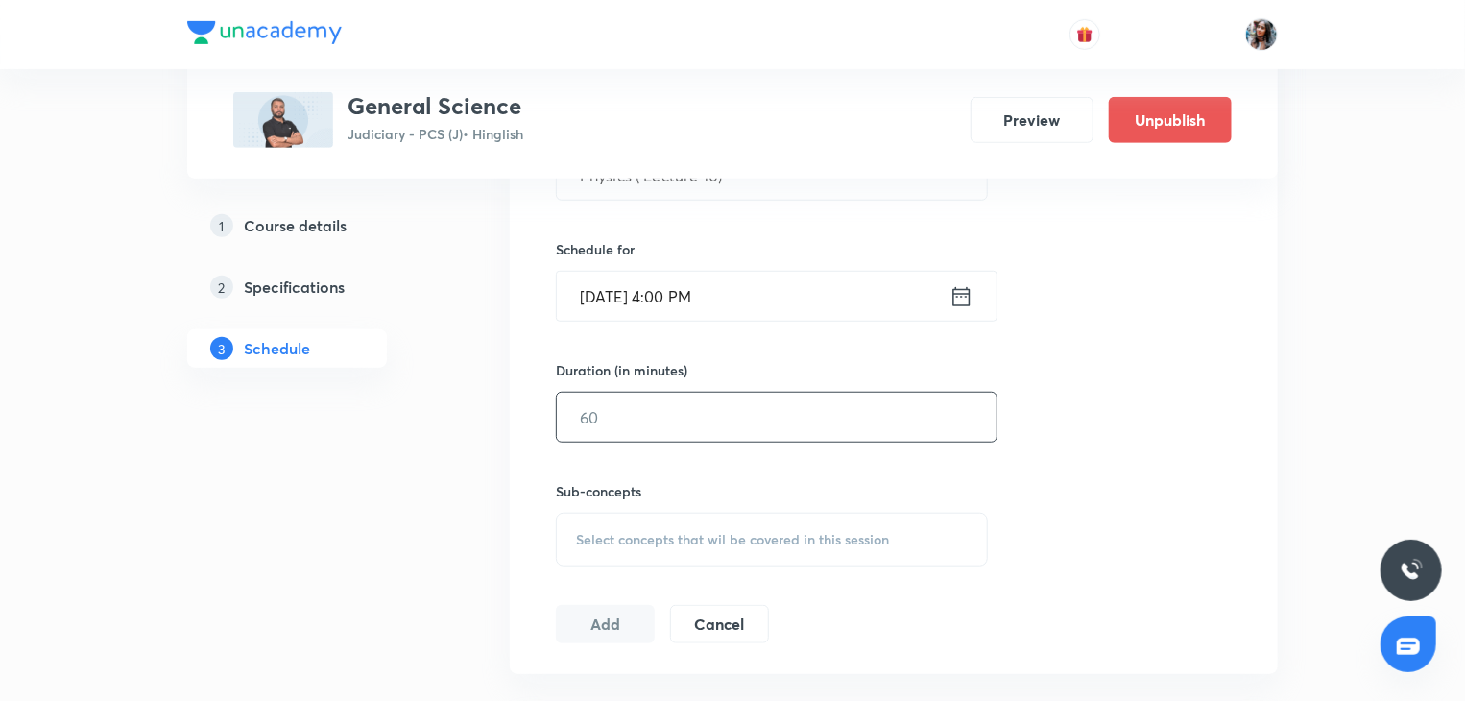
click at [723, 416] on input "text" at bounding box center [777, 417] width 440 height 49
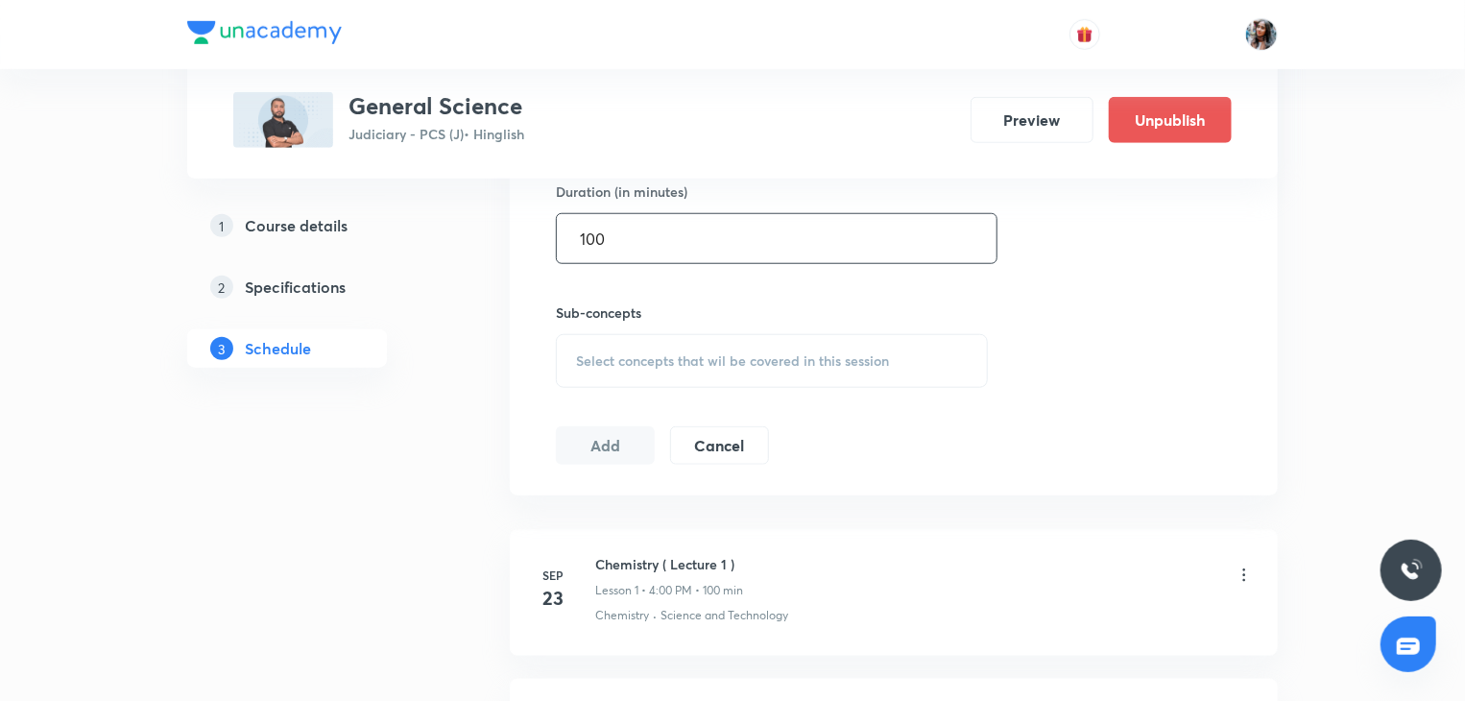
scroll to position [774, 0]
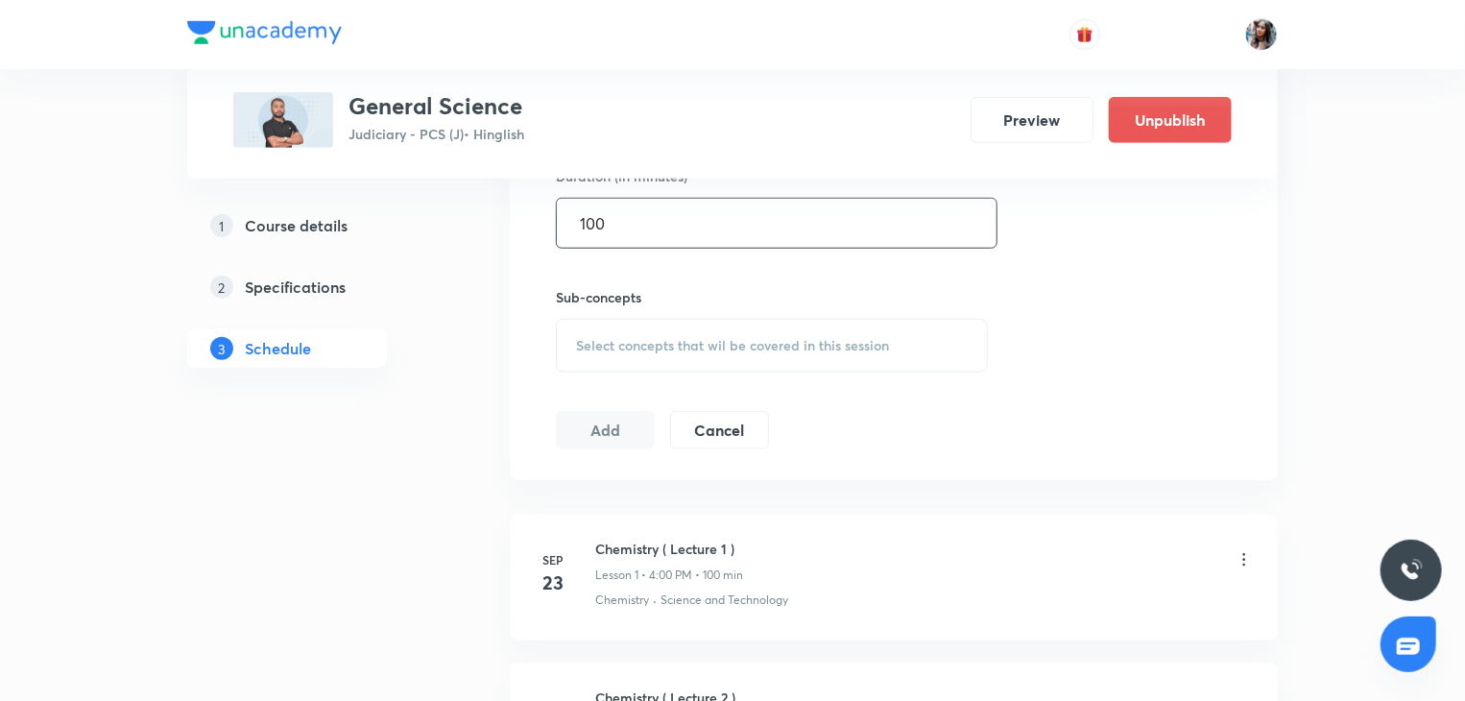
type input "100"
click at [688, 340] on span "Select concepts that wil be covered in this session" at bounding box center [732, 345] width 313 height 15
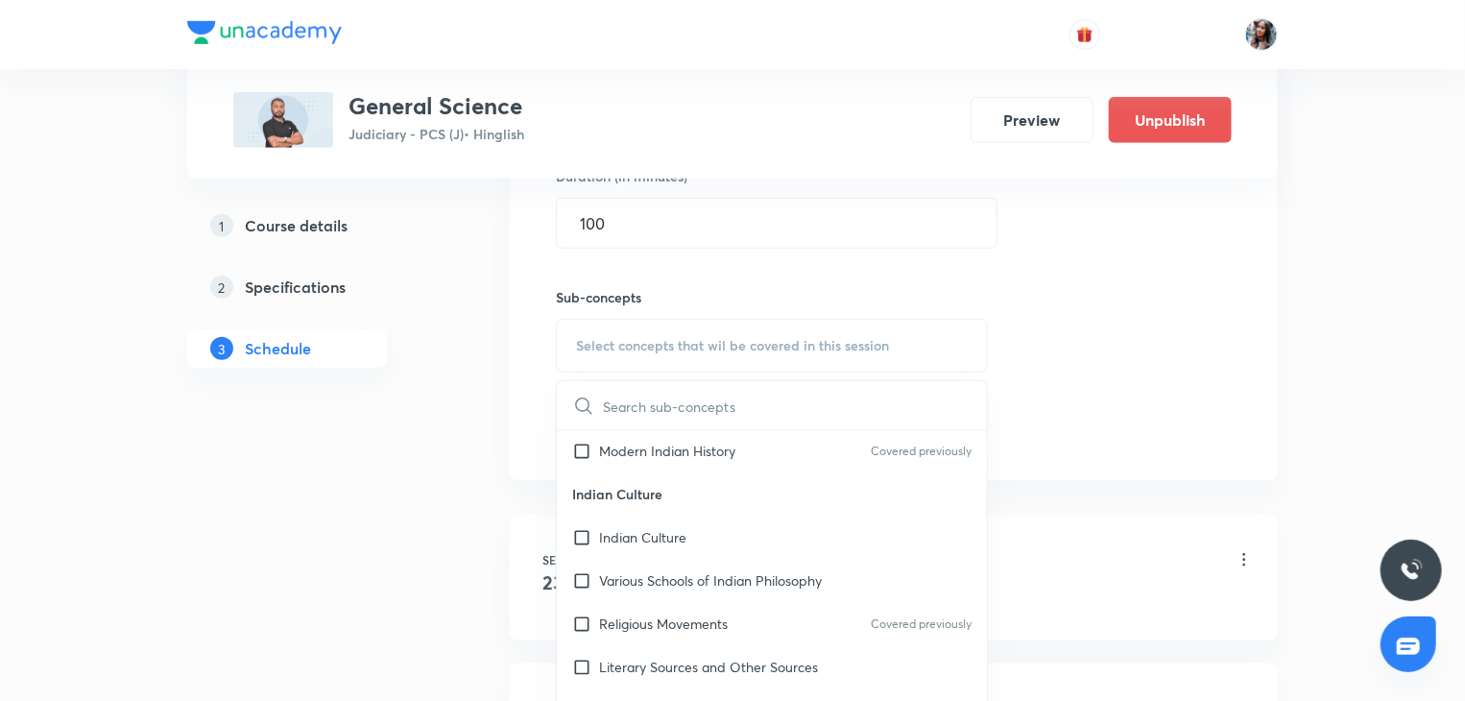
scroll to position [219, 0]
click at [691, 534] on div "Indian Culture" at bounding box center [772, 536] width 430 height 43
checkbox input "true"
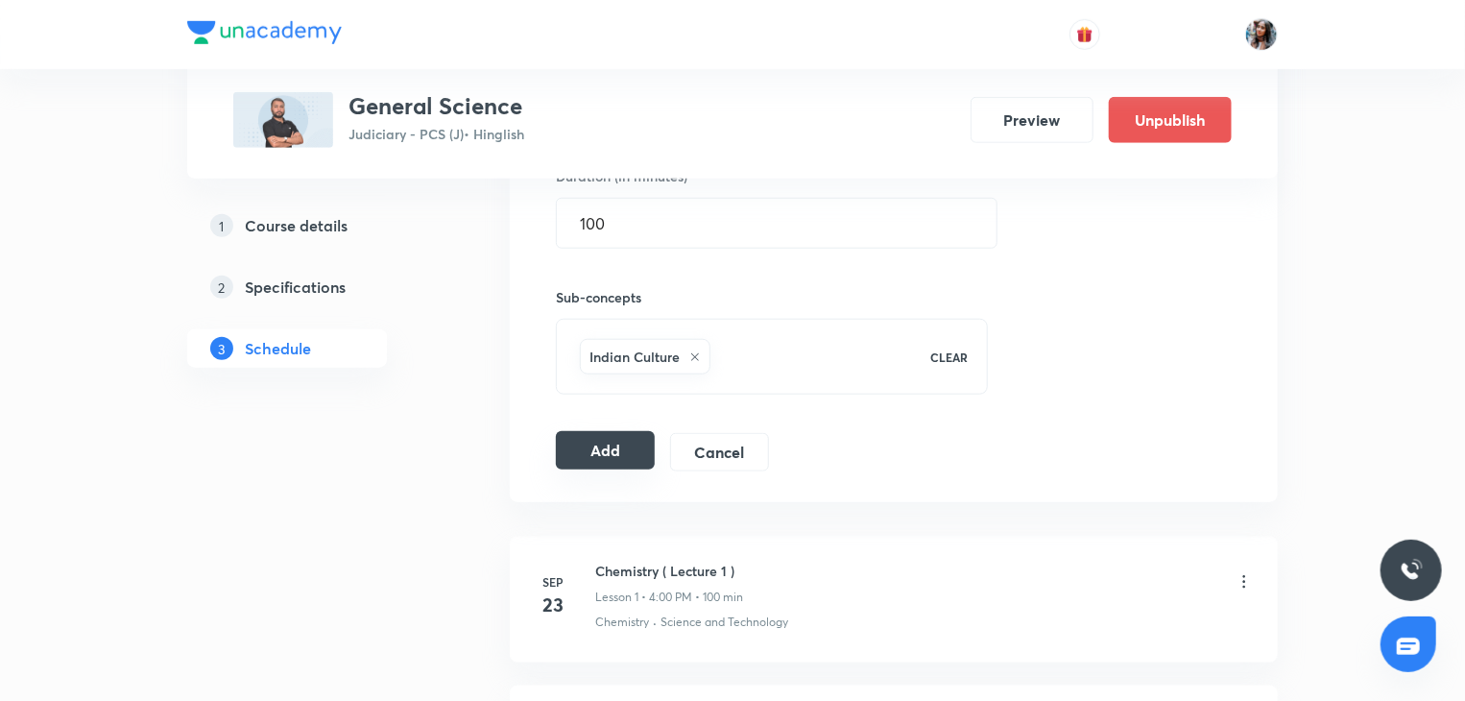
click at [588, 463] on button "Add" at bounding box center [605, 450] width 99 height 38
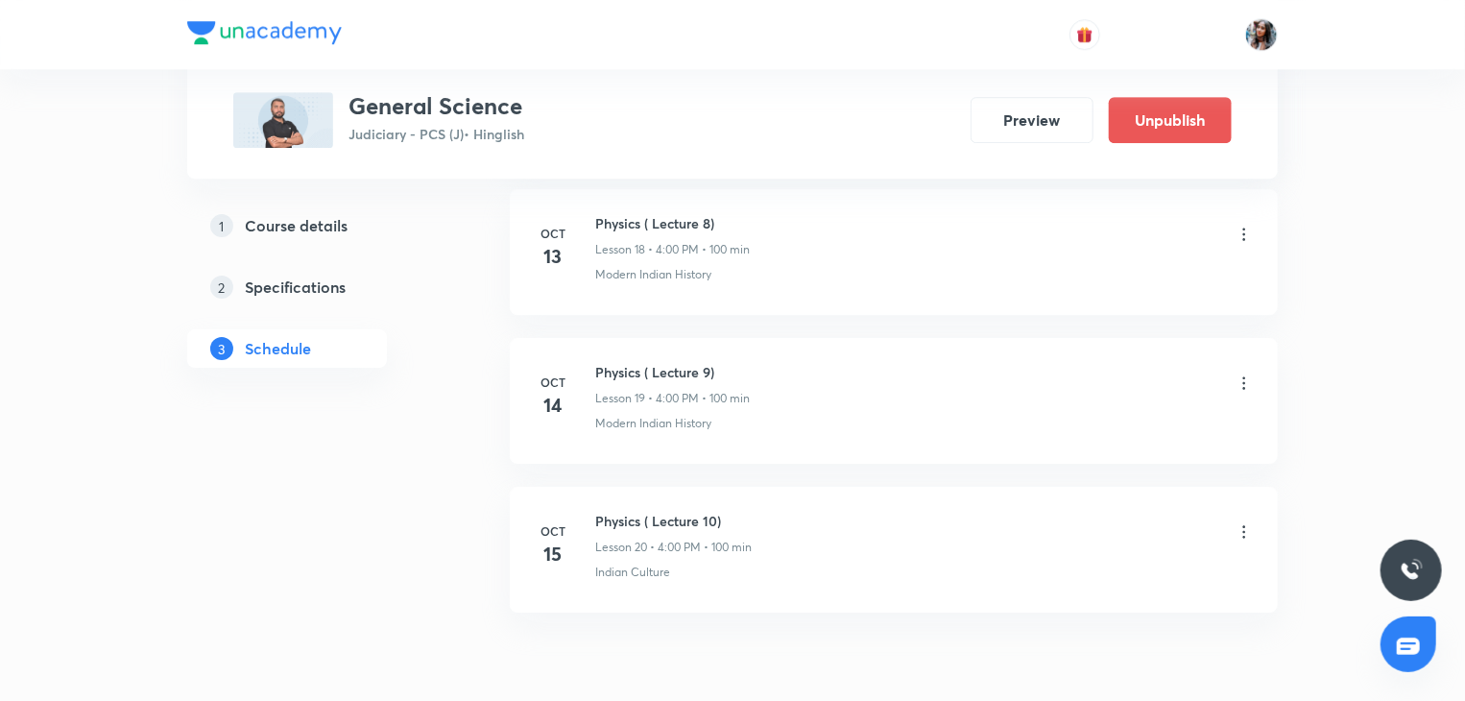
scroll to position [3079, 0]
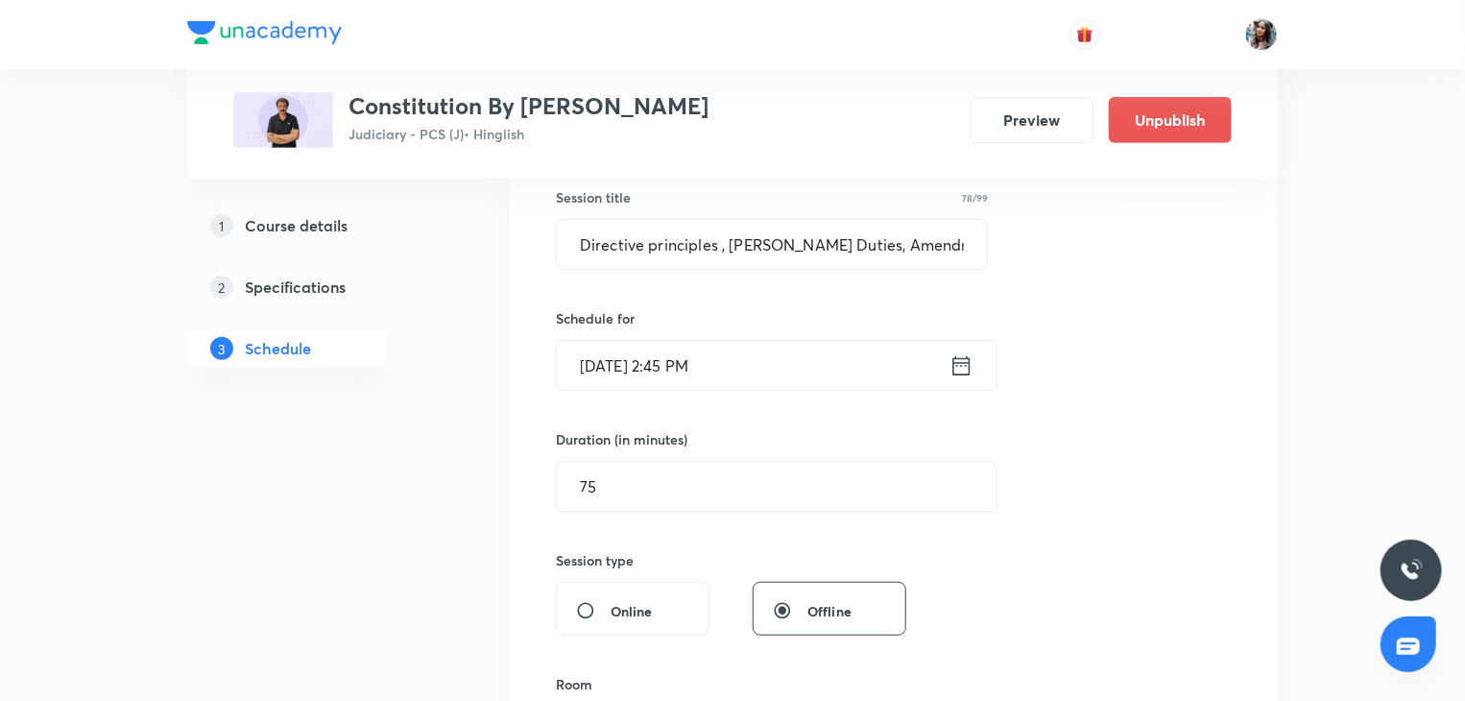
scroll to position [357, 0]
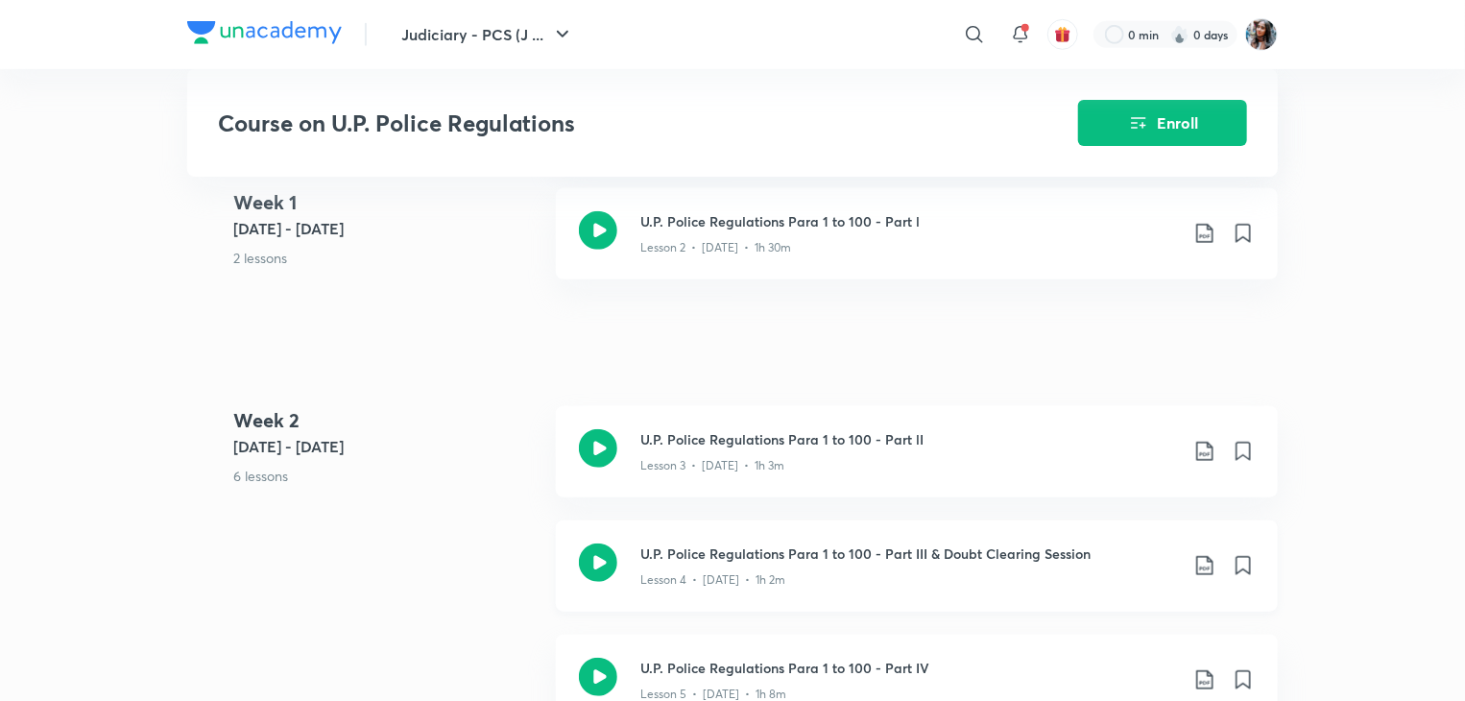
scroll to position [741, 0]
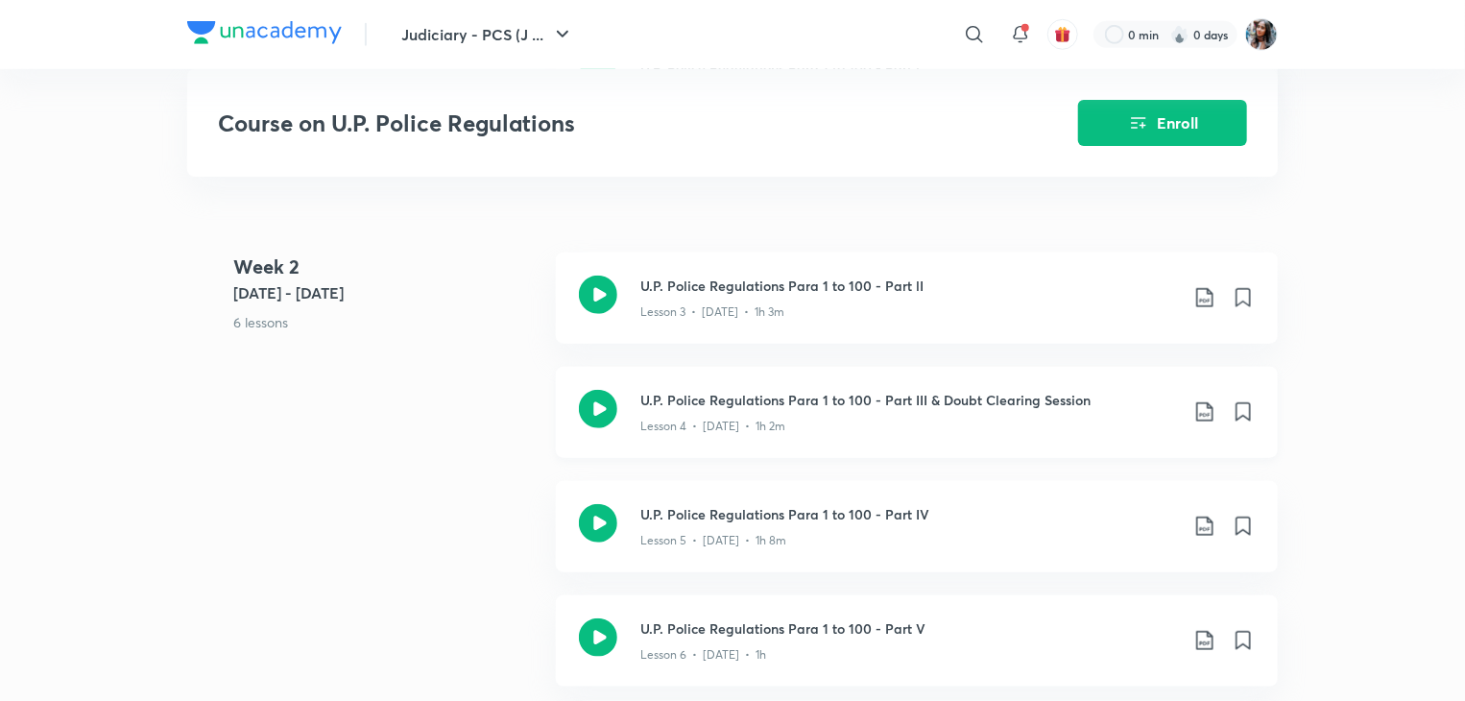
click at [714, 424] on div "Lesson 4 • Aug 2 • 1h 2m" at bounding box center [909, 422] width 538 height 25
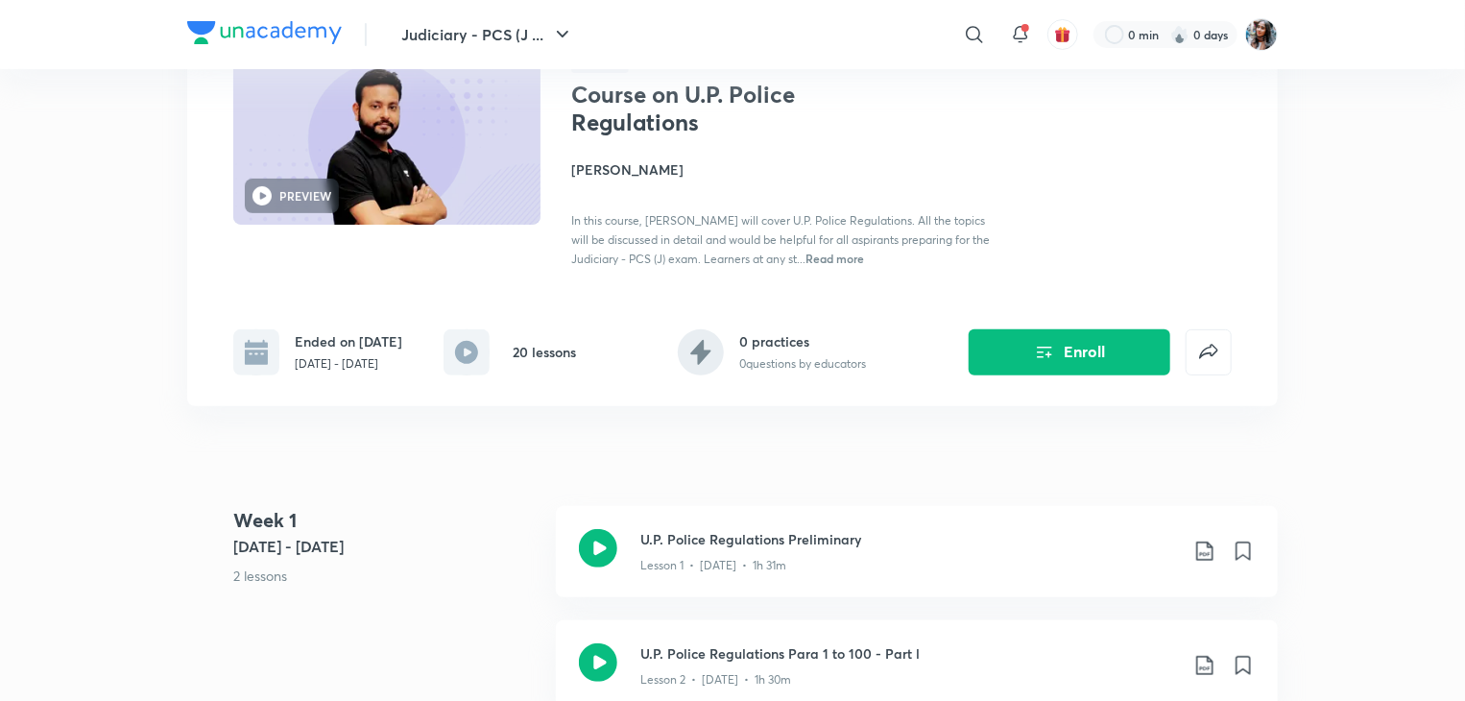
scroll to position [154, 0]
